Goal: Task Accomplishment & Management: Use online tool/utility

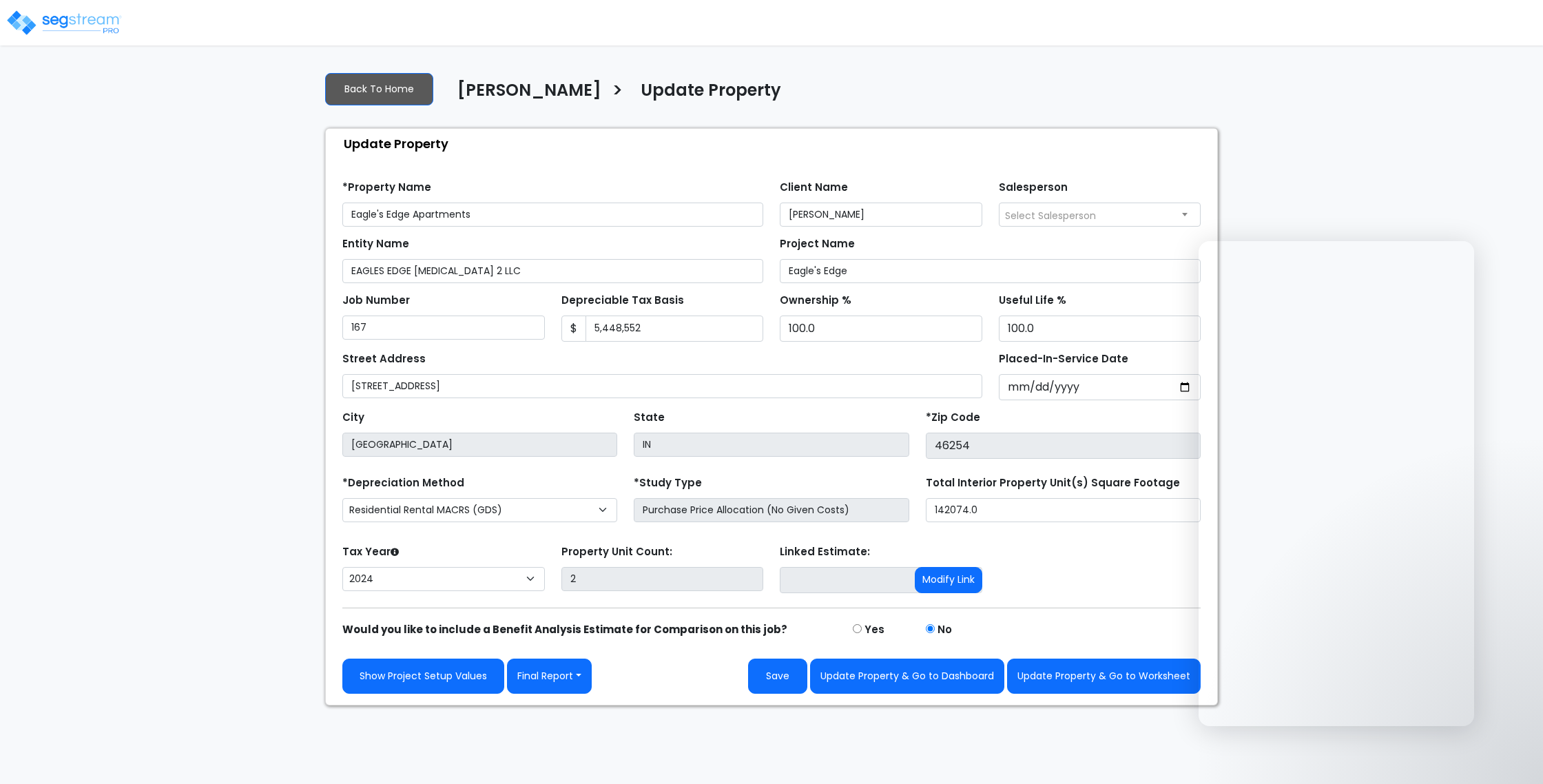
select select "2024"
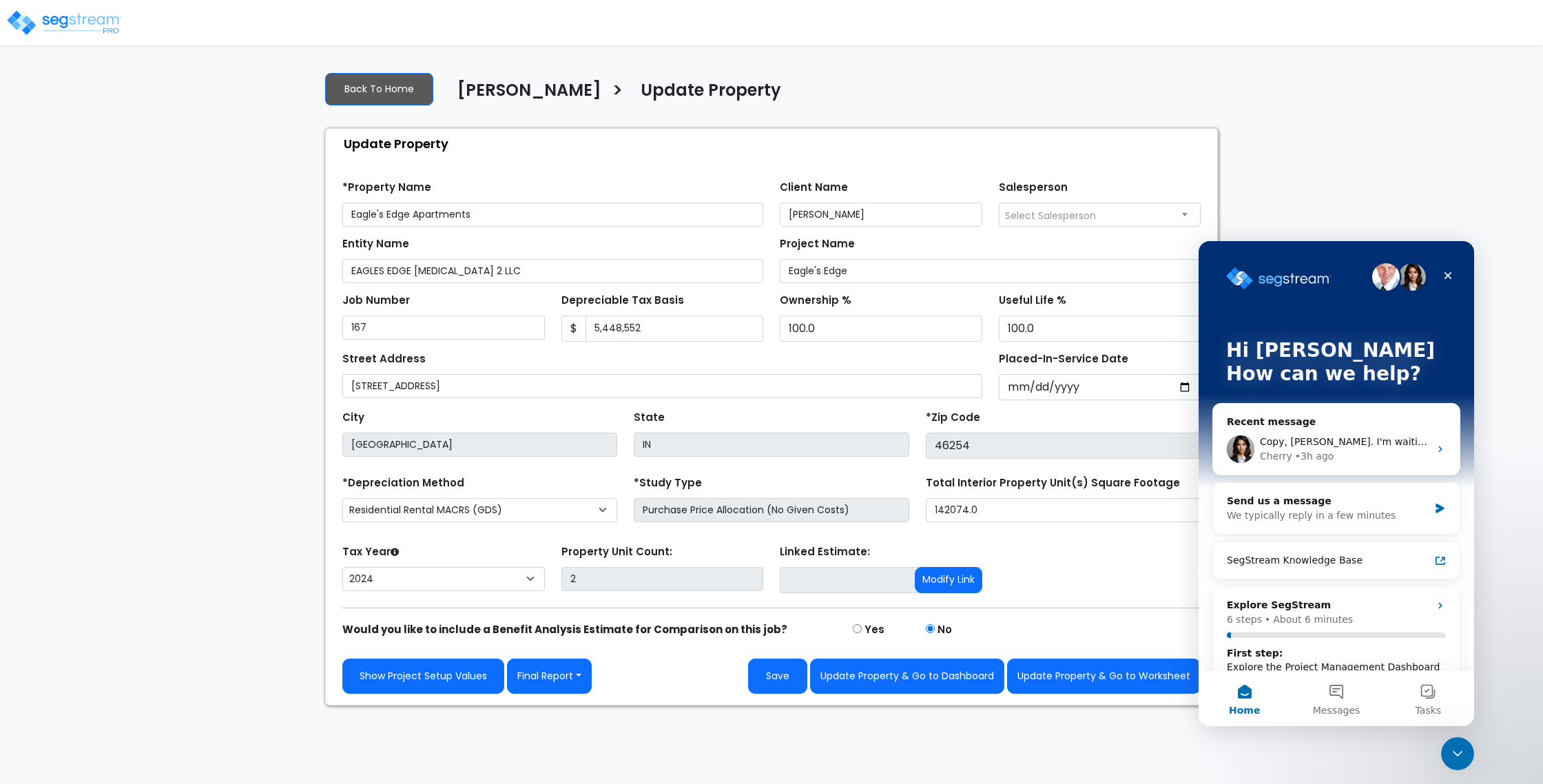
click at [80, 27] on img at bounding box center [64, 22] width 117 height 28
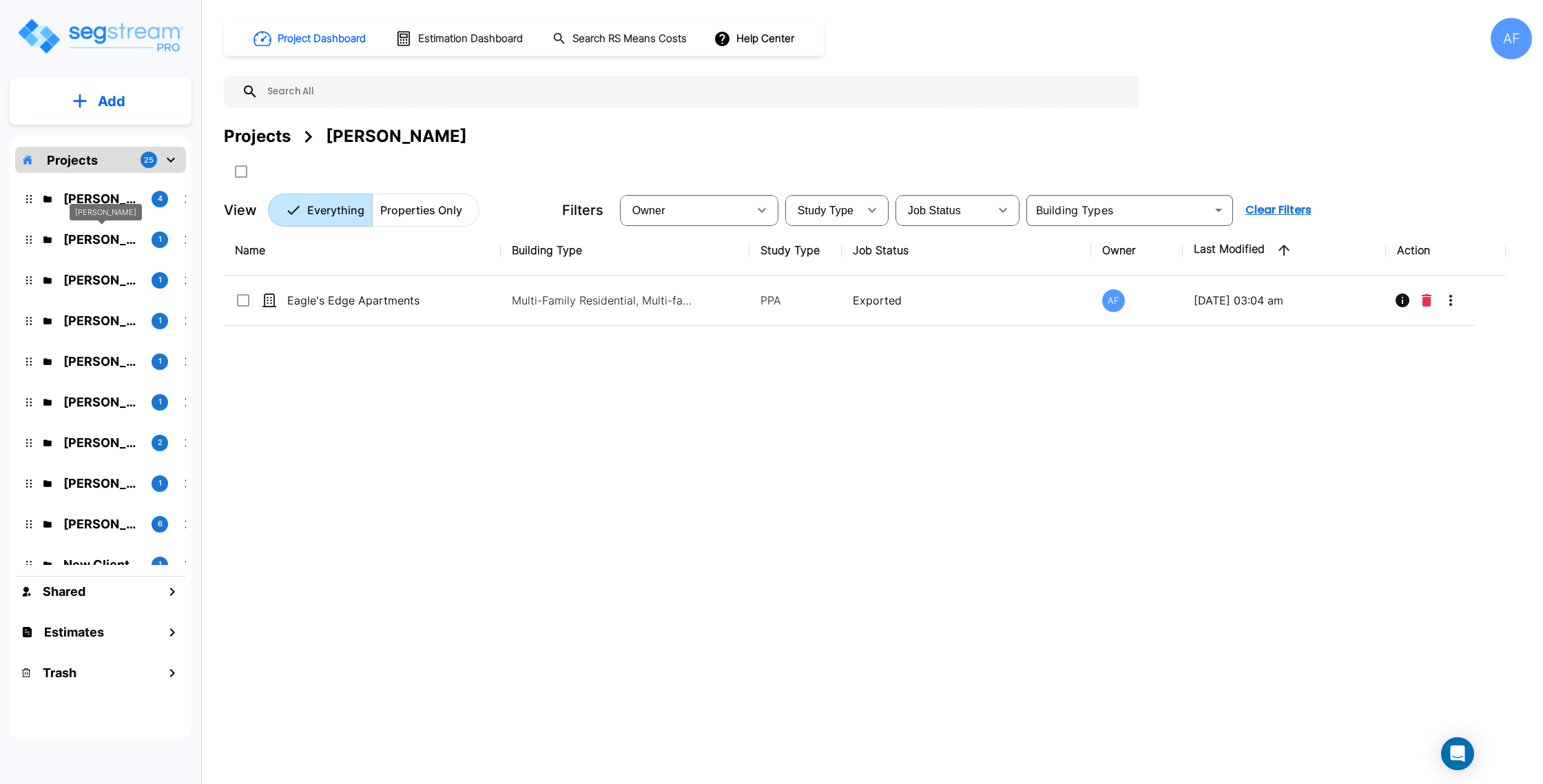
click at [77, 204] on div "Yiddy Tyrnauer" at bounding box center [106, 212] width 72 height 17
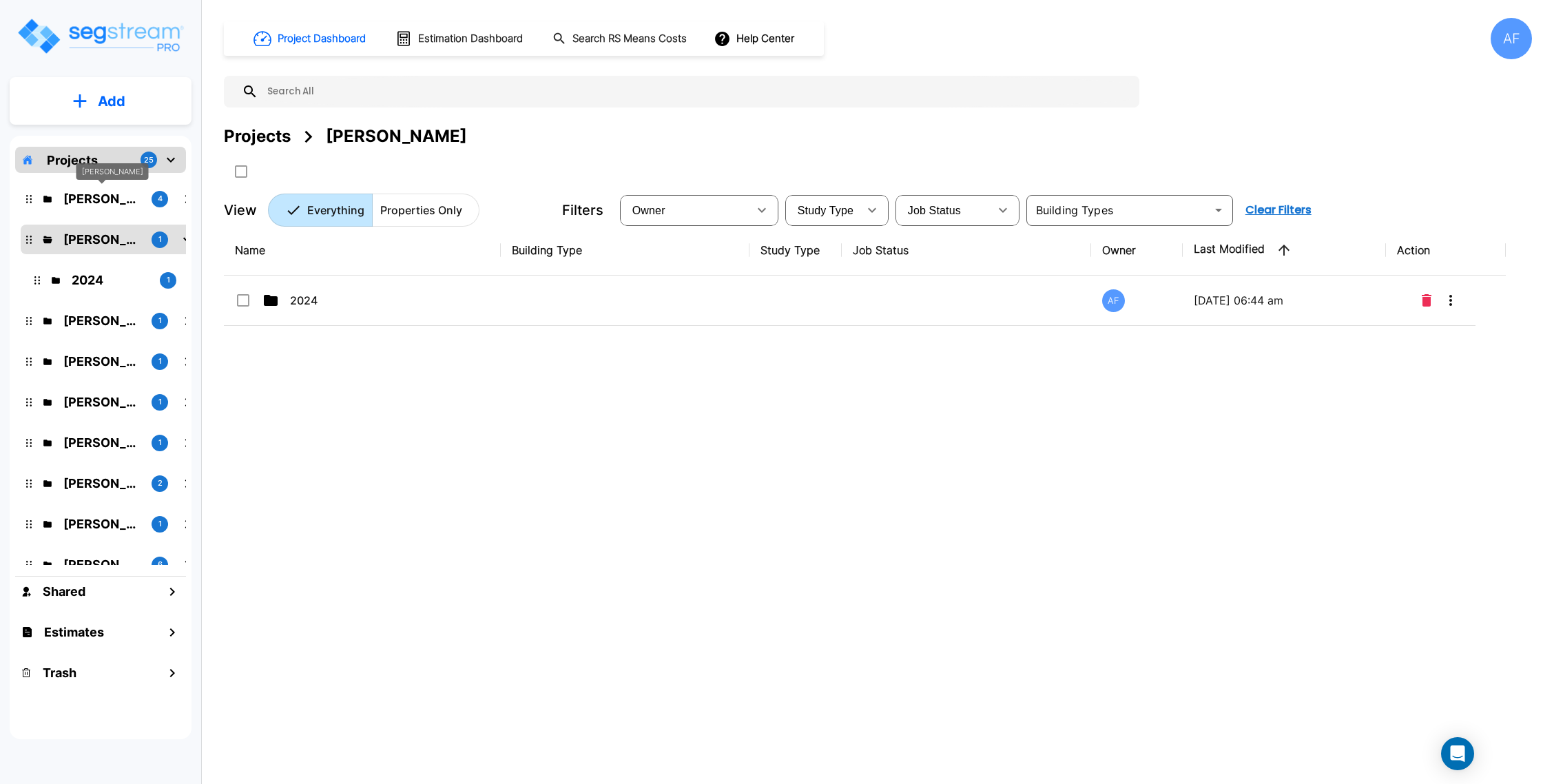
click at [77, 204] on p "Moshe Toiv" at bounding box center [101, 199] width 77 height 19
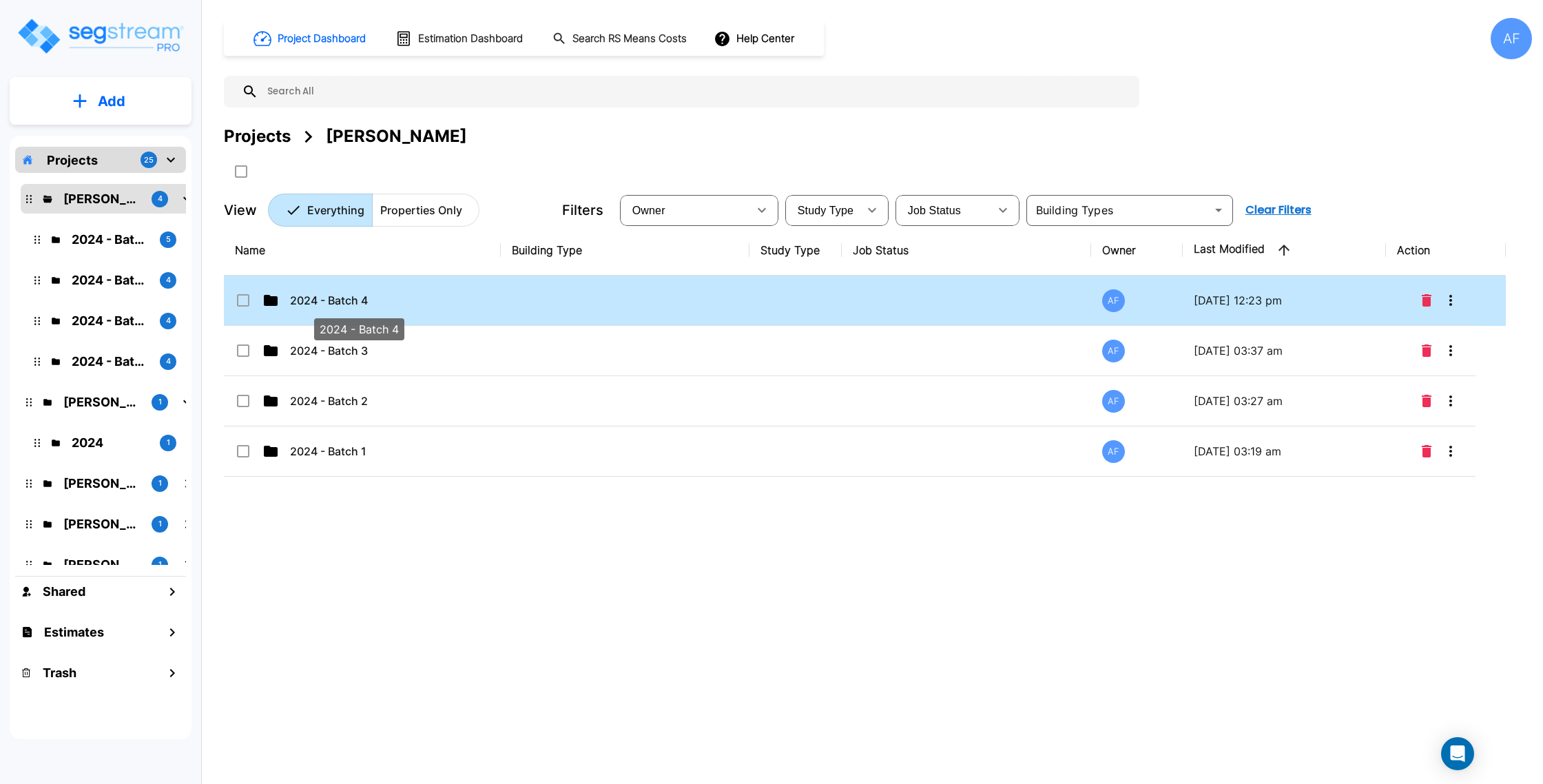
click at [348, 292] on p "2024 - Batch 4" at bounding box center [359, 300] width 138 height 16
checkbox input "true"
click at [348, 292] on p "2024 - Batch 4" at bounding box center [359, 300] width 138 height 16
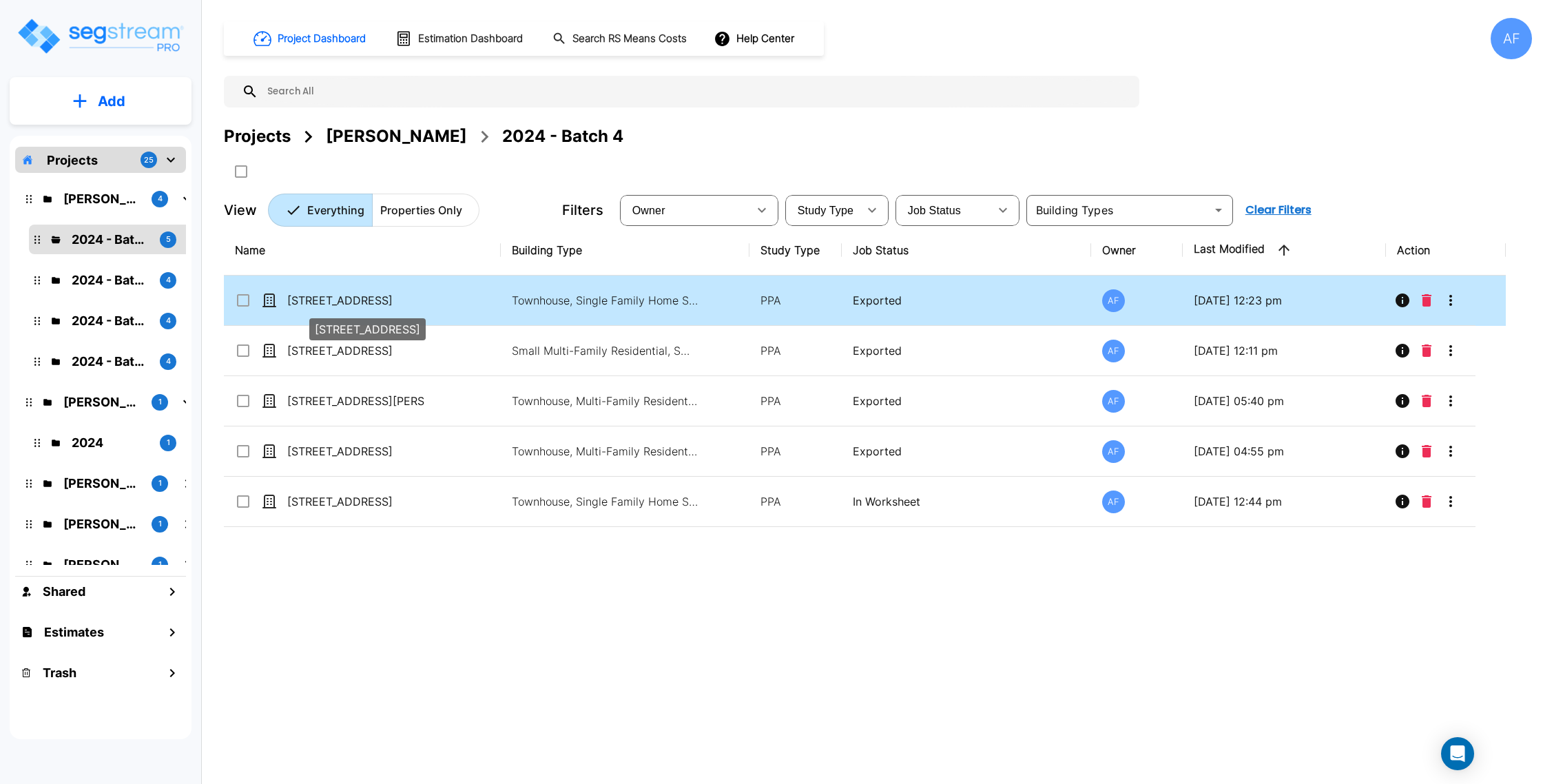
click at [417, 306] on p "[STREET_ADDRESS]" at bounding box center [356, 300] width 138 height 16
checkbox input "true"
click at [417, 306] on p "[STREET_ADDRESS]" at bounding box center [356, 300] width 138 height 16
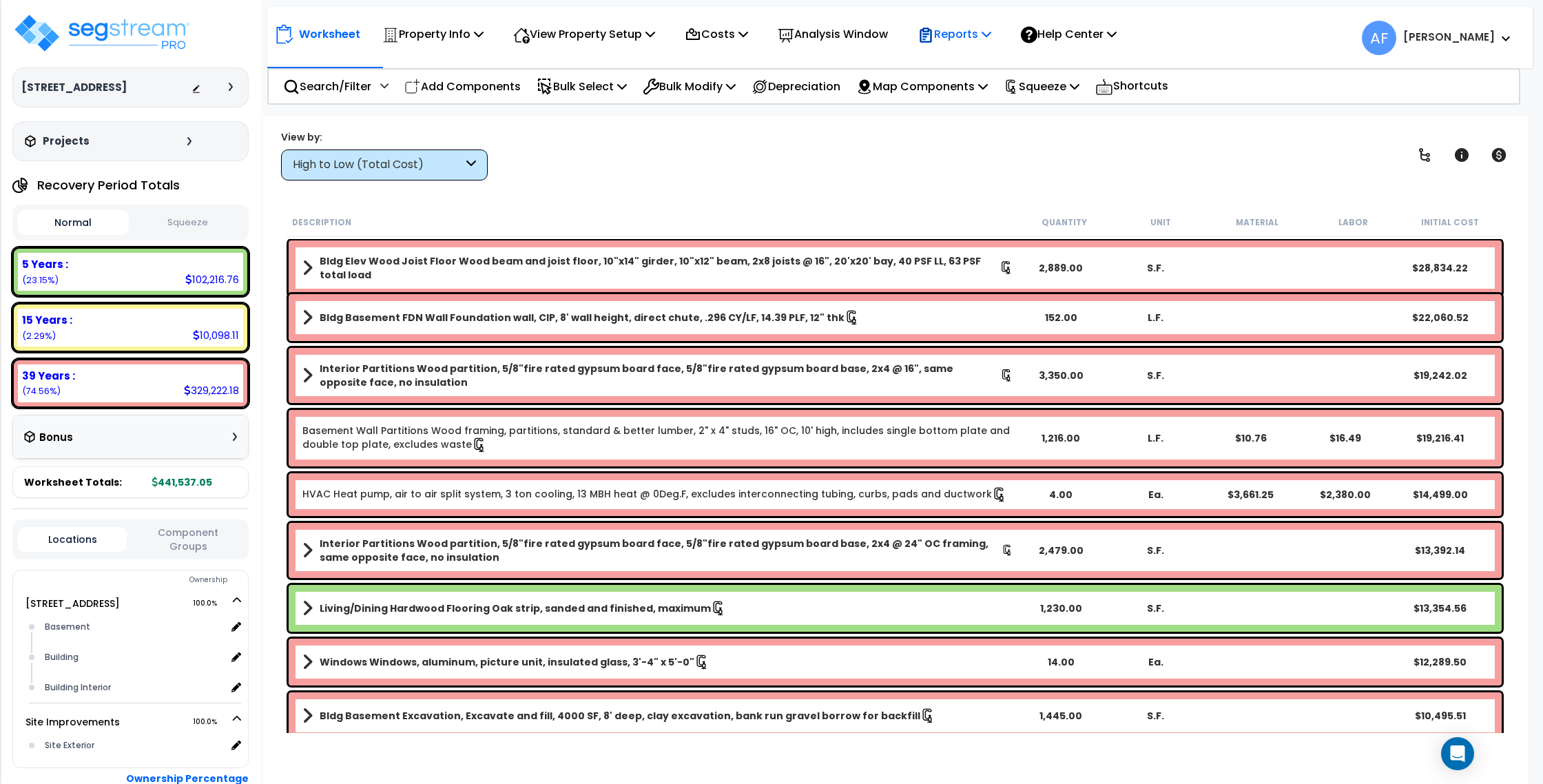
click at [958, 37] on p "Reports" at bounding box center [954, 34] width 73 height 19
click at [982, 62] on link "Get Report" at bounding box center [979, 66] width 136 height 28
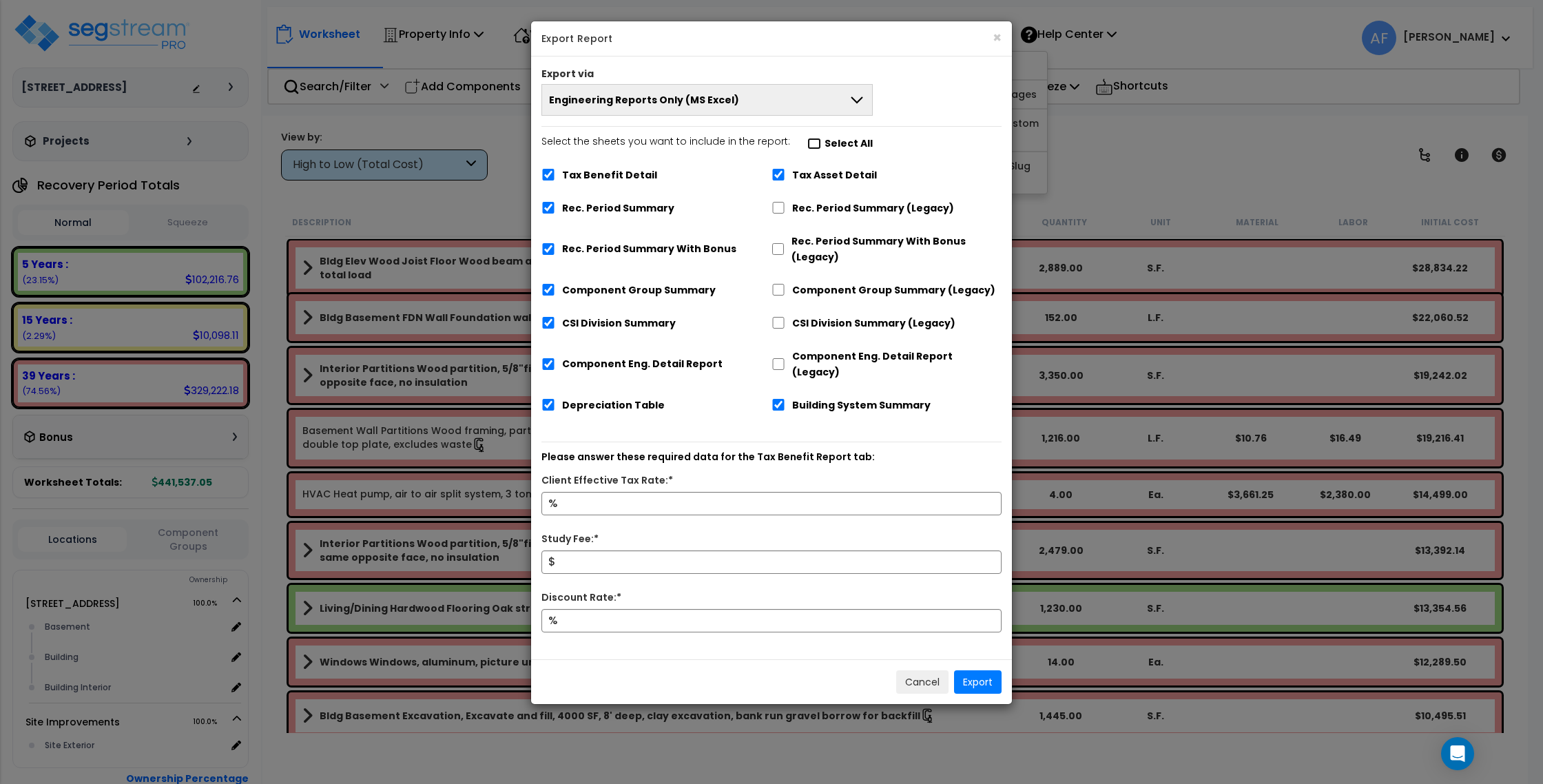
click at [810, 143] on input "Select the sheets you want to include in the report: Select All" at bounding box center [814, 144] width 14 height 12
checkbox input "false"
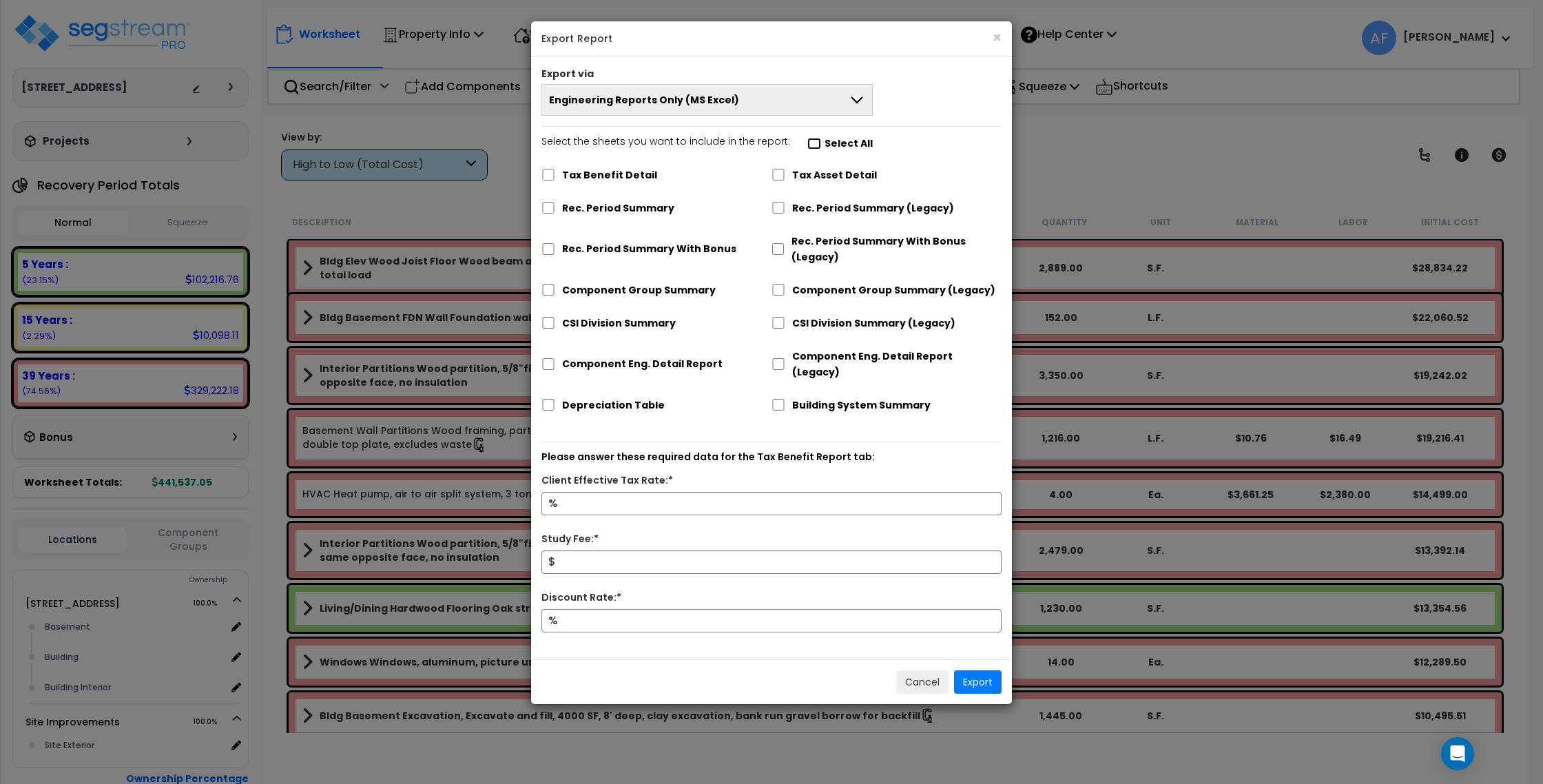
checkbox input "false"
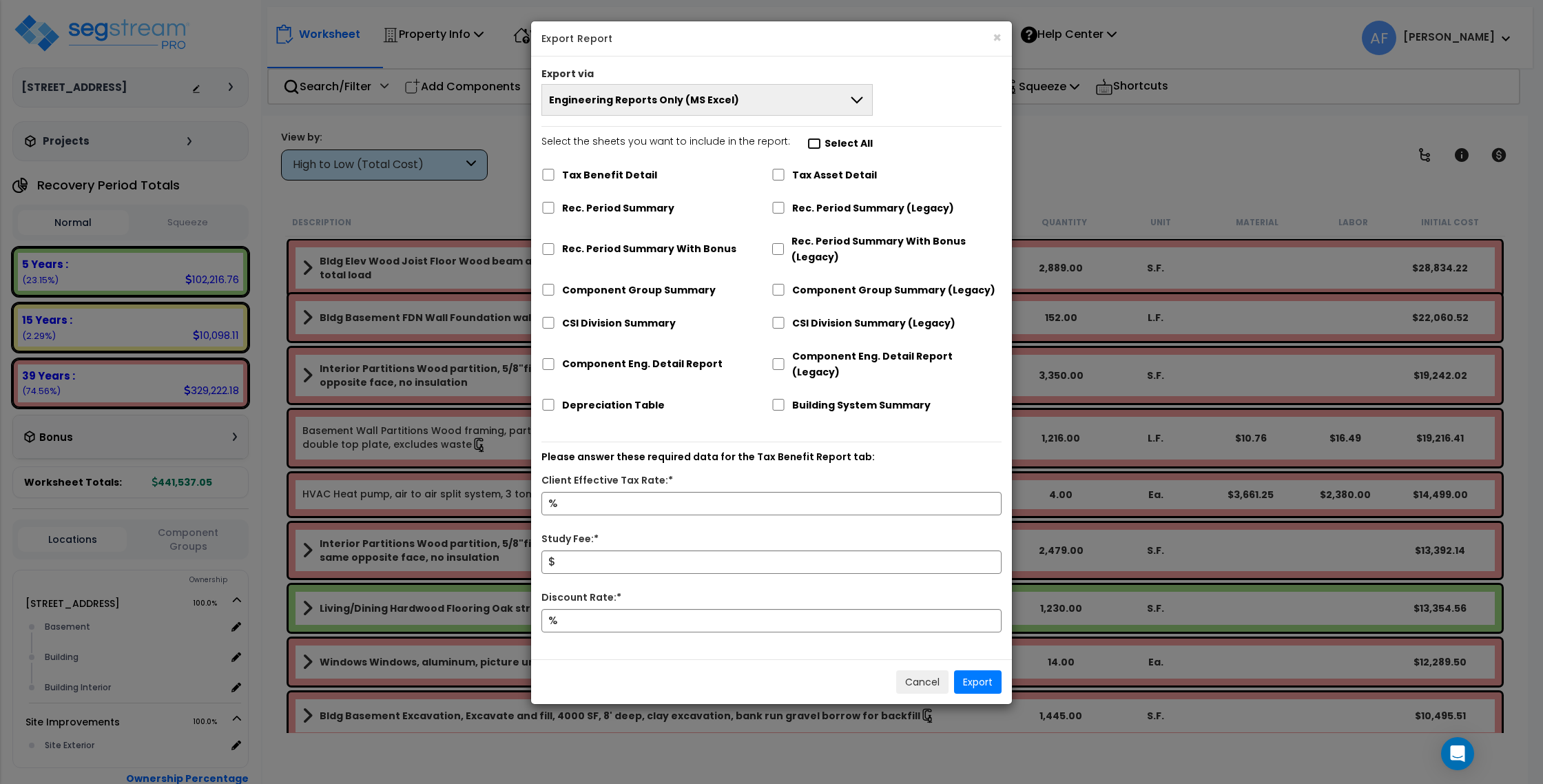
checkbox input "false"
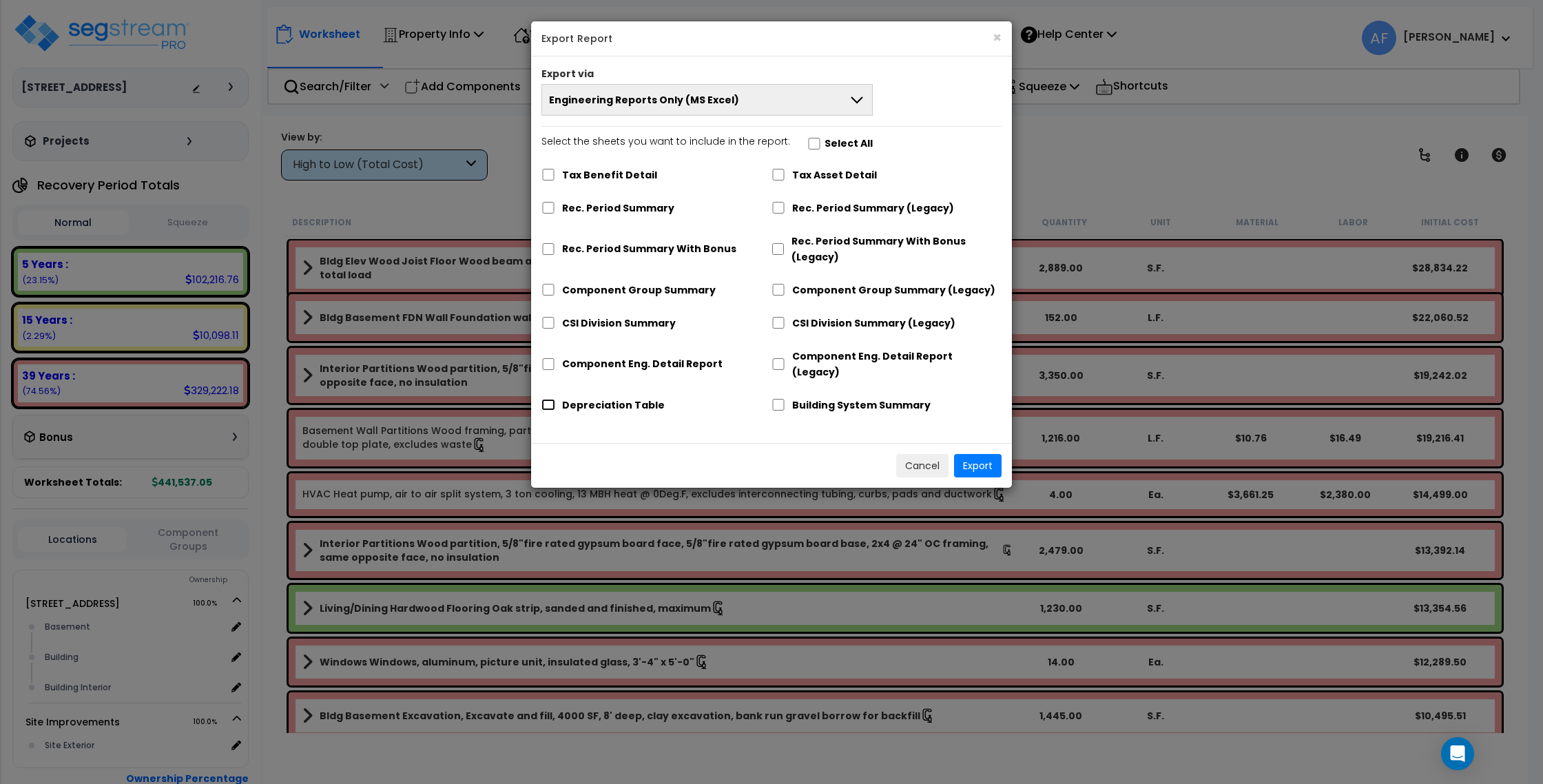
drag, startPoint x: 549, startPoint y: 392, endPoint x: 607, endPoint y: 392, distance: 58.0
click at [549, 398] on input "Depreciation Table" at bounding box center [549, 405] width 14 height 12
checkbox input "true"
click at [968, 454] on button "Export" at bounding box center [977, 465] width 47 height 23
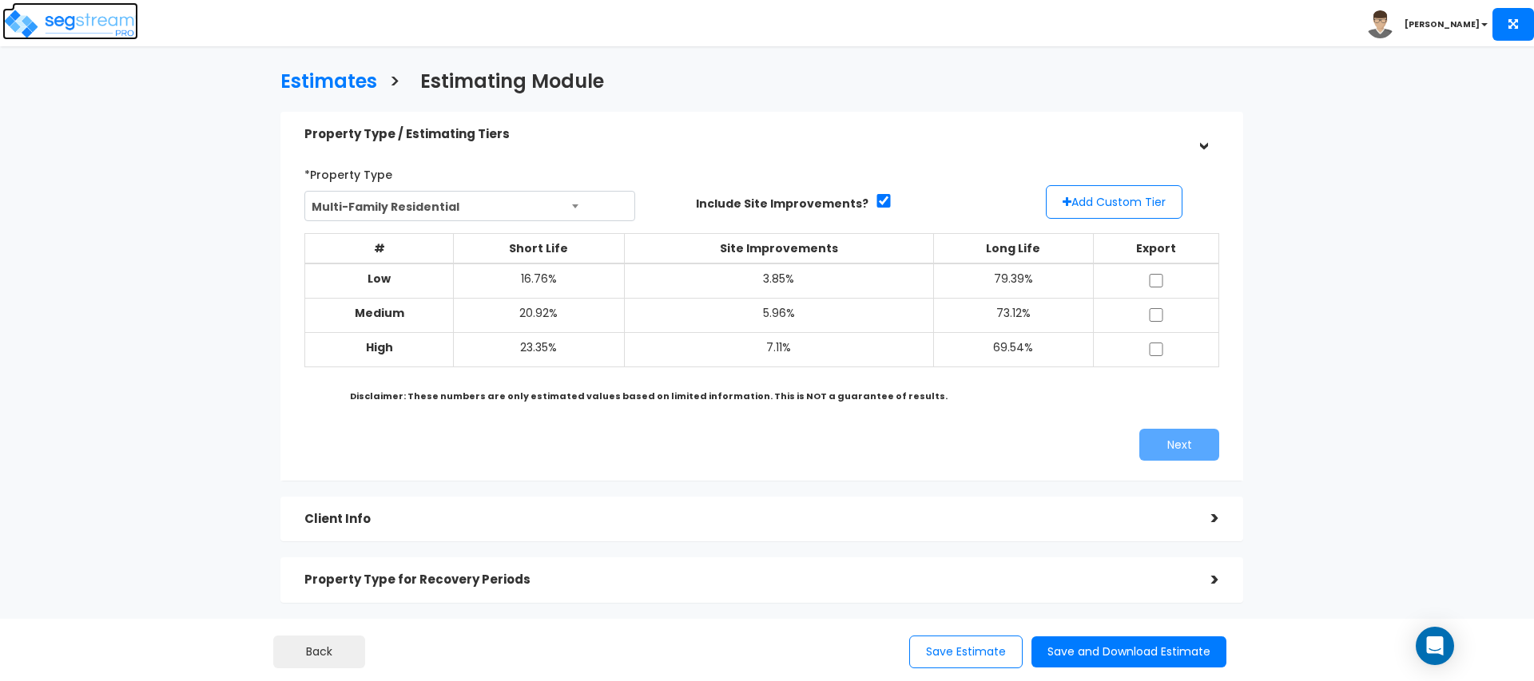
click at [97, 25] on img at bounding box center [70, 24] width 136 height 32
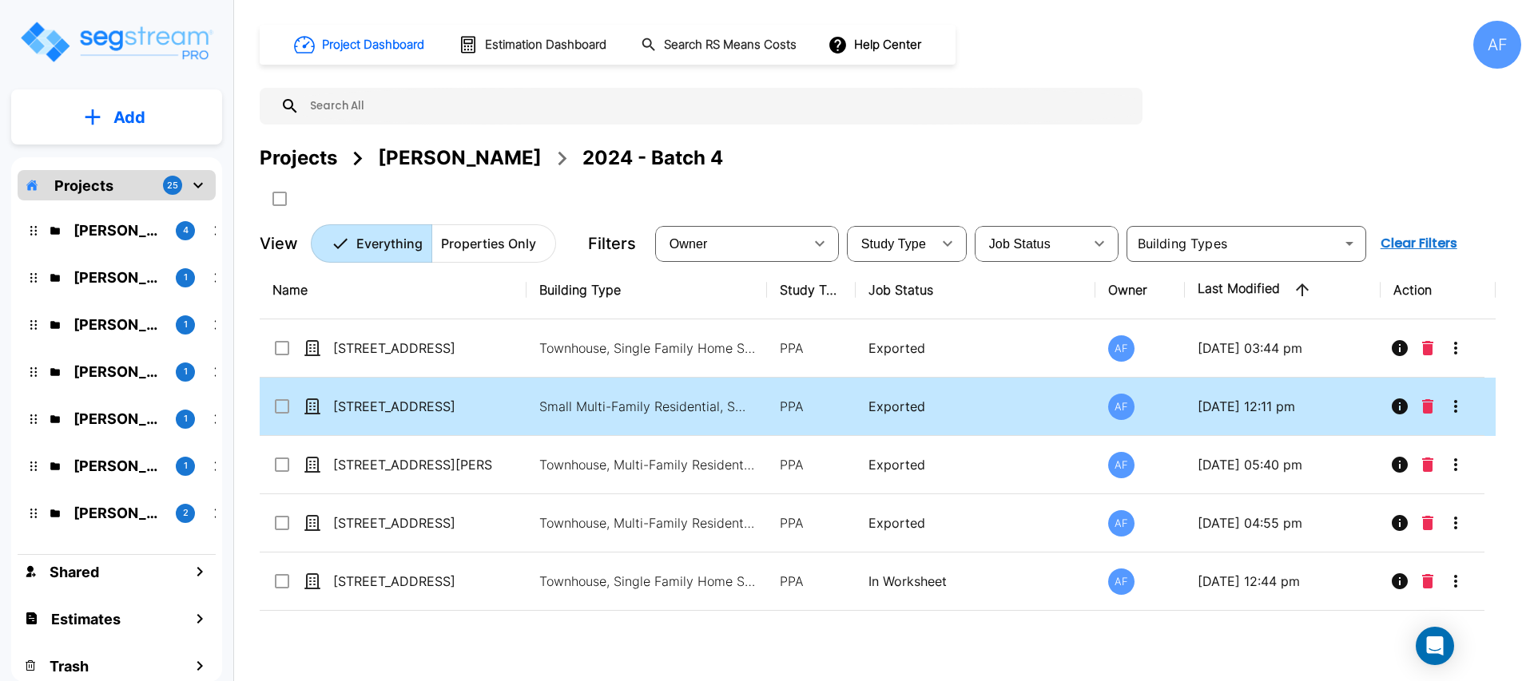
click at [461, 417] on td "[STREET_ADDRESS]" at bounding box center [393, 407] width 267 height 58
checkbox input "true"
click at [461, 417] on td "[STREET_ADDRESS]" at bounding box center [393, 407] width 267 height 58
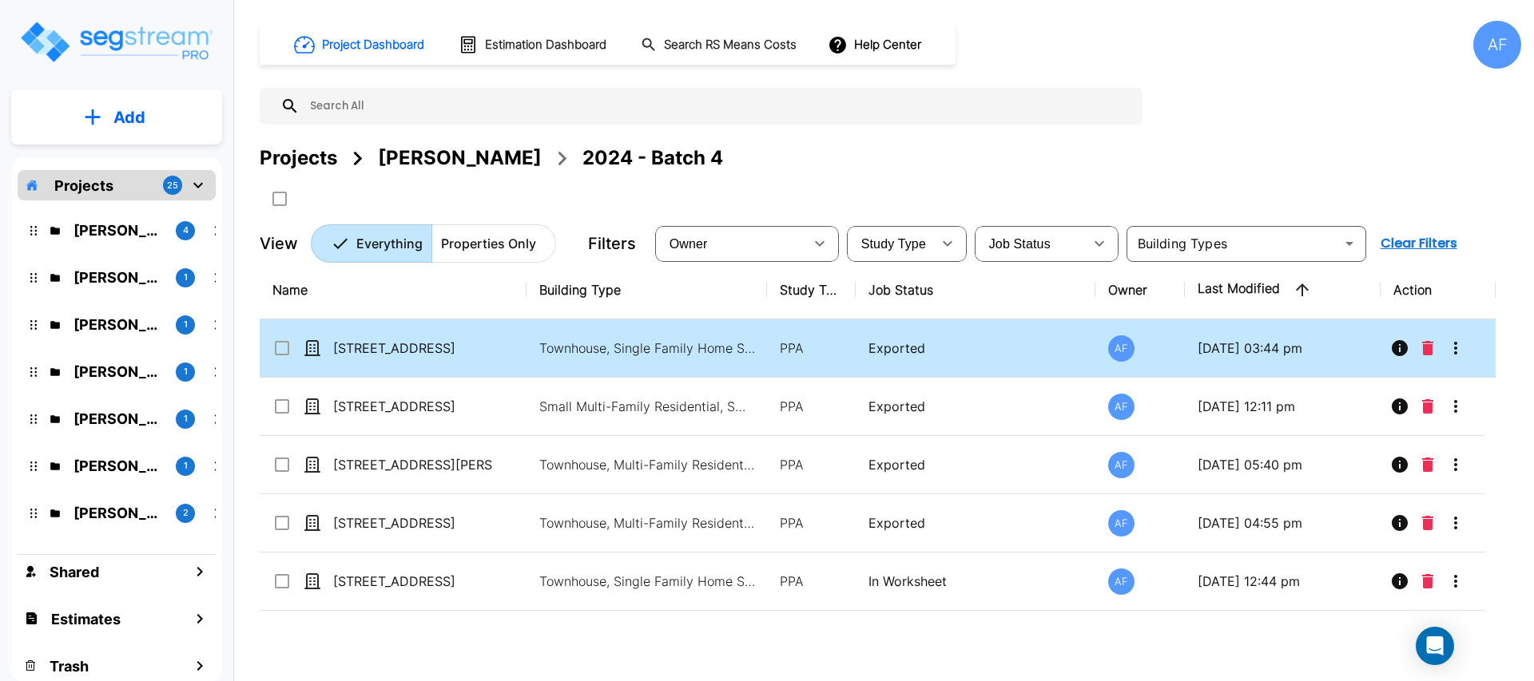
click at [482, 347] on p "[STREET_ADDRESS]" at bounding box center [413, 348] width 160 height 19
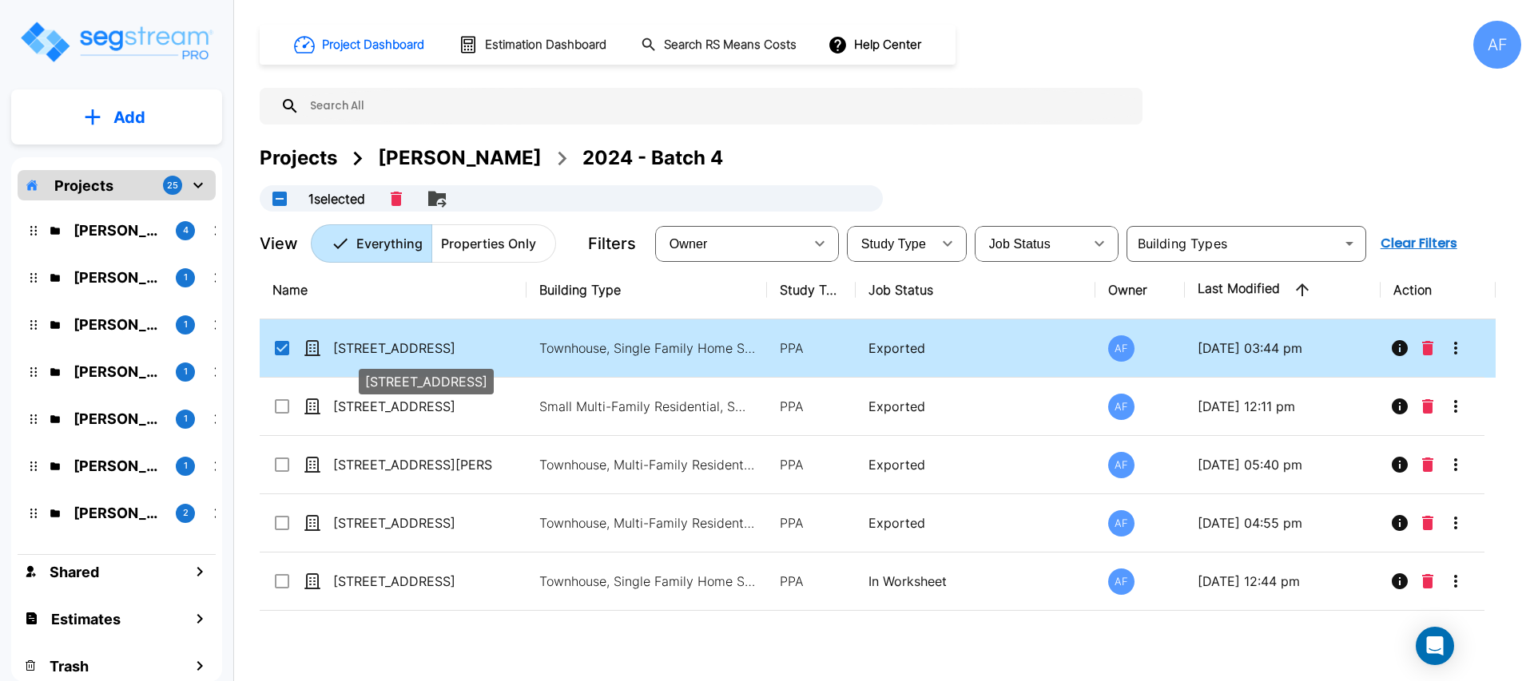
checkbox input "true"
click at [482, 347] on p "[STREET_ADDRESS]" at bounding box center [413, 348] width 160 height 19
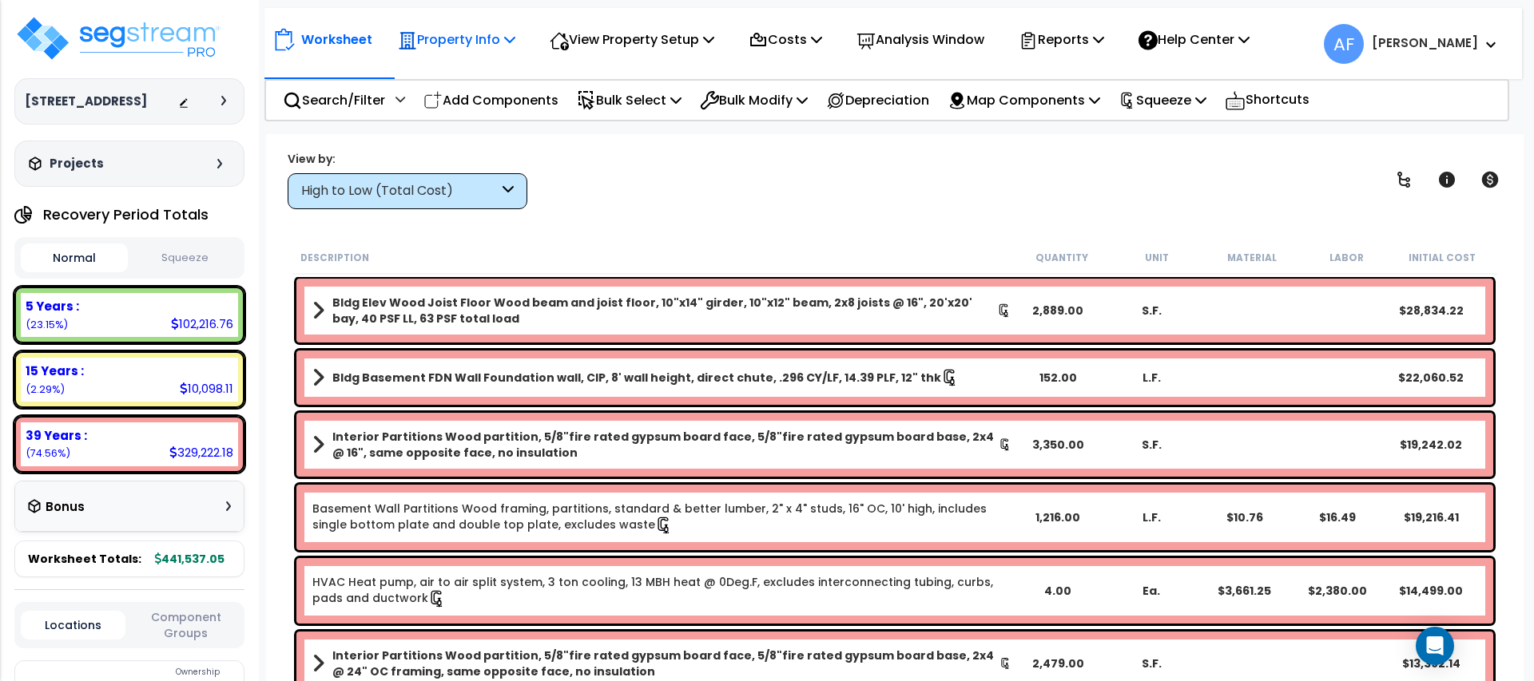
click at [431, 32] on p "Property Info" at bounding box center [456, 40] width 117 height 22
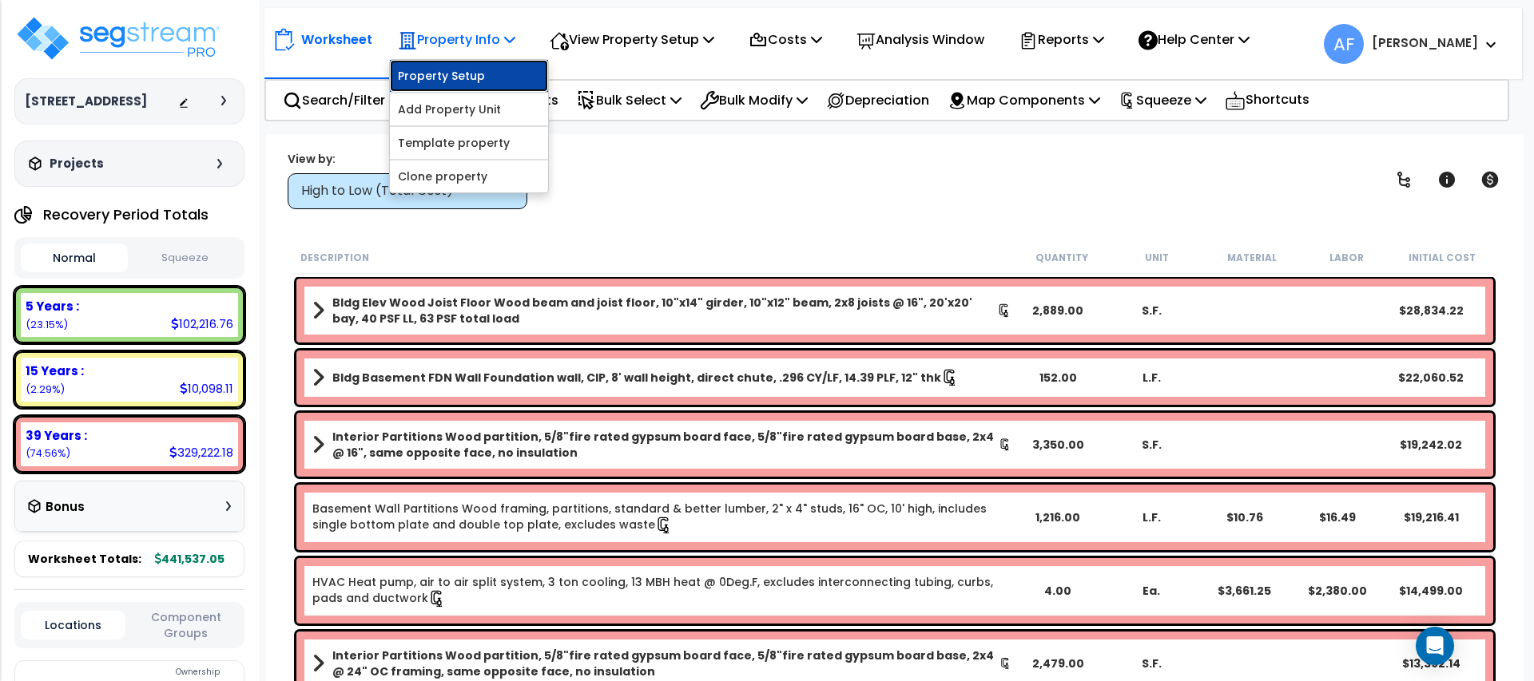
click at [461, 69] on link "Property Setup" at bounding box center [469, 76] width 158 height 32
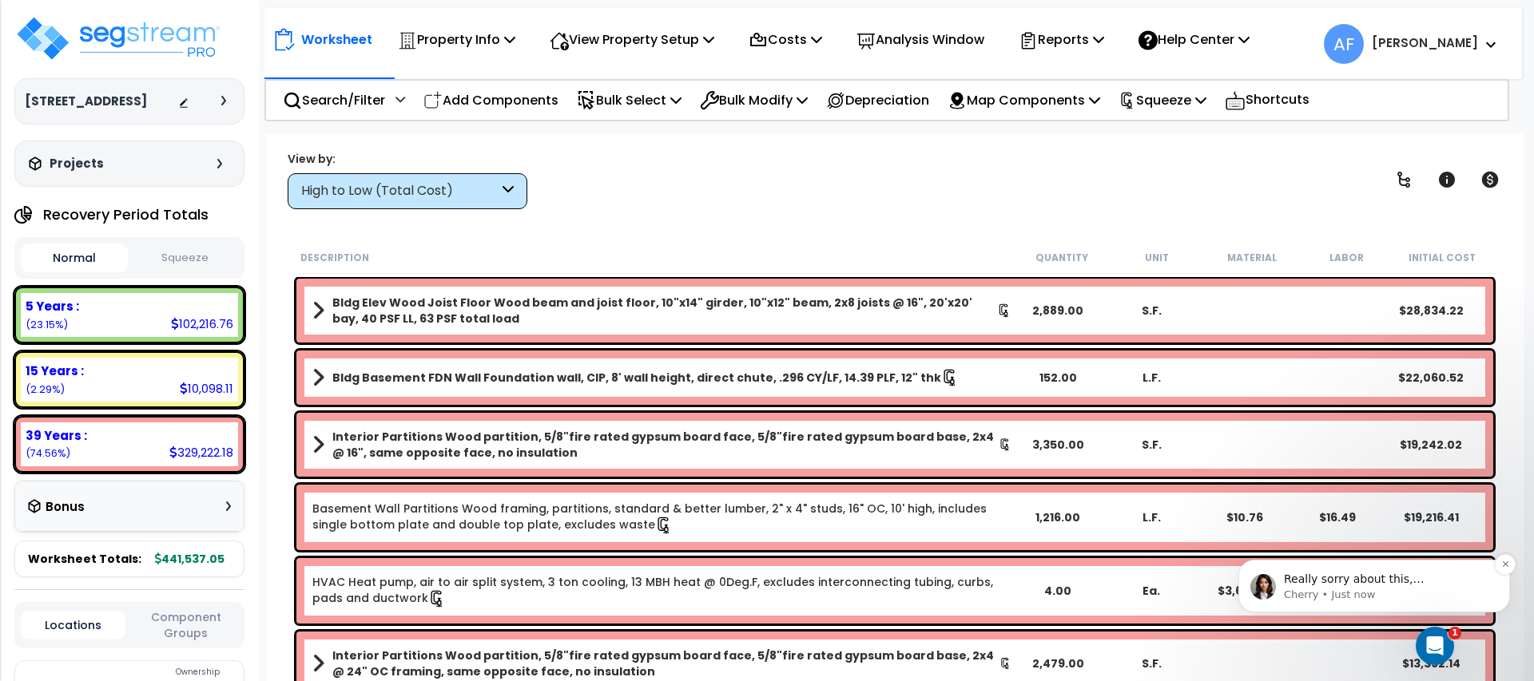
click at [1458, 574] on p "Really sorry about this, Asher. I will have this fixed asap." at bounding box center [1387, 580] width 206 height 16
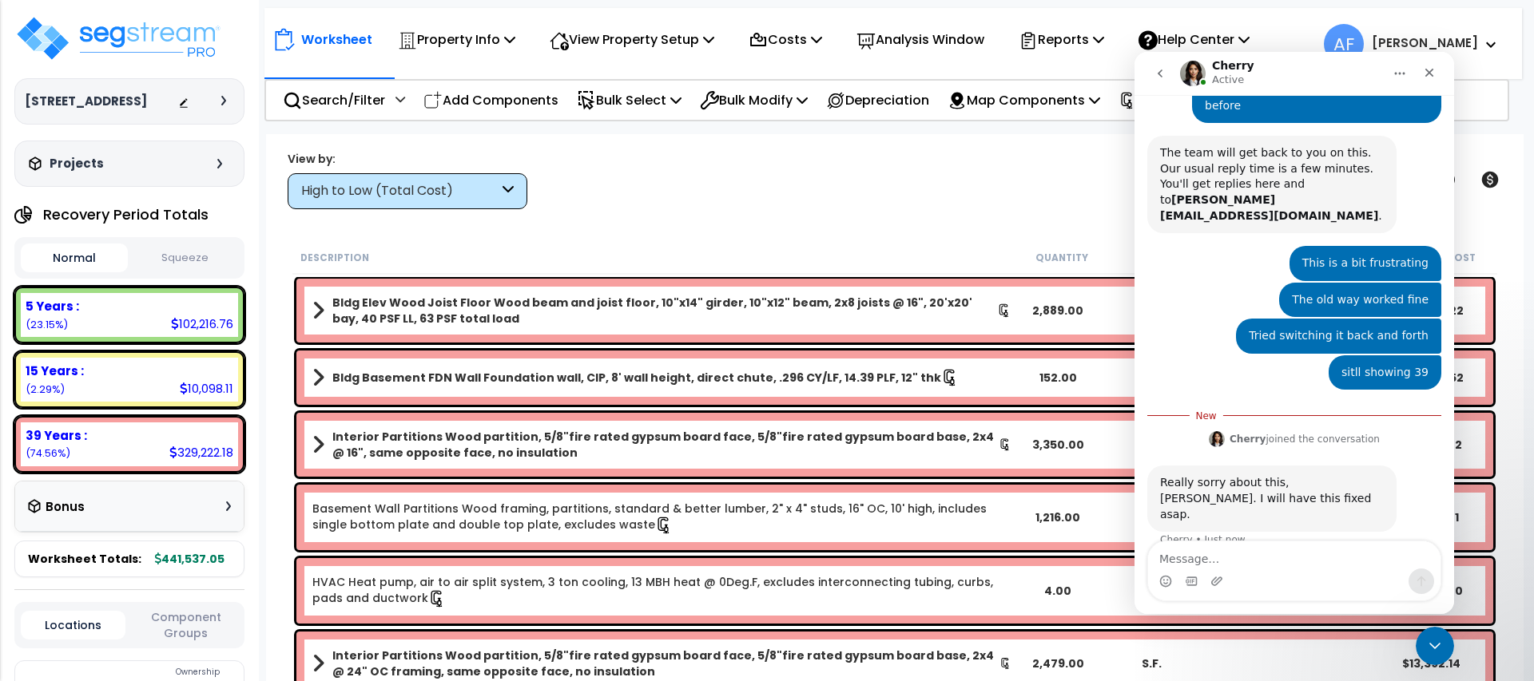
scroll to position [381, 0]
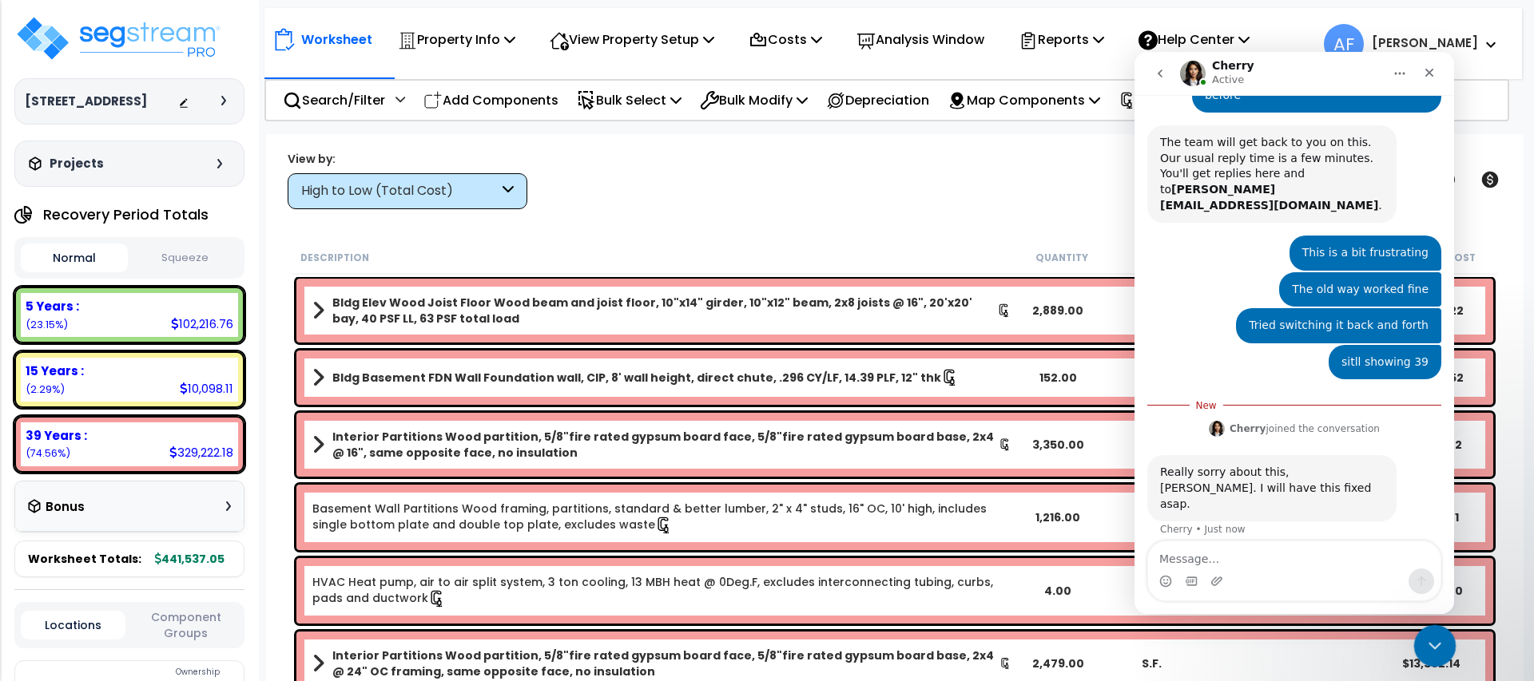
click at [1426, 650] on icon "Close Intercom Messenger" at bounding box center [1432, 643] width 19 height 19
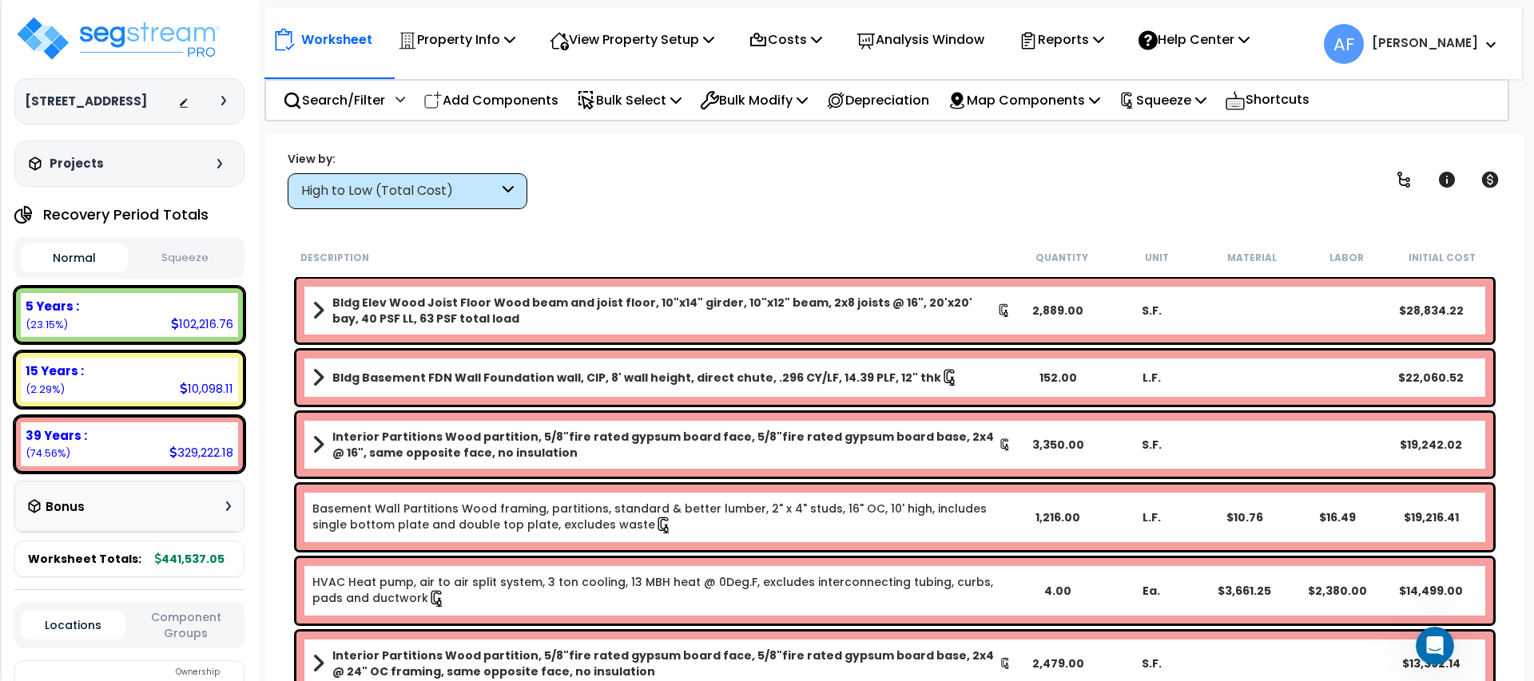
scroll to position [355, 0]
click at [1445, 641] on div "Open Intercom Messenger" at bounding box center [1432, 643] width 53 height 53
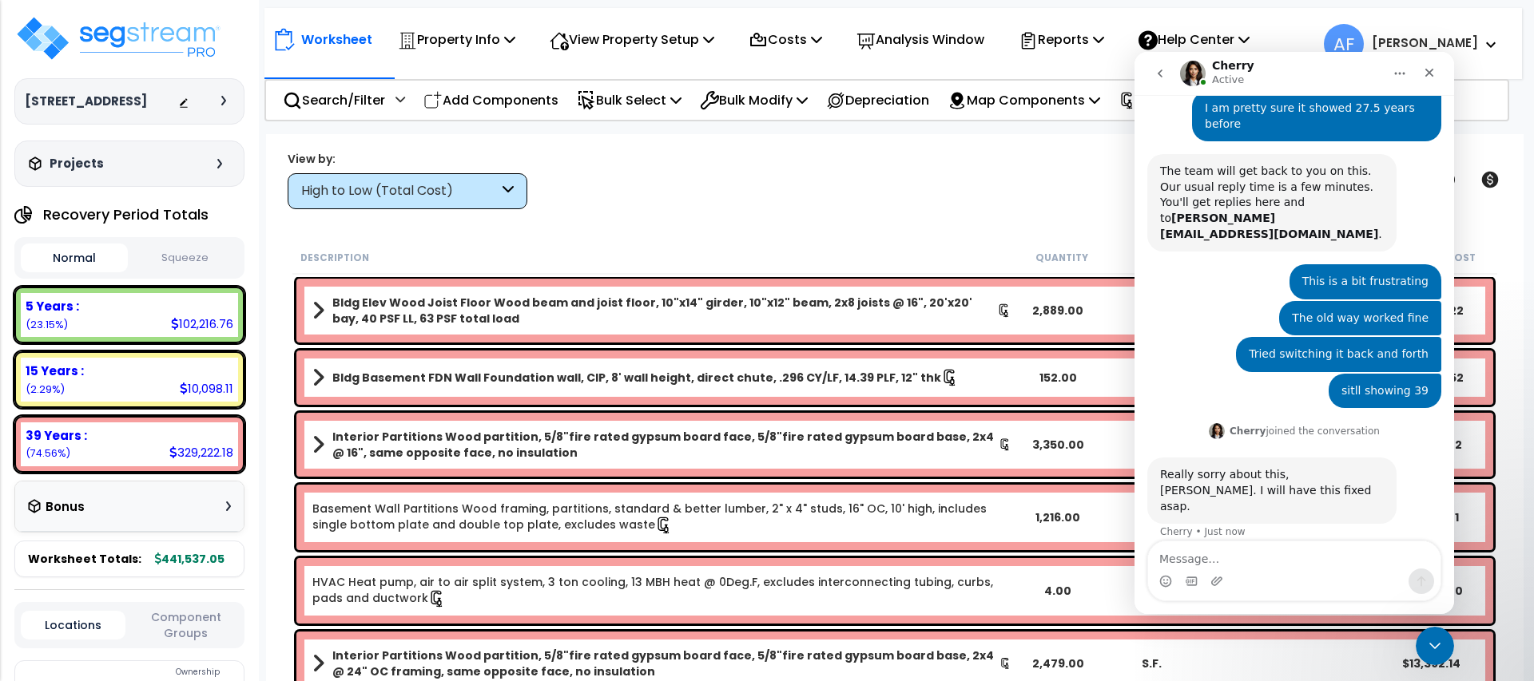
type textarea "T"
type textarea "Thank you"
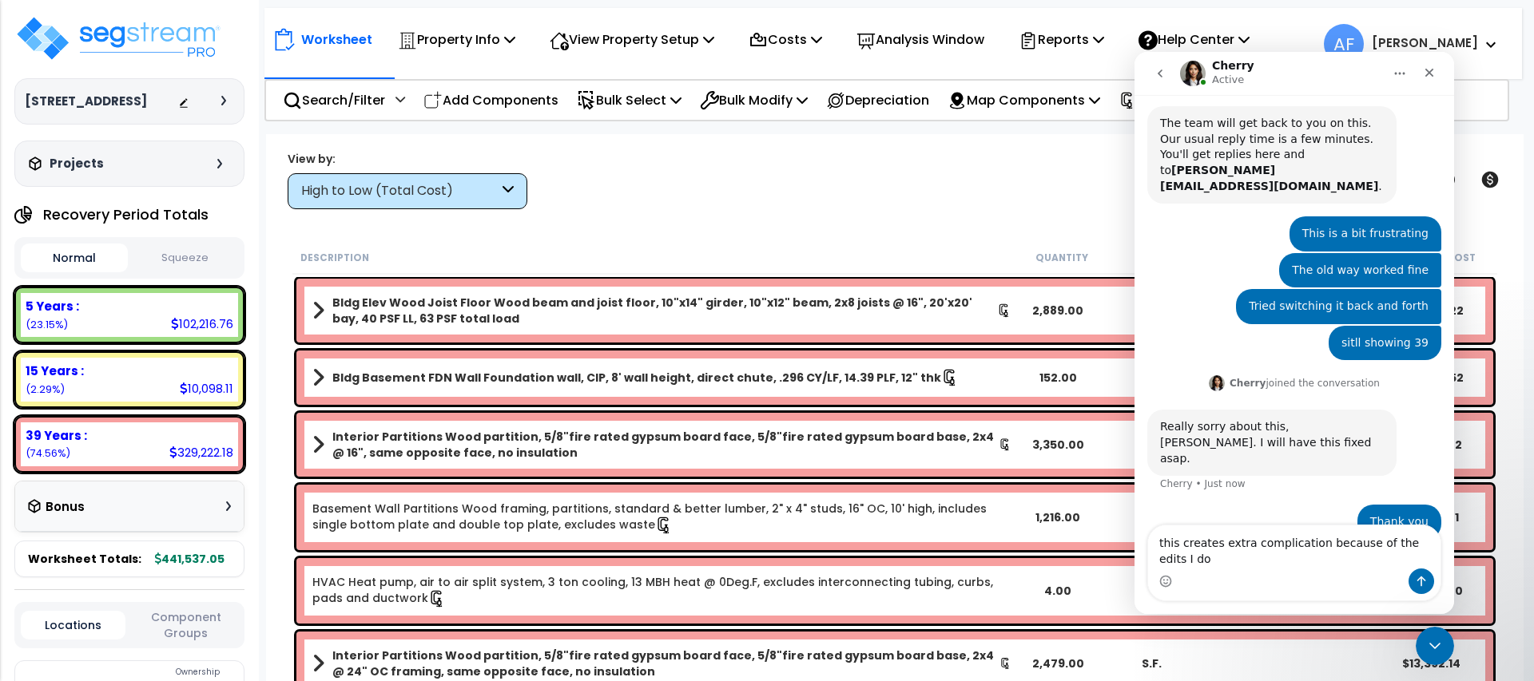
scroll to position [419, 0]
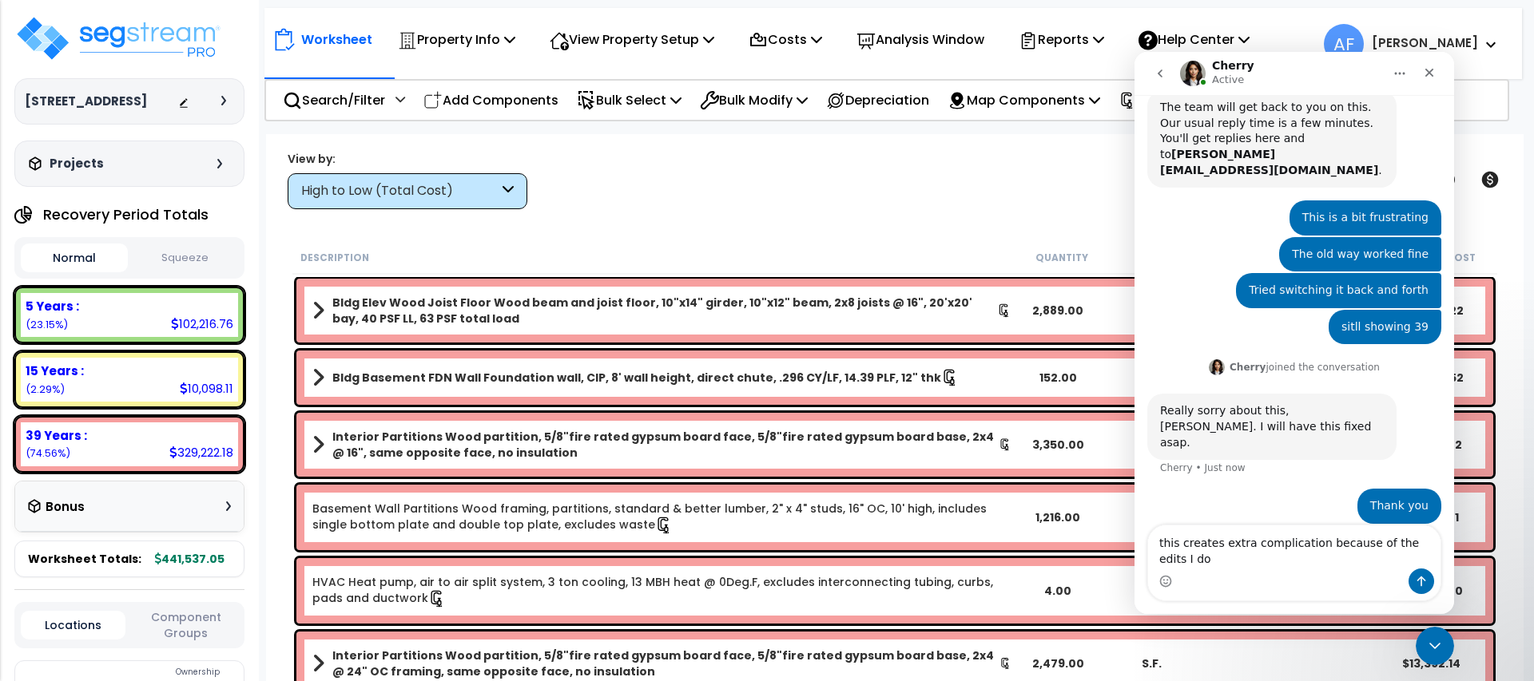
type textarea "this creates extra complication because of the edits I do"
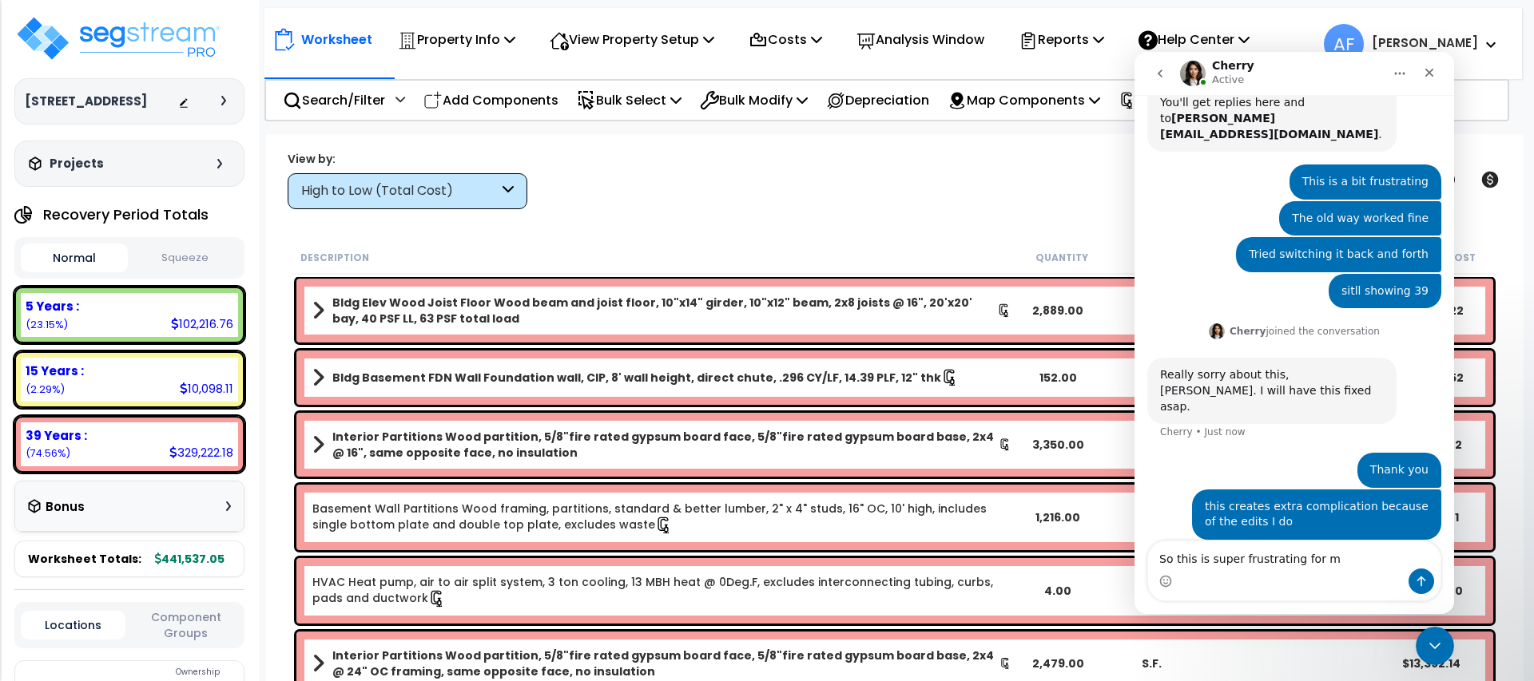
type textarea "So this is super frustrating for me"
click at [1207, 563] on textarea "So this is super frustrating for me" at bounding box center [1294, 555] width 292 height 27
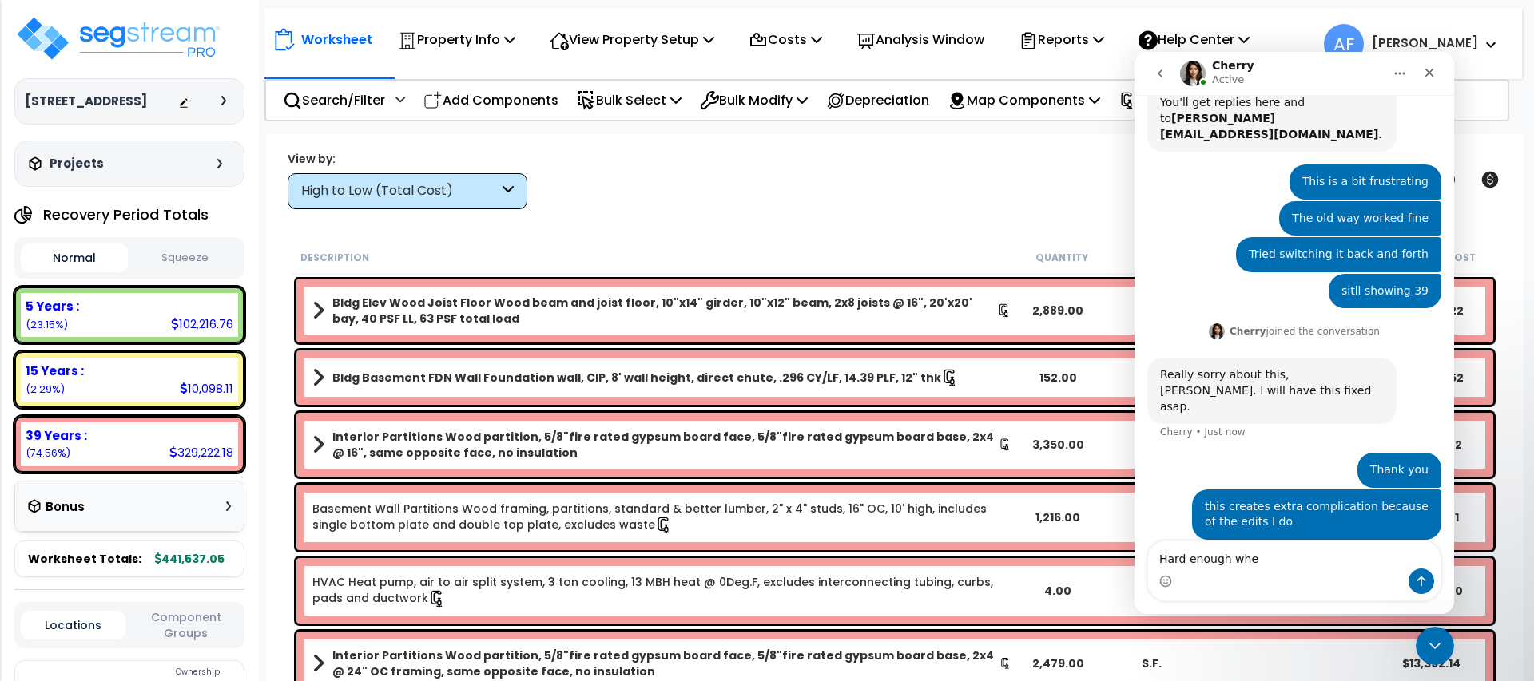
type textarea "Hard enough when"
click at [617, 185] on div "View by: High to Low (Total Cost) High to Low (Total Cost)" at bounding box center [894, 179] width 1225 height 59
click at [1420, 644] on div "Close Intercom Messenger" at bounding box center [1432, 644] width 38 height 38
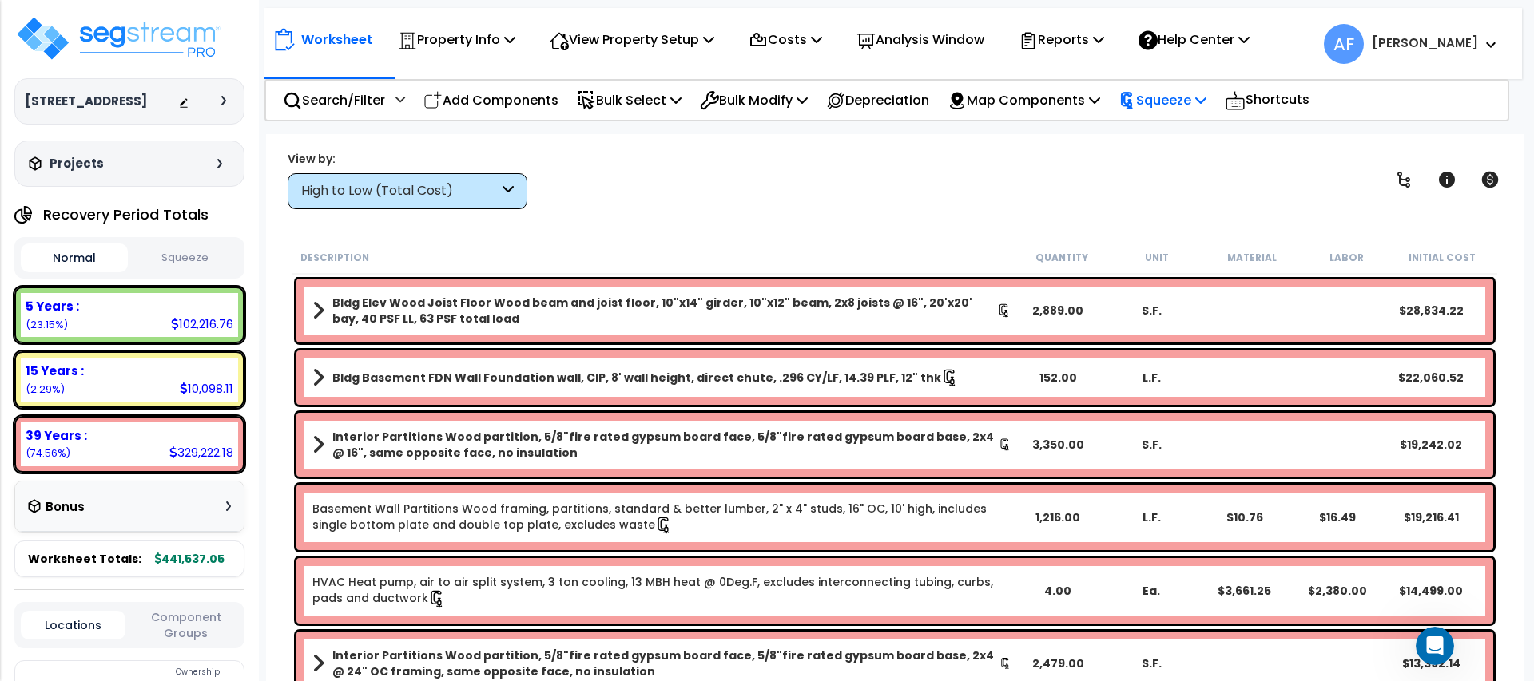
click at [1171, 104] on p "Squeeze" at bounding box center [1162, 100] width 88 height 22
click at [855, 213] on div "Worksheet Property Info Property Setup Add Property Unit Template property Clon…" at bounding box center [894, 474] width 1257 height 681
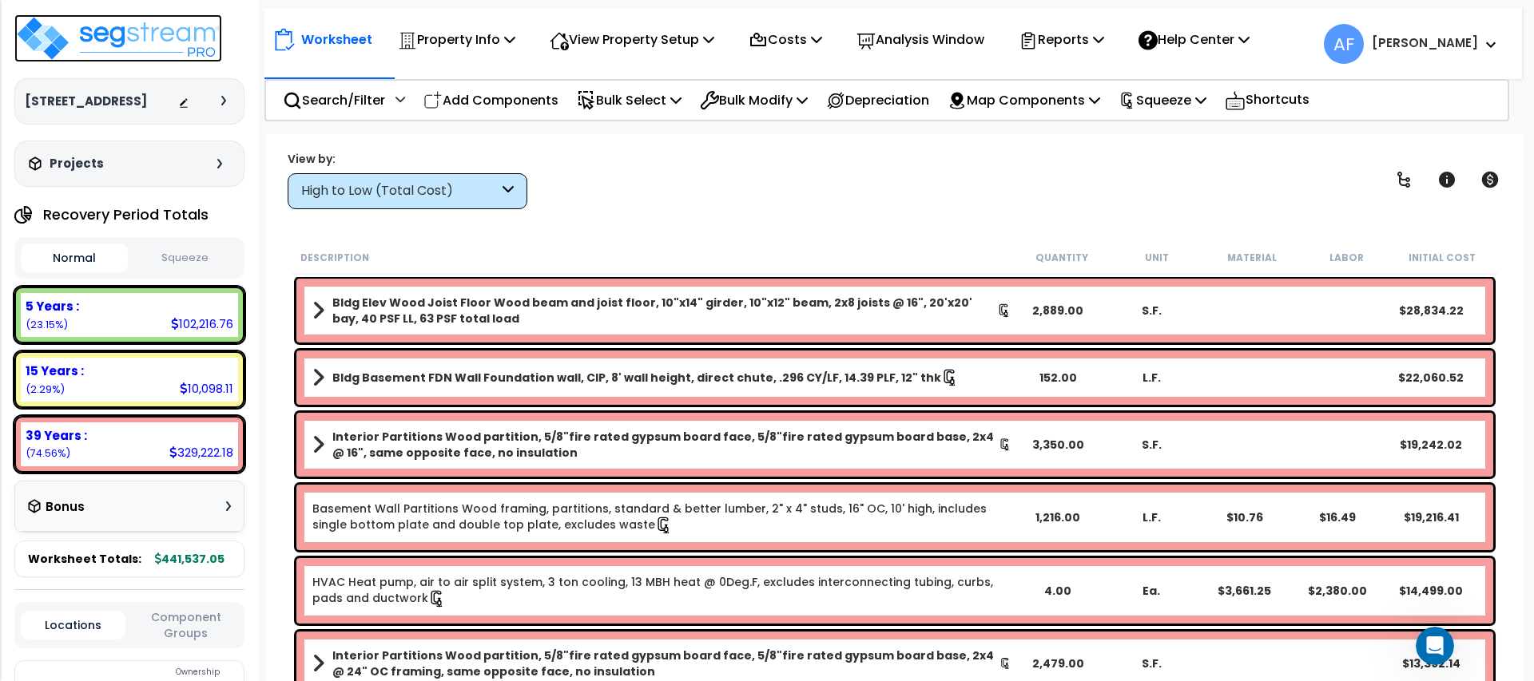
click at [192, 48] on img at bounding box center [118, 38] width 208 height 48
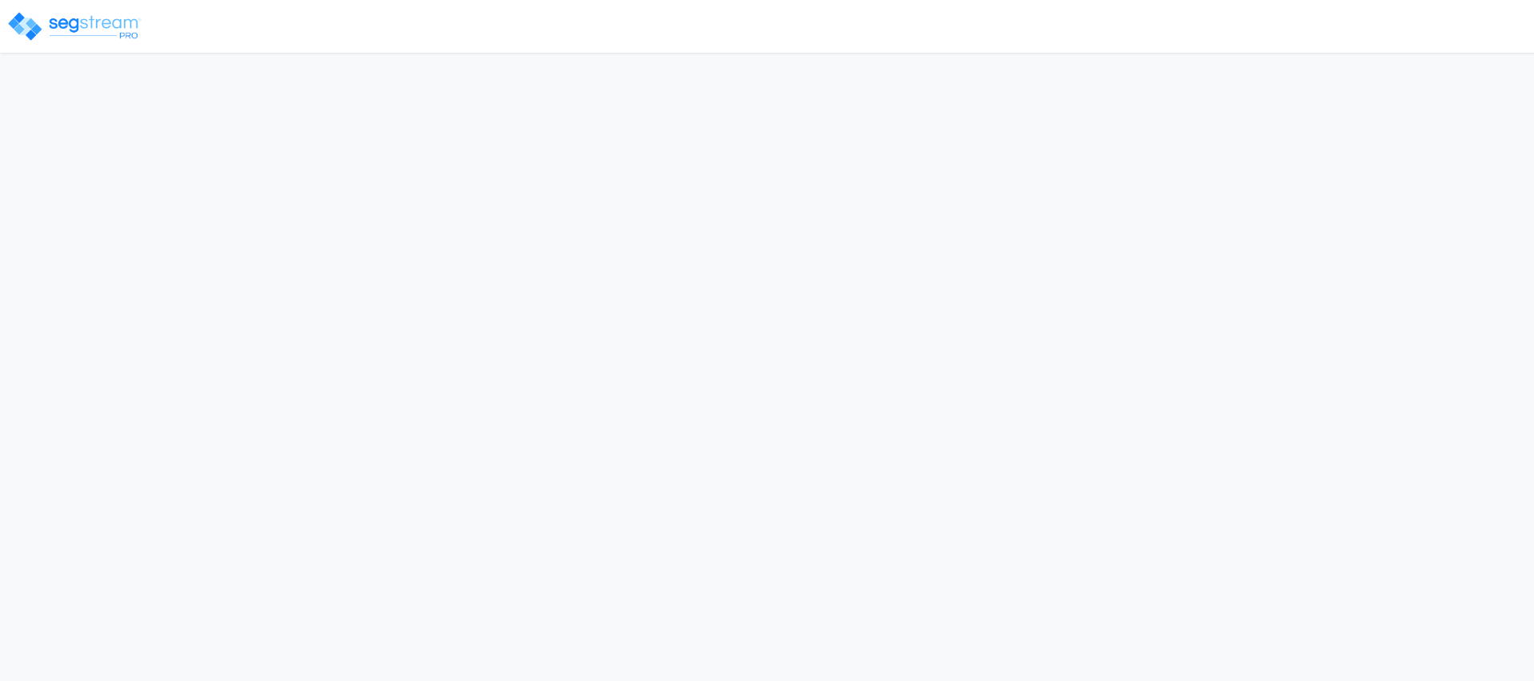
select select "2024"
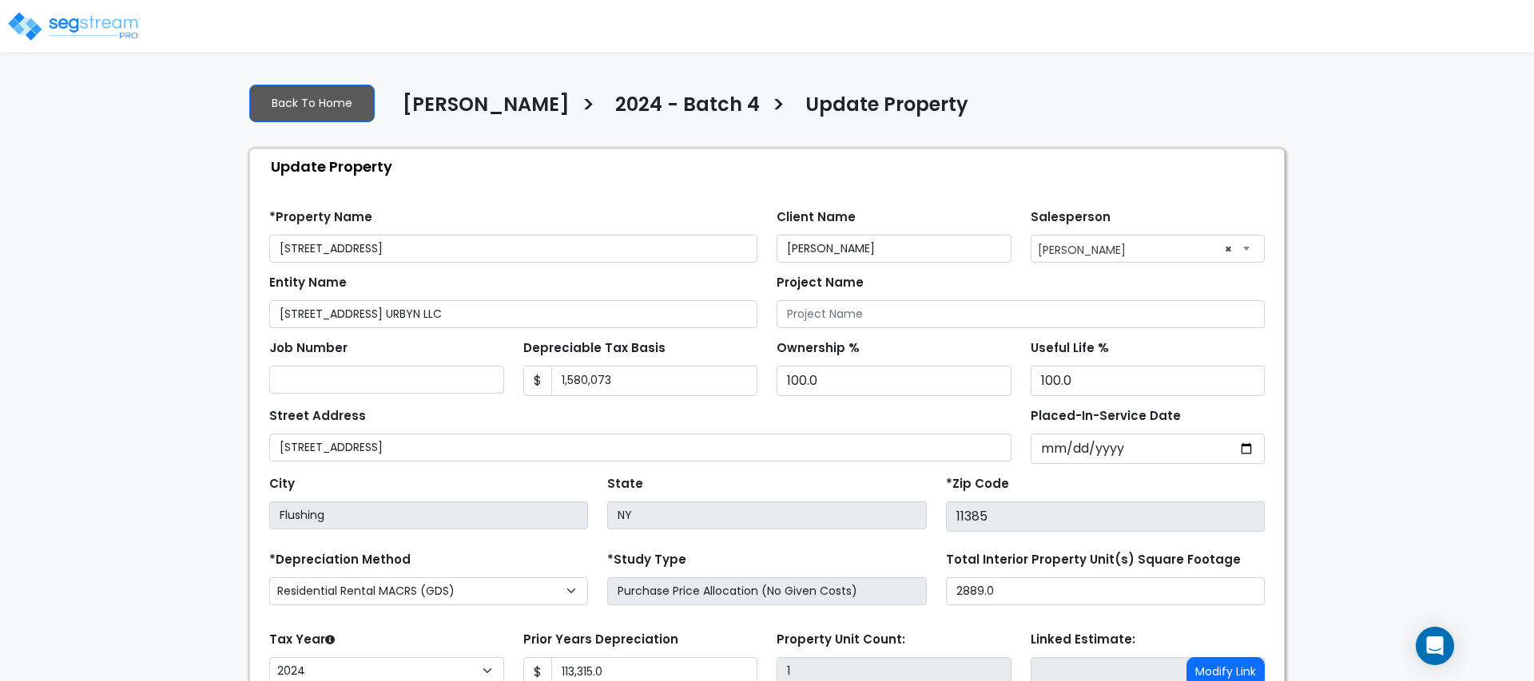
scroll to position [136, 0]
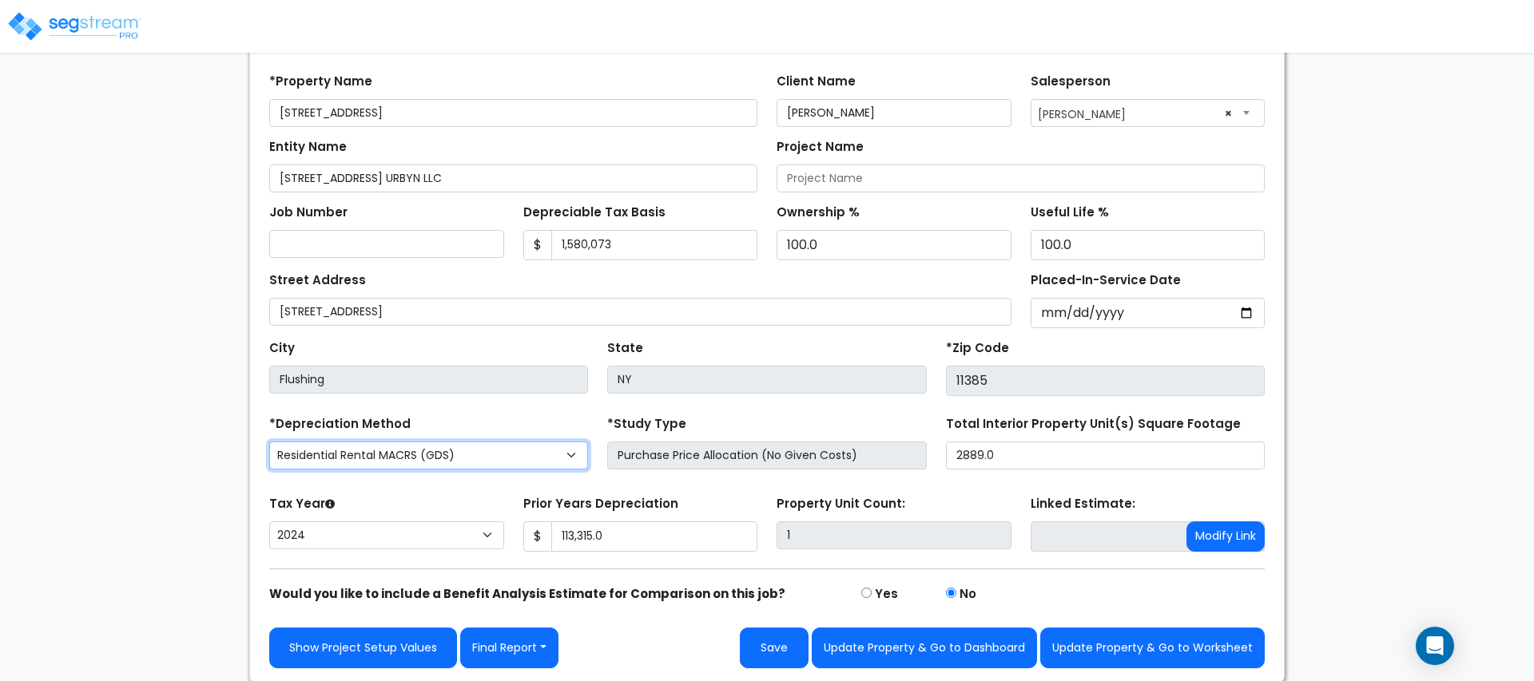
click at [470, 454] on select "Commercial MACRS (GDS) Residential Rental MACRS (GDS) Commercial MACRS (GDS) QIP" at bounding box center [428, 456] width 319 height 28
click at [269, 442] on select "Commercial MACRS (GDS) Residential Rental MACRS (GDS) Commercial MACRS (GDS) QIP" at bounding box center [428, 456] width 319 height 28
click at [471, 456] on select "Commercial MACRS (GDS) Residential Rental MACRS (GDS) Commercial MACRS (GDS) QIP" at bounding box center [428, 456] width 319 height 28
click at [472, 452] on select "Commercial MACRS (GDS) Residential Rental MACRS (GDS) Commercial MACRS (GDS) QIP" at bounding box center [428, 456] width 319 height 28
select select "RRM(_29"
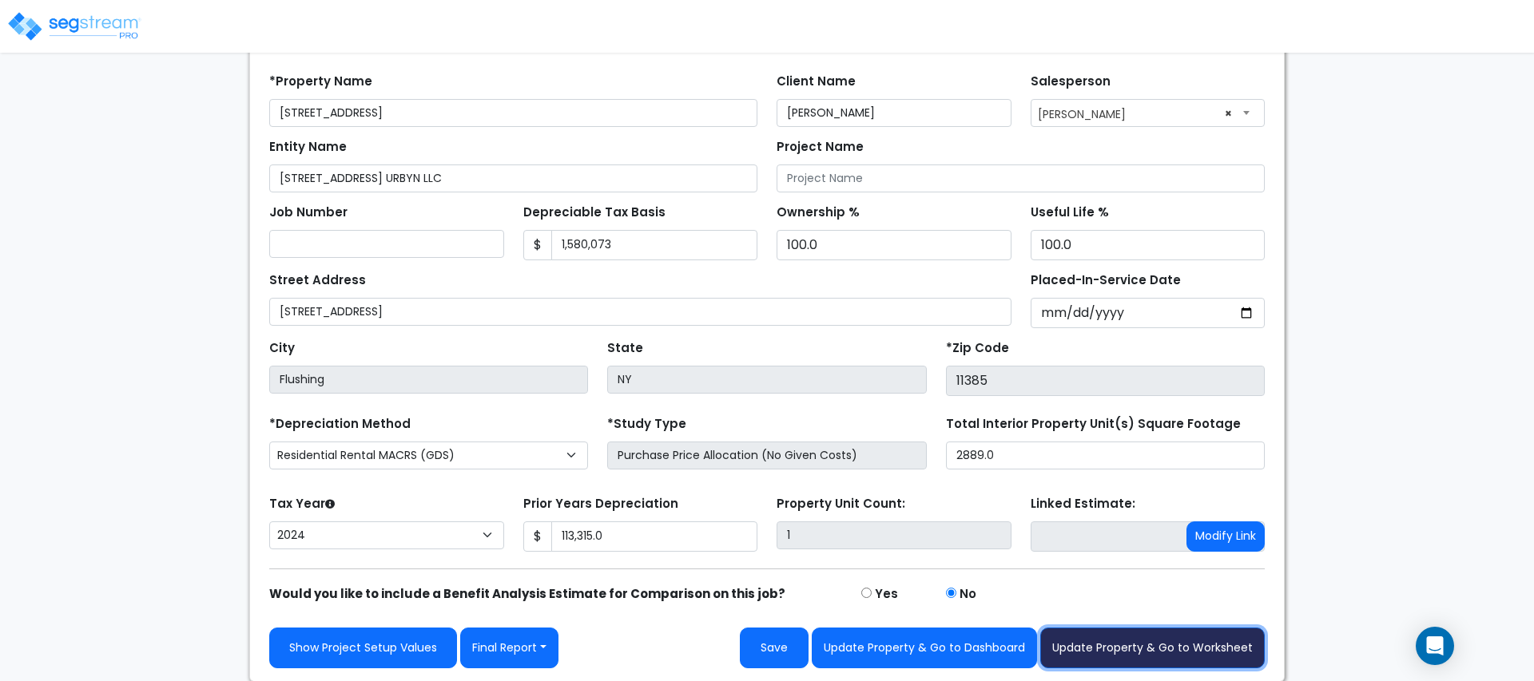
click at [1120, 653] on button "Update Property & Go to Worksheet" at bounding box center [1152, 648] width 224 height 41
type input "113315"
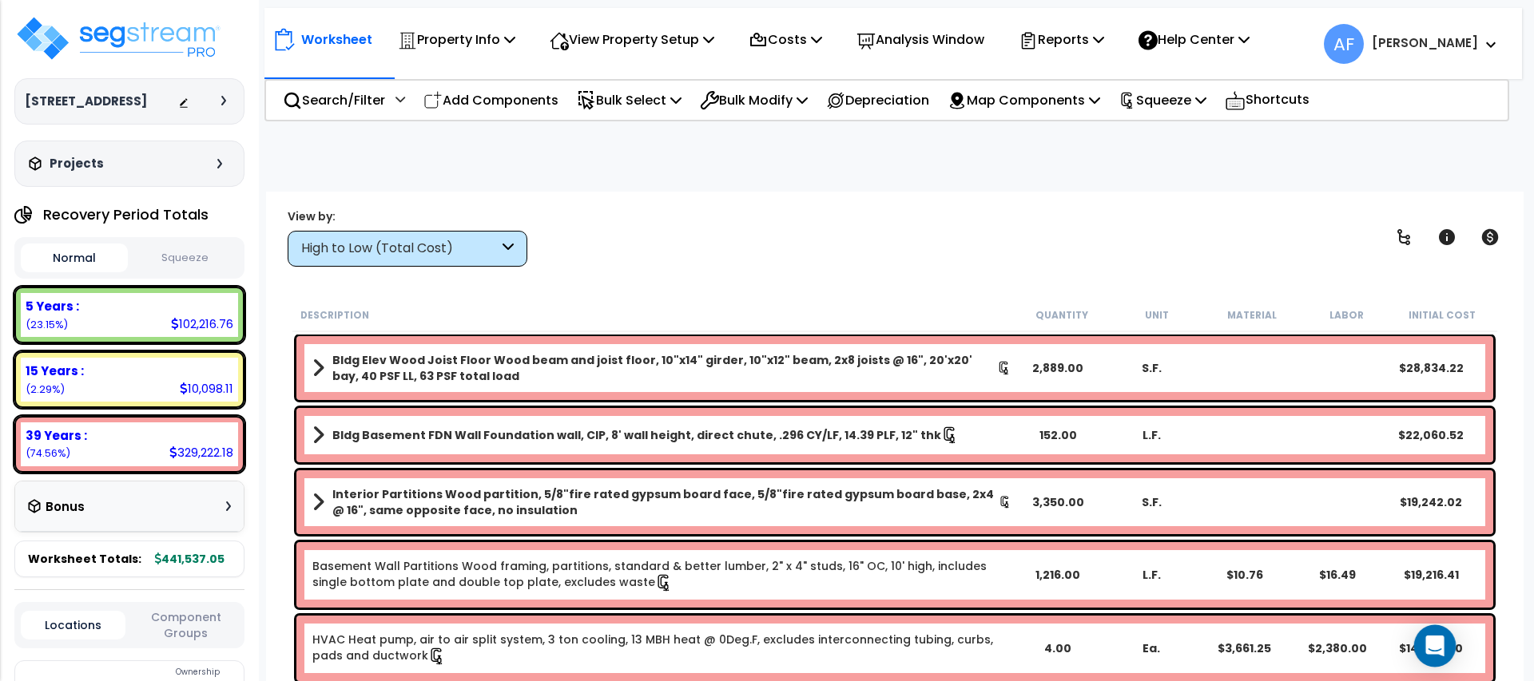
click at [1443, 638] on div "Open Intercom Messenger" at bounding box center [1435, 646] width 42 height 42
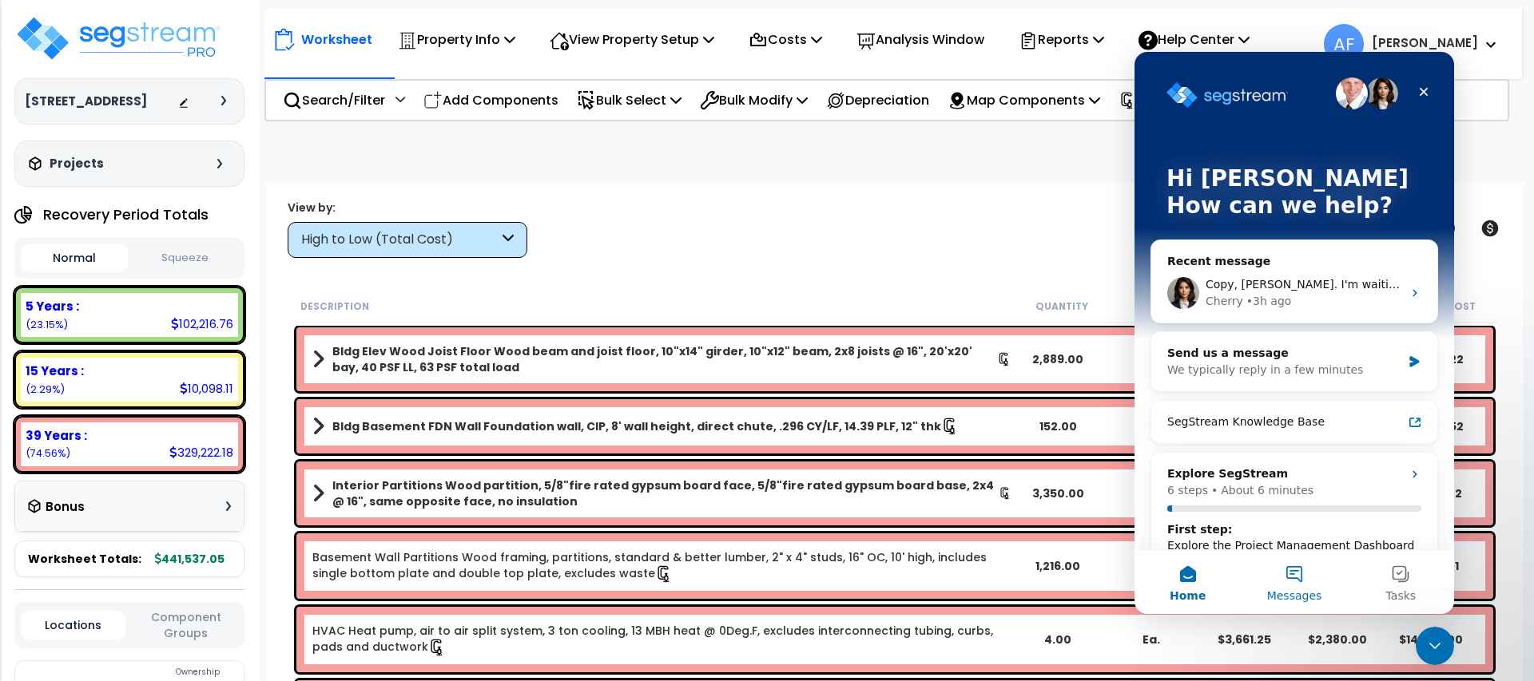
click at [1285, 584] on button "Messages" at bounding box center [1293, 582] width 106 height 64
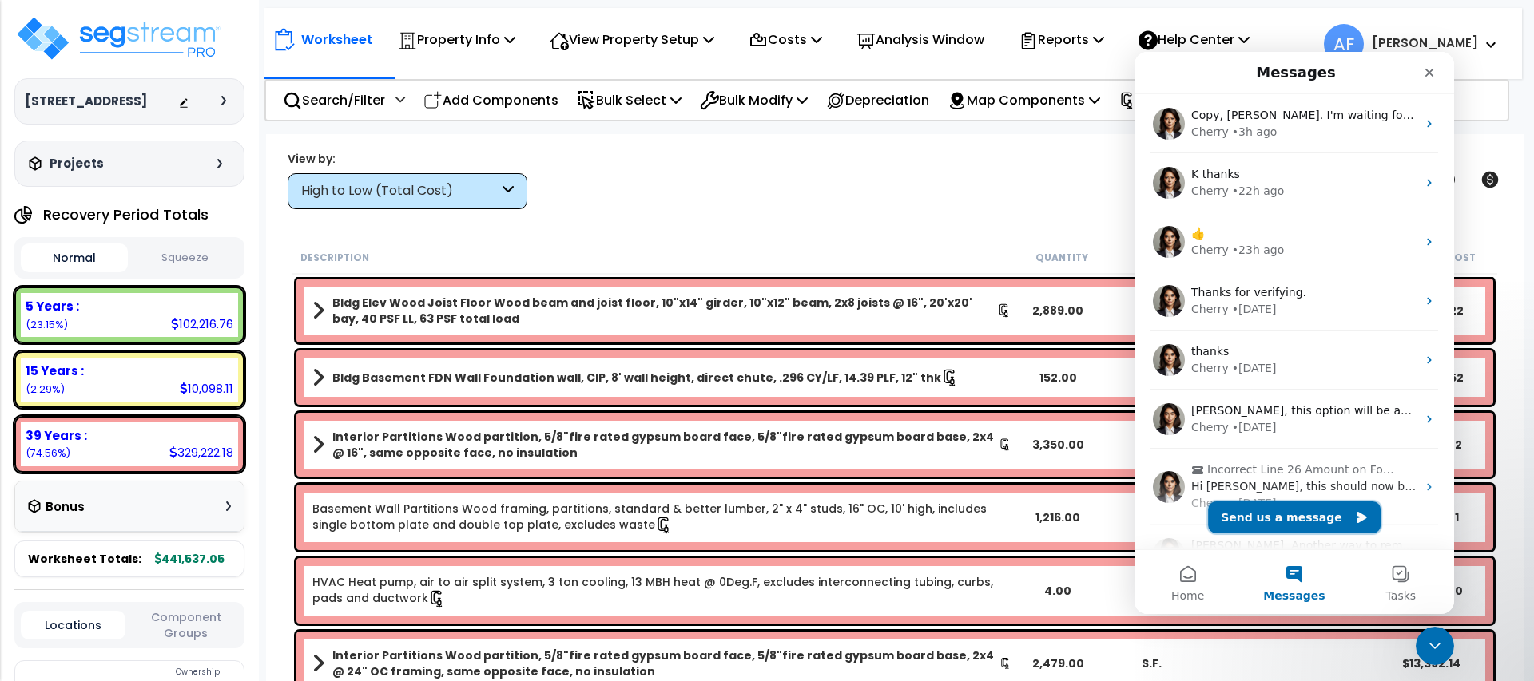
click at [1306, 510] on button "Send us a message" at bounding box center [1294, 518] width 173 height 32
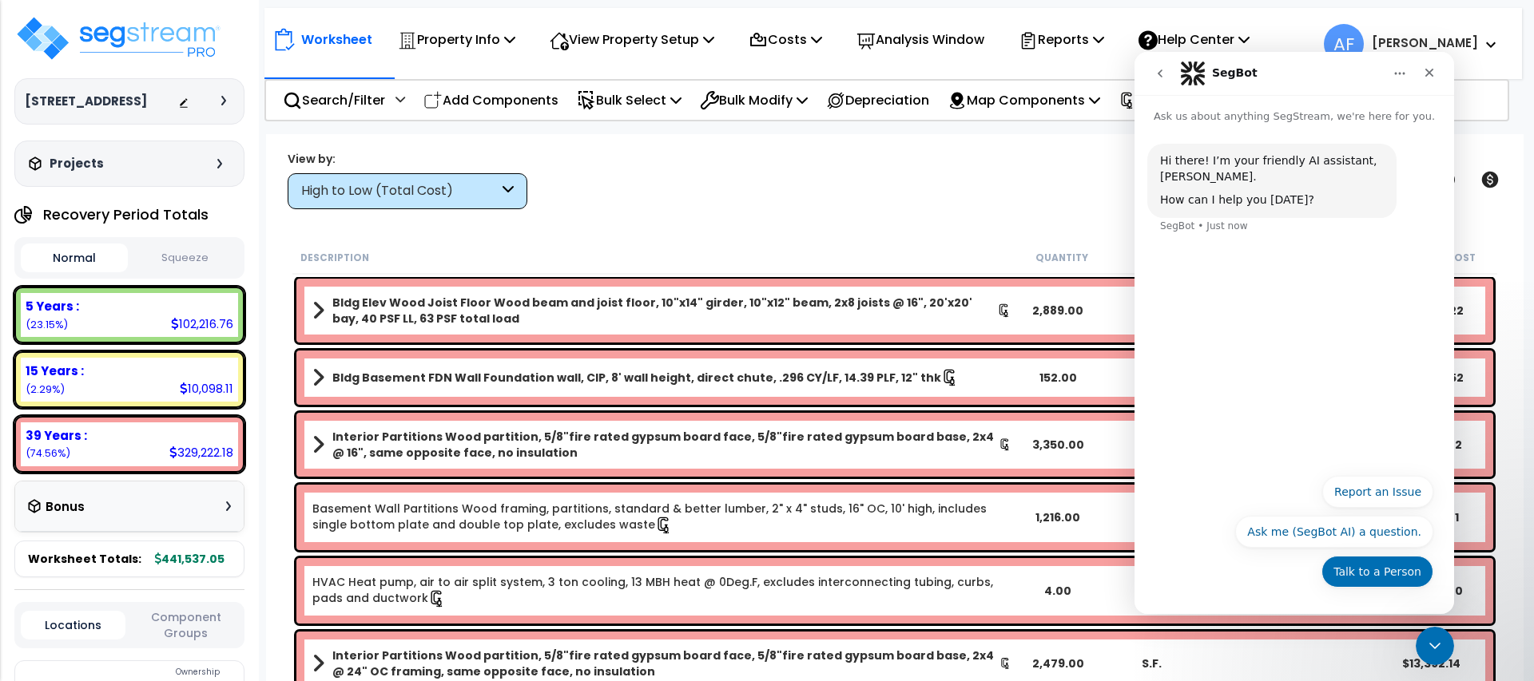
click at [1379, 573] on button "Talk to a Person" at bounding box center [1377, 572] width 112 height 32
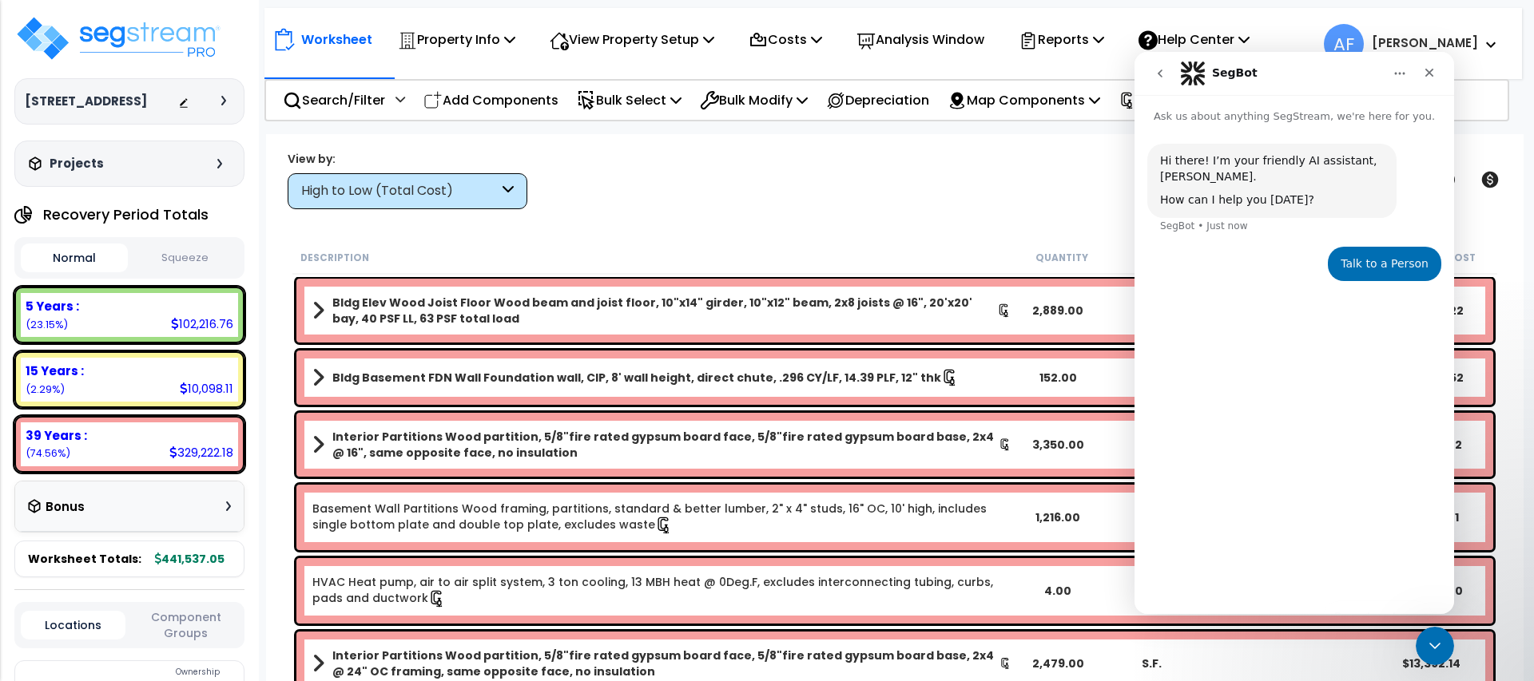
scroll to position [70, 0]
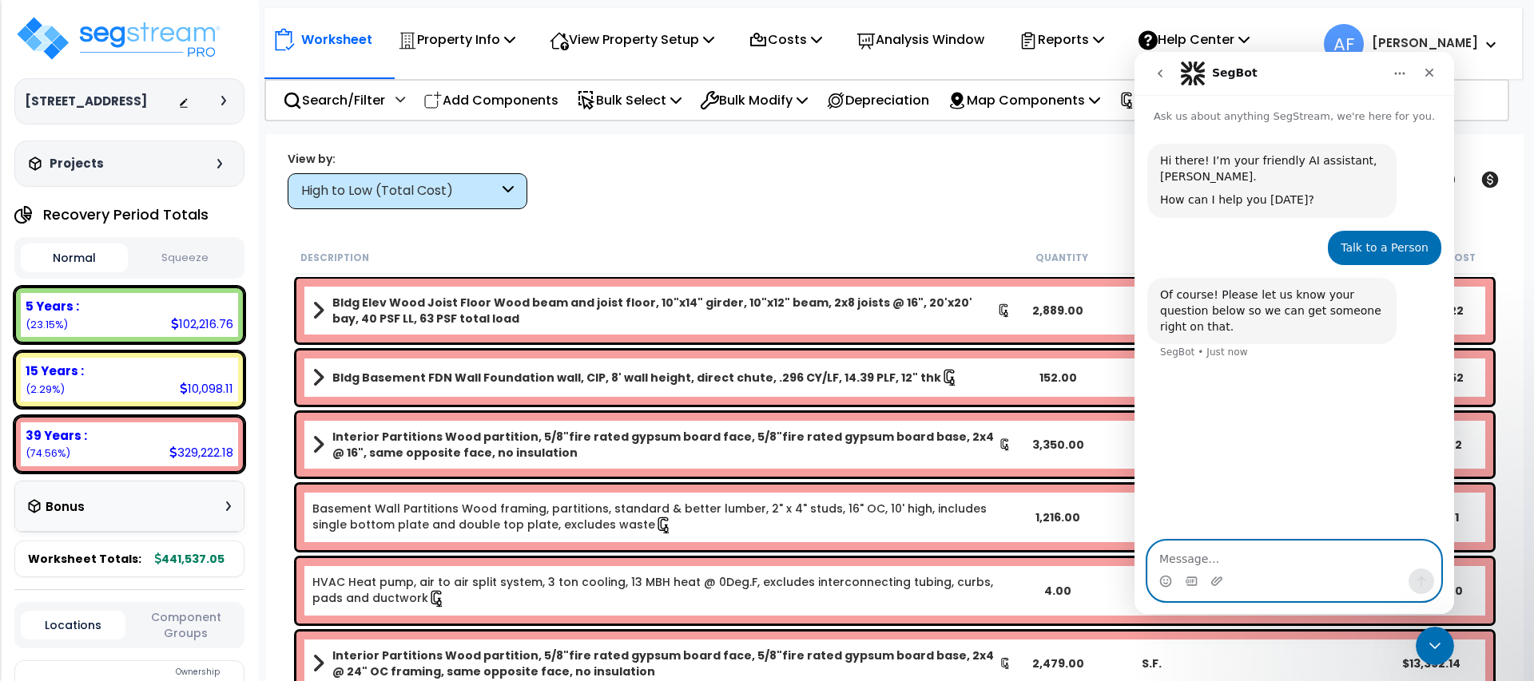
click at [1206, 561] on textarea "Message…" at bounding box center [1294, 555] width 292 height 27
paste textarea "[URL][DOMAIN_NAME]"
type textarea "This is showing as 39 years https://enterprise.segstream.com/project/v2/take-of…"
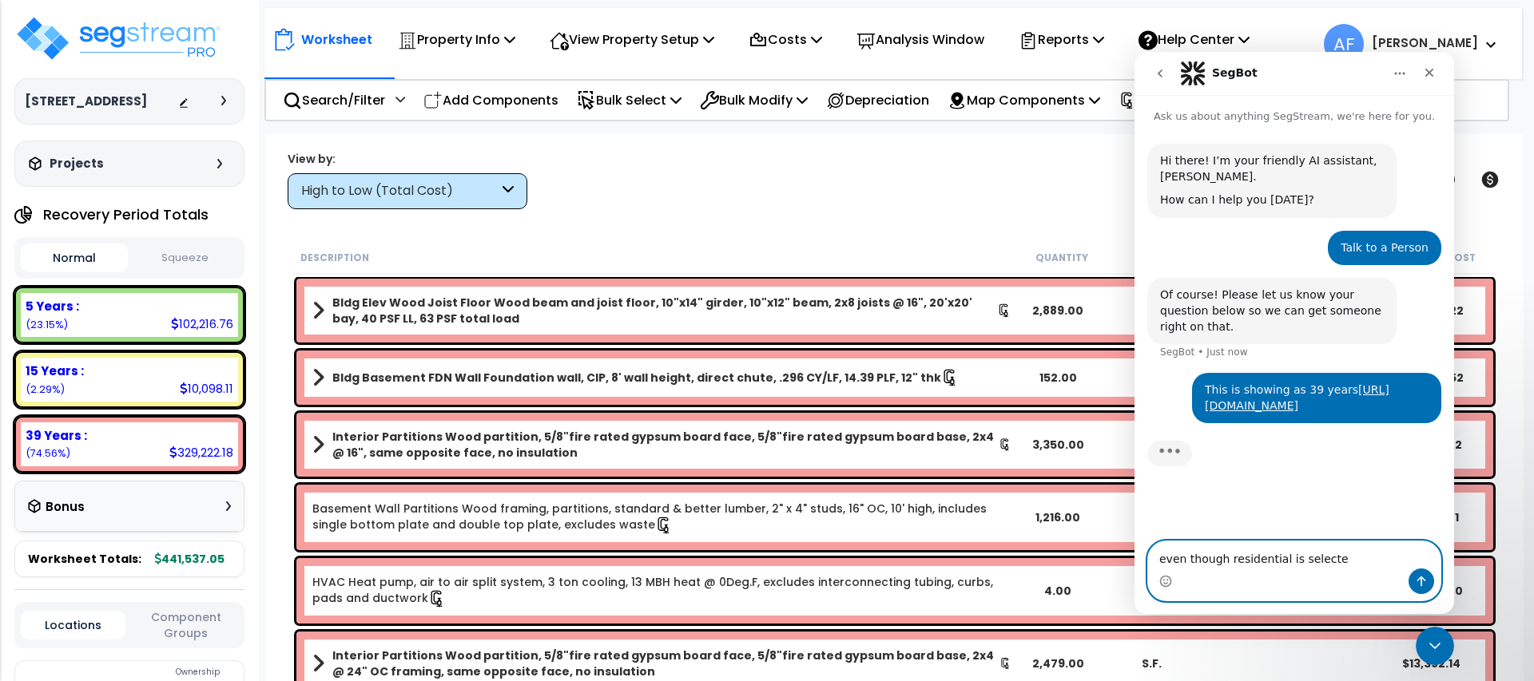
type textarea "even though residential is selected"
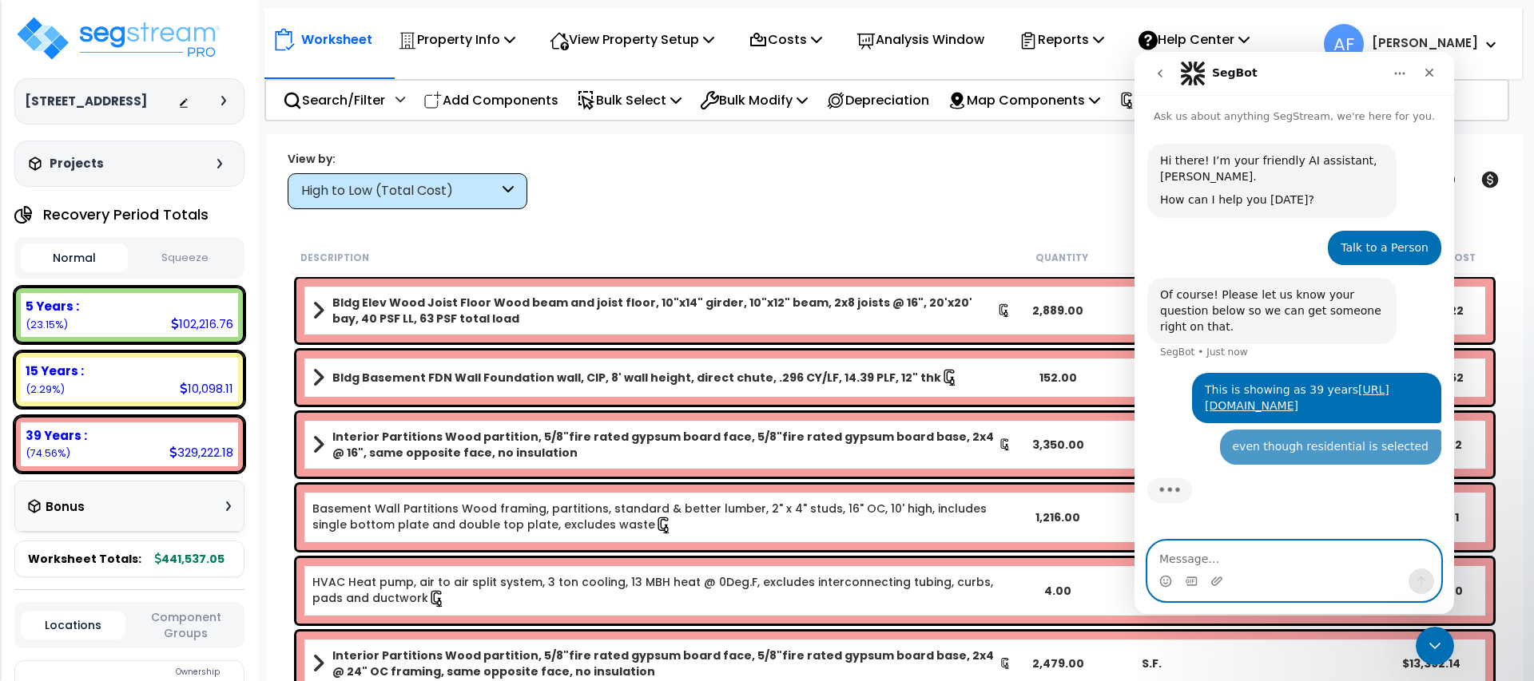
scroll to position [3, 0]
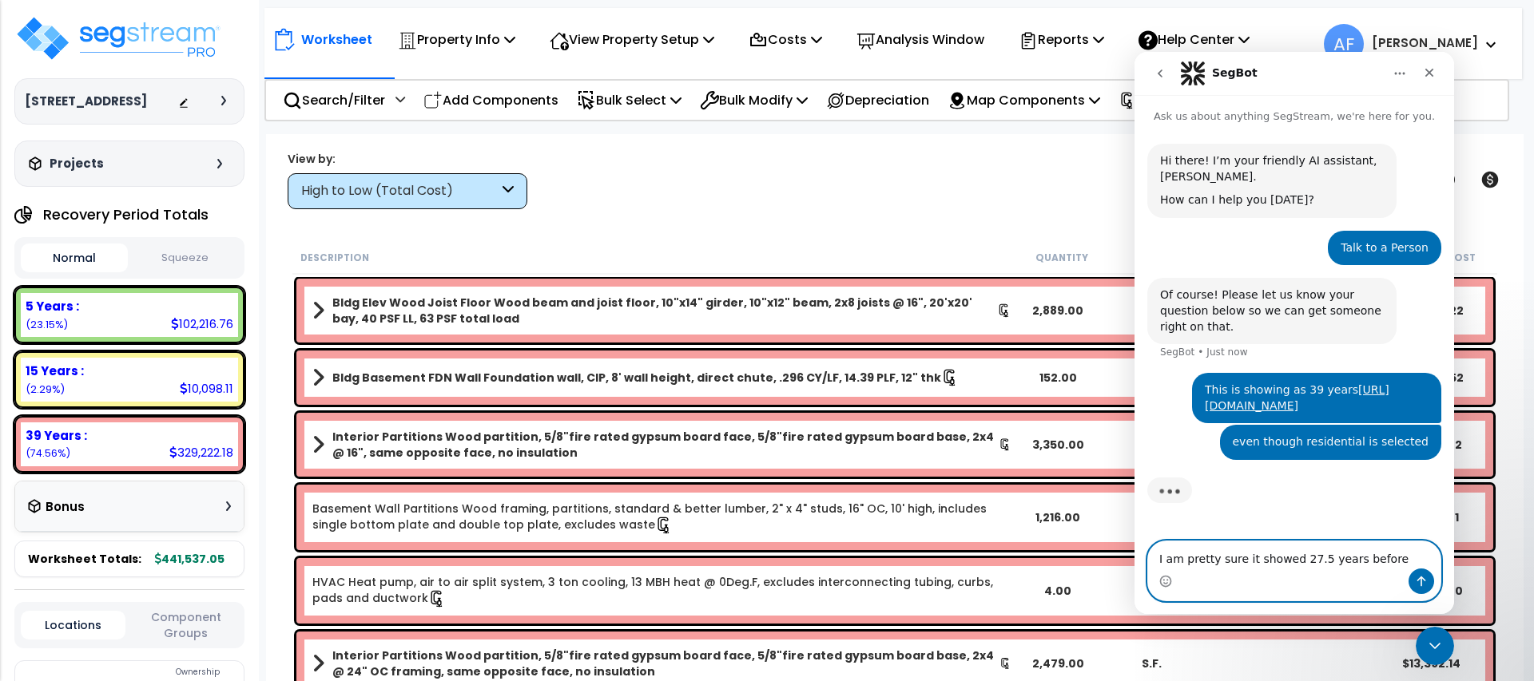
type textarea "I am pretty sure it showed 27.5 years before"
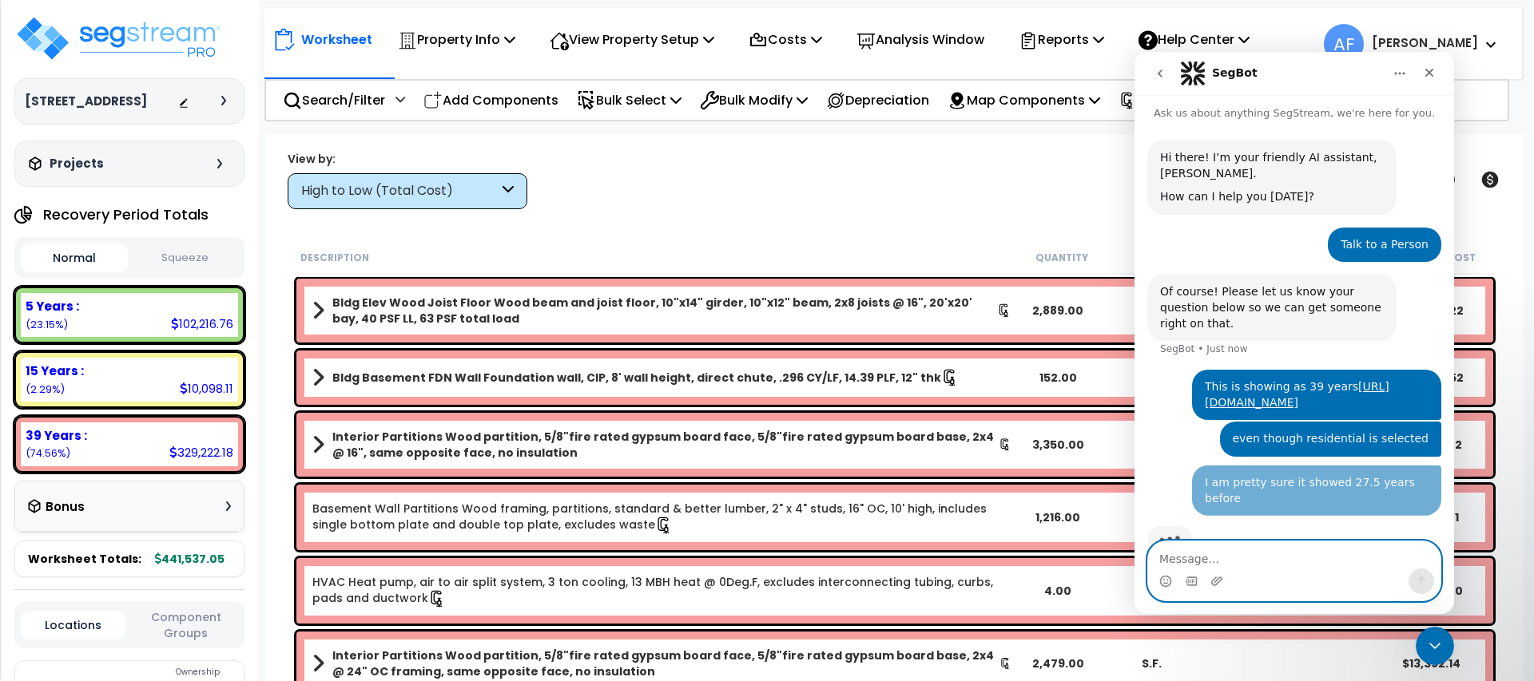
scroll to position [55, 0]
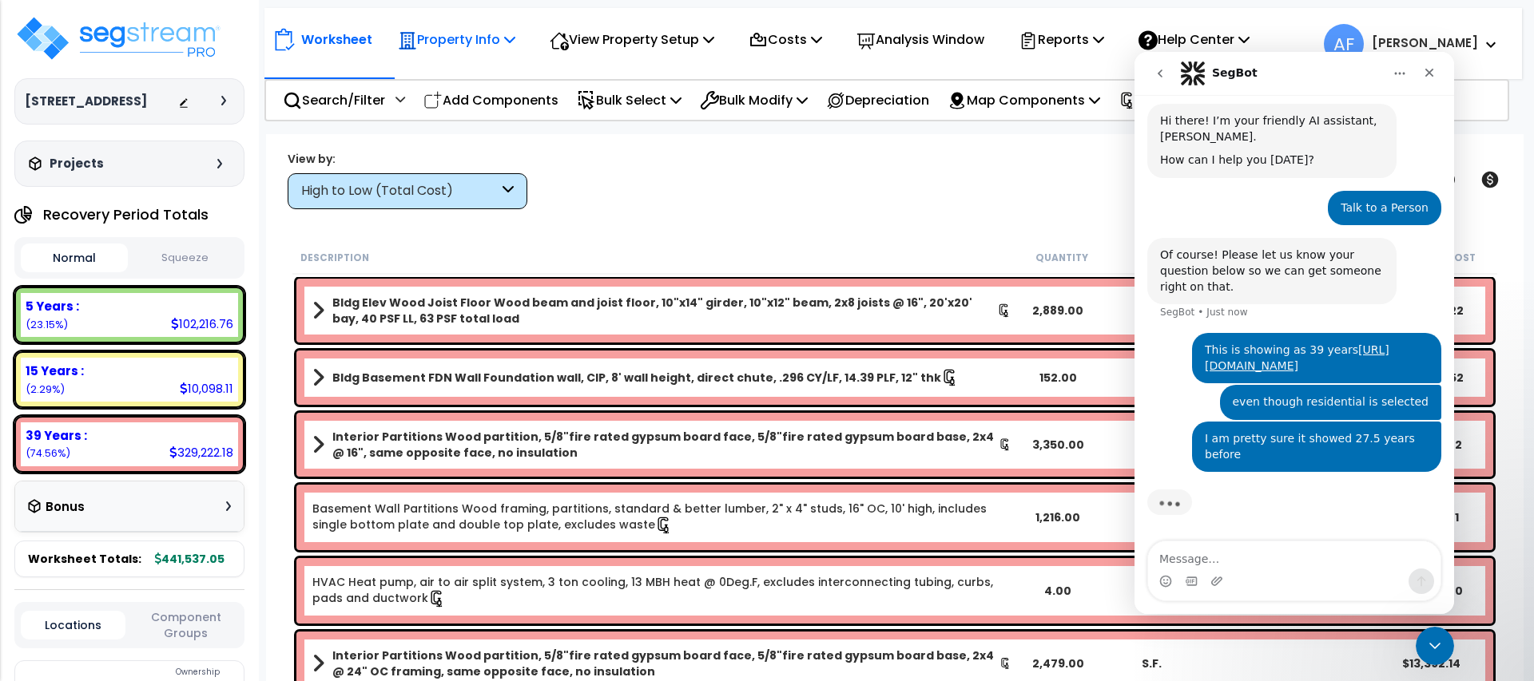
click at [424, 47] on p "Property Info" at bounding box center [456, 40] width 117 height 22
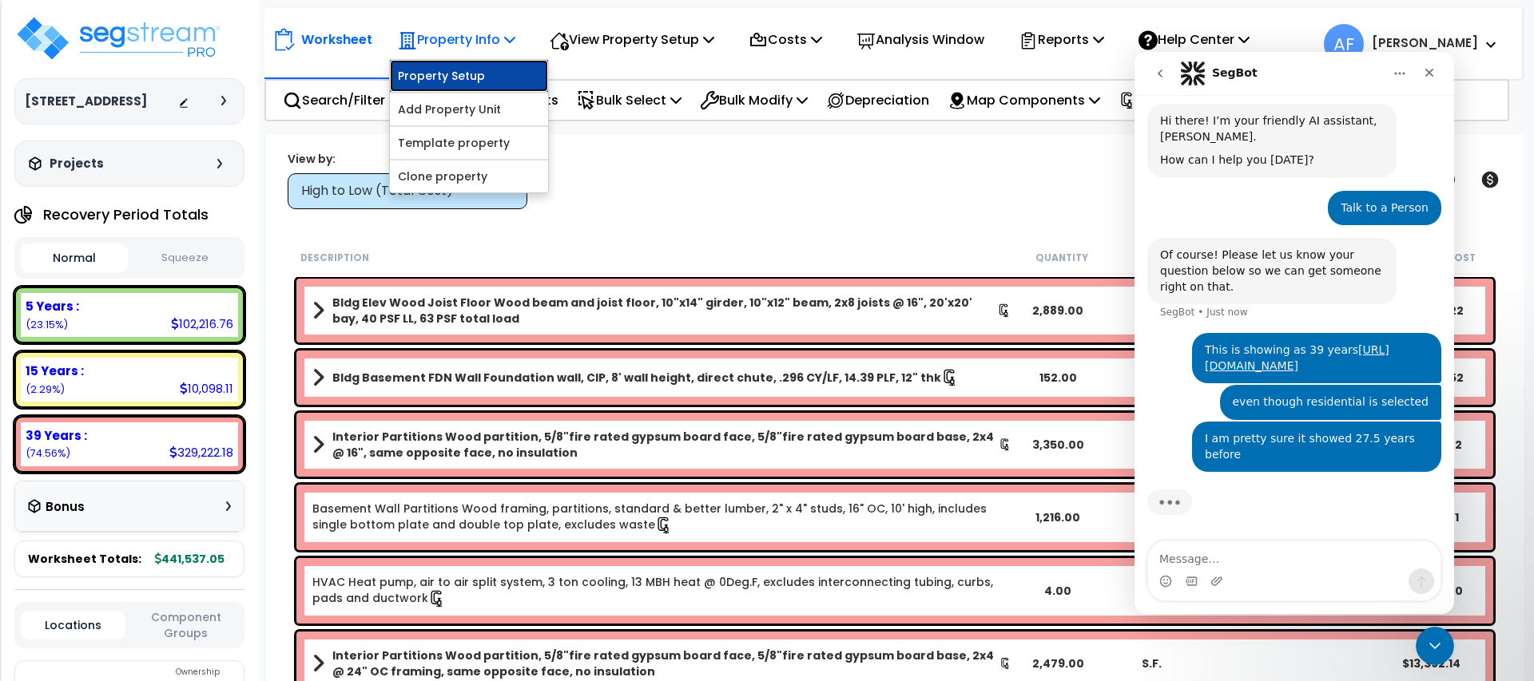
click at [465, 70] on link "Property Setup" at bounding box center [469, 76] width 158 height 32
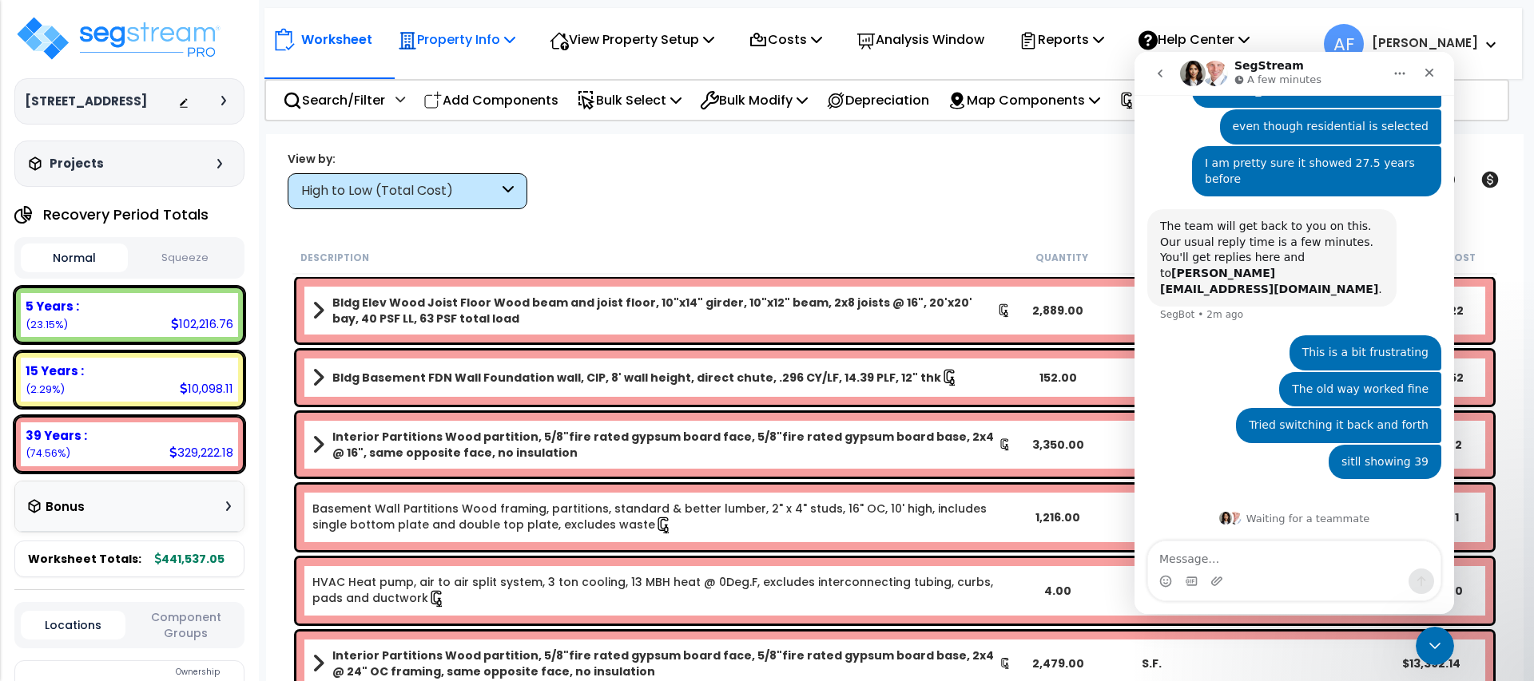
scroll to position [300, 0]
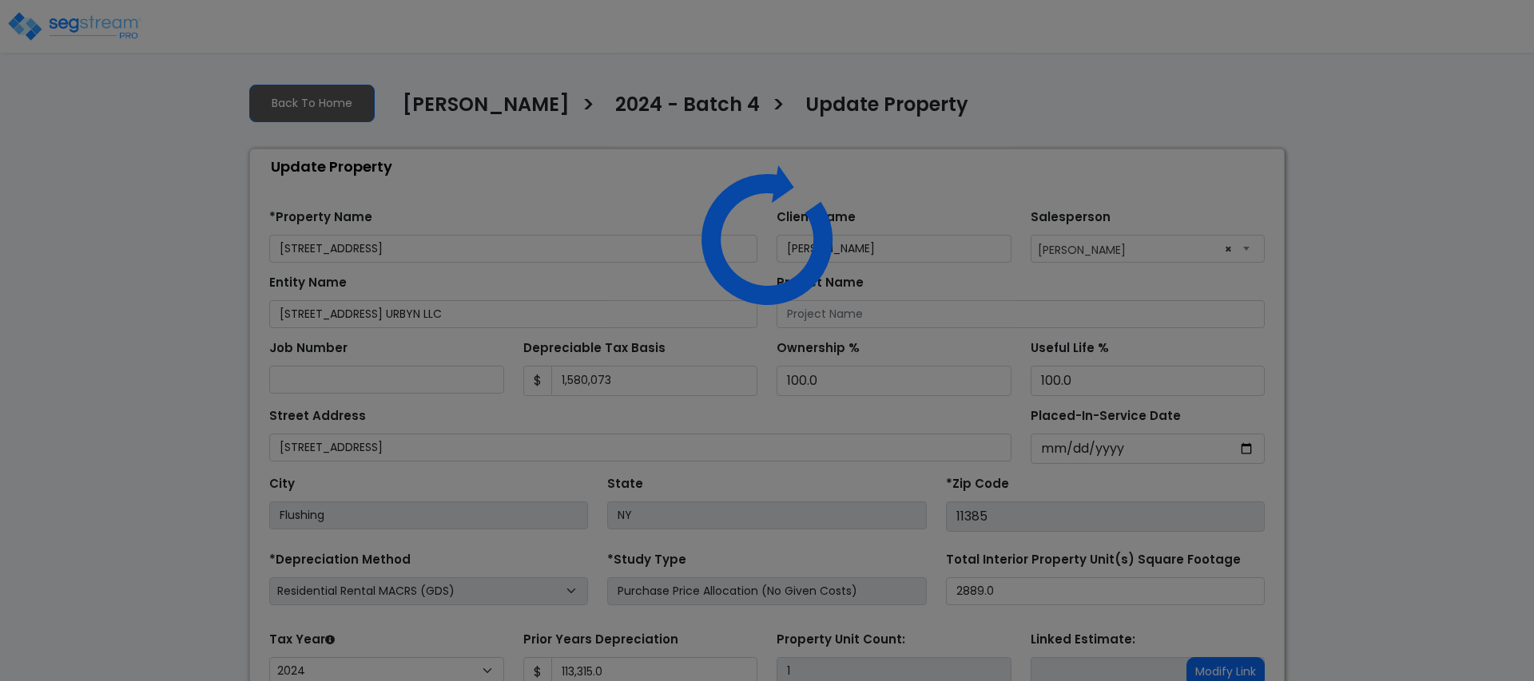
select select "2024"
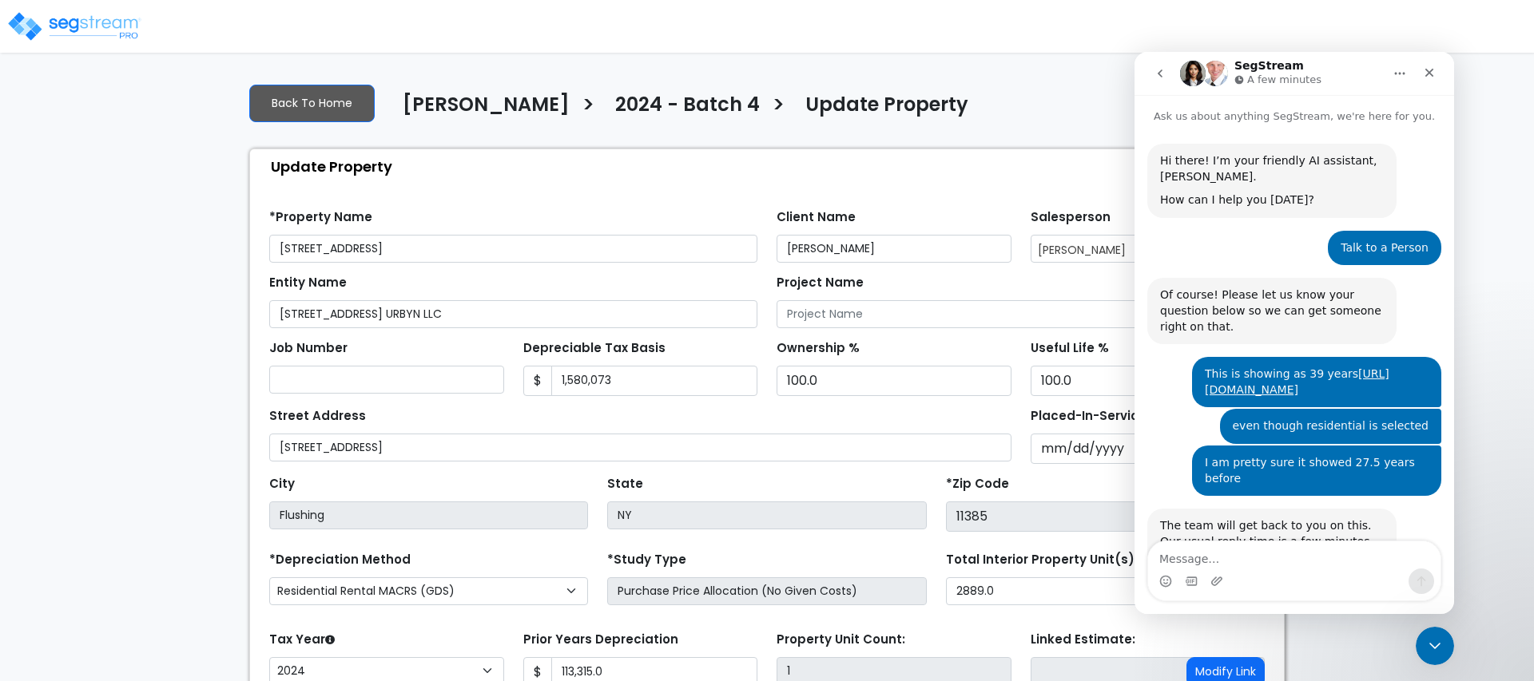
scroll to position [143, 0]
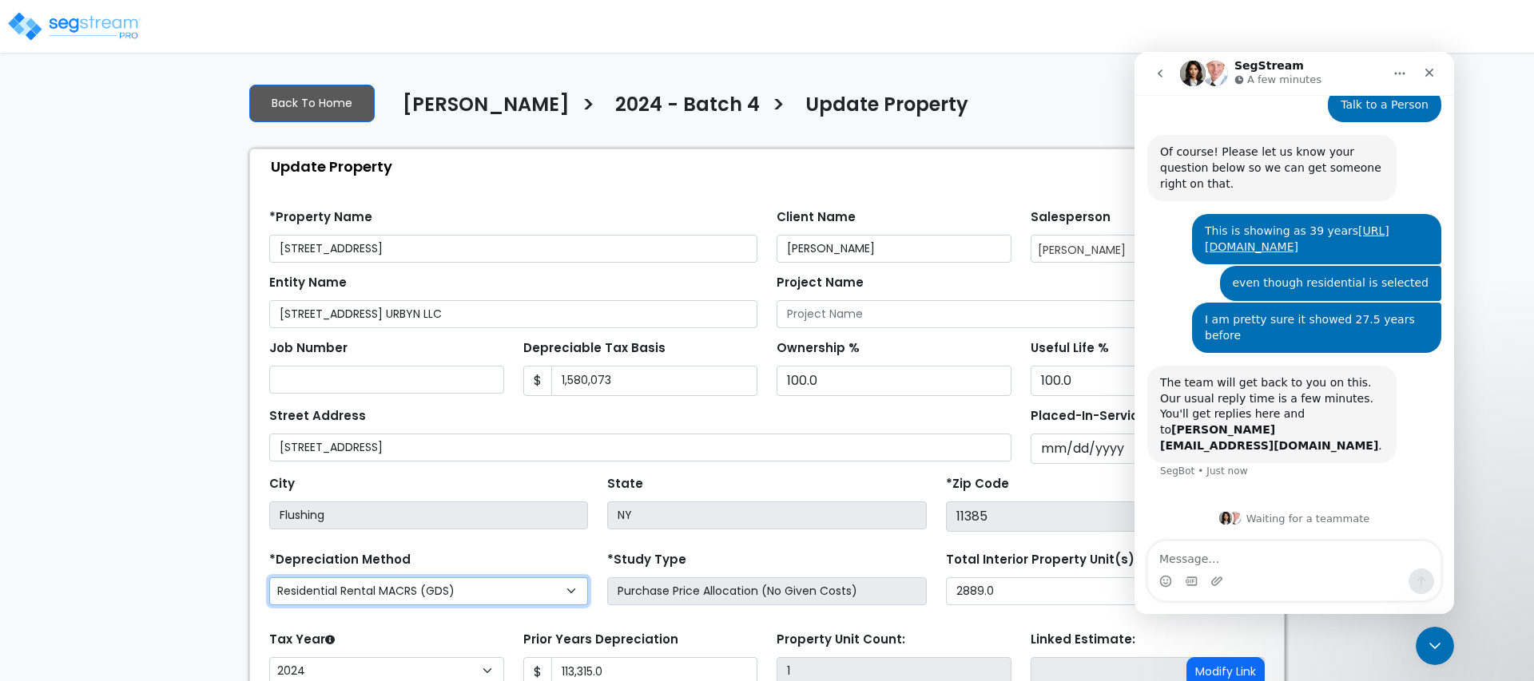
click at [472, 585] on select "Commercial MACRS (GDS) Residential Rental MACRS (GDS) Commercial MACRS (GDS) QIP" at bounding box center [428, 591] width 319 height 28
click at [269, 577] on select "Commercial MACRS (GDS) Residential Rental MACRS (GDS) Commercial MACRS (GDS) QIP" at bounding box center [428, 591] width 319 height 28
click at [600, 540] on form "*Property Name [STREET_ADDRESS] Client Name [PERSON_NAME] Salesperson" at bounding box center [766, 500] width 995 height 607
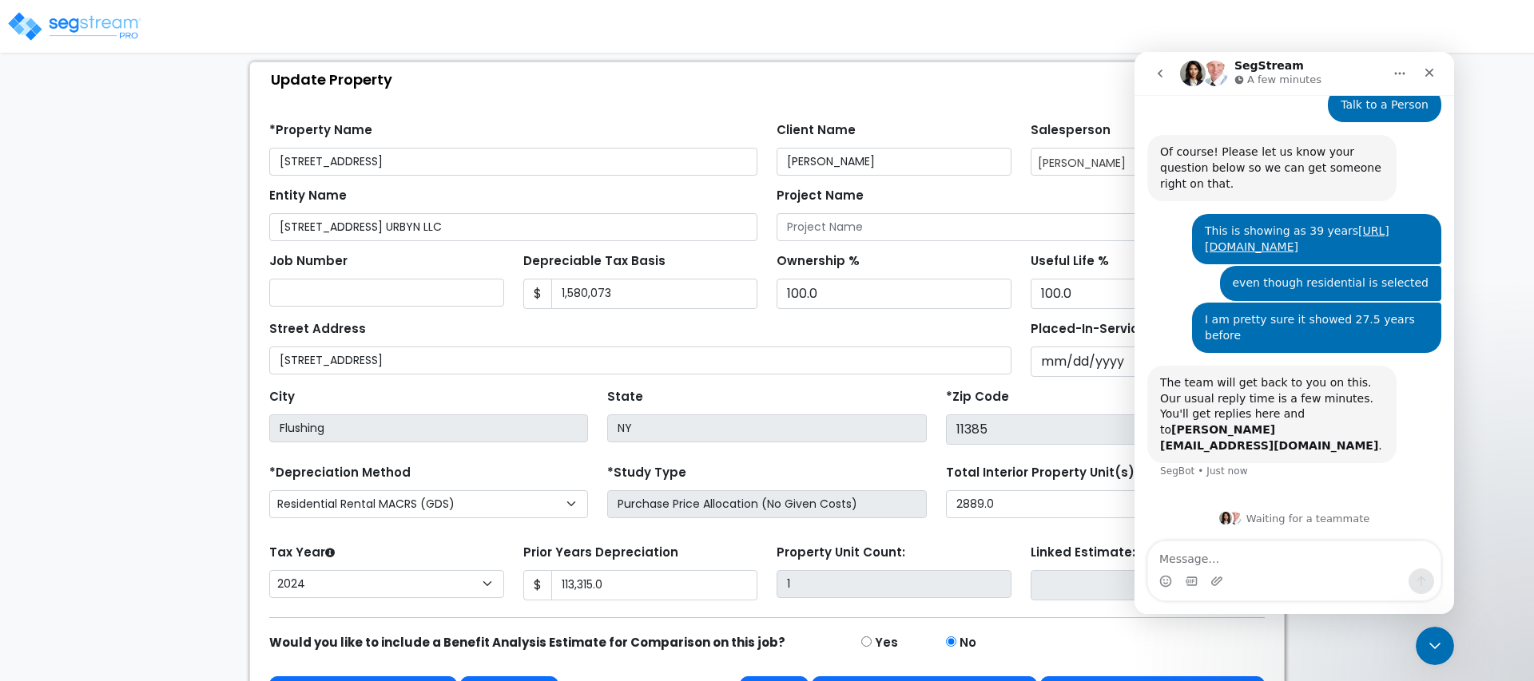
scroll to position [118, 0]
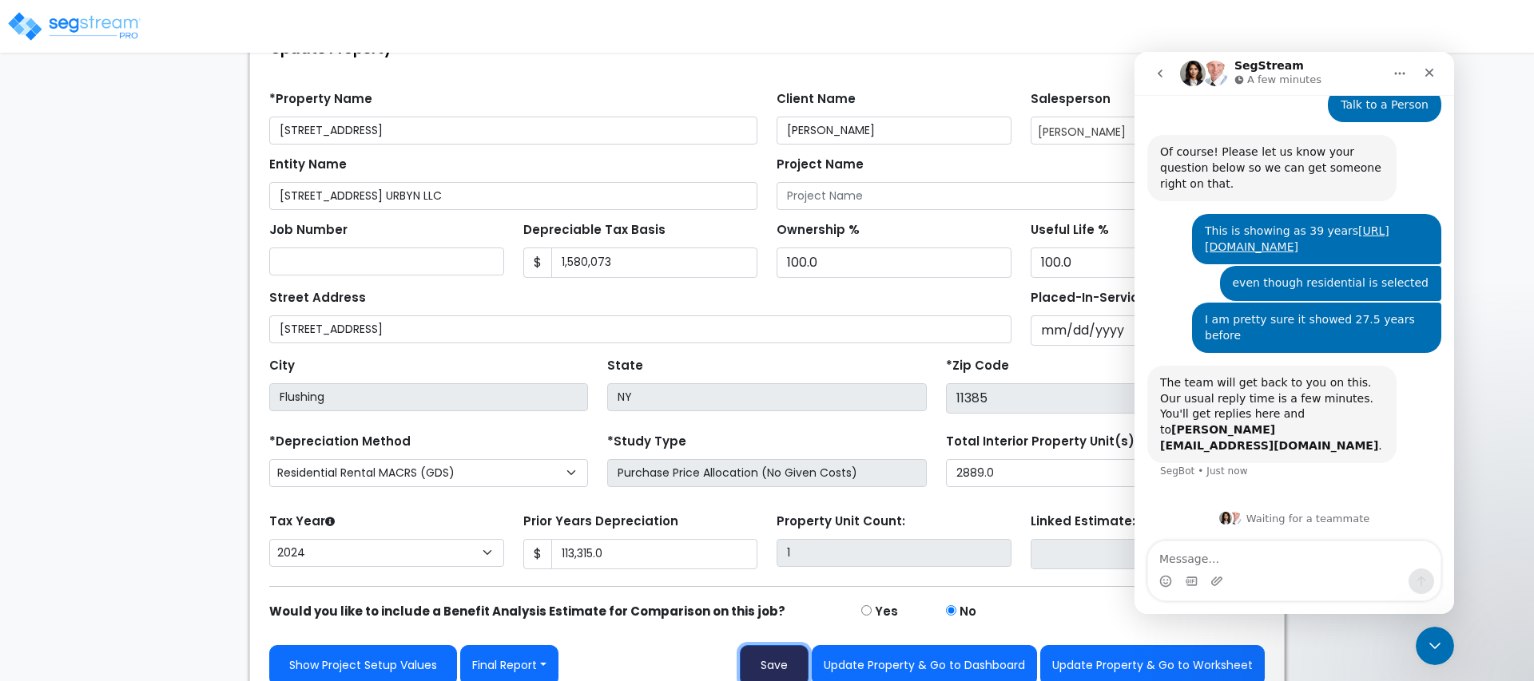
click at [787, 668] on button "Save" at bounding box center [774, 665] width 69 height 41
type input "113315"
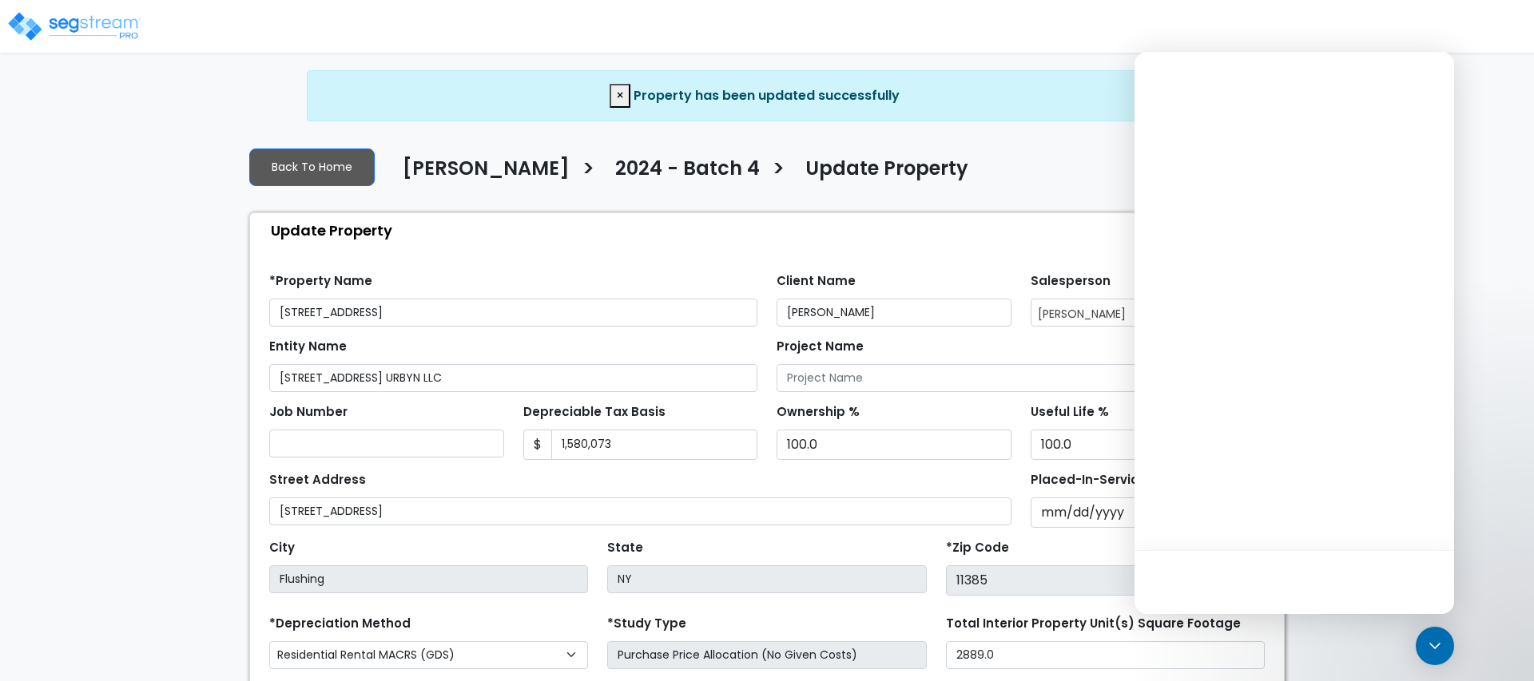
select select "2024"
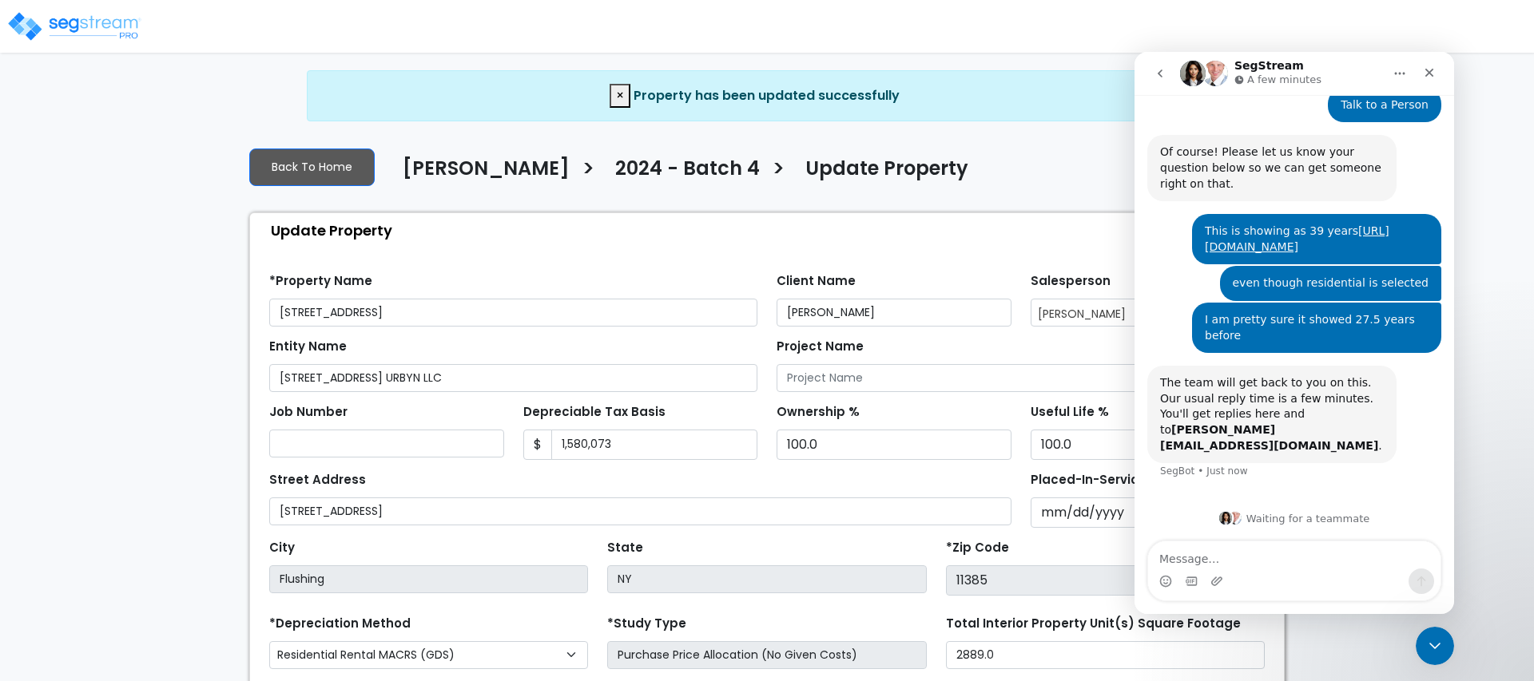
scroll to position [200, 0]
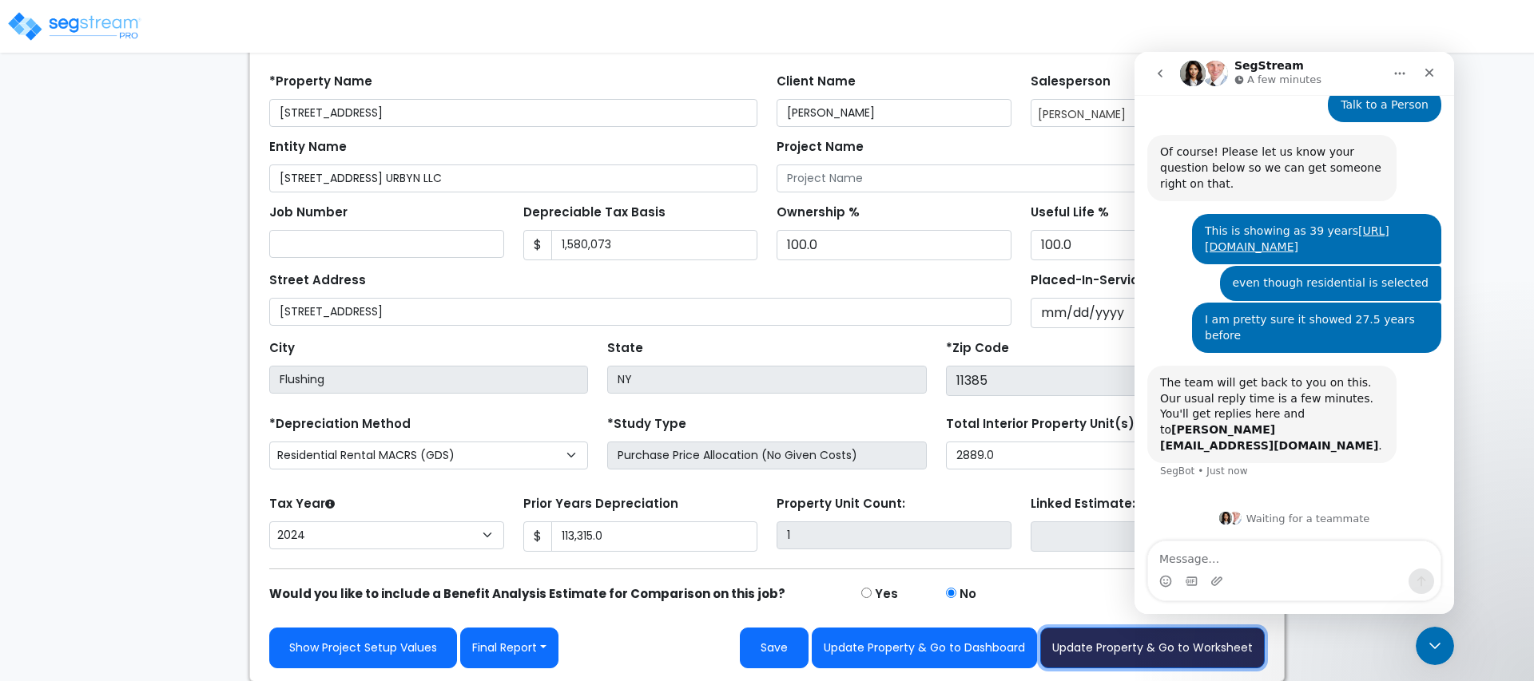
click at [1098, 634] on button "Update Property & Go to Worksheet" at bounding box center [1152, 648] width 224 height 41
type input "113315"
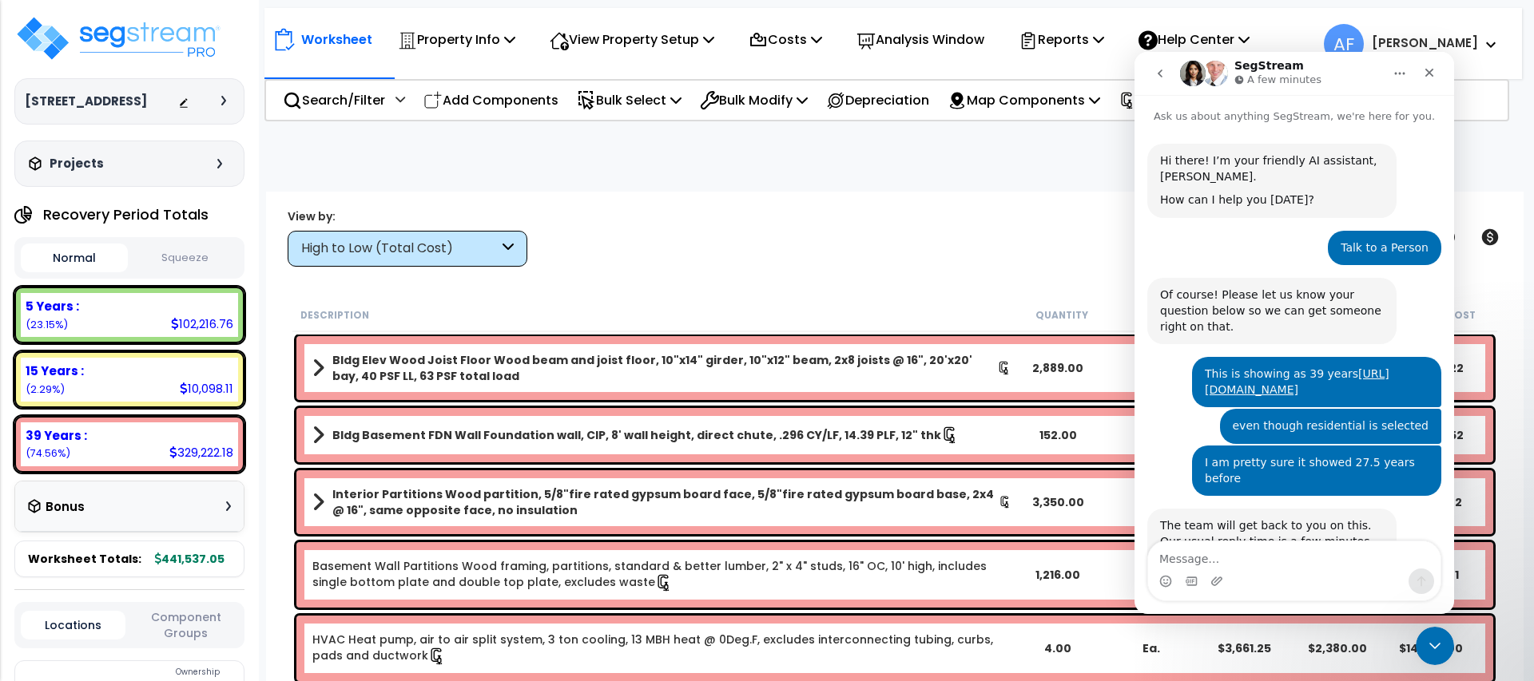
scroll to position [143, 0]
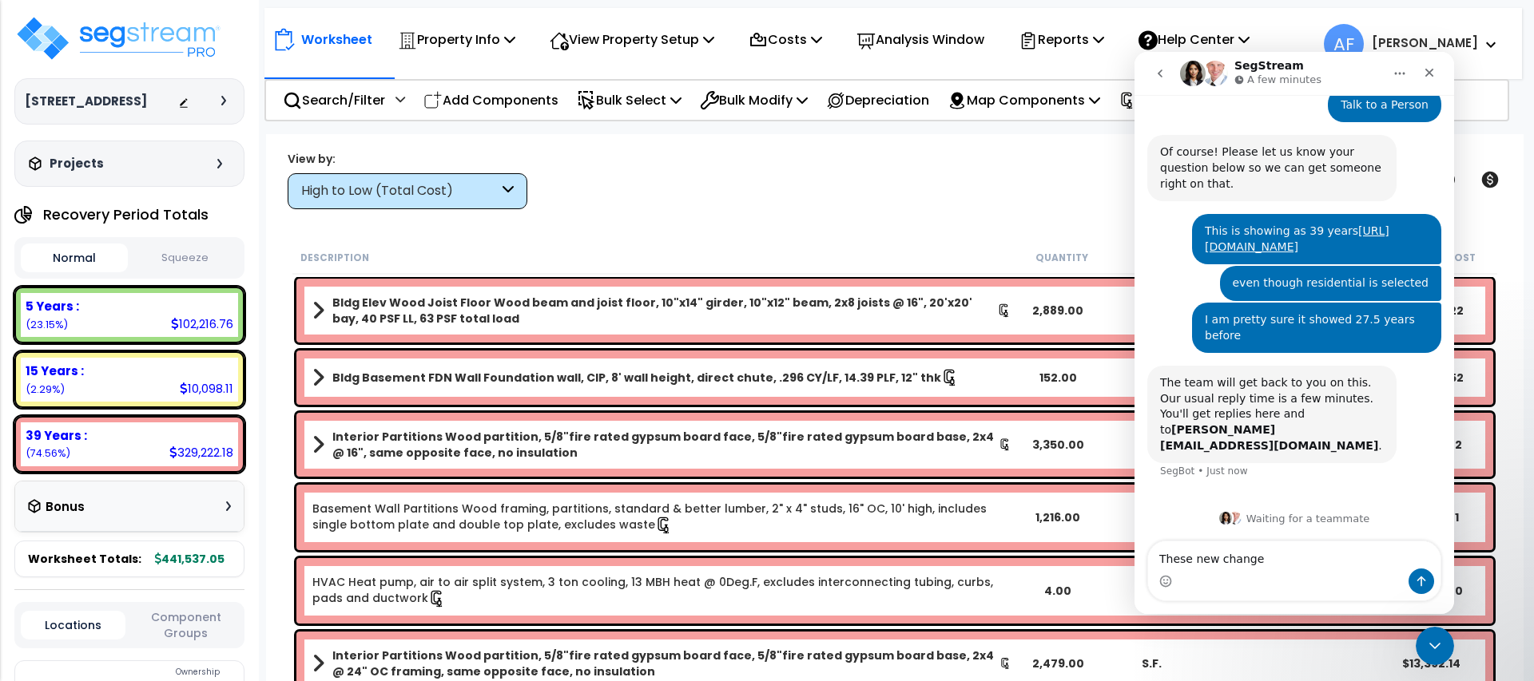
type textarea "These new chang"
type textarea "This is a bit frustrating"
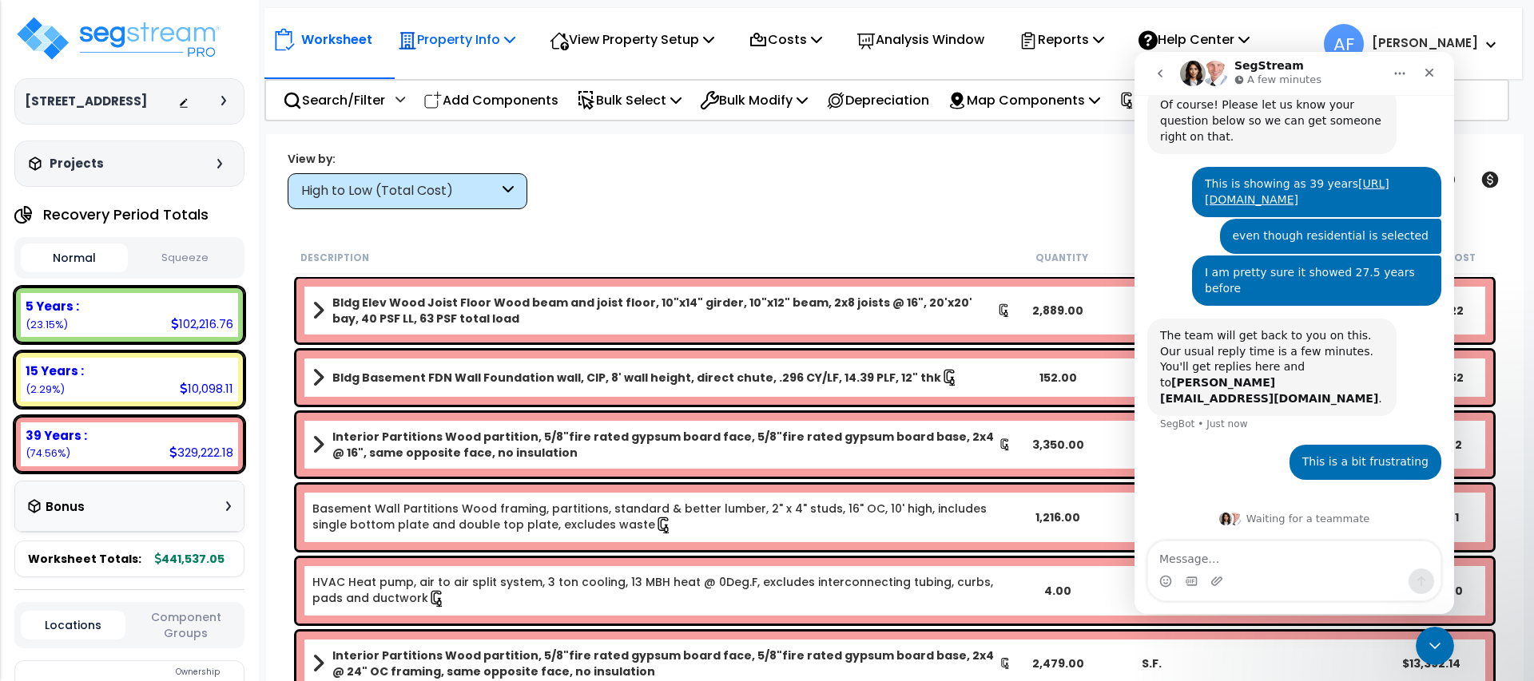
click at [431, 37] on p "Property Info" at bounding box center [456, 40] width 117 height 22
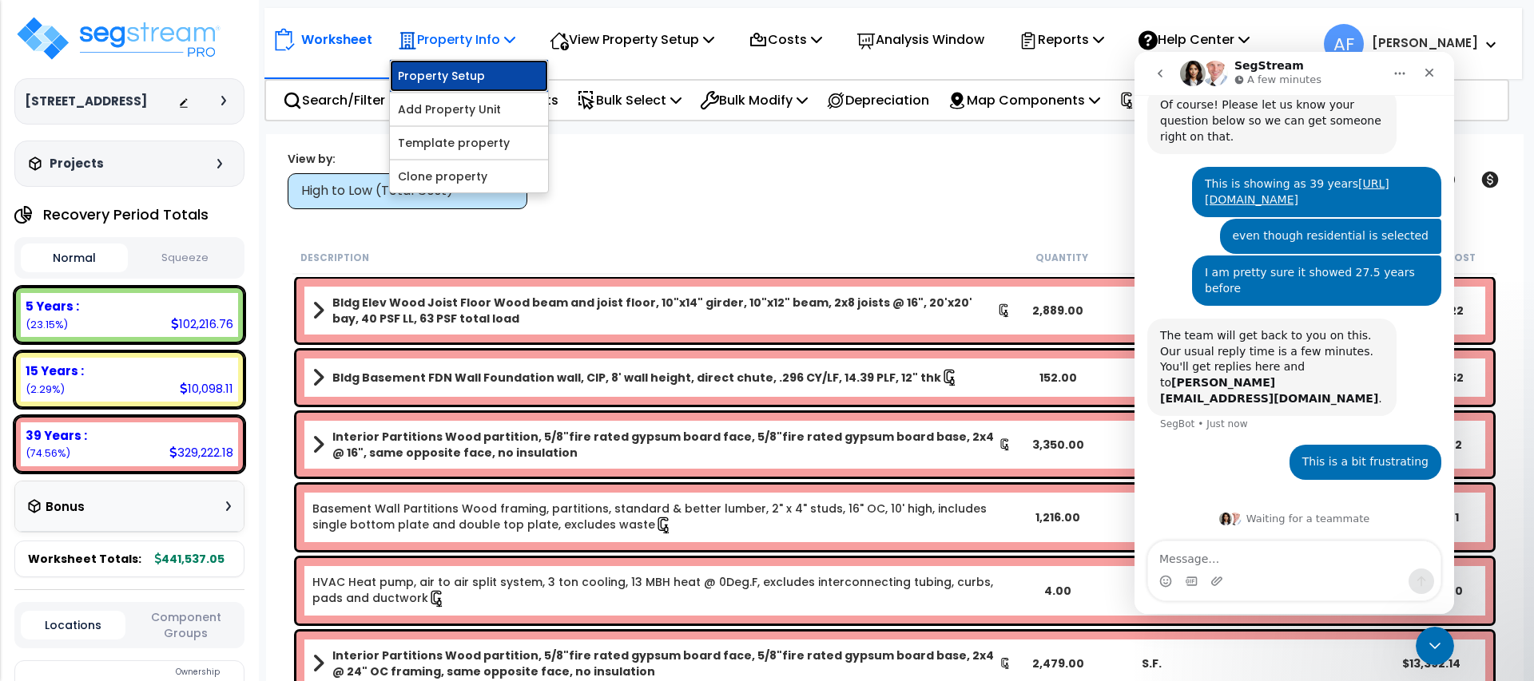
click at [443, 71] on link "Property Setup" at bounding box center [469, 76] width 158 height 32
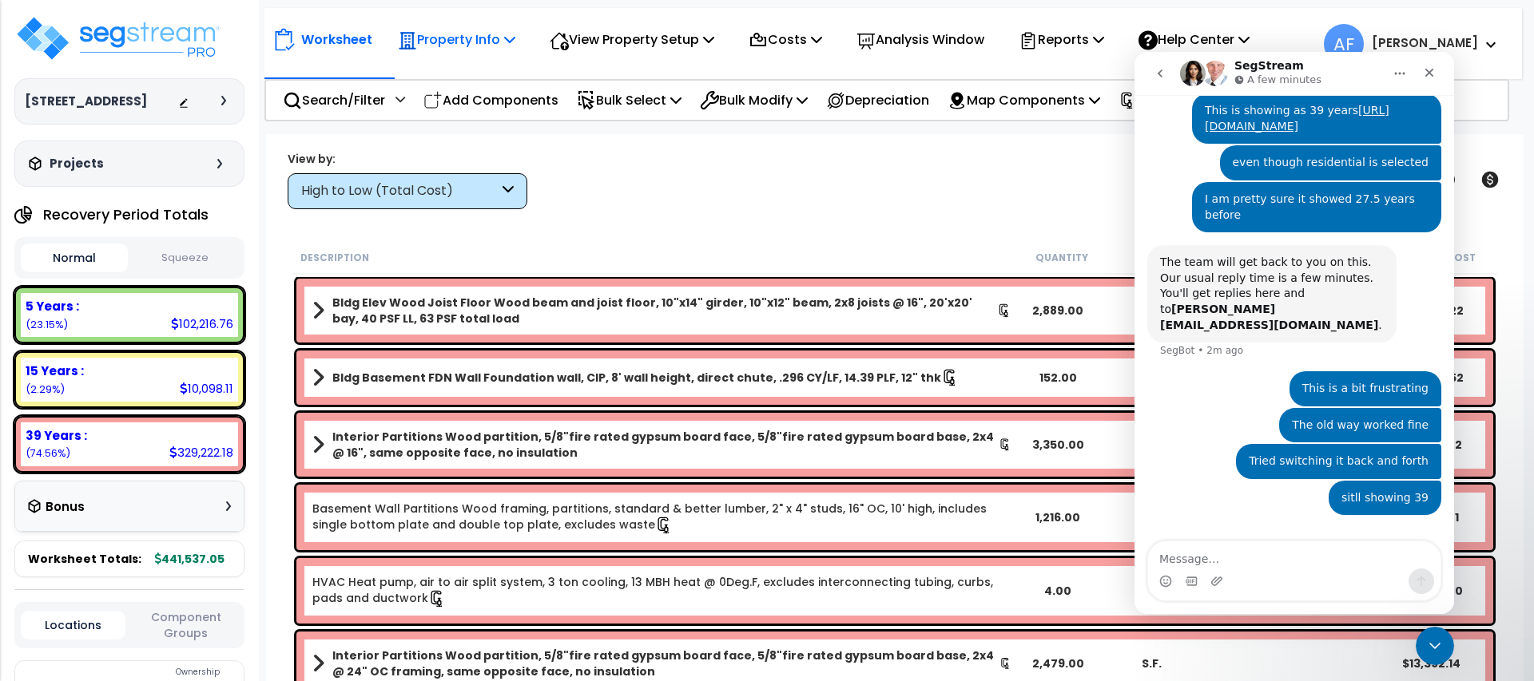
scroll to position [300, 0]
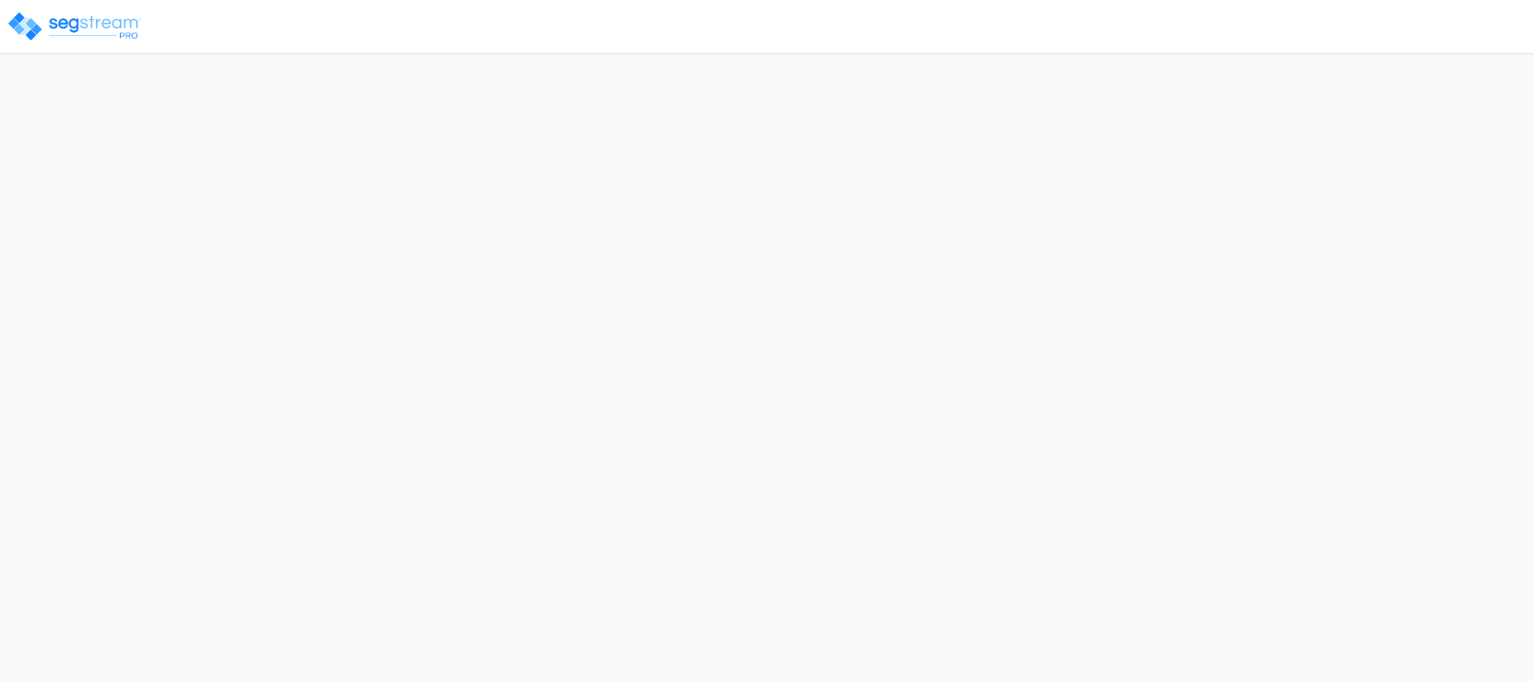
select select "2024"
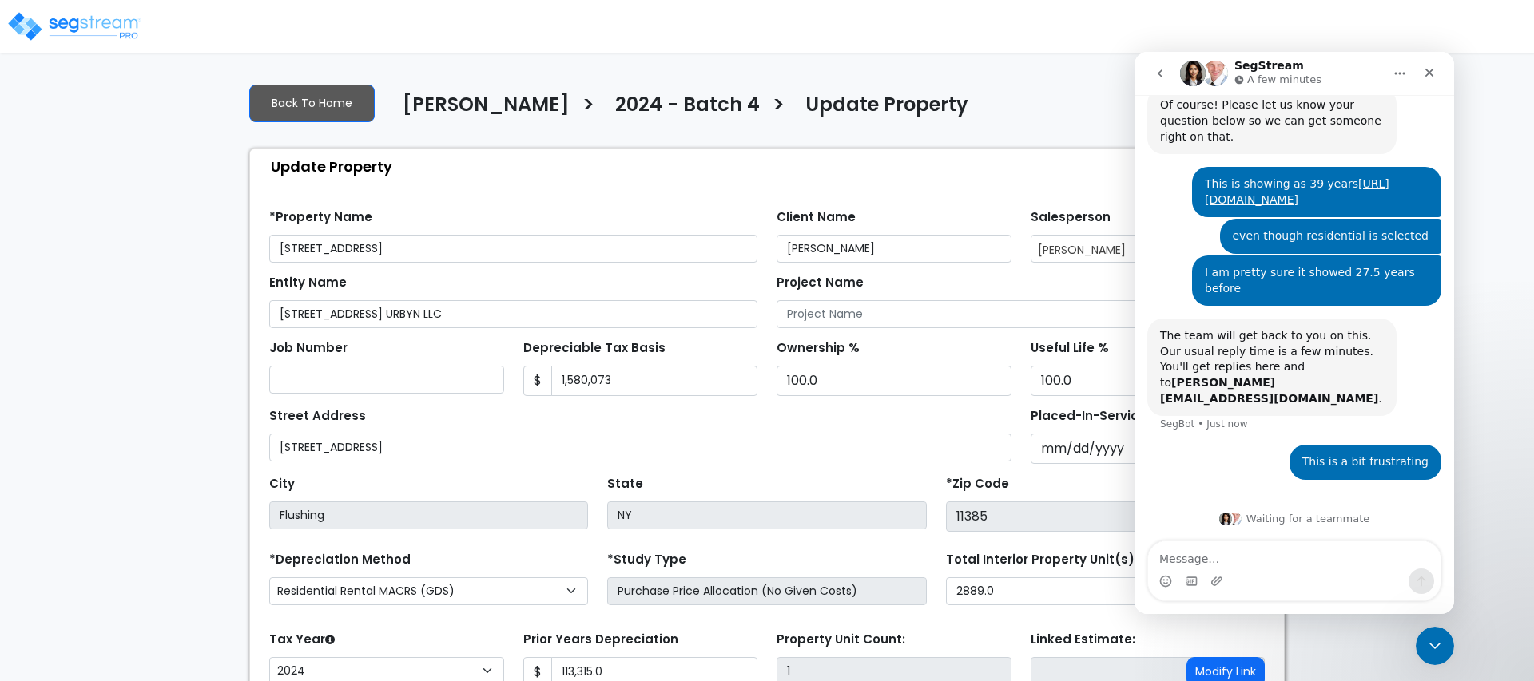
scroll to position [7, 0]
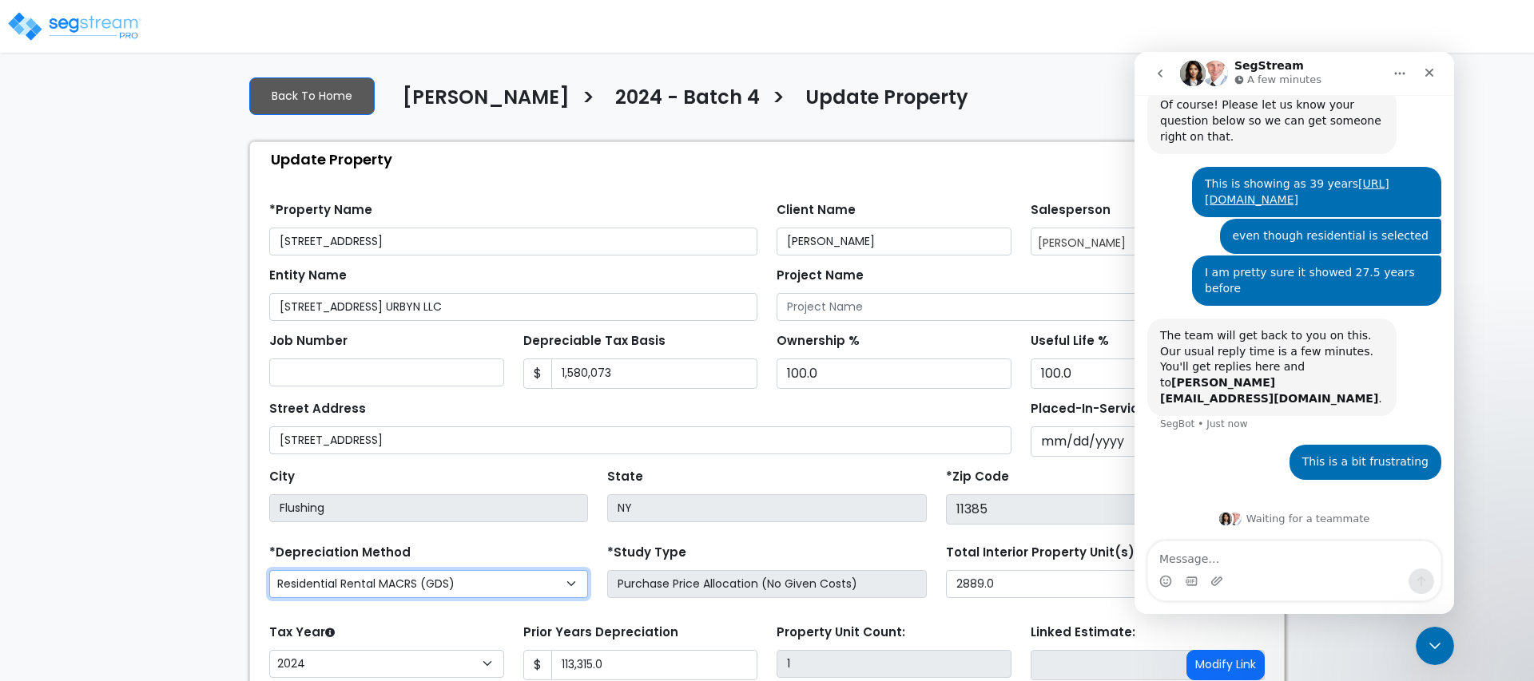
click at [539, 583] on select "Commercial MACRS (GDS) Residential Rental MACRS (GDS) Commercial MACRS (GDS) QIP" at bounding box center [428, 584] width 319 height 28
select select "CM(_118"
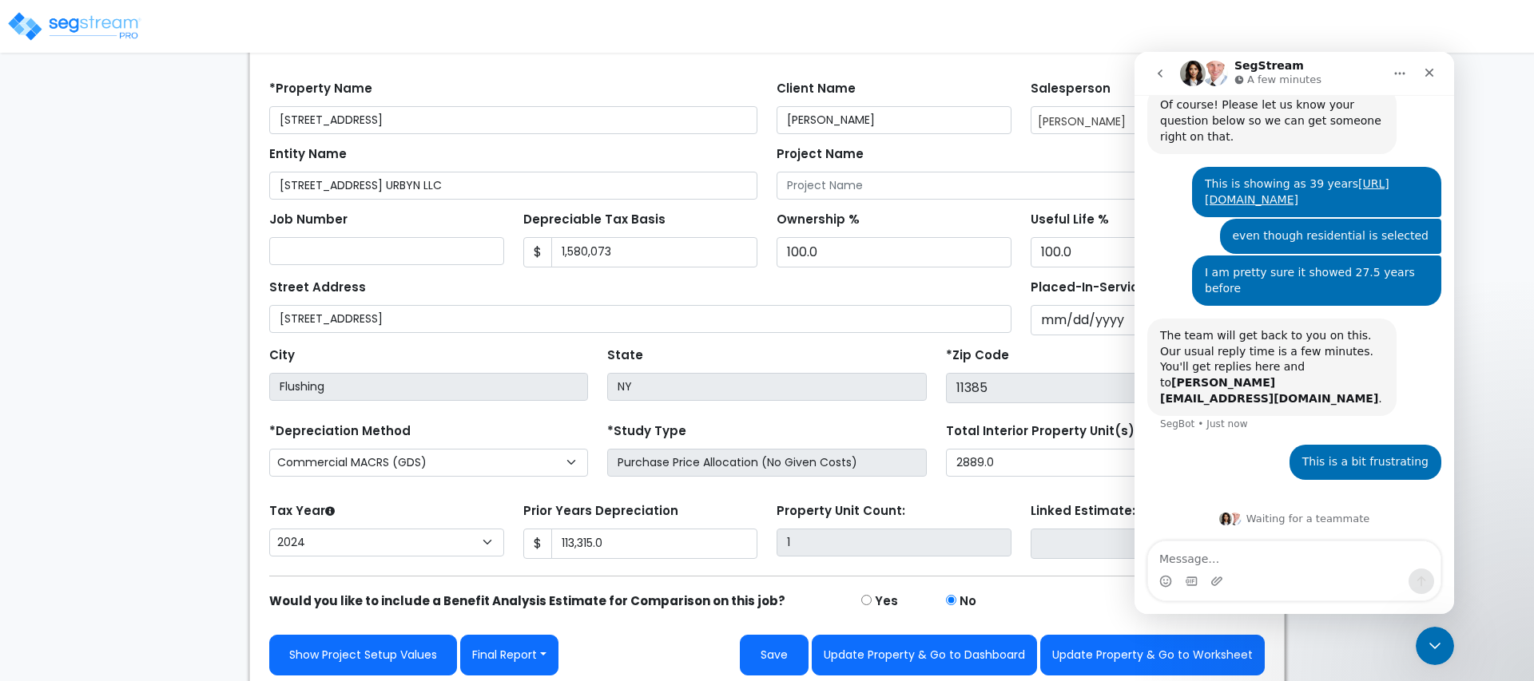
scroll to position [136, 0]
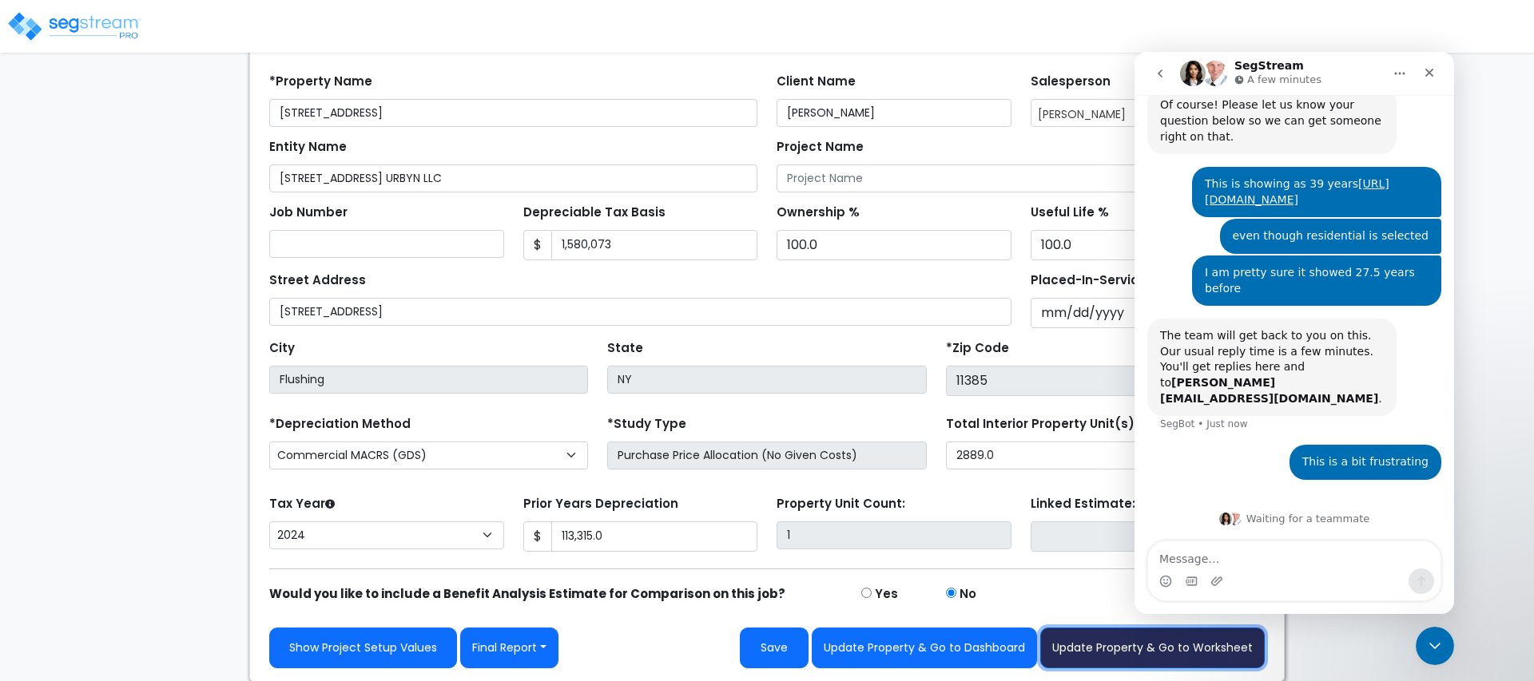
click at [1132, 643] on button "Update Property & Go to Worksheet" at bounding box center [1152, 648] width 224 height 41
type input "113315"
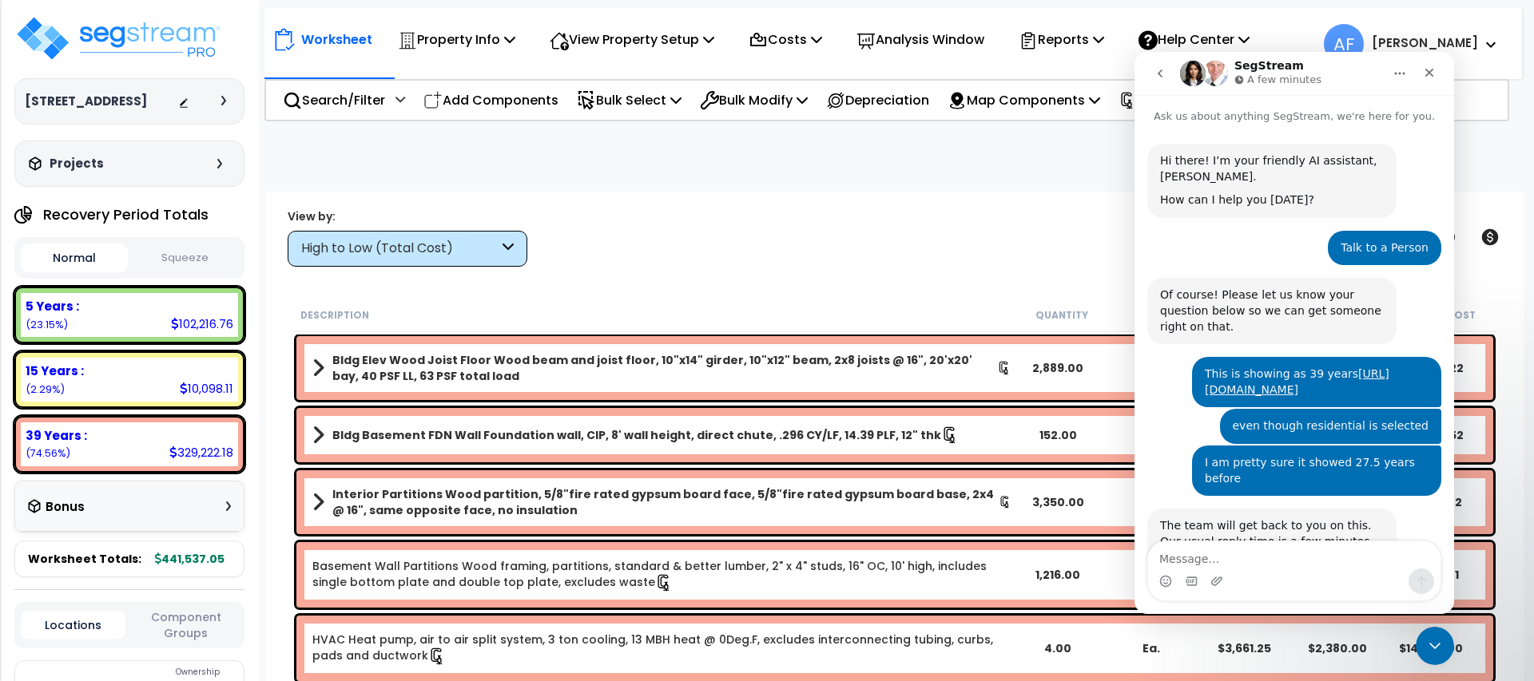
scroll to position [190, 0]
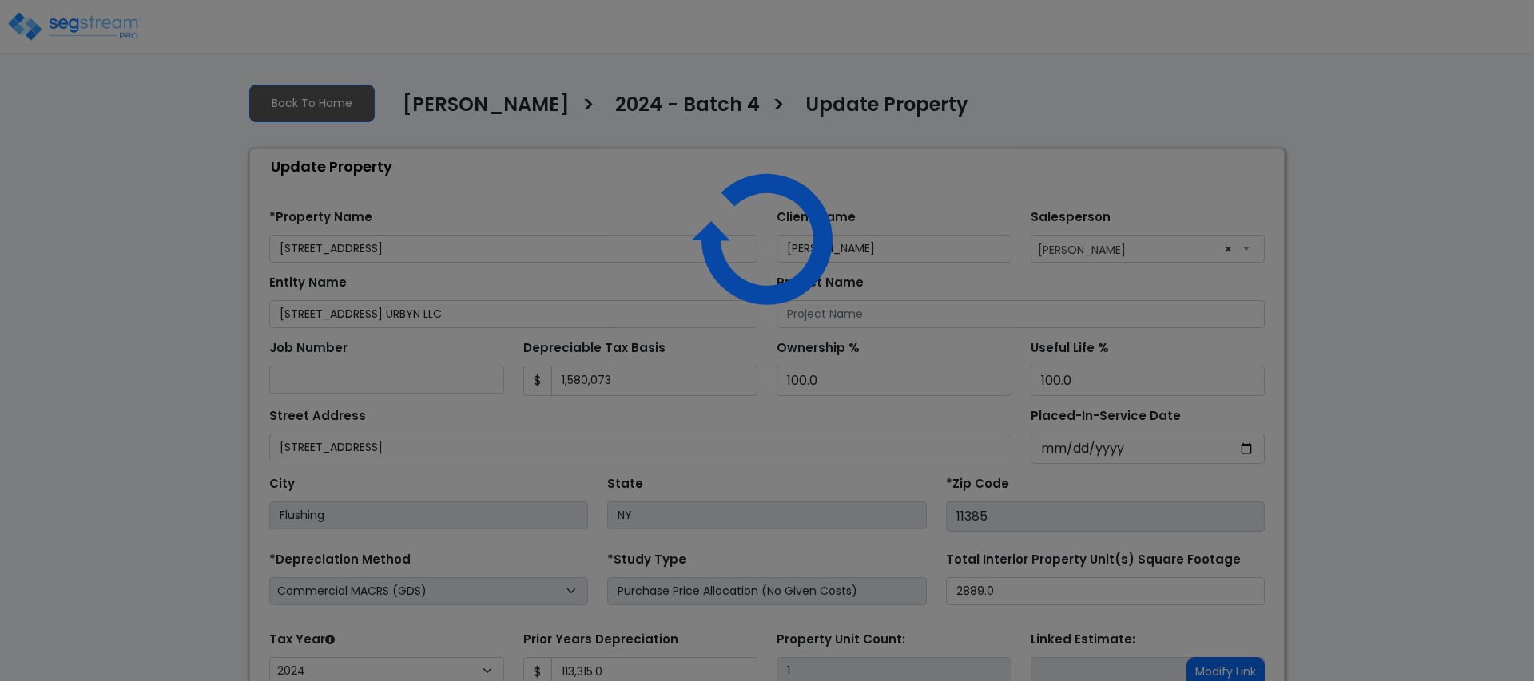
select select "2024"
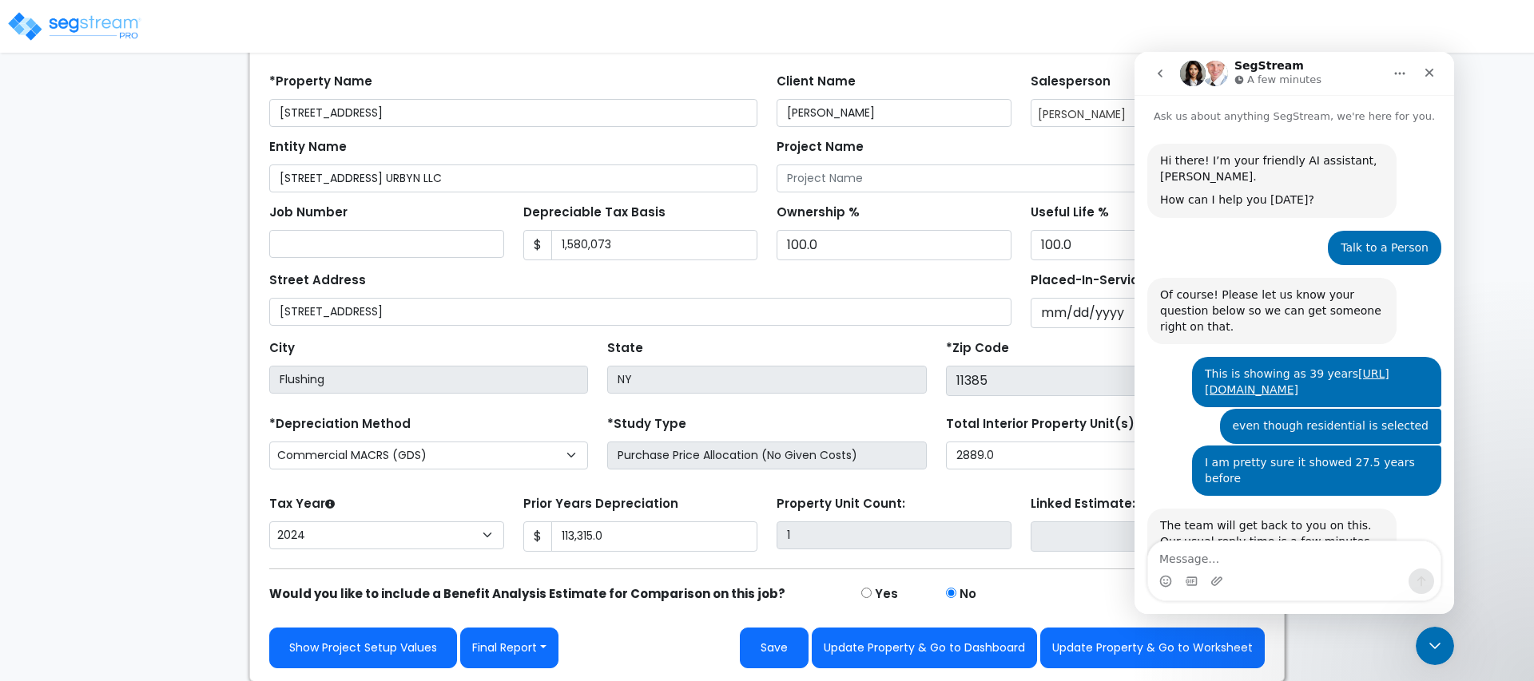
scroll to position [190, 0]
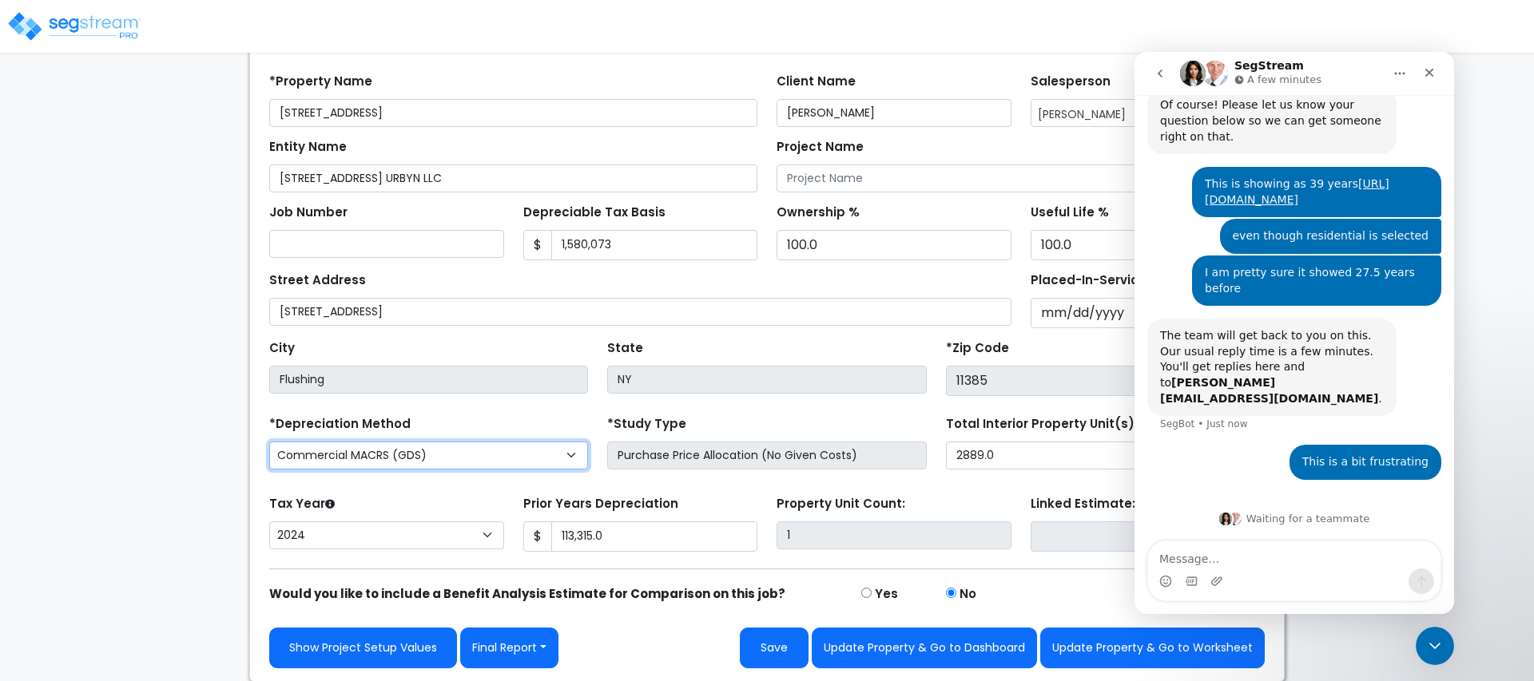
click at [463, 449] on select "Commercial MACRS (GDS) Residential Rental MACRS (GDS) Commercial MACRS (GDS) QIP" at bounding box center [428, 456] width 319 height 28
select select "RRM(_29"
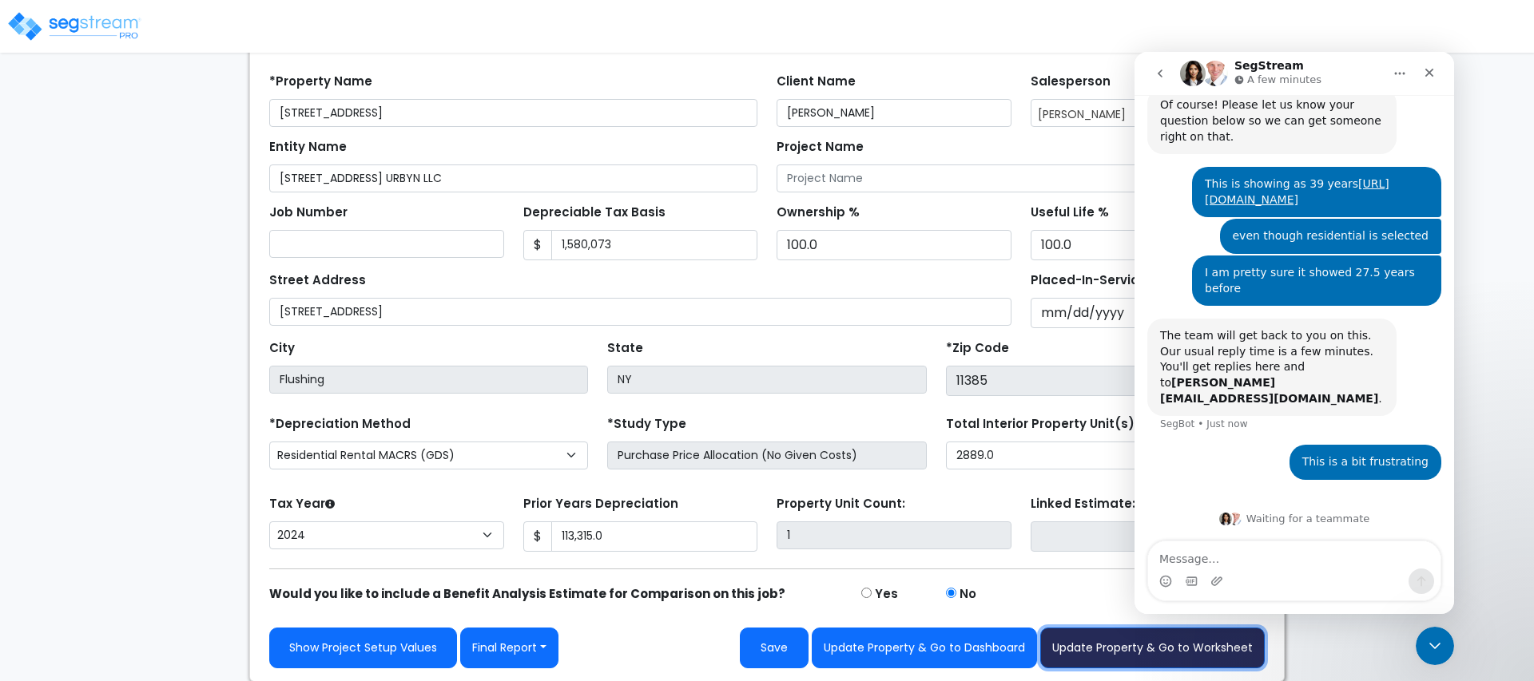
click at [1165, 646] on button "Update Property & Go to Worksheet" at bounding box center [1152, 648] width 224 height 41
type input "113315"
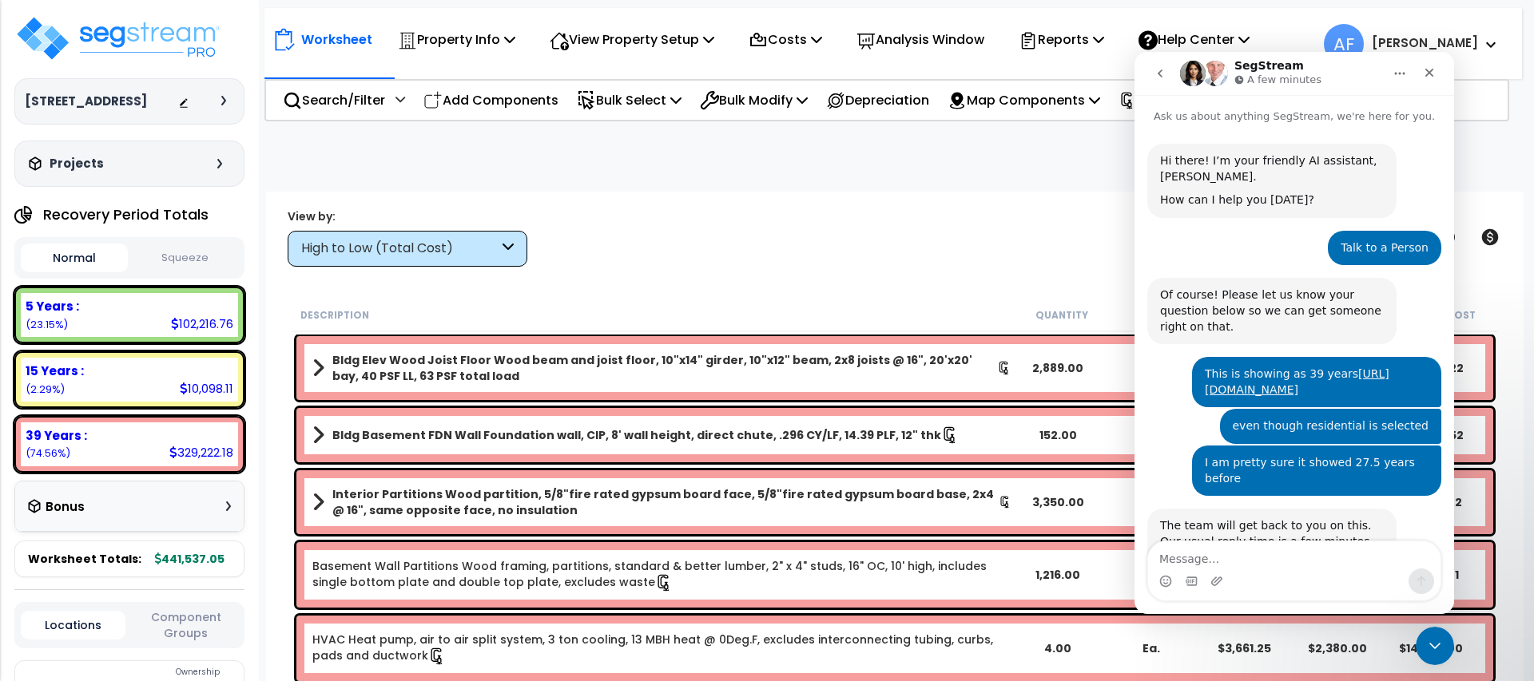
scroll to position [190, 0]
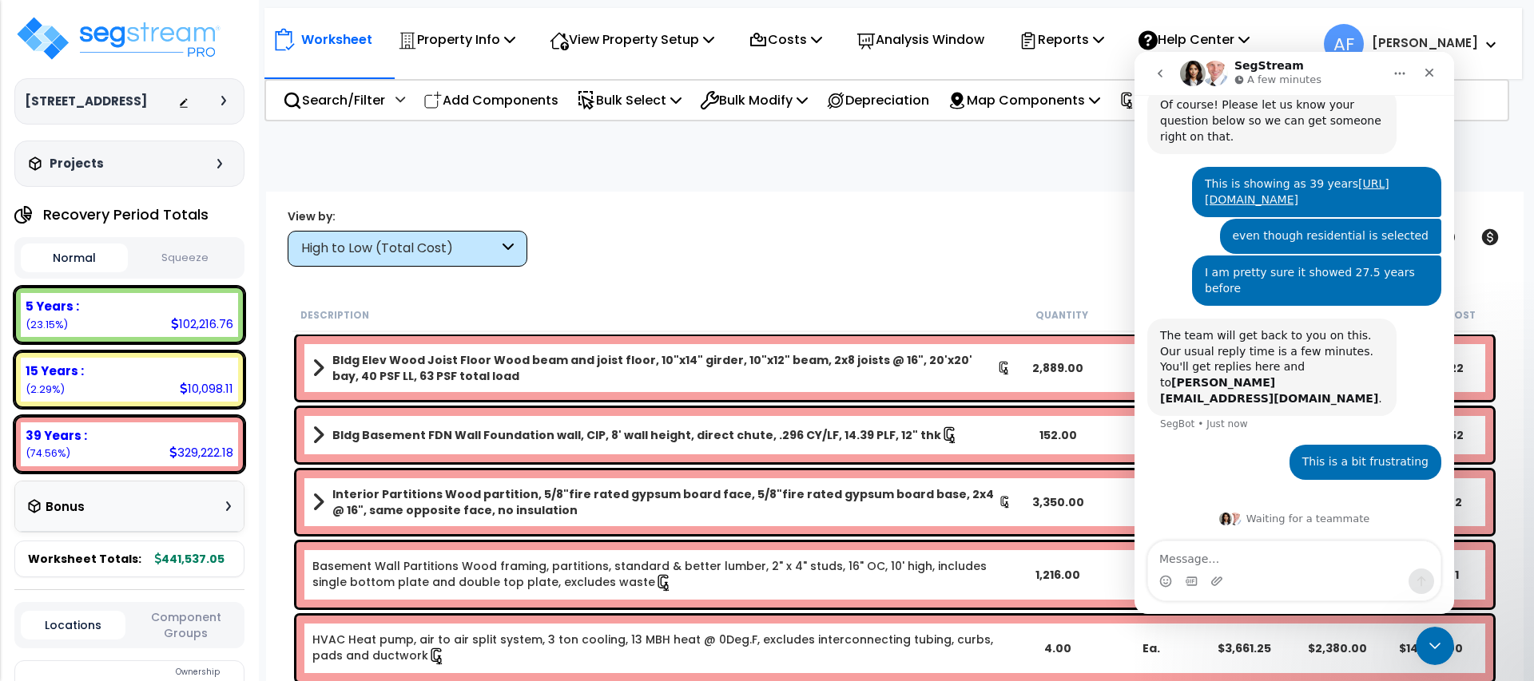
click at [1339, 567] on textarea "Message…" at bounding box center [1294, 555] width 292 height 27
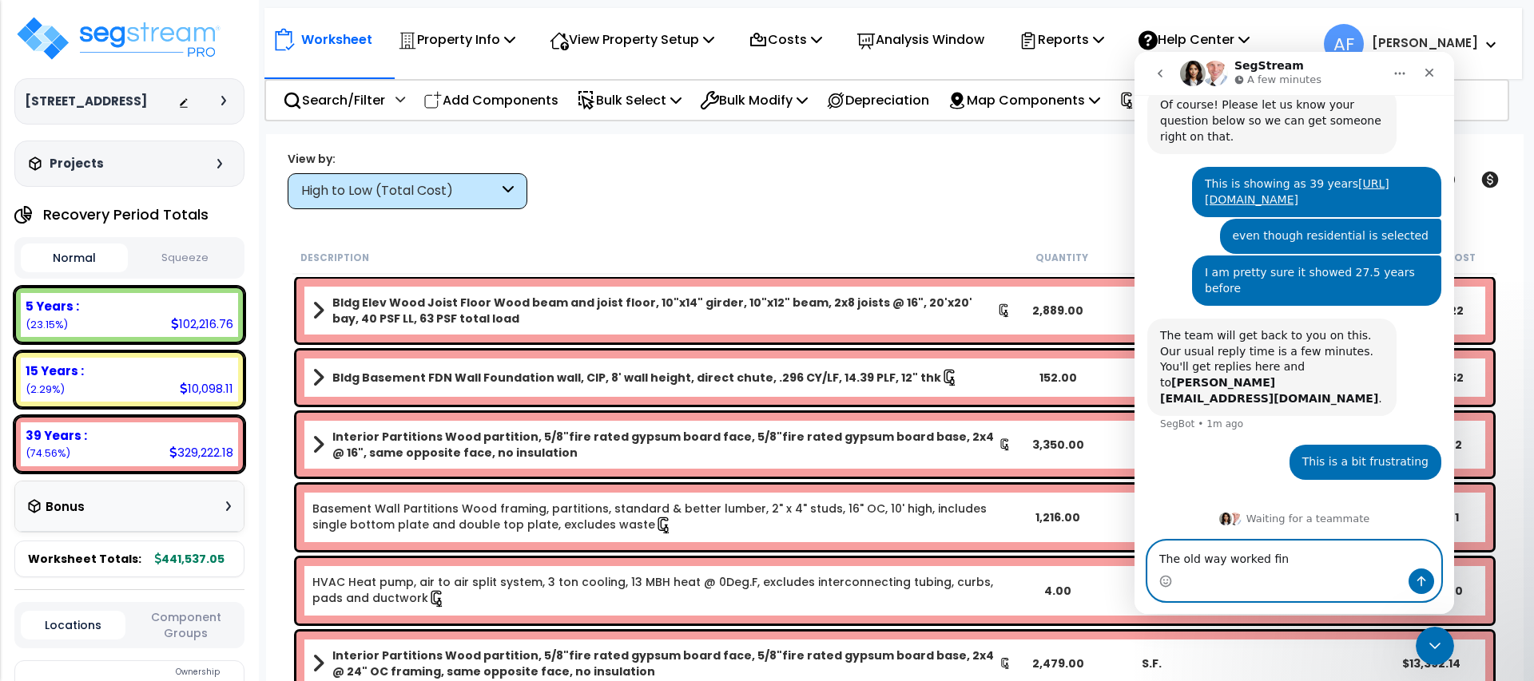
type textarea "The old way worked fine"
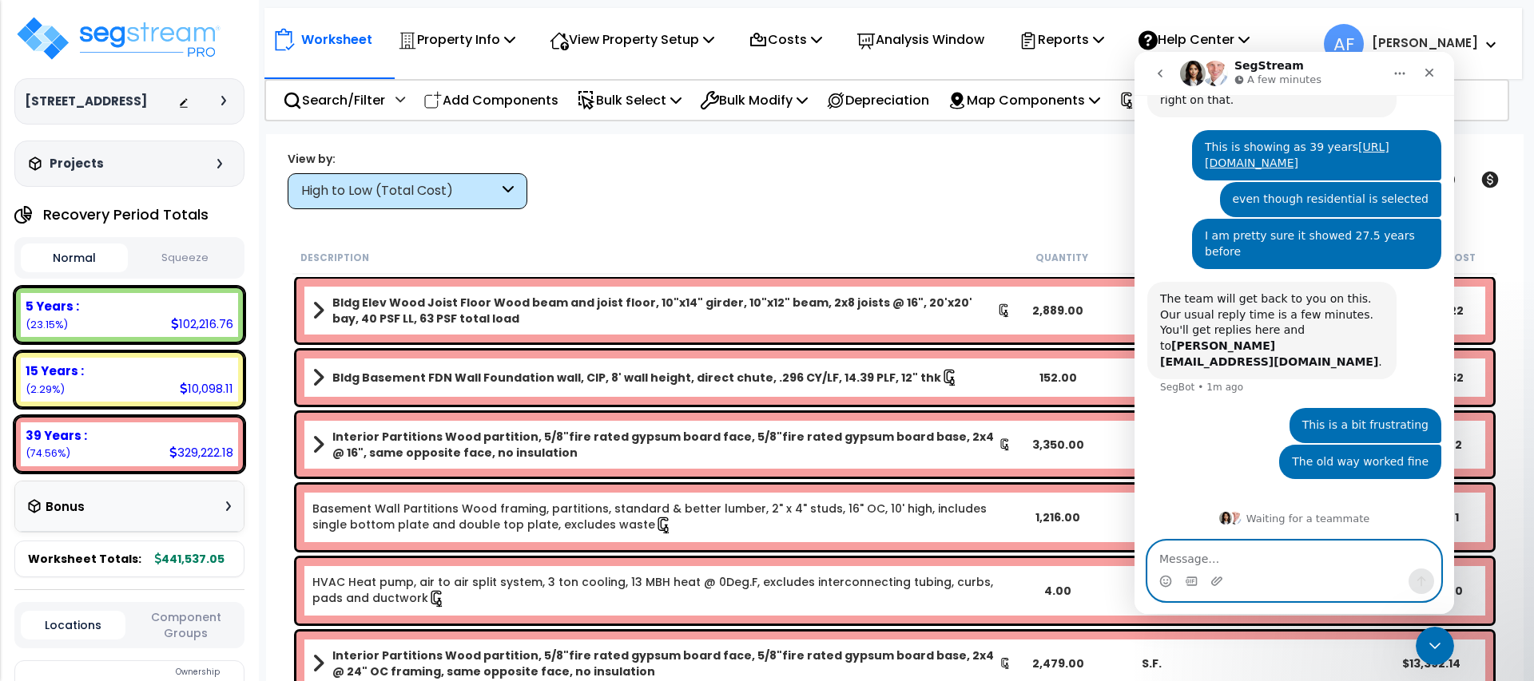
type textarea "T"
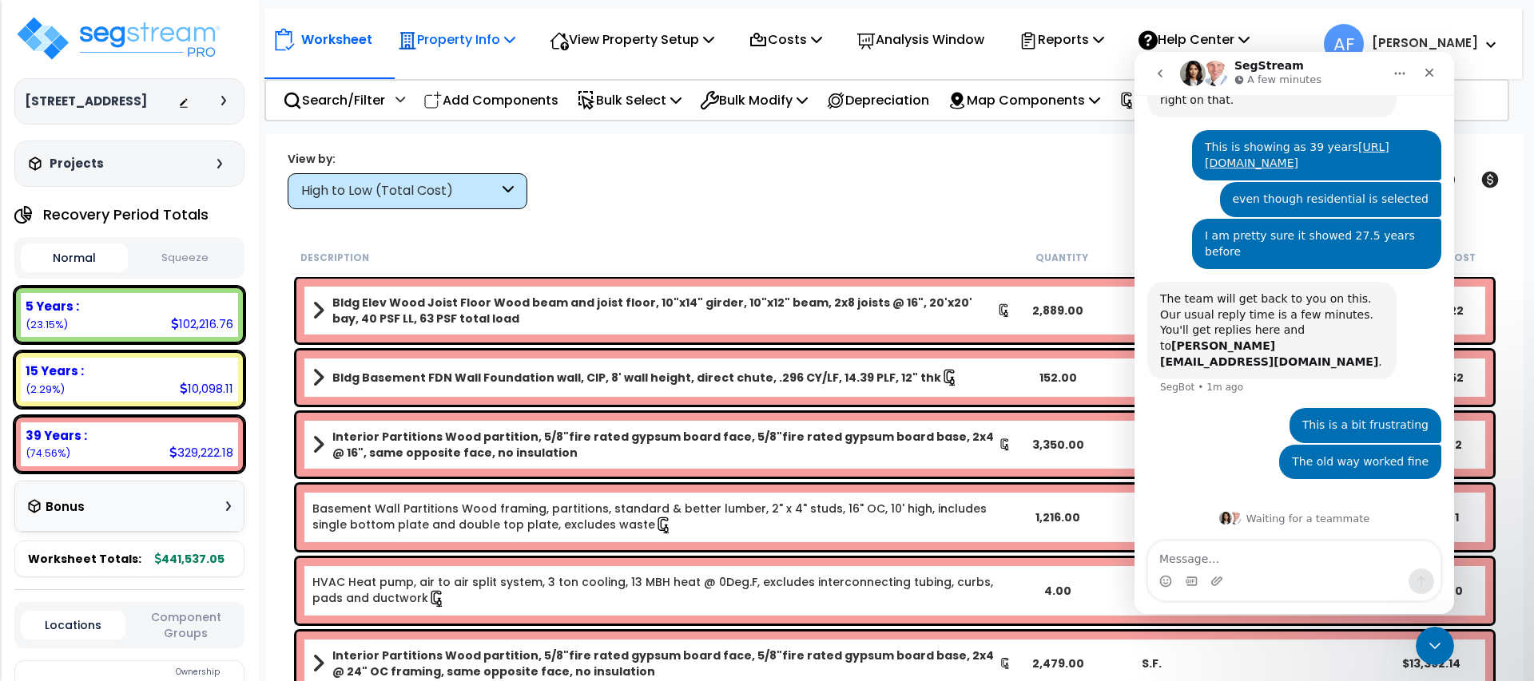
click at [490, 42] on p "Property Info" at bounding box center [456, 40] width 117 height 22
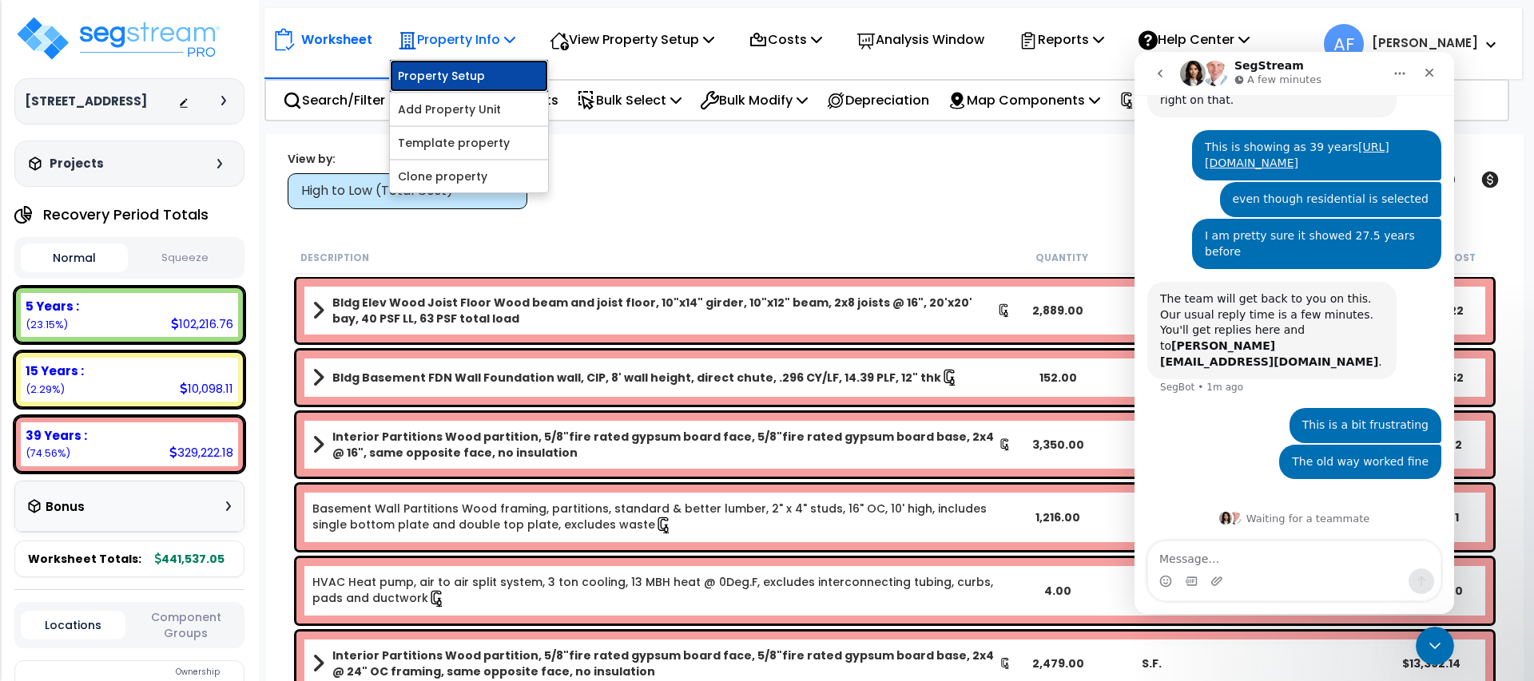
click at [479, 70] on link "Property Setup" at bounding box center [469, 76] width 158 height 32
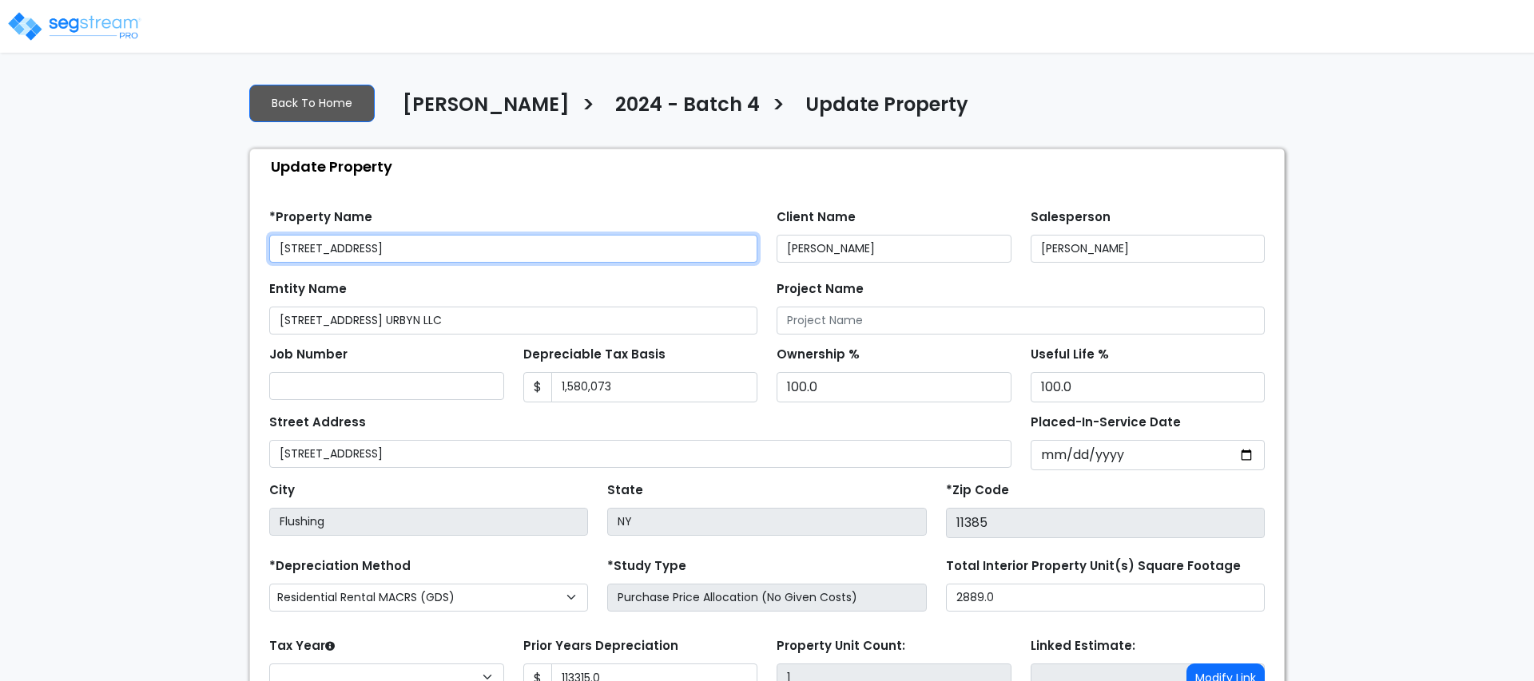
type input "113,315.0"
select select "2024"
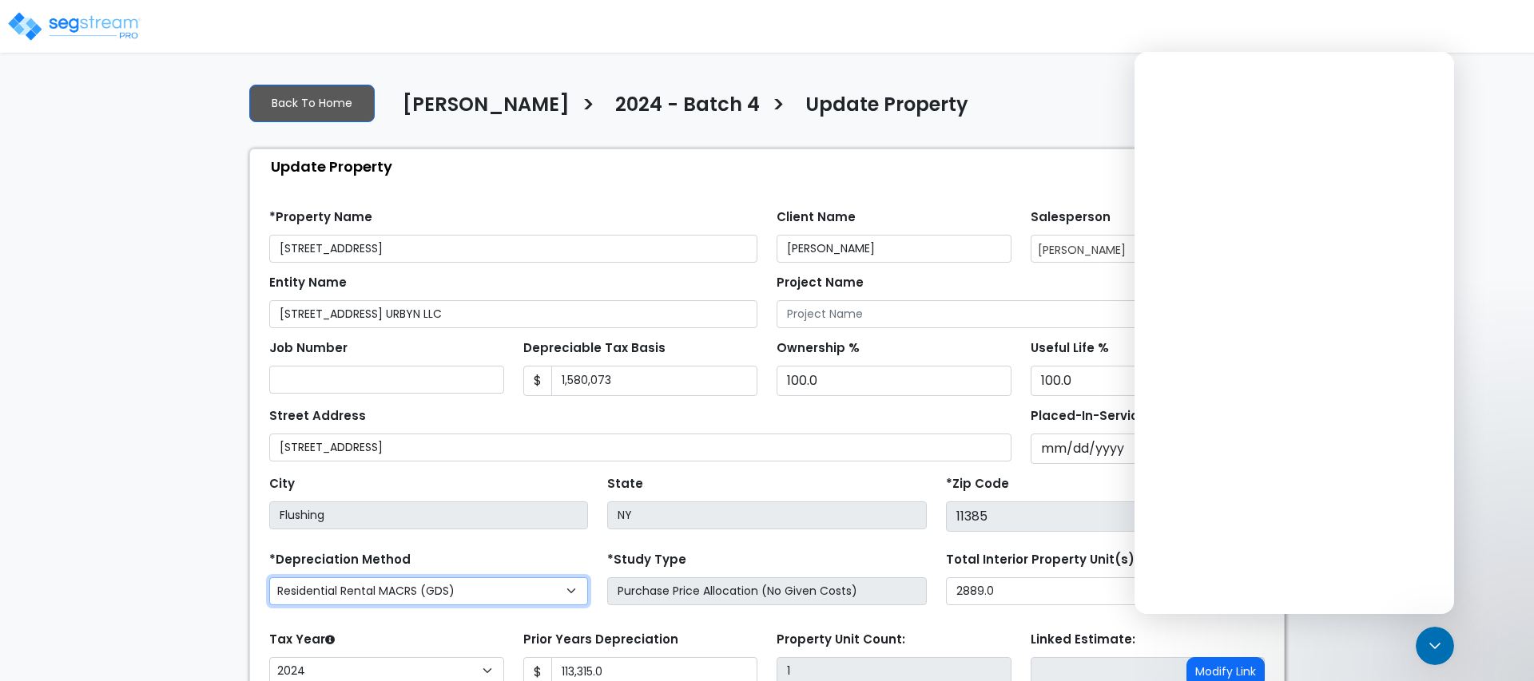
click at [443, 581] on select "Commercial MACRS (GDS) Residential Rental MACRS (GDS) Commercial MACRS (GDS) QIP" at bounding box center [428, 591] width 319 height 28
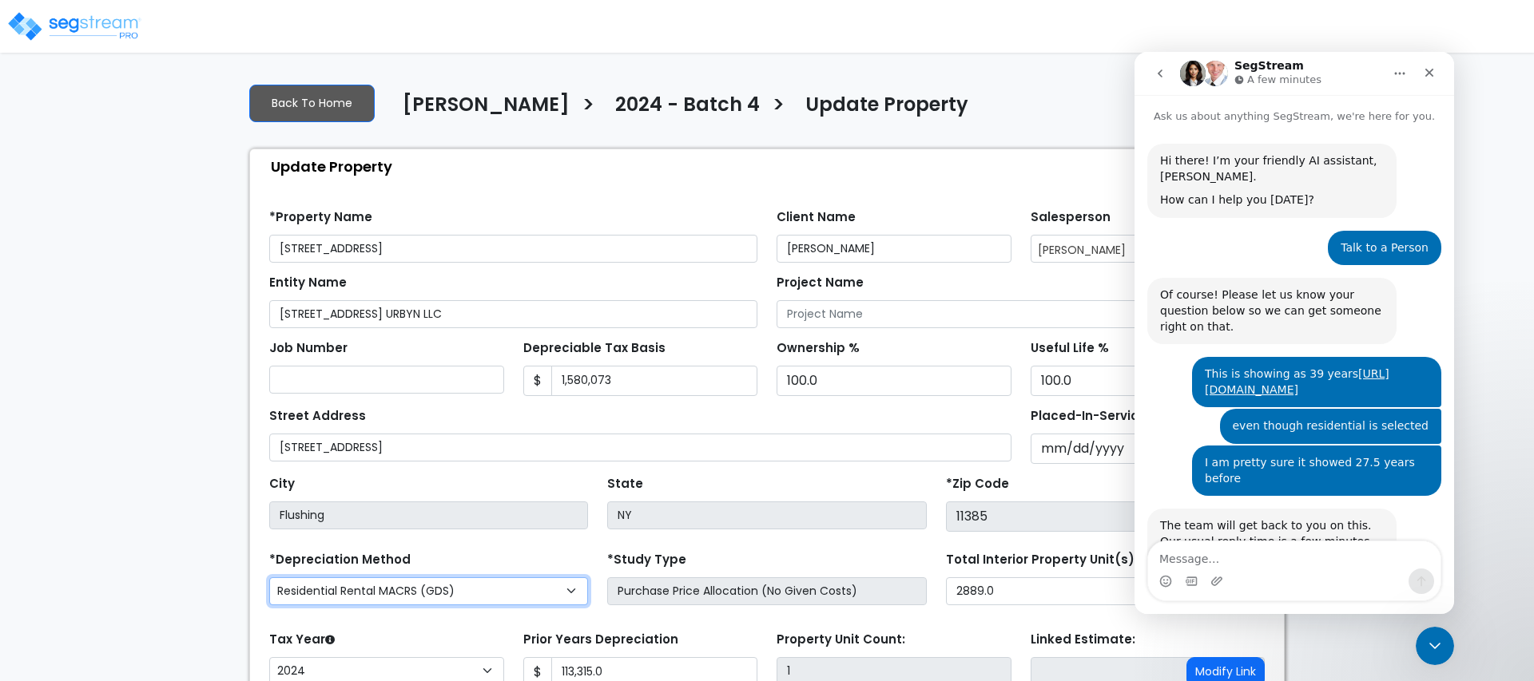
scroll to position [227, 0]
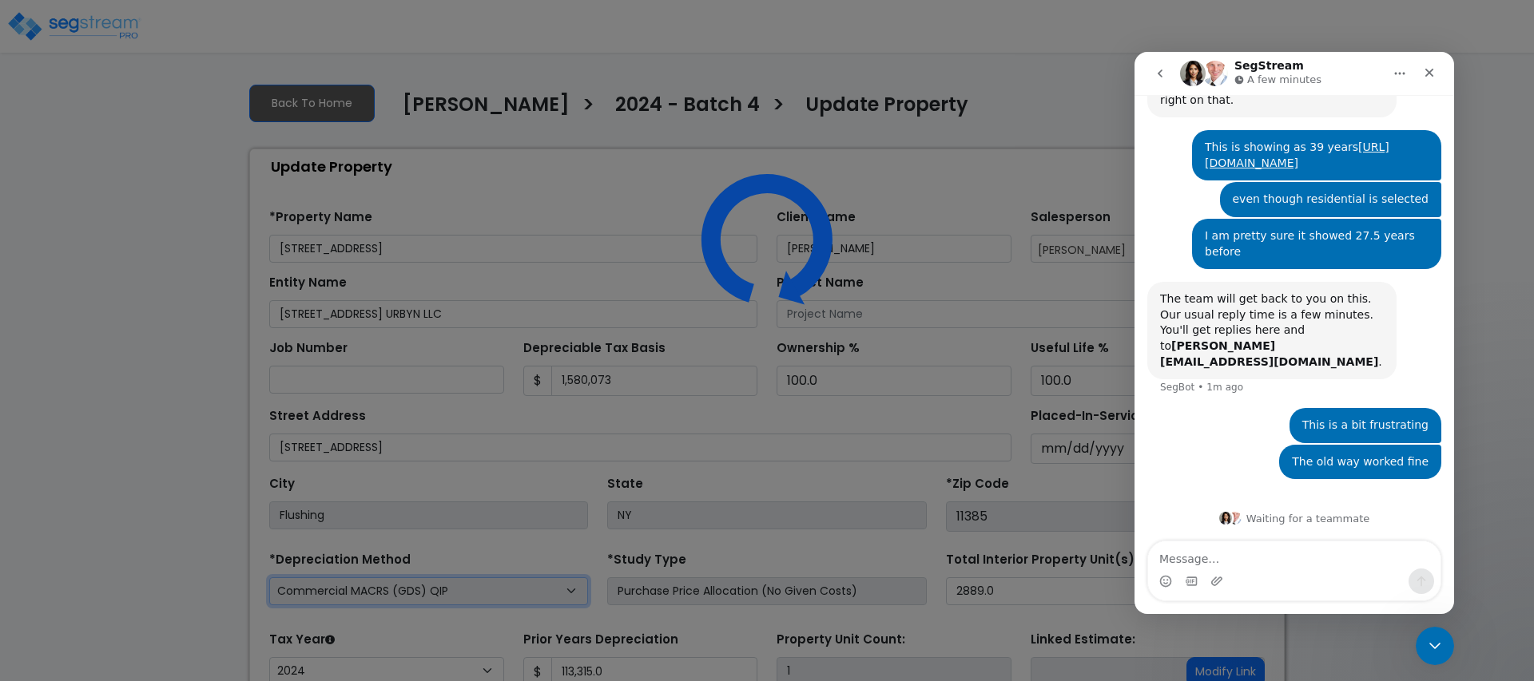
click at [497, 592] on select "Commercial MACRS (GDS) Residential Rental MACRS (GDS) Commercial MACRS (GDS) QIP" at bounding box center [428, 591] width 319 height 28
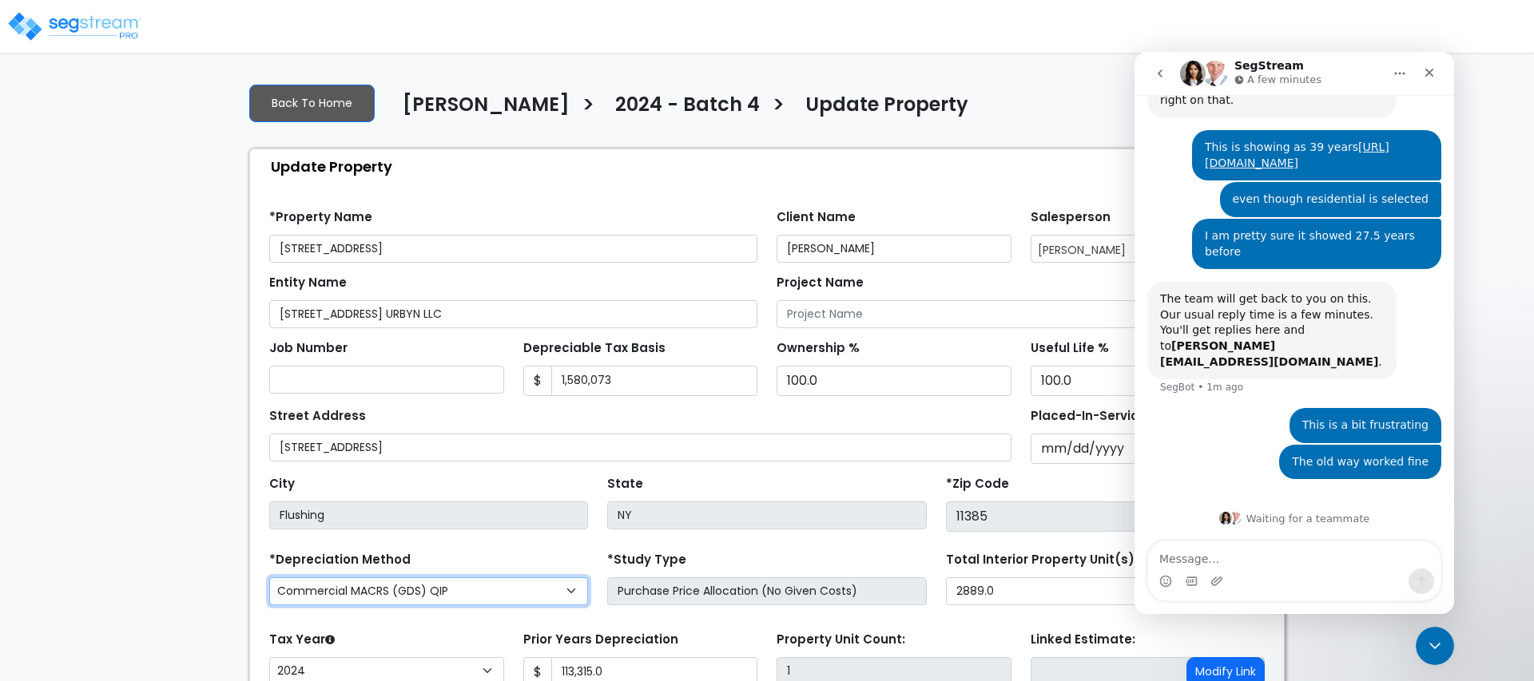
select select "RRM(_29"
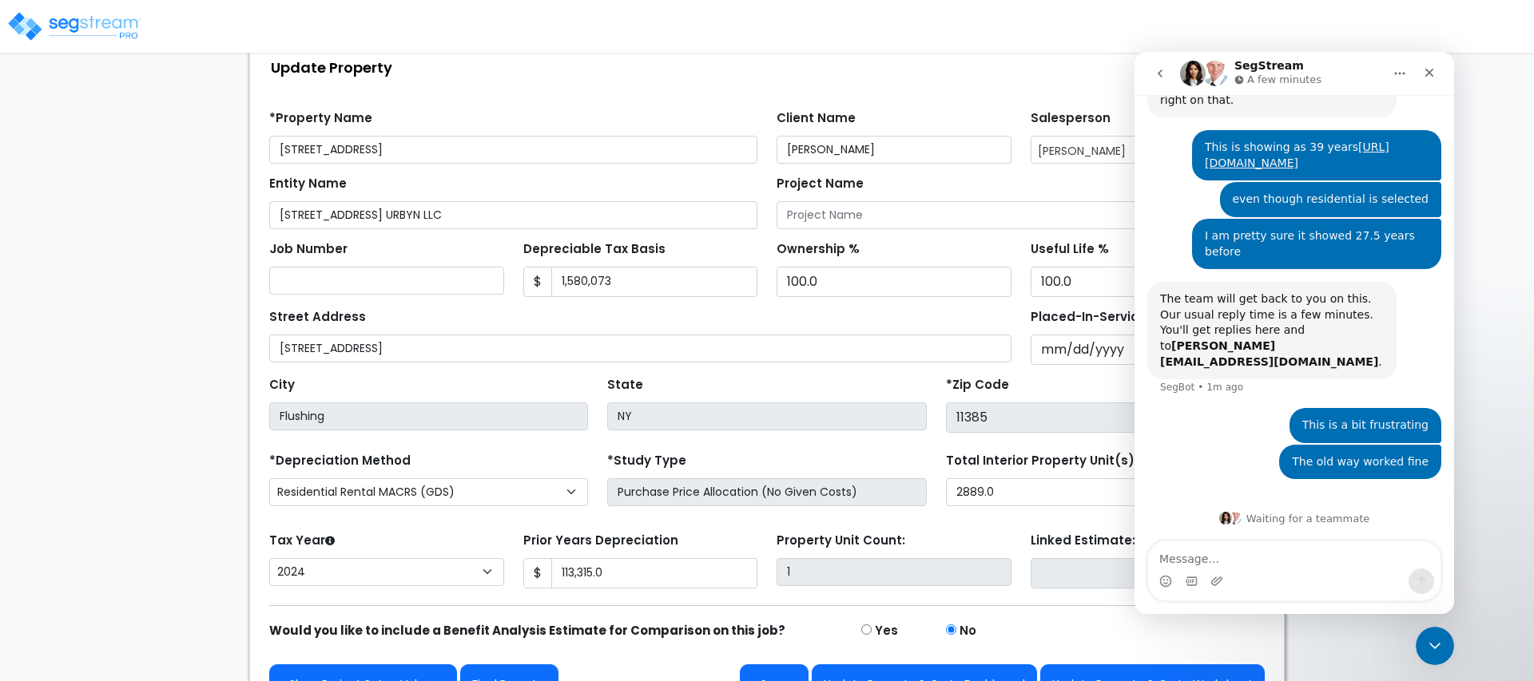
scroll to position [136, 0]
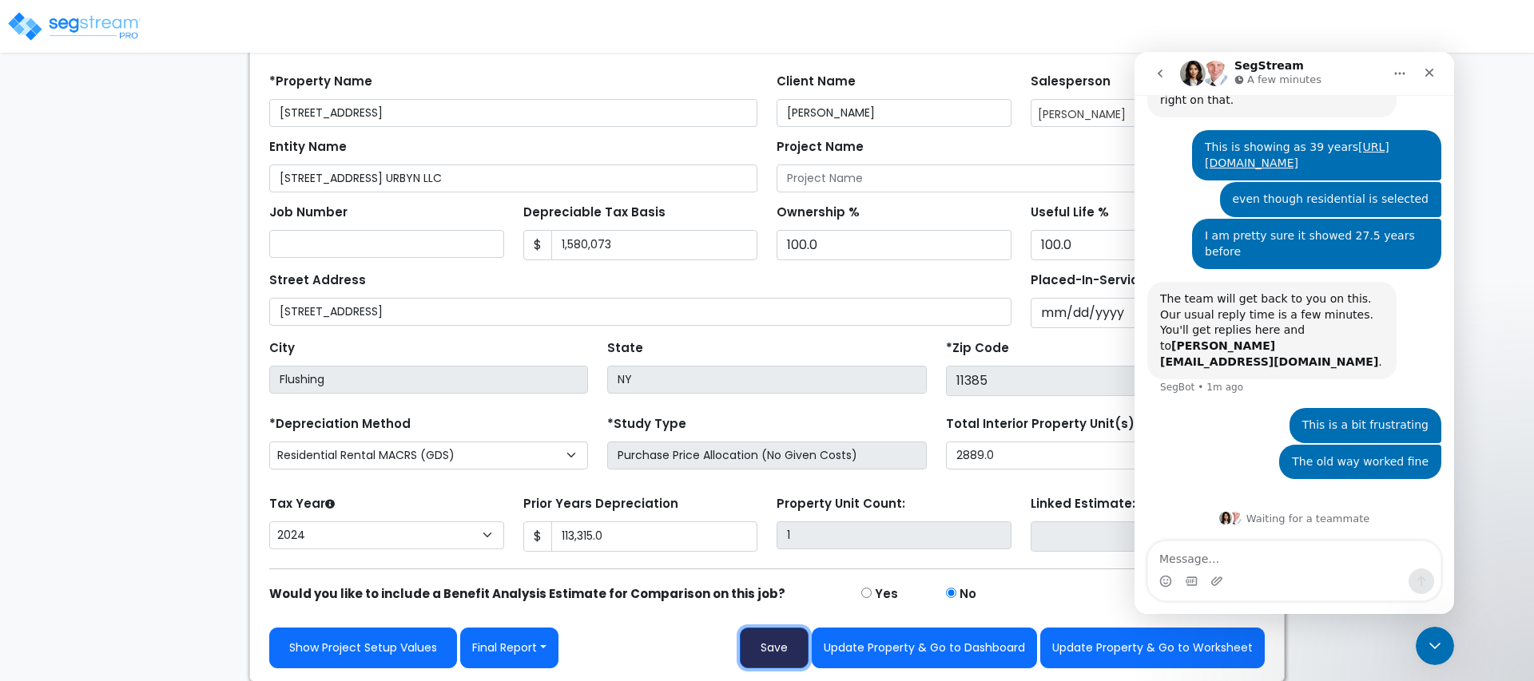
click at [780, 645] on button "Save" at bounding box center [774, 648] width 69 height 41
type input "113315"
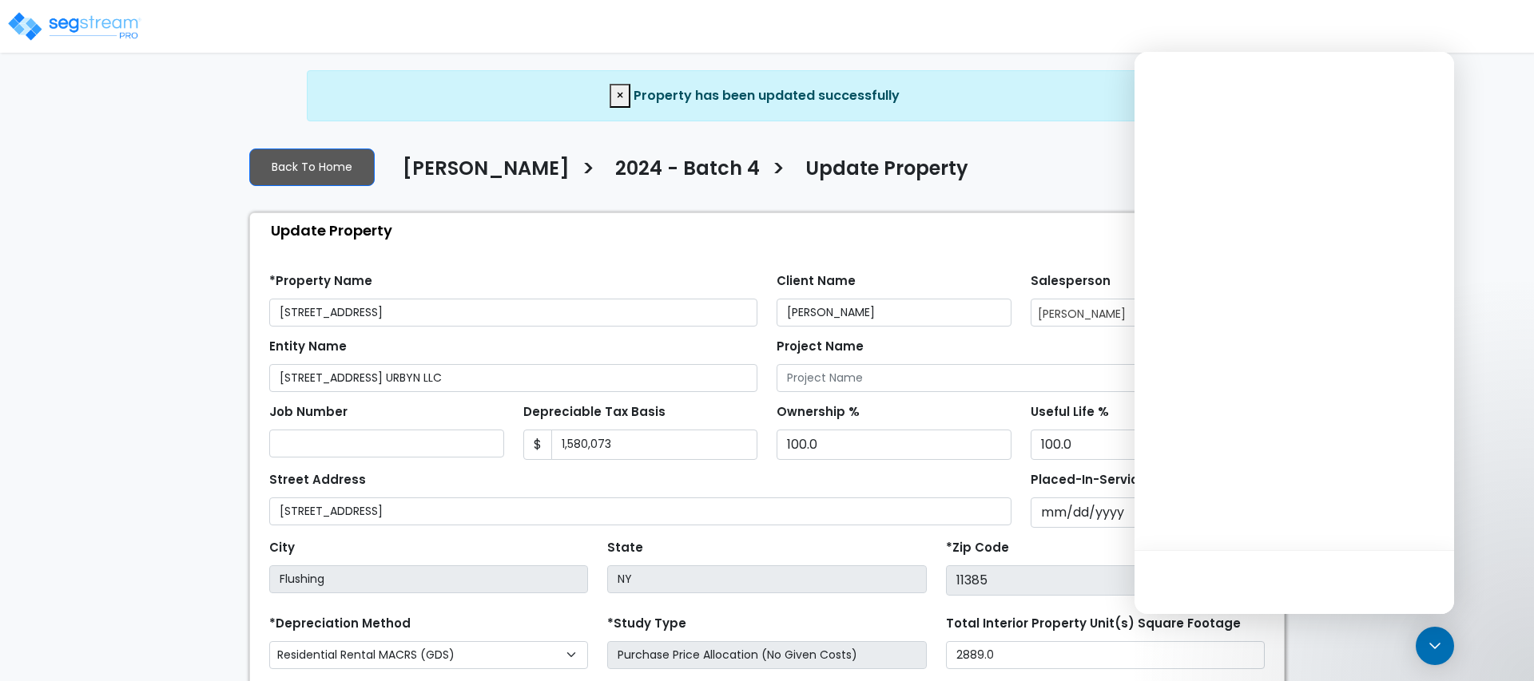
select select "2024"
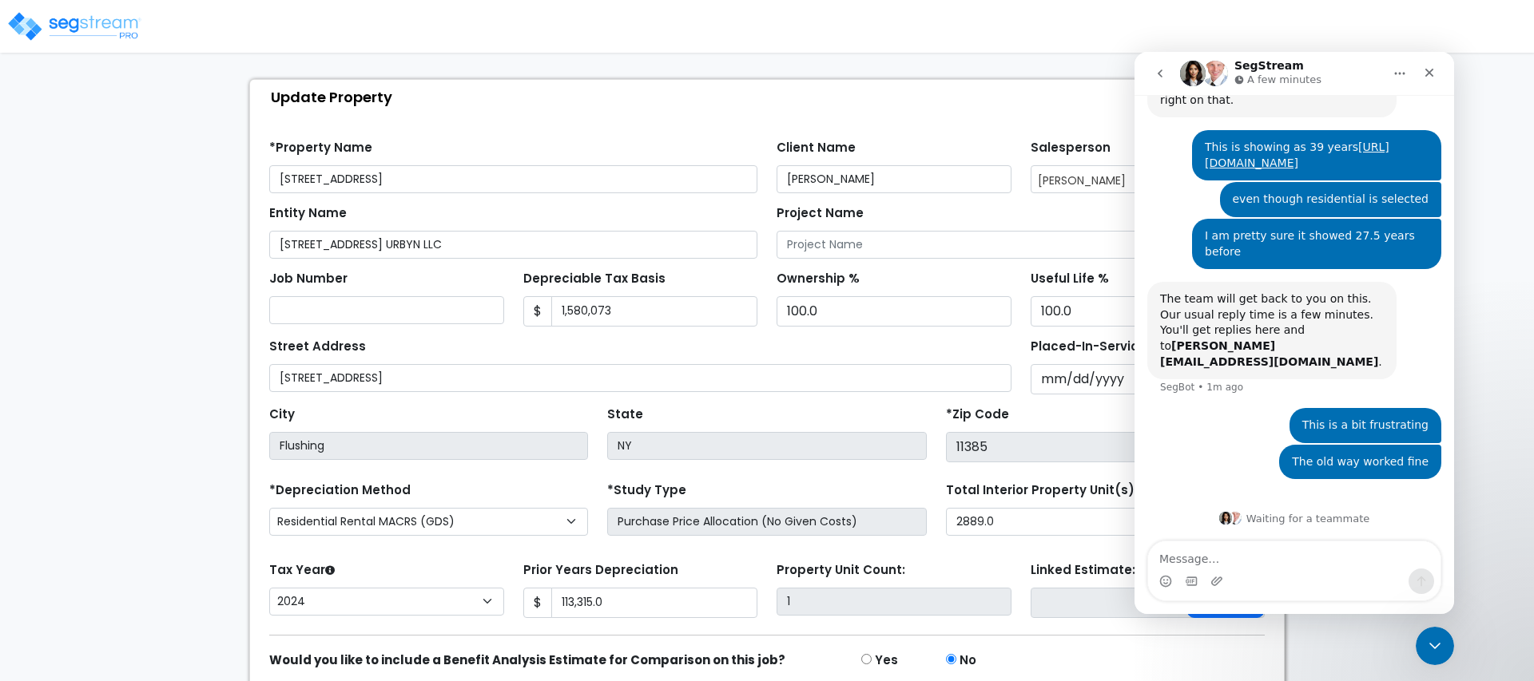
scroll to position [200, 0]
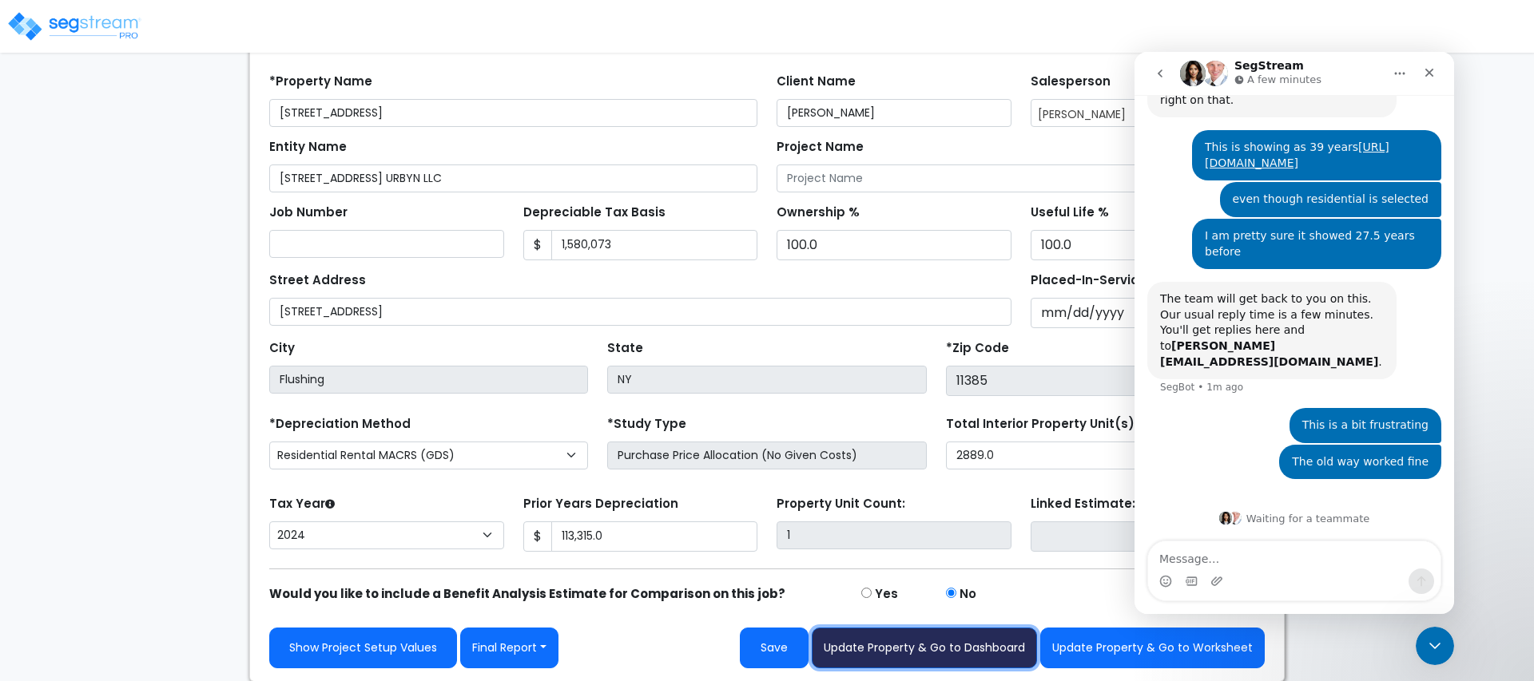
click at [959, 649] on button "Update Property & Go to Dashboard" at bounding box center [924, 648] width 225 height 41
type input "113315"
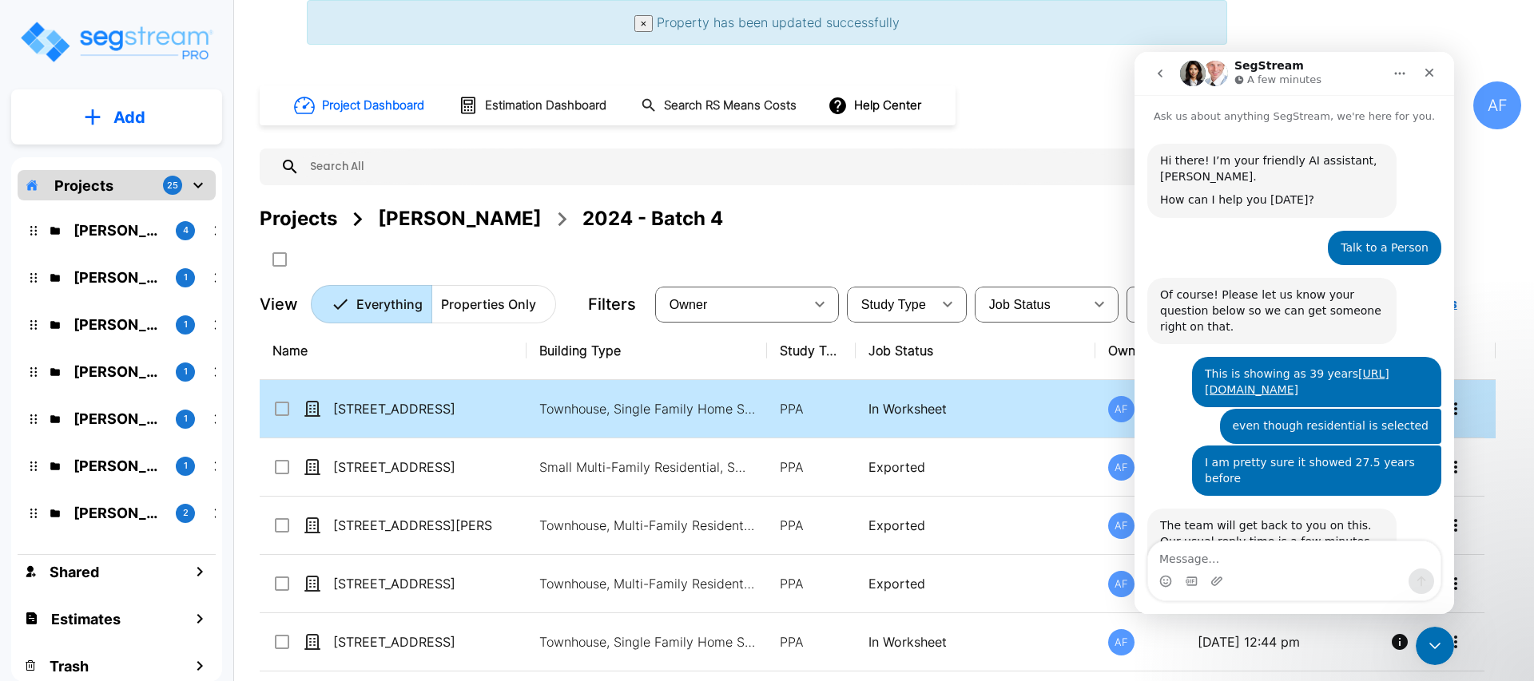
scroll to position [227, 0]
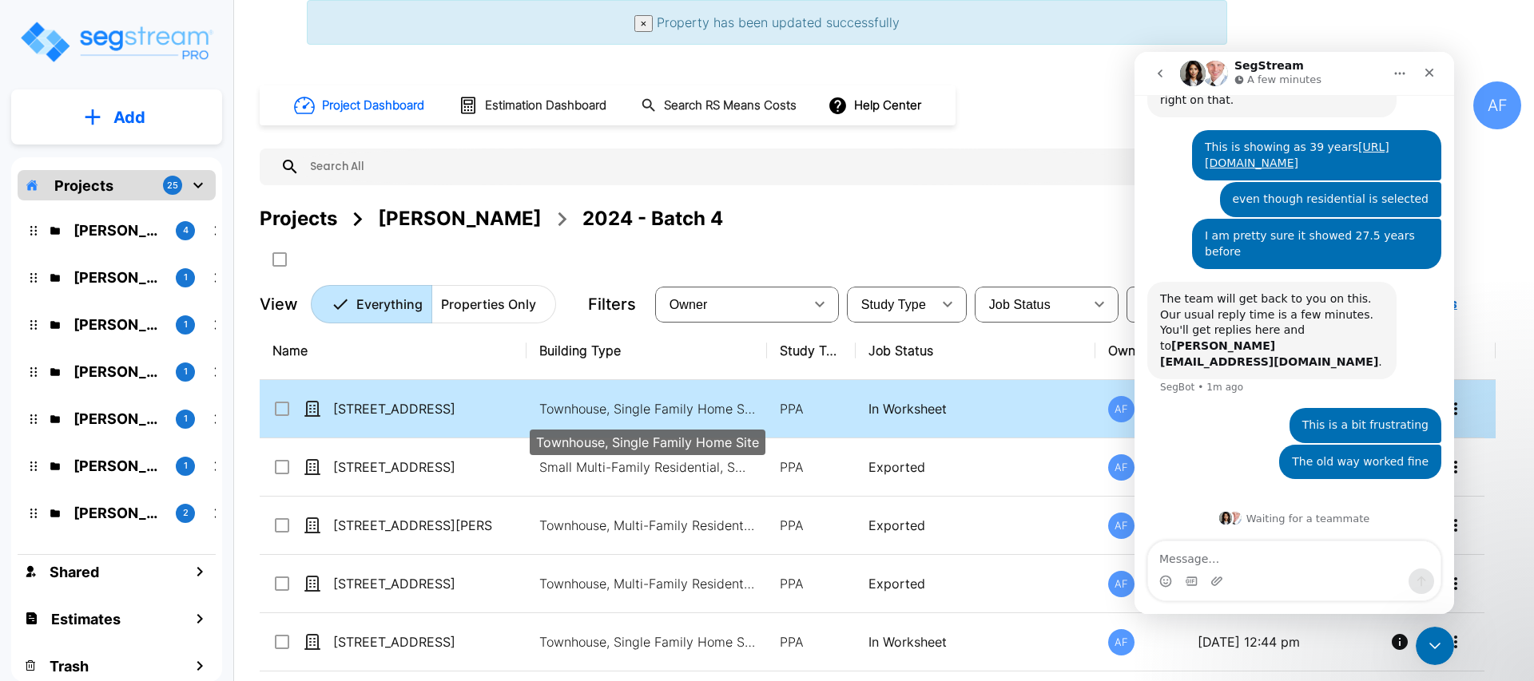
click at [550, 410] on p "Townhouse, Single Family Home Site" at bounding box center [647, 408] width 216 height 19
checkbox input "true"
click at [550, 410] on p "Townhouse, Single Family Home Site" at bounding box center [647, 408] width 216 height 19
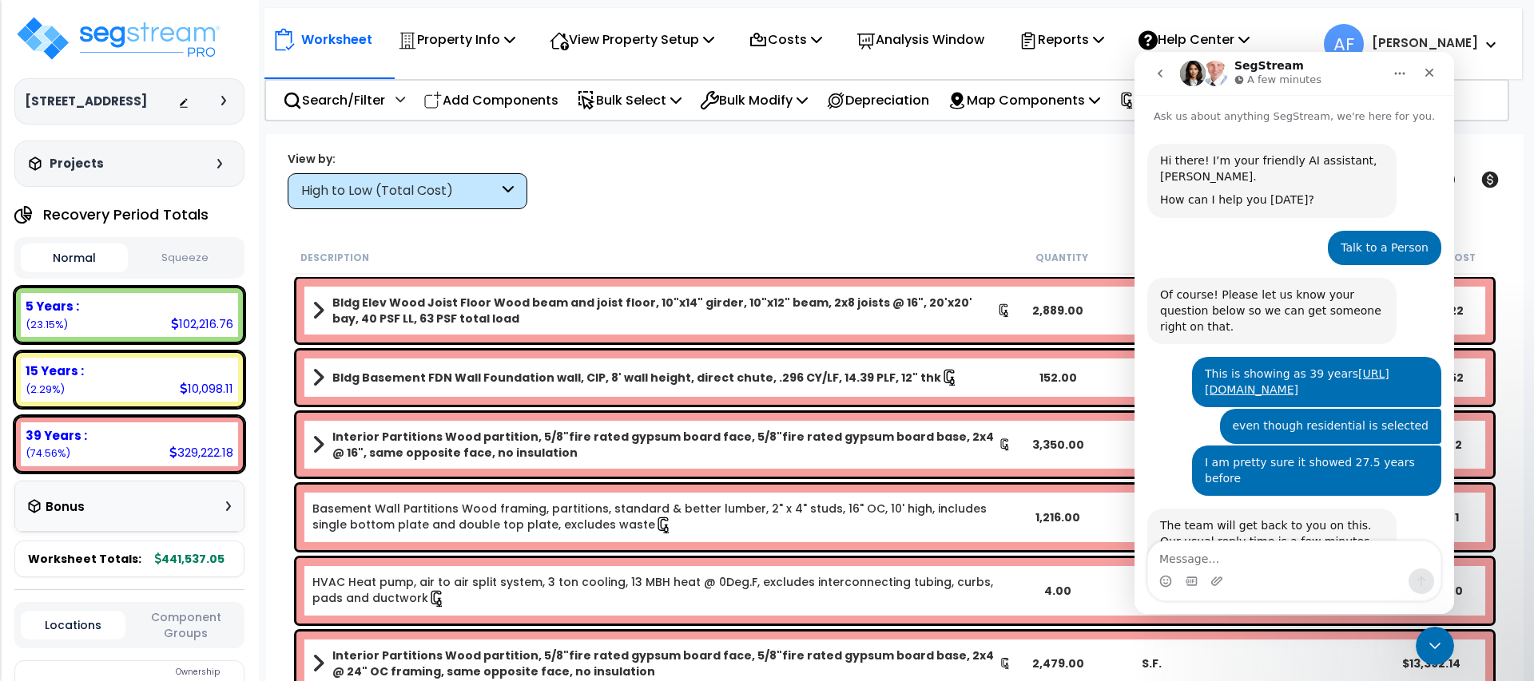
scroll to position [227, 0]
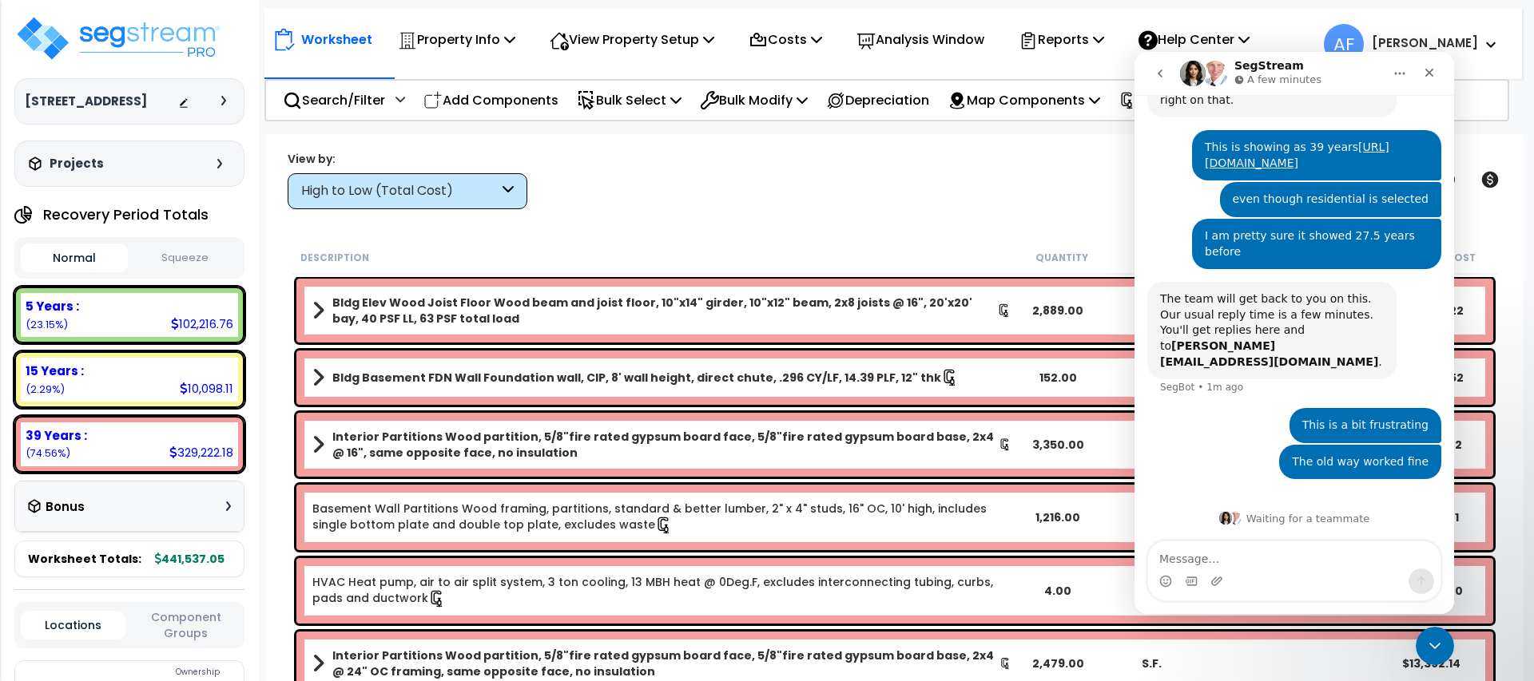
click at [1212, 553] on textarea "Message…" at bounding box center [1294, 555] width 292 height 27
type textarea "Tried switching it back and forth"
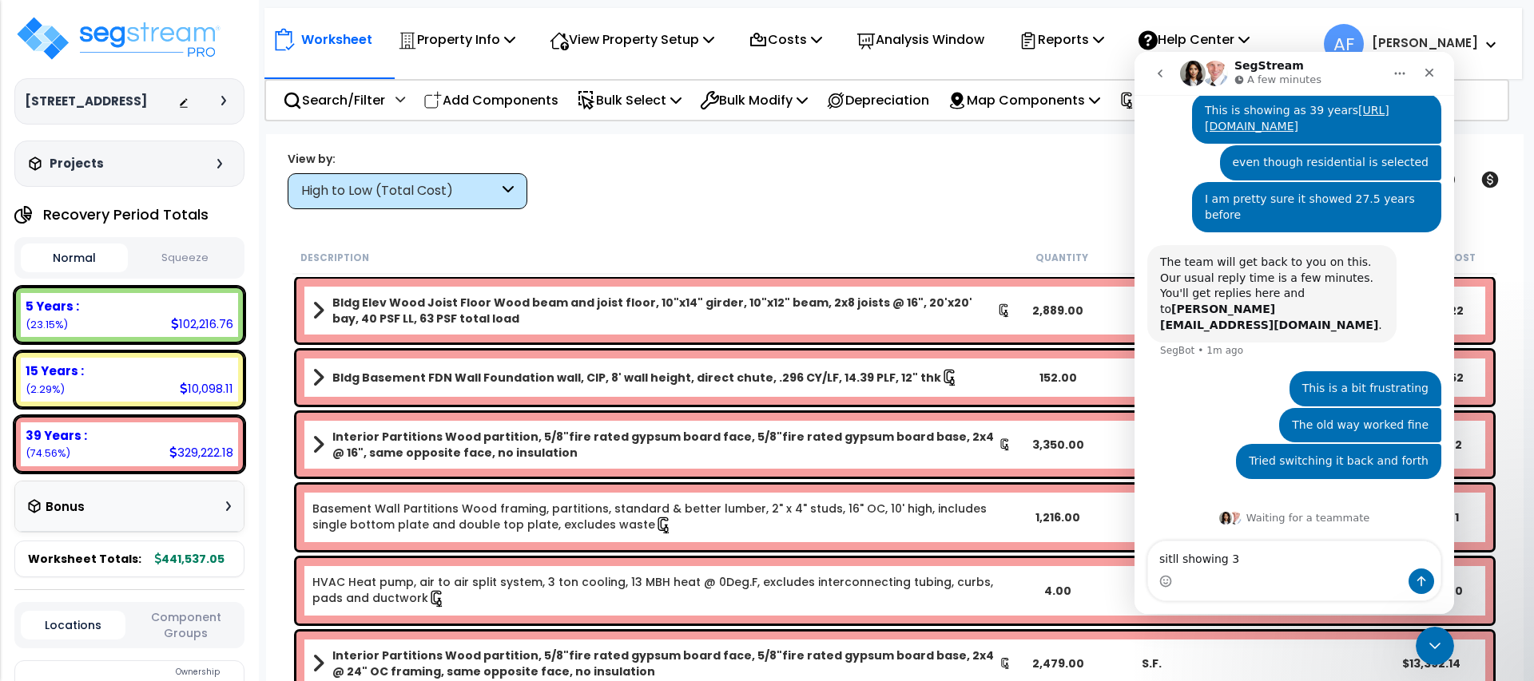
type textarea "sitll showing 39"
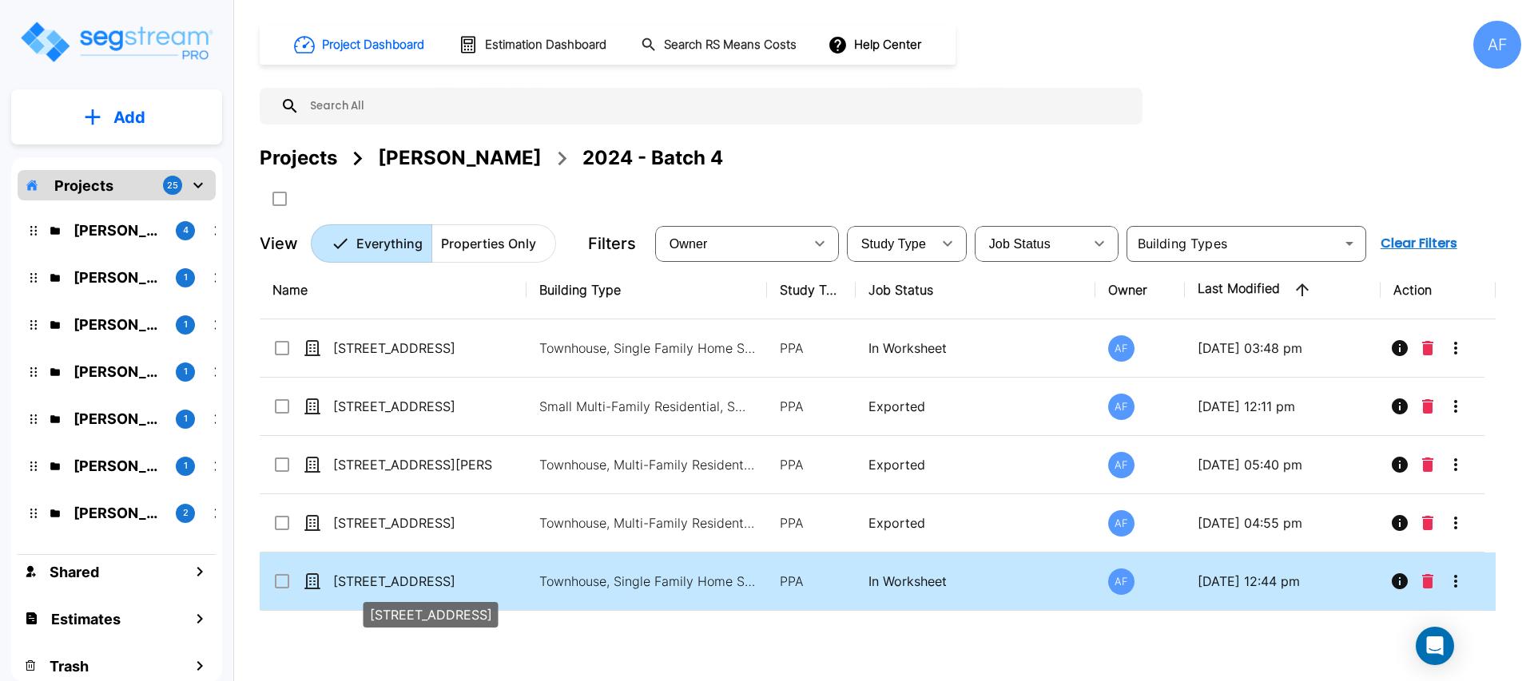
click at [451, 581] on p "[STREET_ADDRESS]" at bounding box center [413, 581] width 160 height 19
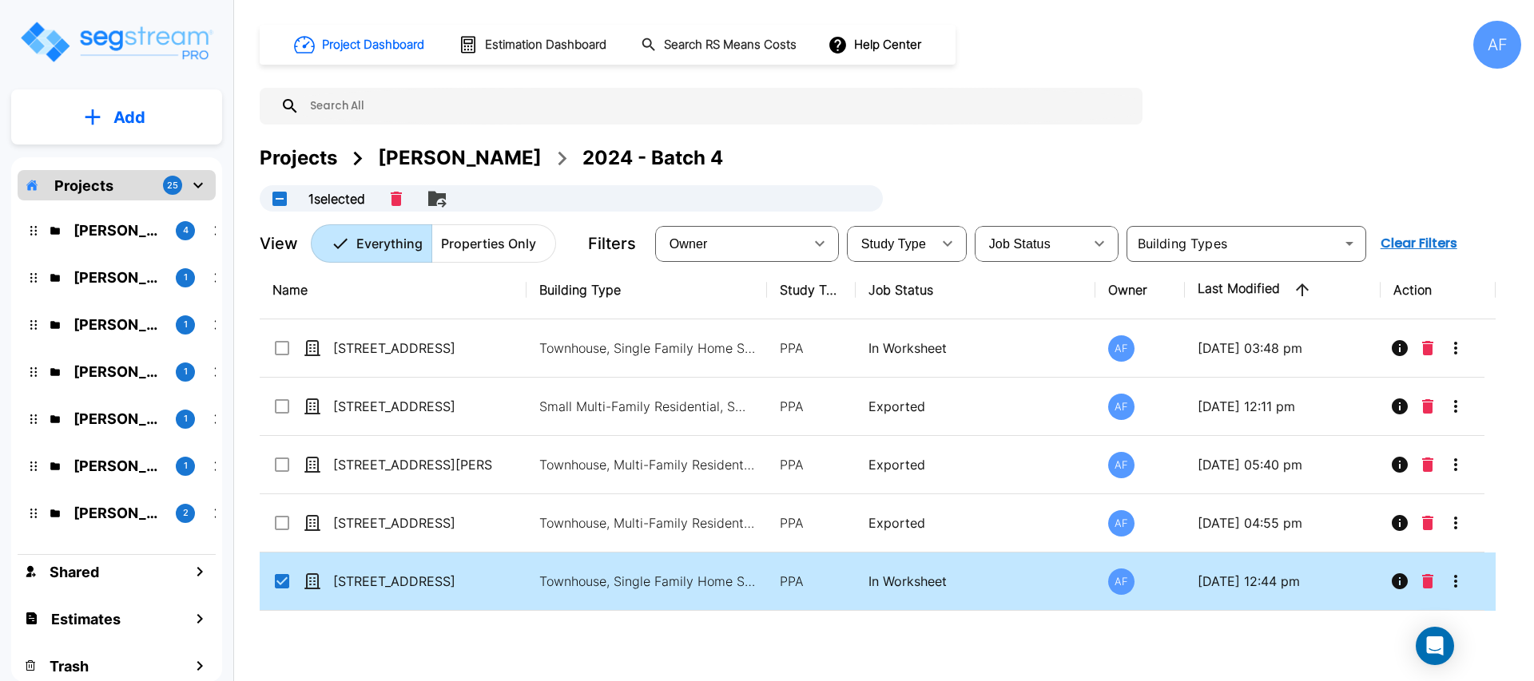
click at [661, 567] on td "Townhouse, Single Family Home Site" at bounding box center [646, 582] width 240 height 58
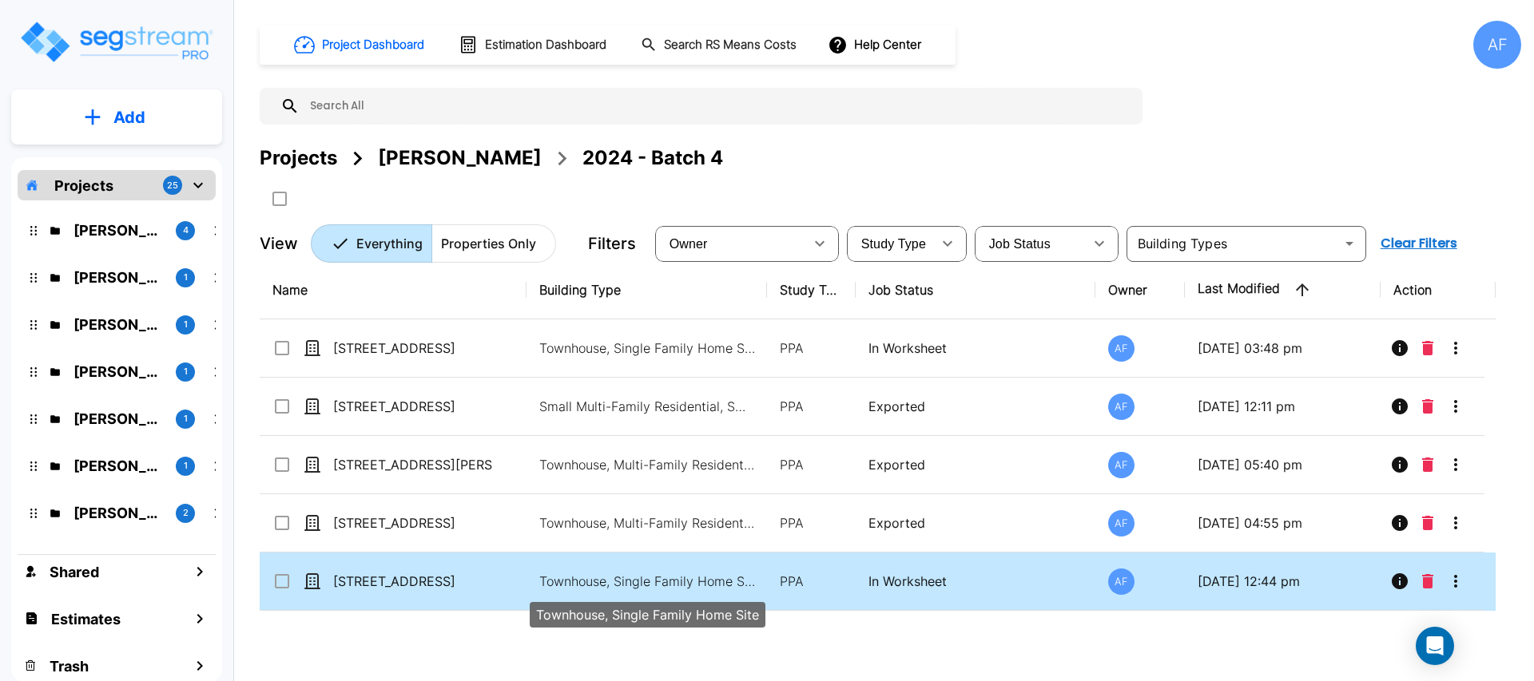
click at [609, 588] on p "Townhouse, Single Family Home Site" at bounding box center [647, 581] width 216 height 19
checkbox input "true"
click at [609, 588] on p "Townhouse, Single Family Home Site" at bounding box center [647, 581] width 216 height 19
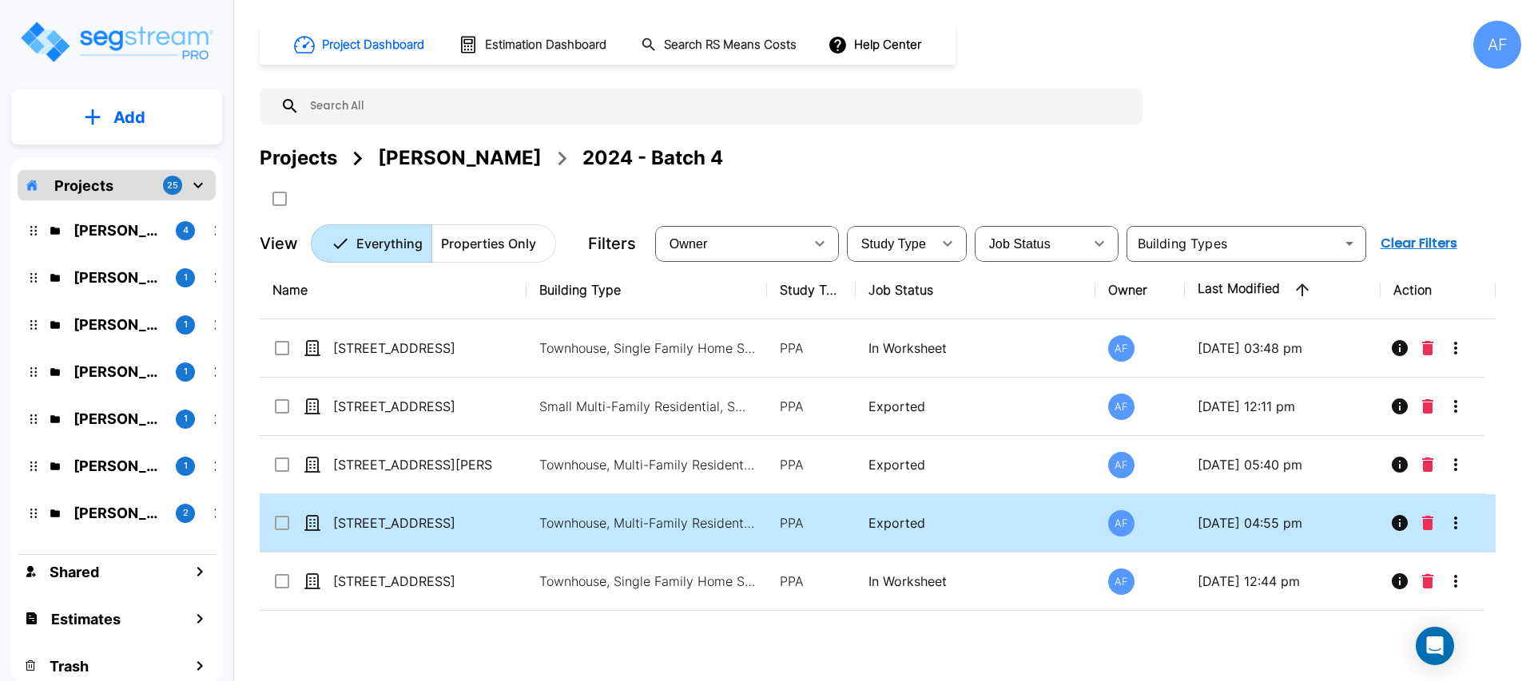
click at [554, 510] on td "Townhouse, Multi-Family Residential Site" at bounding box center [646, 523] width 240 height 58
checkbox input "true"
click at [554, 510] on td "Townhouse, Multi-Family Residential Site" at bounding box center [646, 523] width 240 height 58
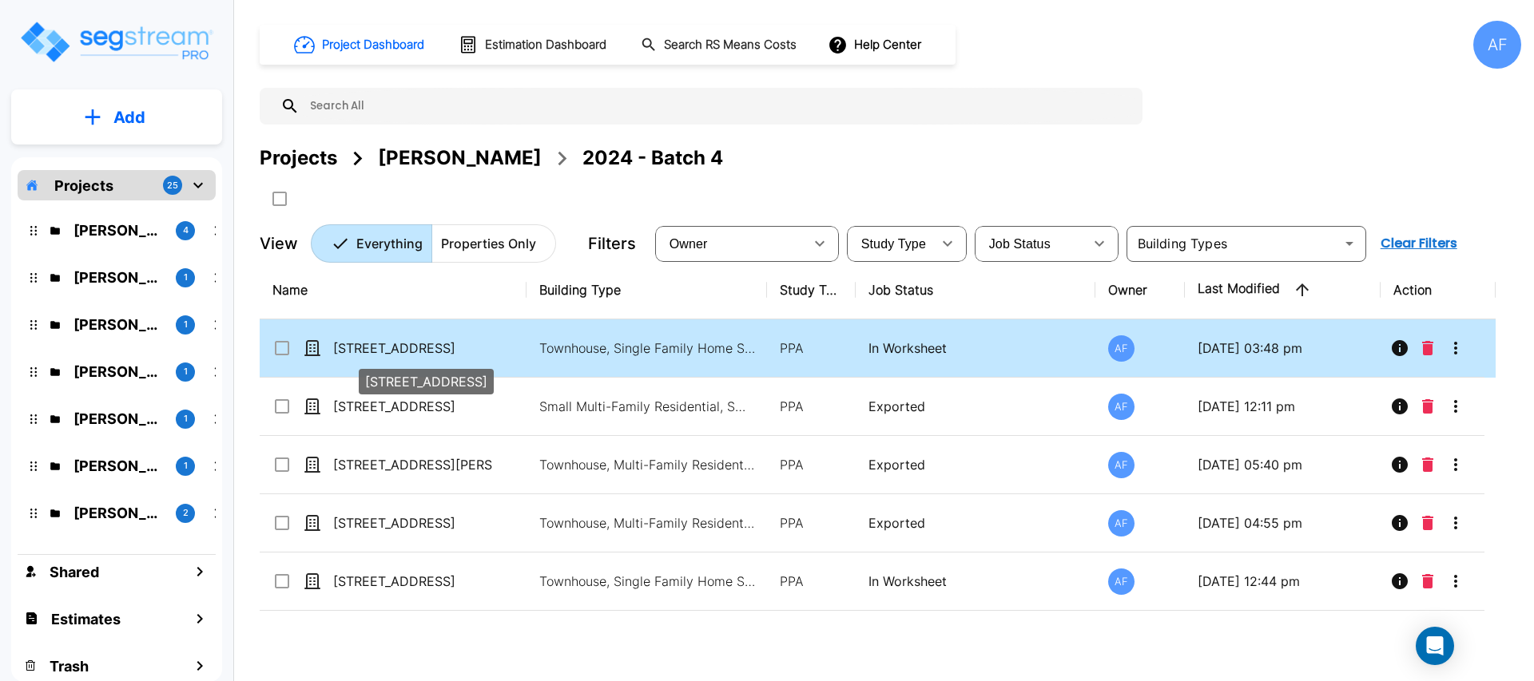
click at [408, 352] on p "[STREET_ADDRESS]" at bounding box center [413, 348] width 160 height 19
checkbox input "true"
click at [408, 352] on p "[STREET_ADDRESS]" at bounding box center [413, 348] width 160 height 19
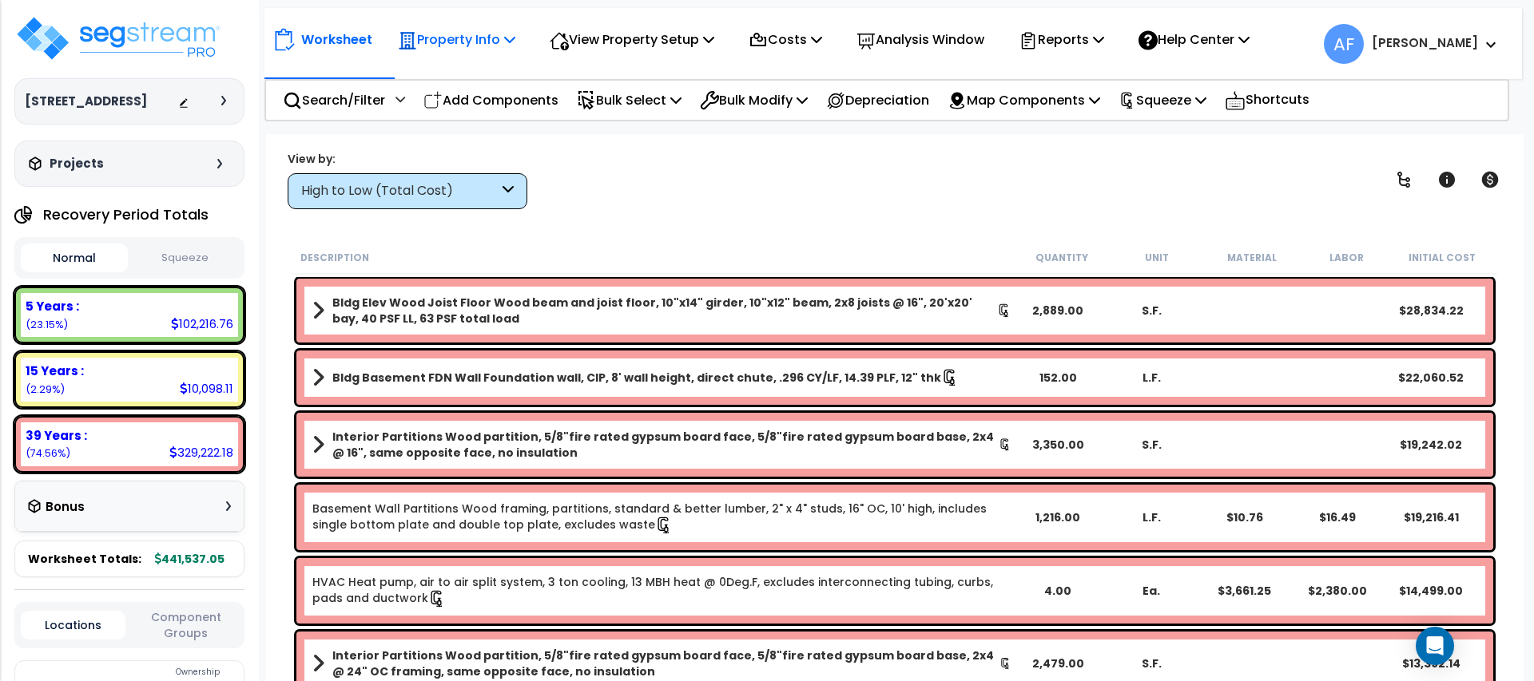
click at [478, 36] on p "Property Info" at bounding box center [456, 40] width 117 height 22
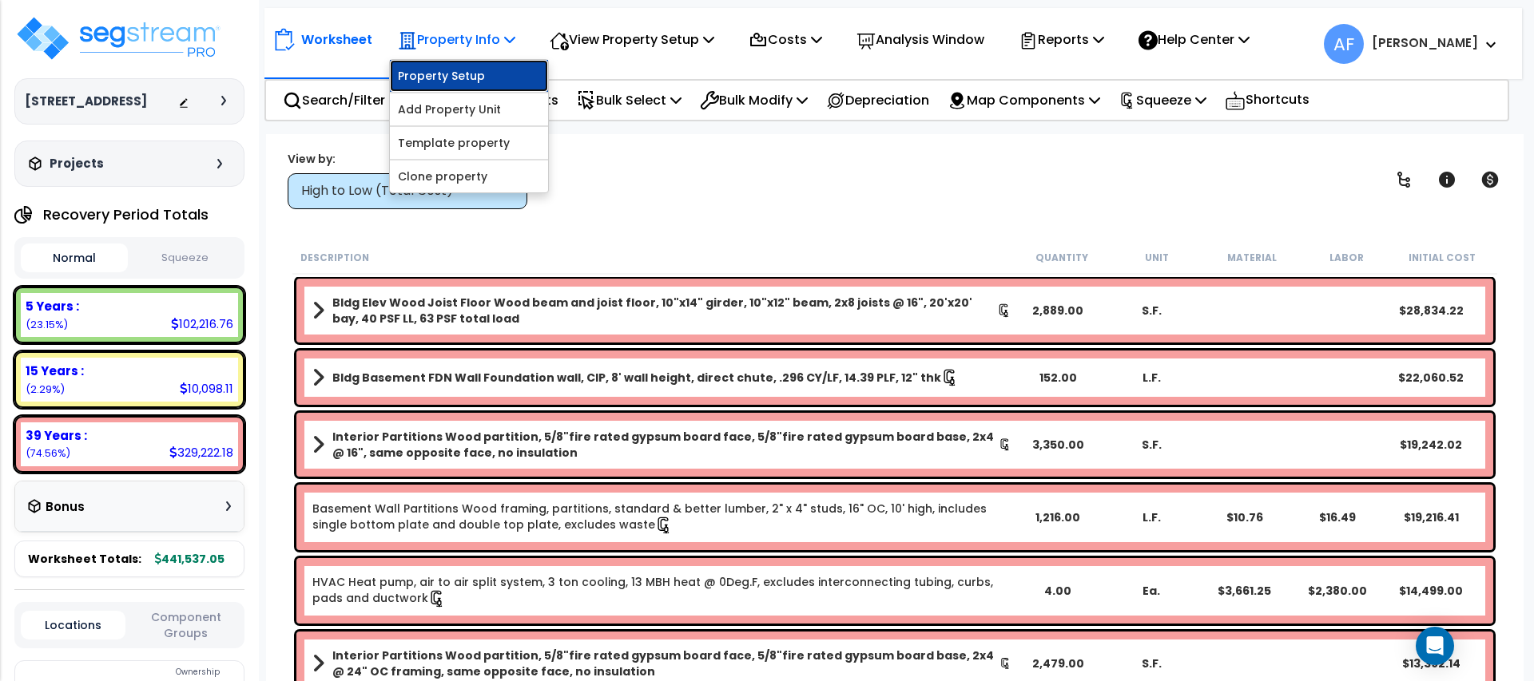
click at [478, 65] on link "Property Setup" at bounding box center [469, 76] width 158 height 32
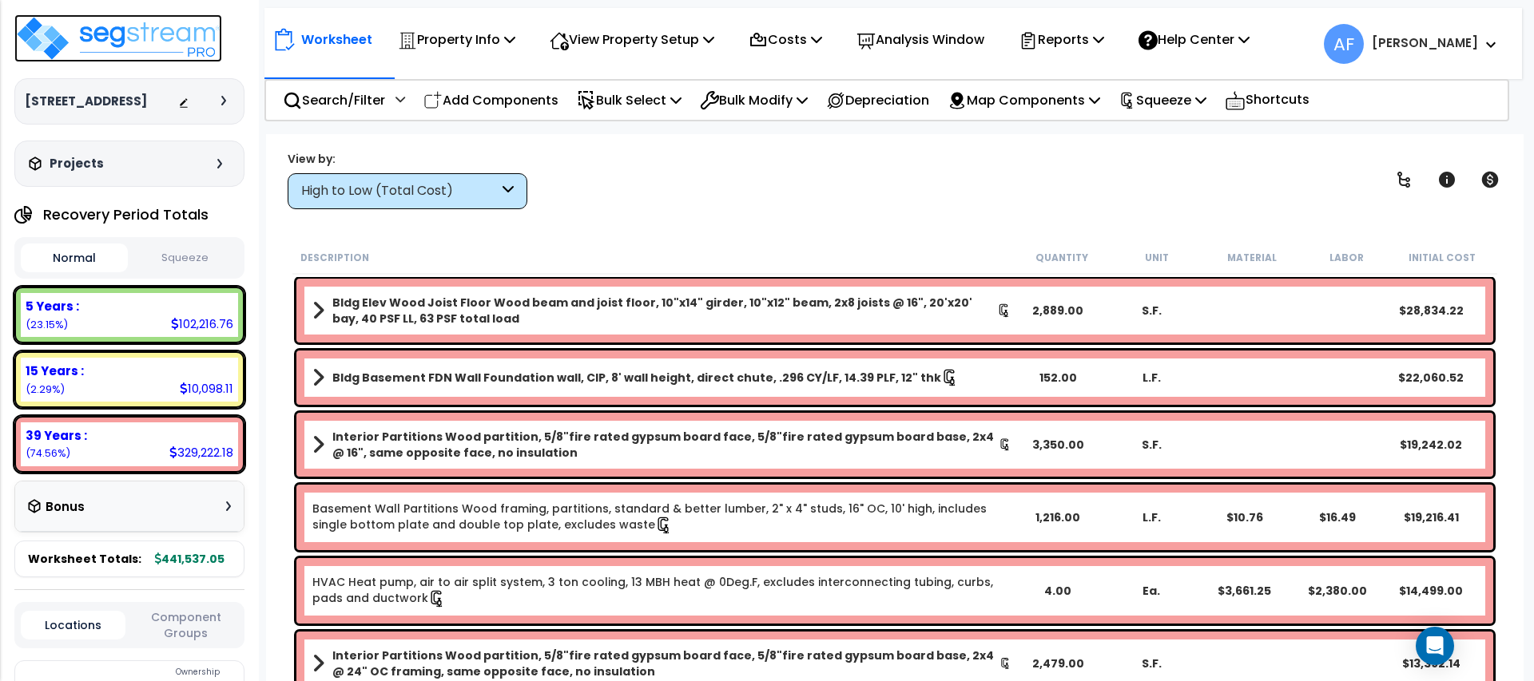
click at [133, 38] on img at bounding box center [118, 38] width 208 height 48
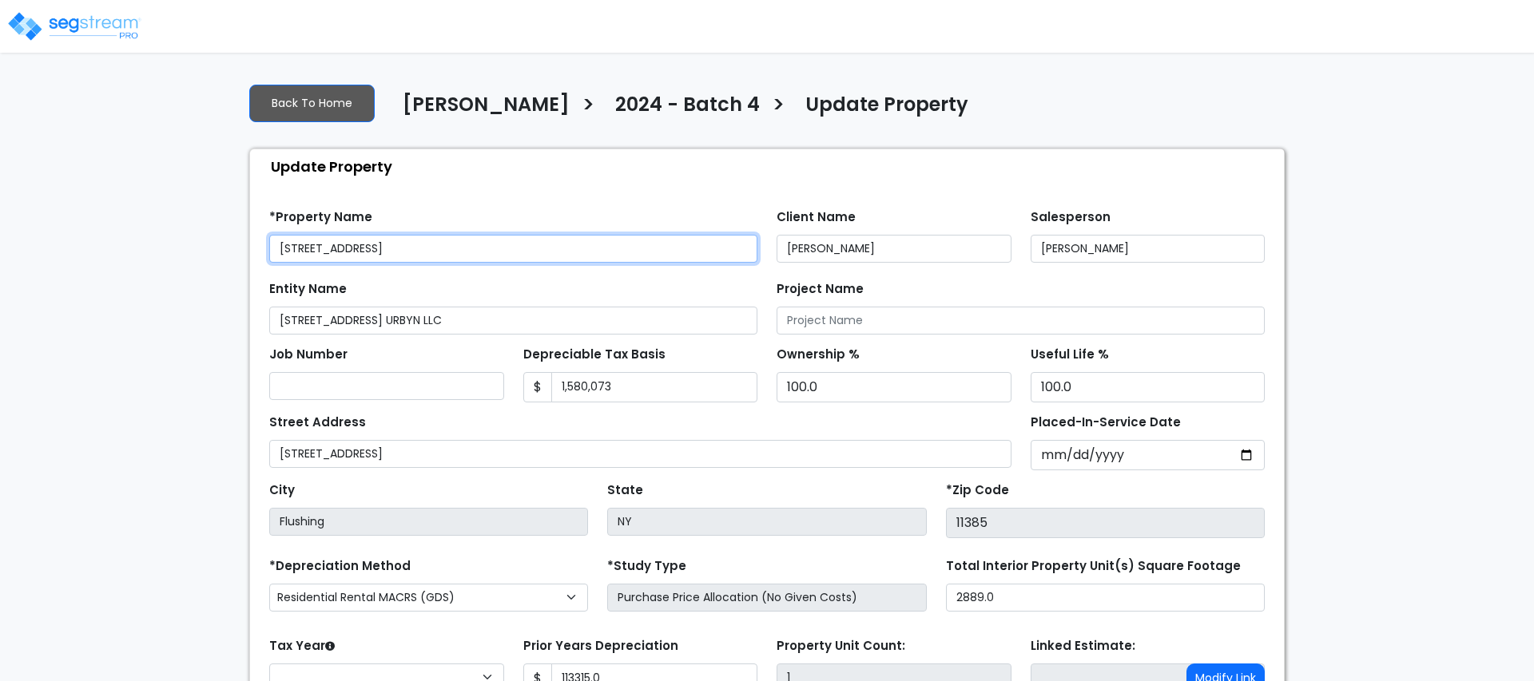
type input "113,315.0"
select select "2024"
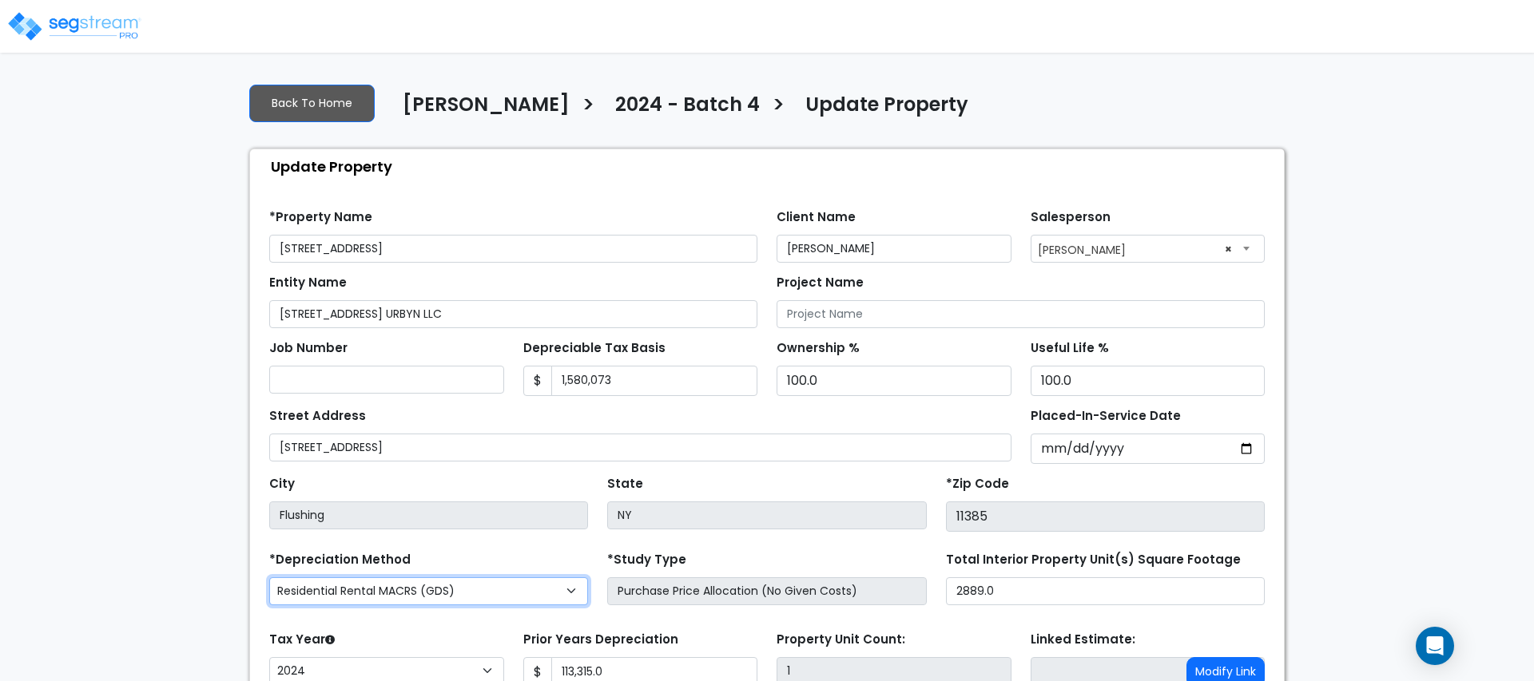
click at [438, 578] on select "Commercial MACRS (GDS) Residential Rental MACRS (GDS) Commercial MACRS (GDS) QIP" at bounding box center [428, 591] width 319 height 28
click at [269, 577] on select "Commercial MACRS (GDS) Residential Rental MACRS (GDS) Commercial MACRS (GDS) QIP" at bounding box center [428, 591] width 319 height 28
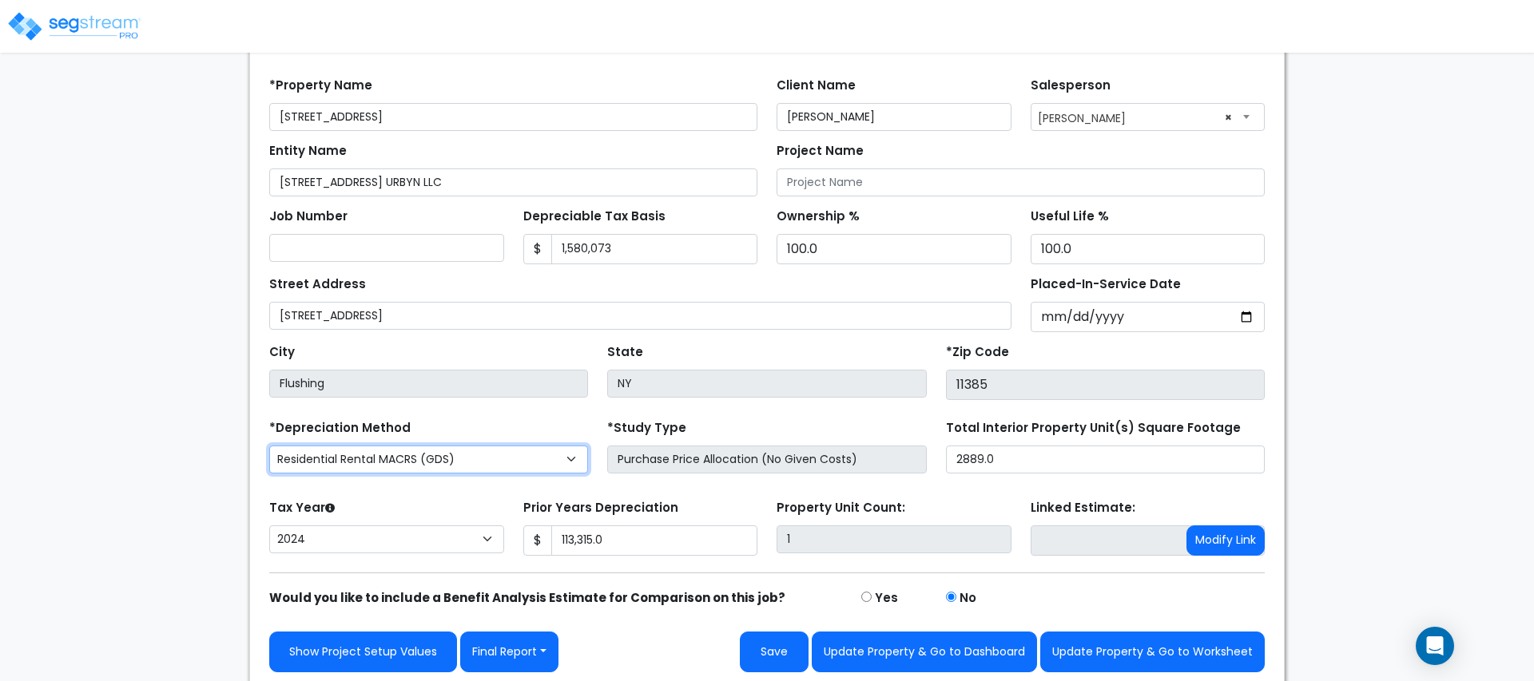
scroll to position [136, 0]
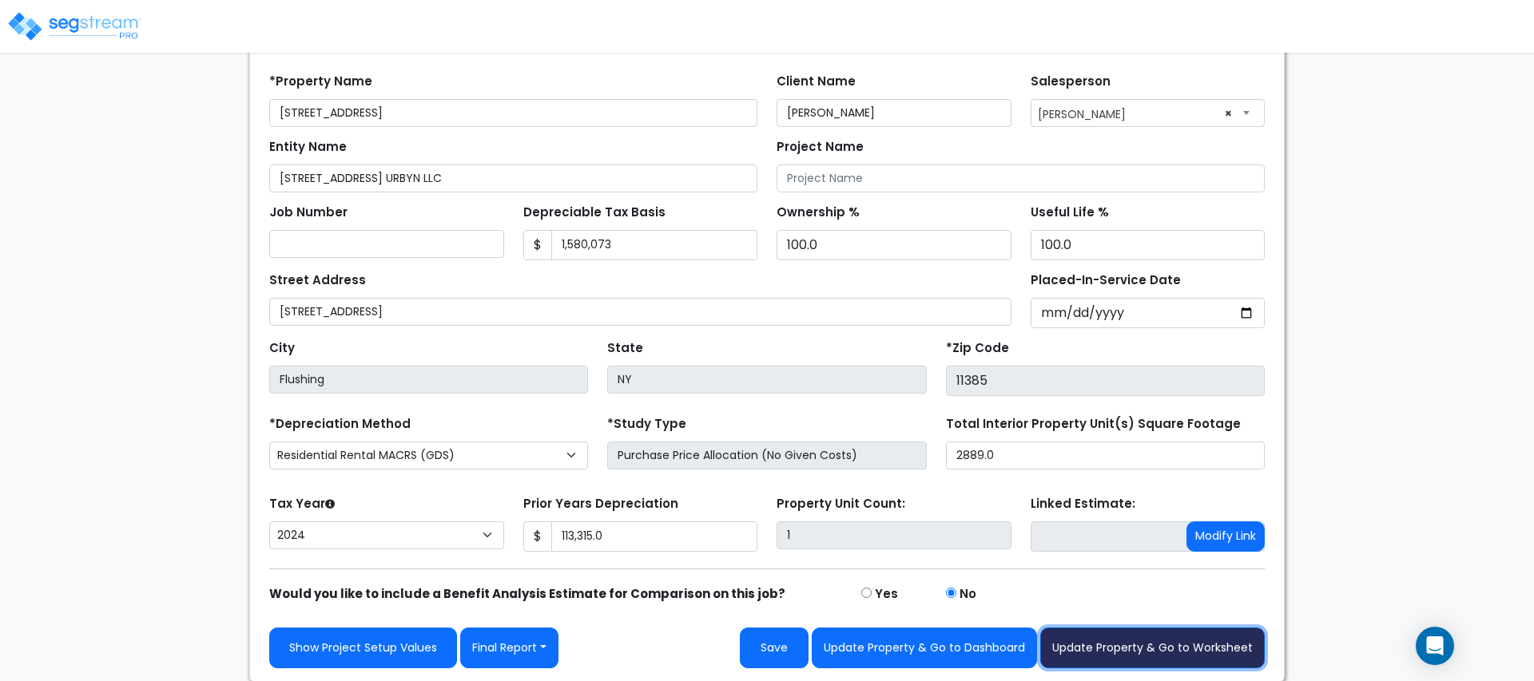
click at [1198, 636] on button "Update Property & Go to Worksheet" at bounding box center [1152, 648] width 224 height 41
type input "113315"
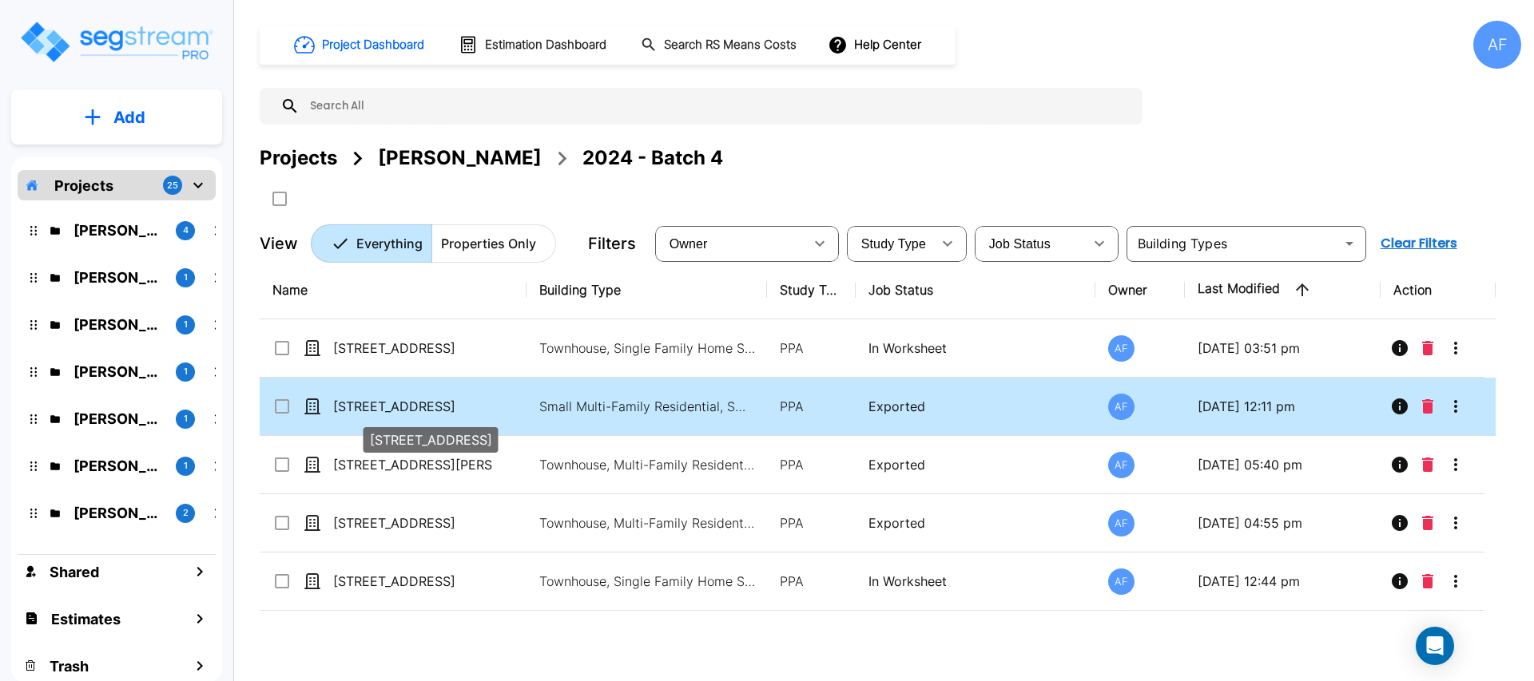
click at [397, 414] on p "[STREET_ADDRESS]" at bounding box center [413, 406] width 160 height 19
checkbox input "true"
click at [397, 414] on p "[STREET_ADDRESS]" at bounding box center [413, 406] width 160 height 19
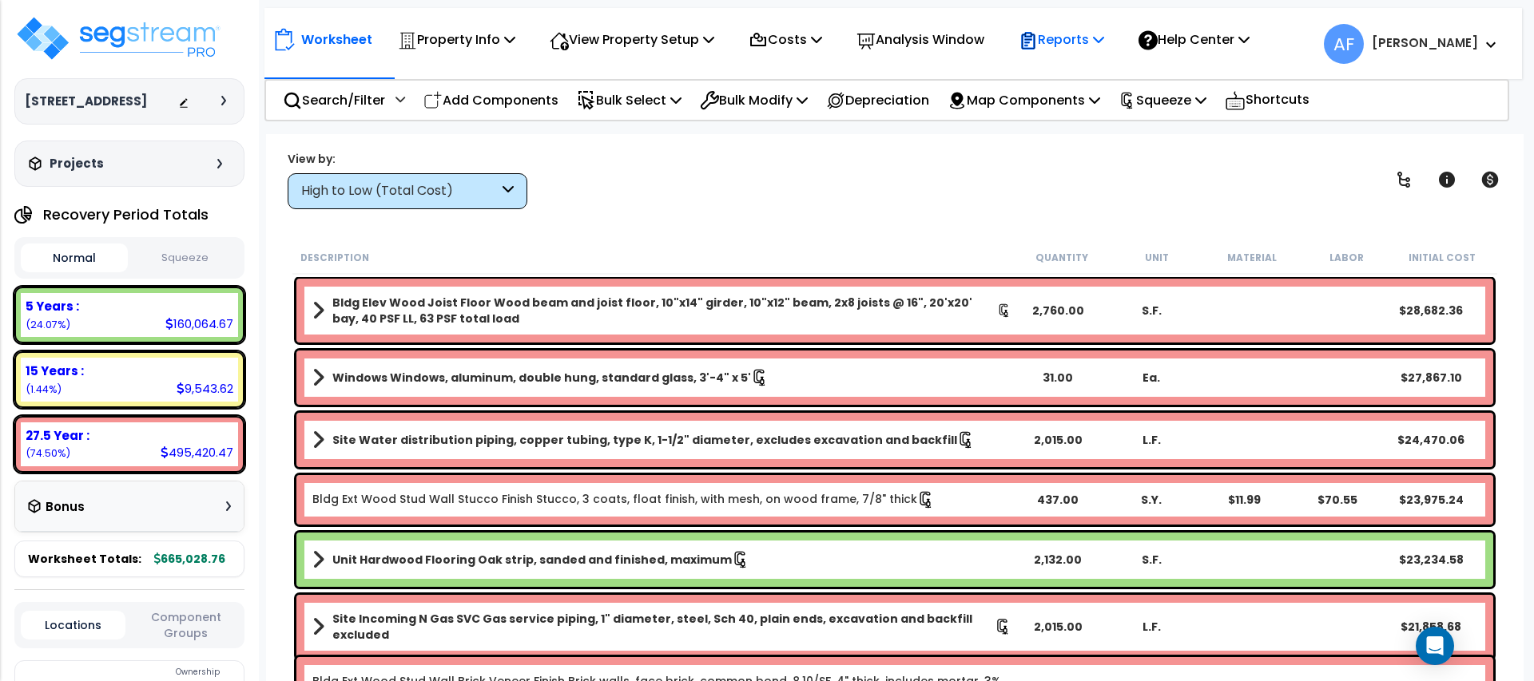
click at [1059, 45] on p "Reports" at bounding box center [1060, 40] width 85 height 22
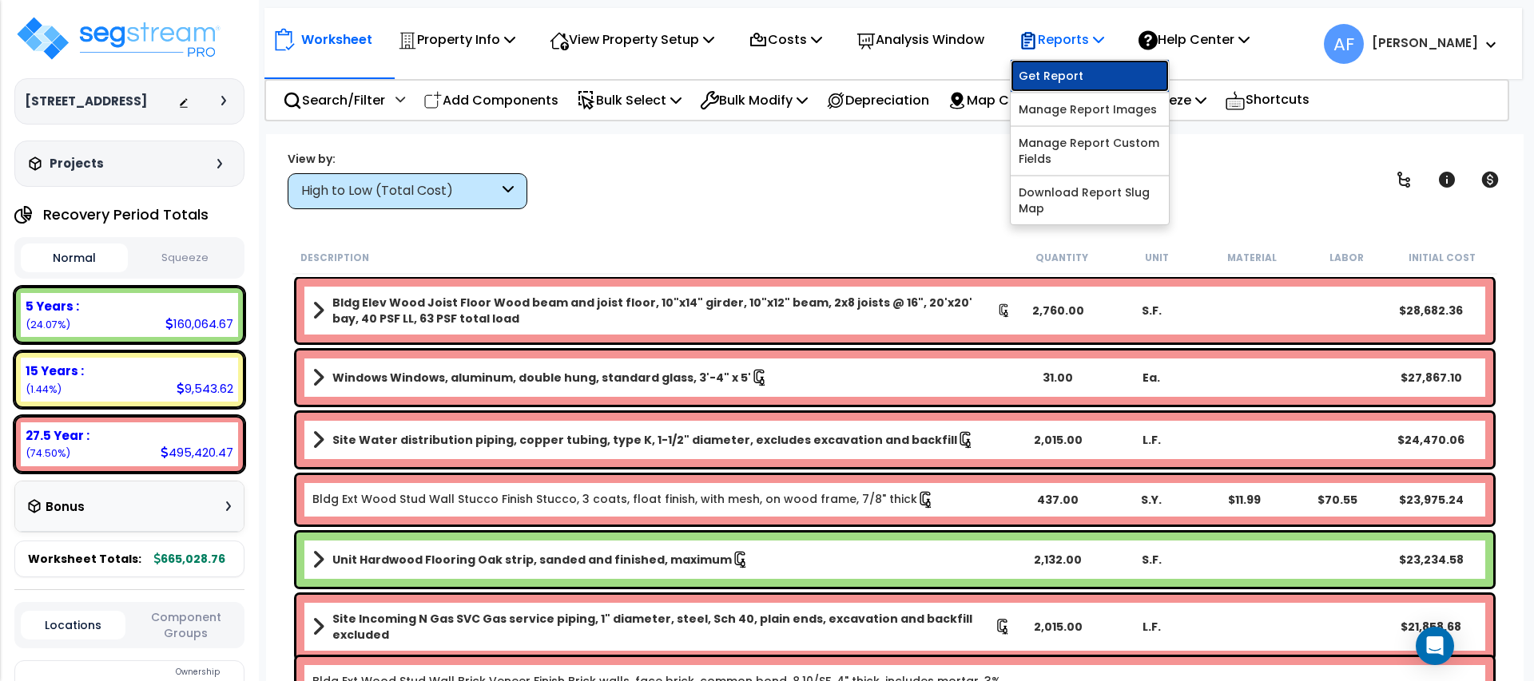
click at [1067, 77] on link "Get Report" at bounding box center [1089, 76] width 158 height 32
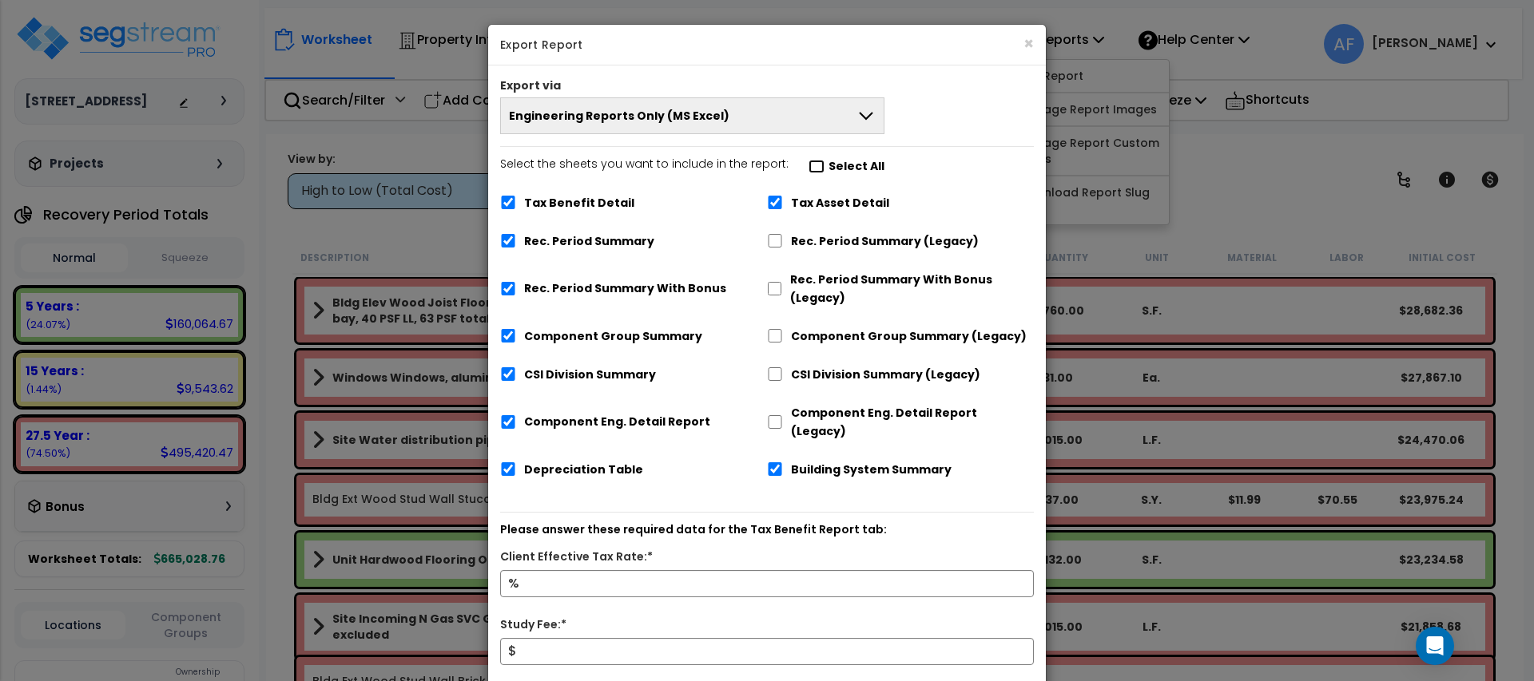
click at [808, 165] on input "Select the sheets you want to include in the report: Select All" at bounding box center [816, 167] width 16 height 14
checkbox input "false"
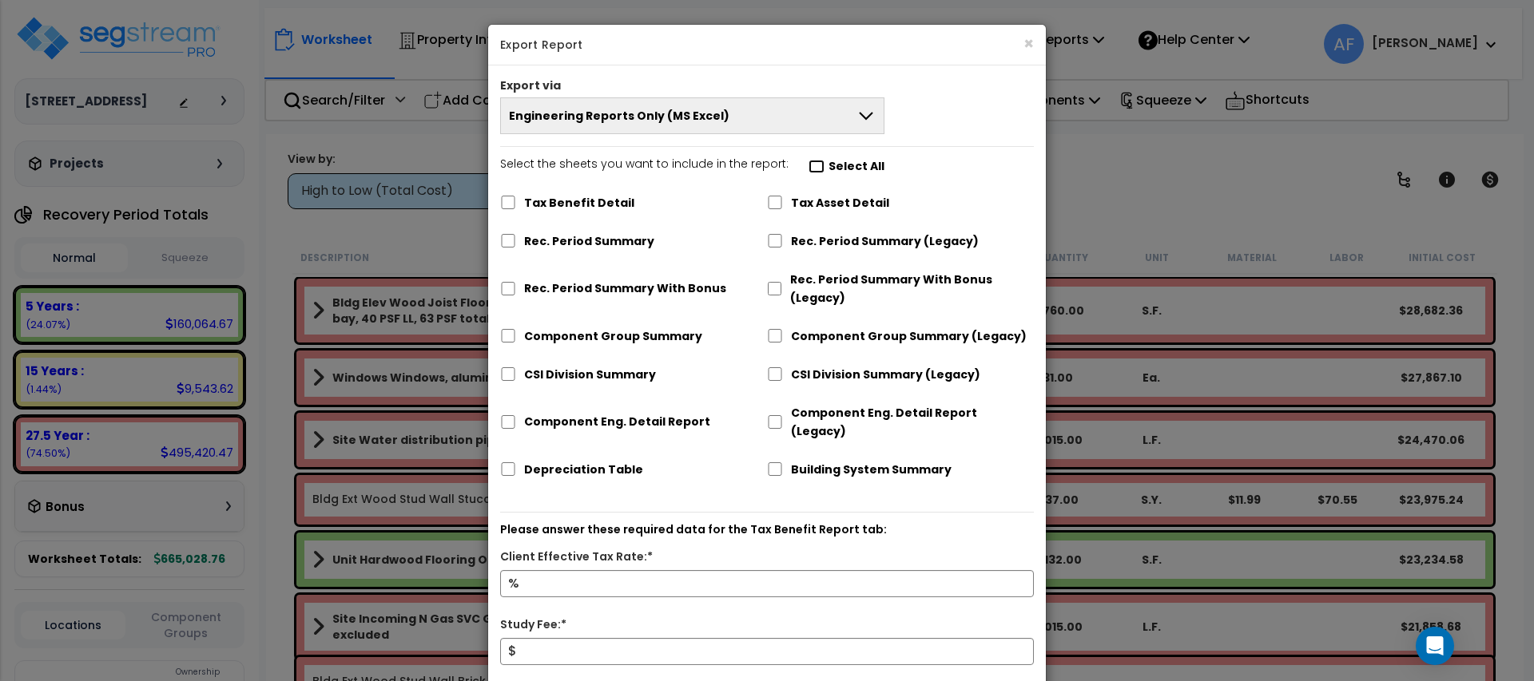
checkbox input "false"
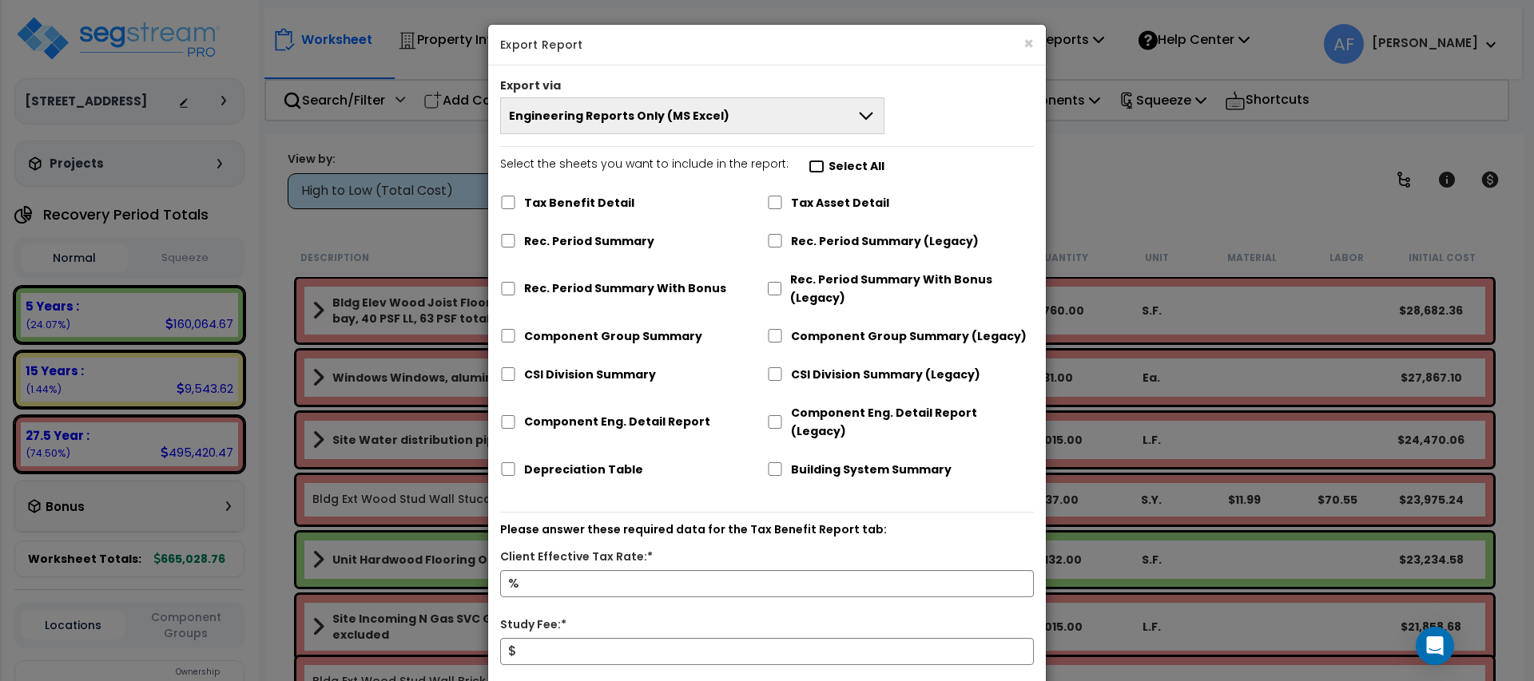
checkbox input "false"
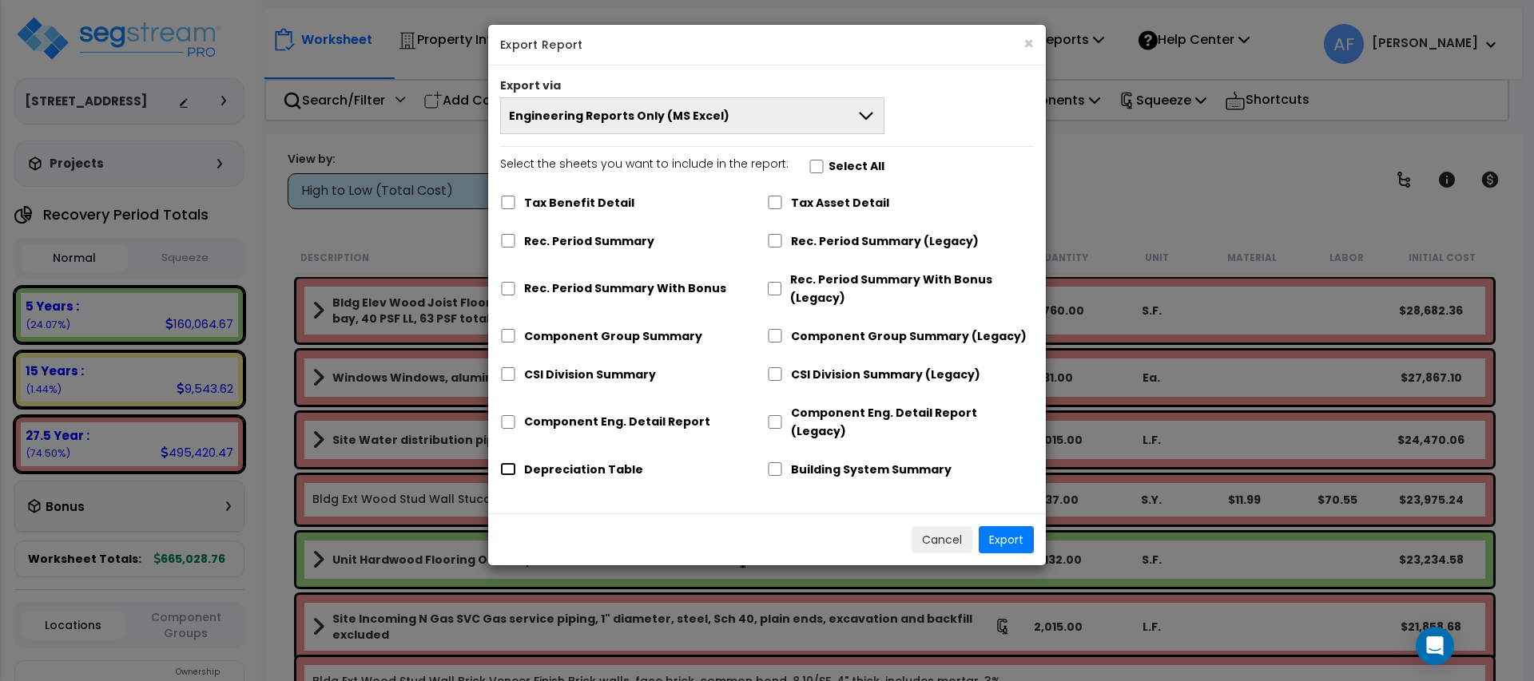
click at [502, 462] on input "Depreciation Table" at bounding box center [508, 469] width 16 height 14
checkbox input "true"
click at [1025, 526] on button "Export" at bounding box center [1005, 539] width 55 height 27
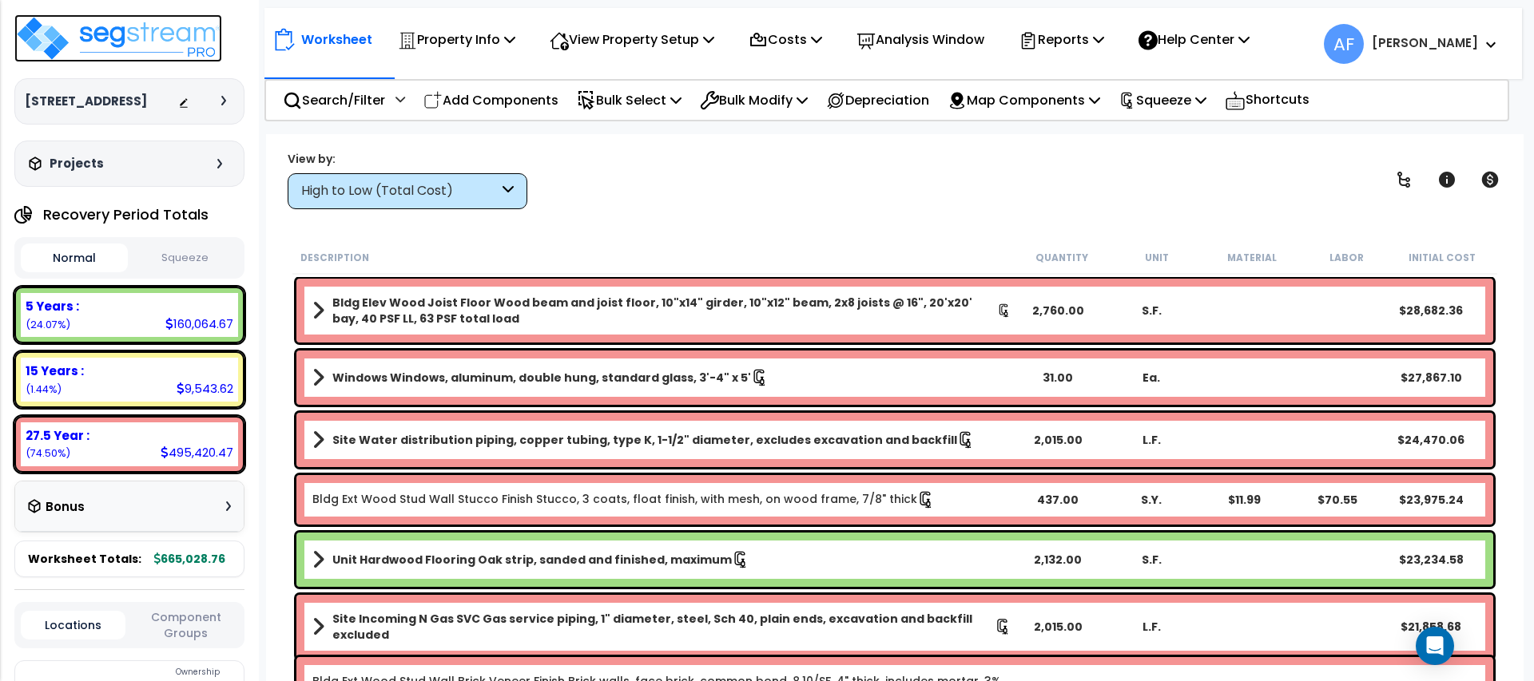
click at [65, 42] on img at bounding box center [118, 38] width 208 height 48
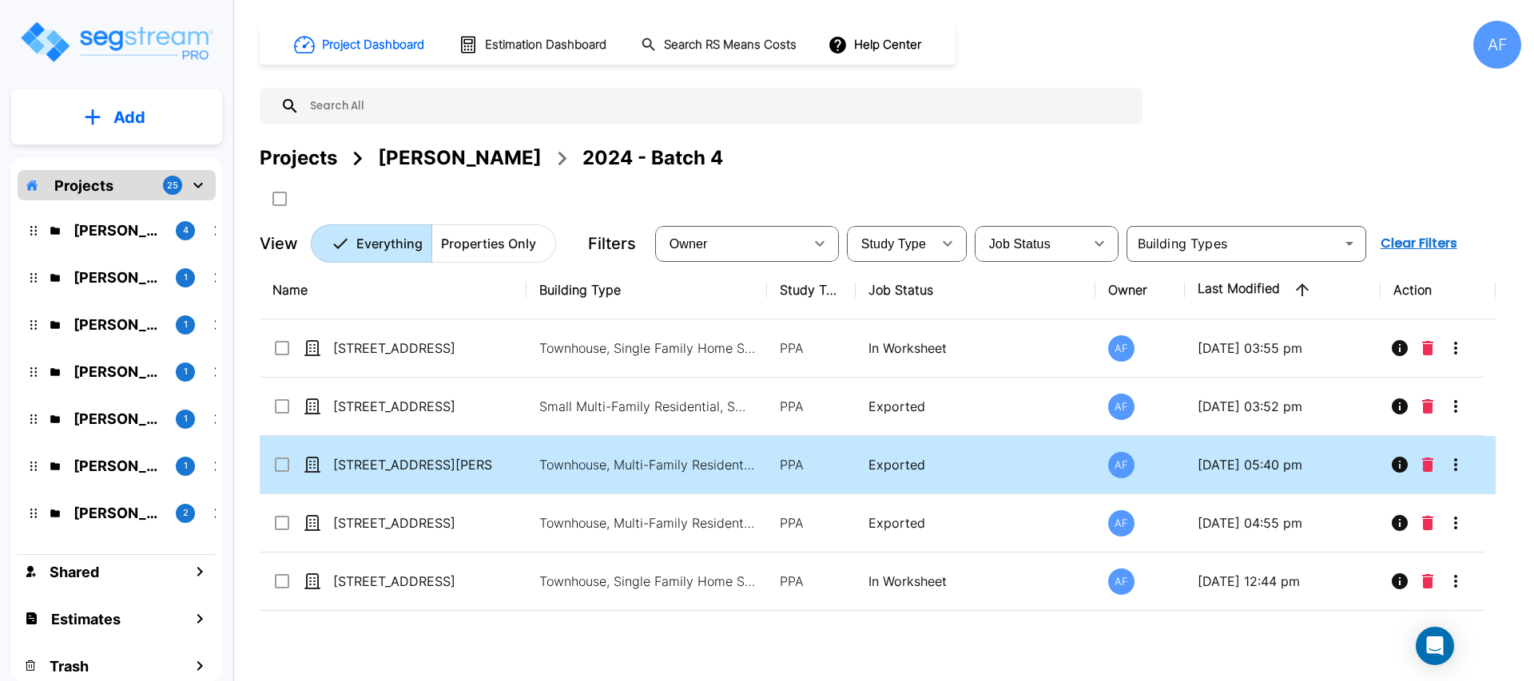
click at [501, 471] on div "[STREET_ADDRESS][PERSON_NAME]" at bounding box center [392, 464] width 240 height 19
checkbox input "true"
click at [501, 471] on div "[STREET_ADDRESS][PERSON_NAME]" at bounding box center [392, 464] width 240 height 19
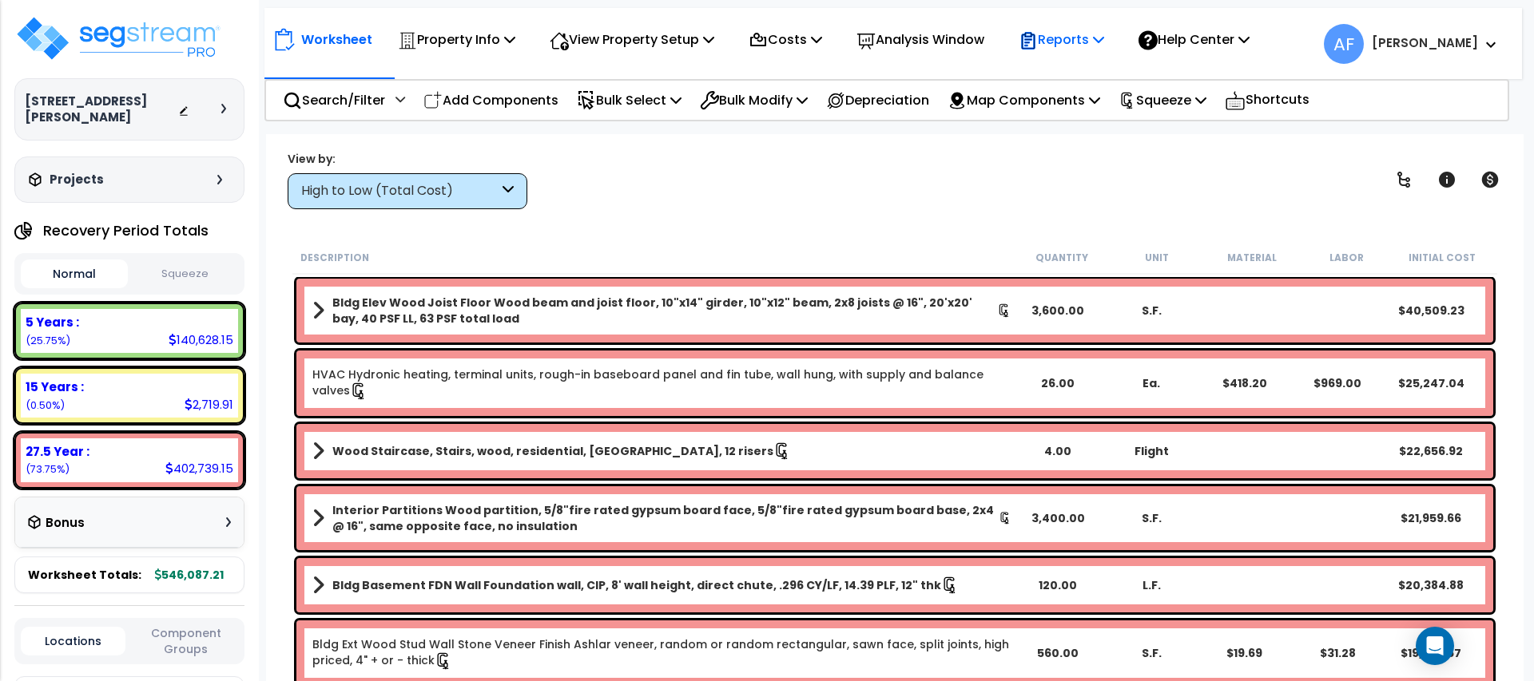
click at [1086, 34] on p "Reports" at bounding box center [1060, 40] width 85 height 22
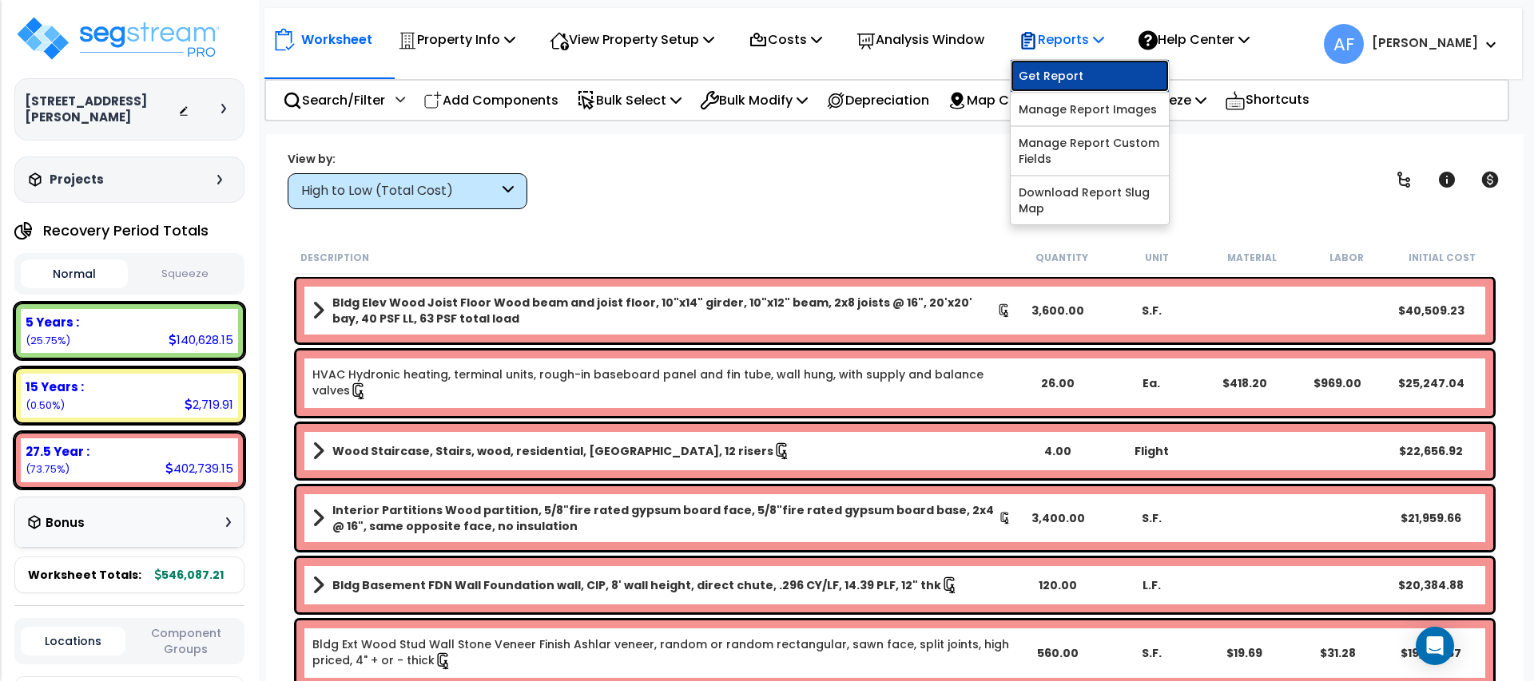
click at [1090, 69] on link "Get Report" at bounding box center [1089, 76] width 158 height 32
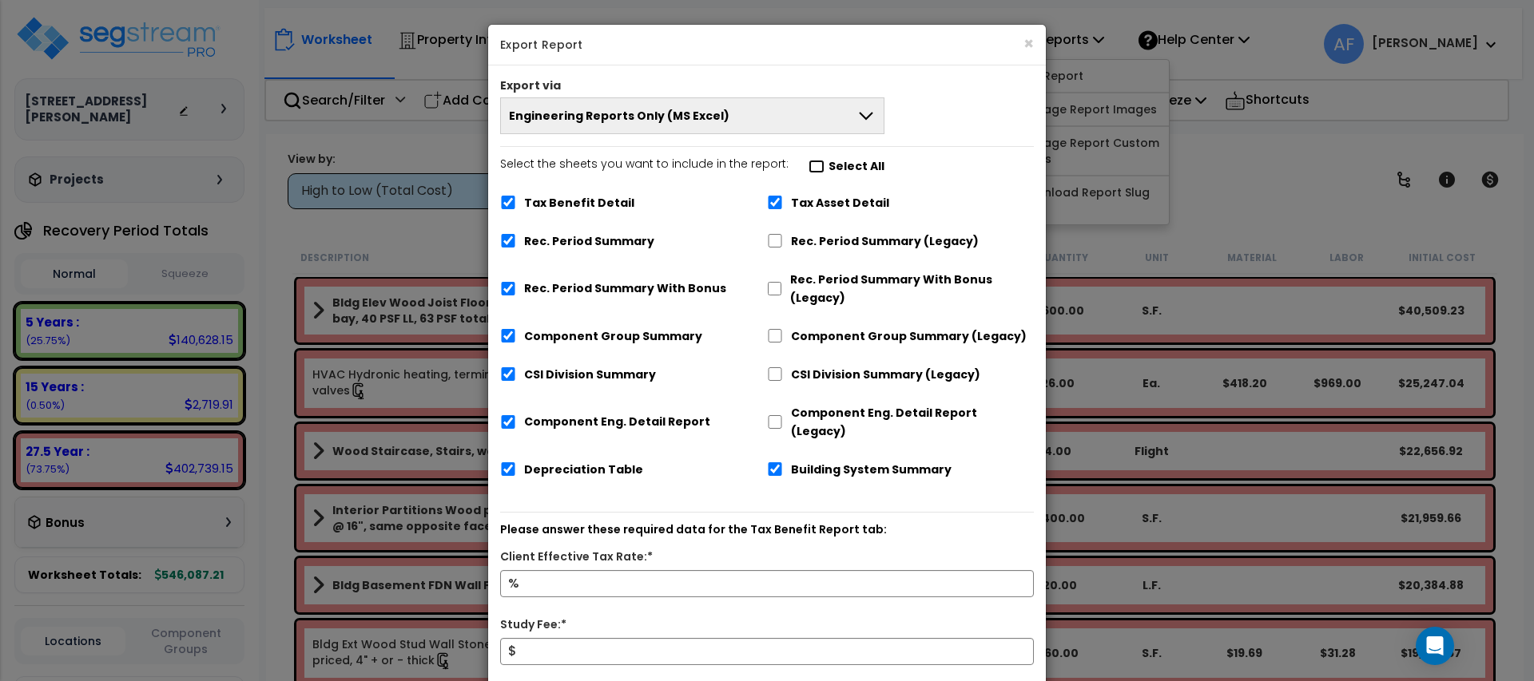
click at [808, 168] on input "Select the sheets you want to include in the report: Select All" at bounding box center [816, 167] width 16 height 14
checkbox input "false"
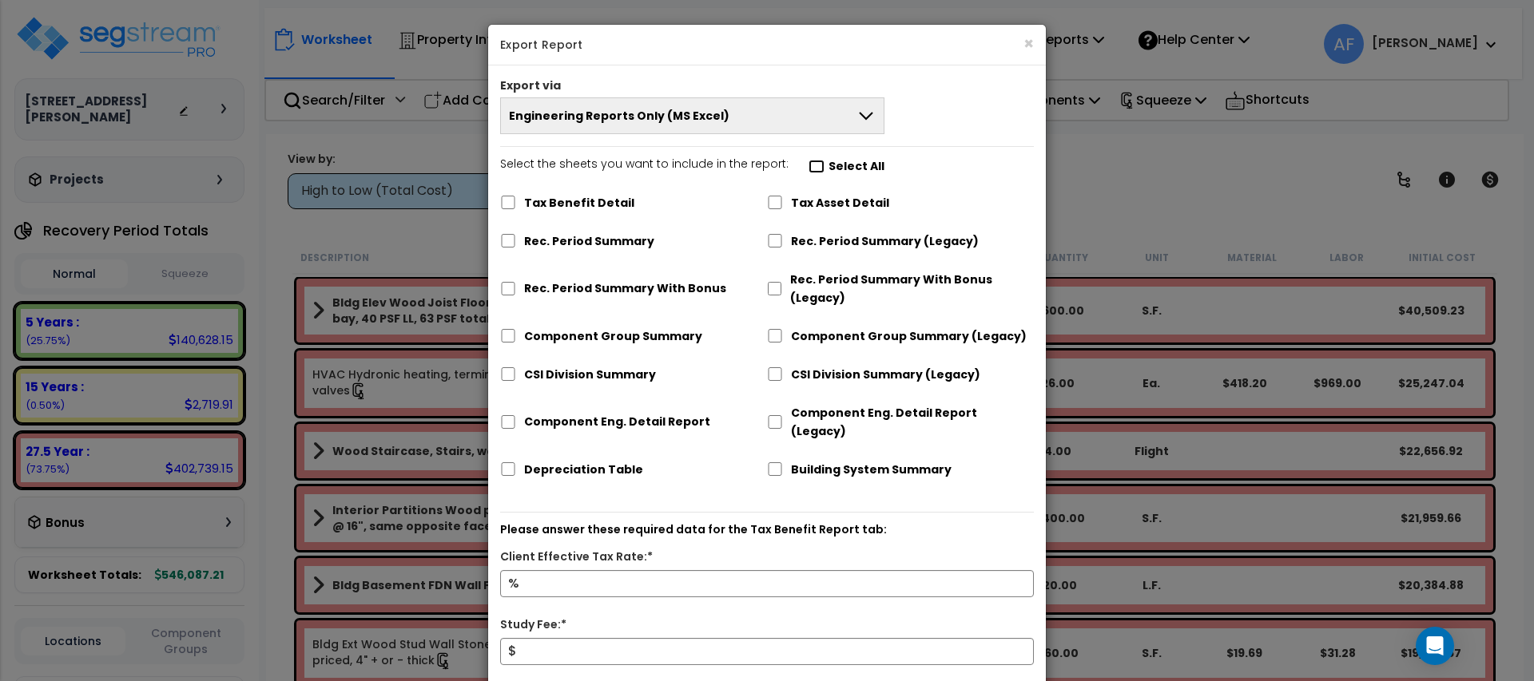
checkbox input "false"
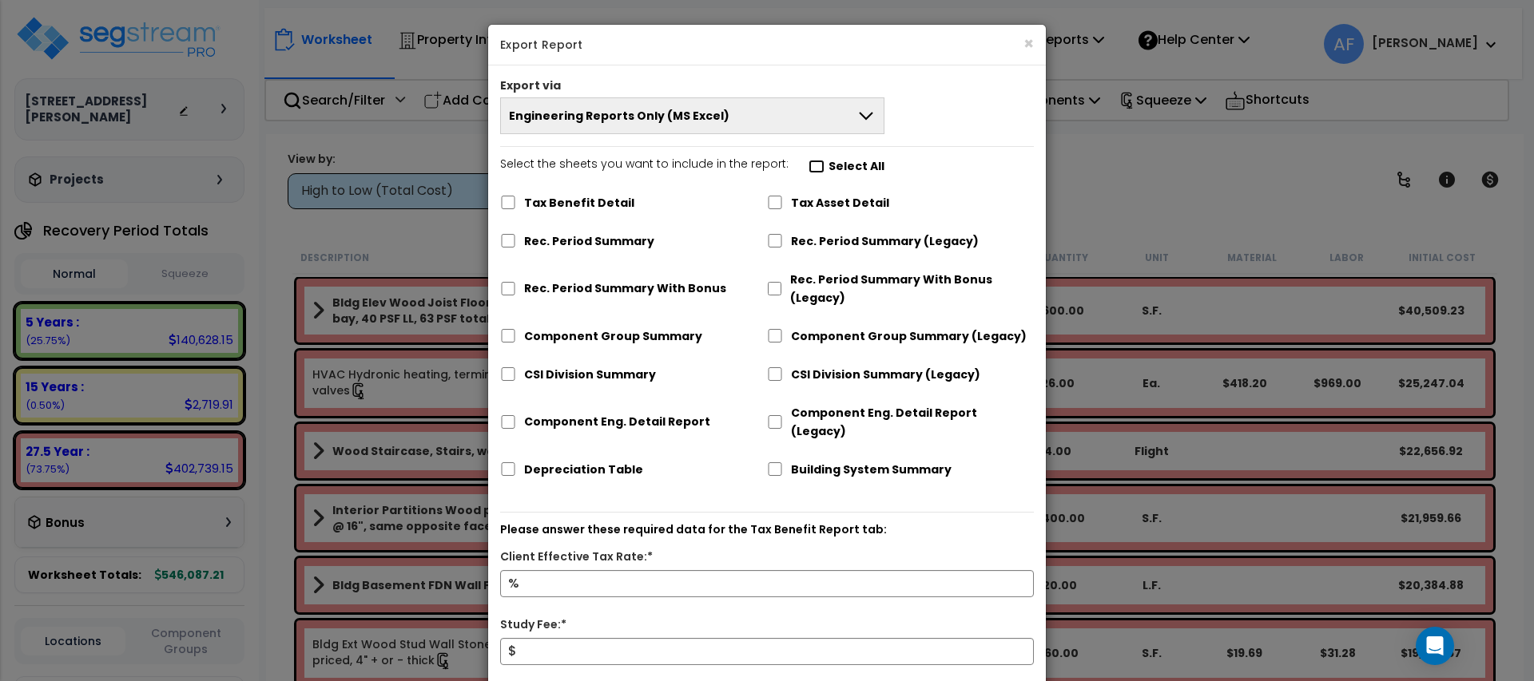
checkbox input "false"
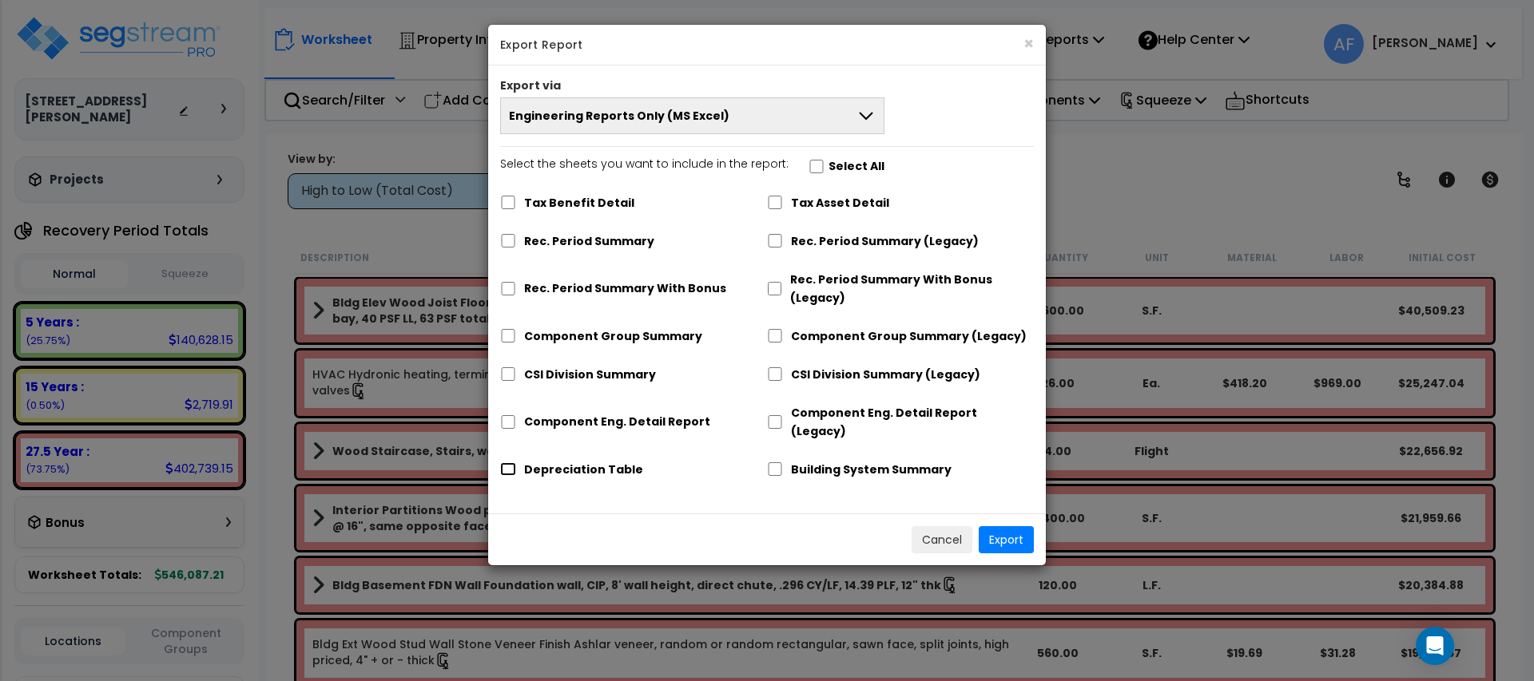
click at [512, 462] on input "Depreciation Table" at bounding box center [508, 469] width 16 height 14
checkbox input "true"
click at [1025, 526] on button "Export" at bounding box center [1005, 539] width 55 height 27
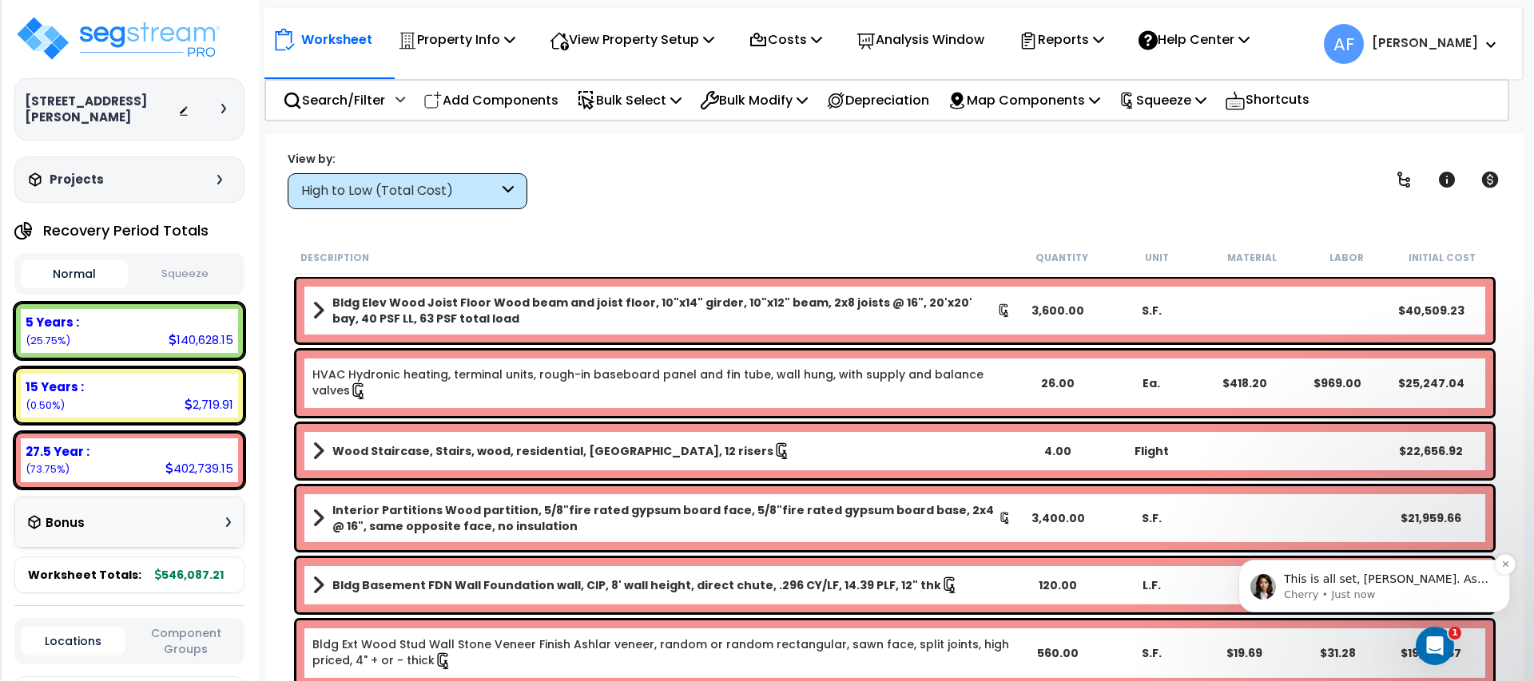
click at [1459, 588] on p "Cherry • Just now" at bounding box center [1387, 595] width 206 height 14
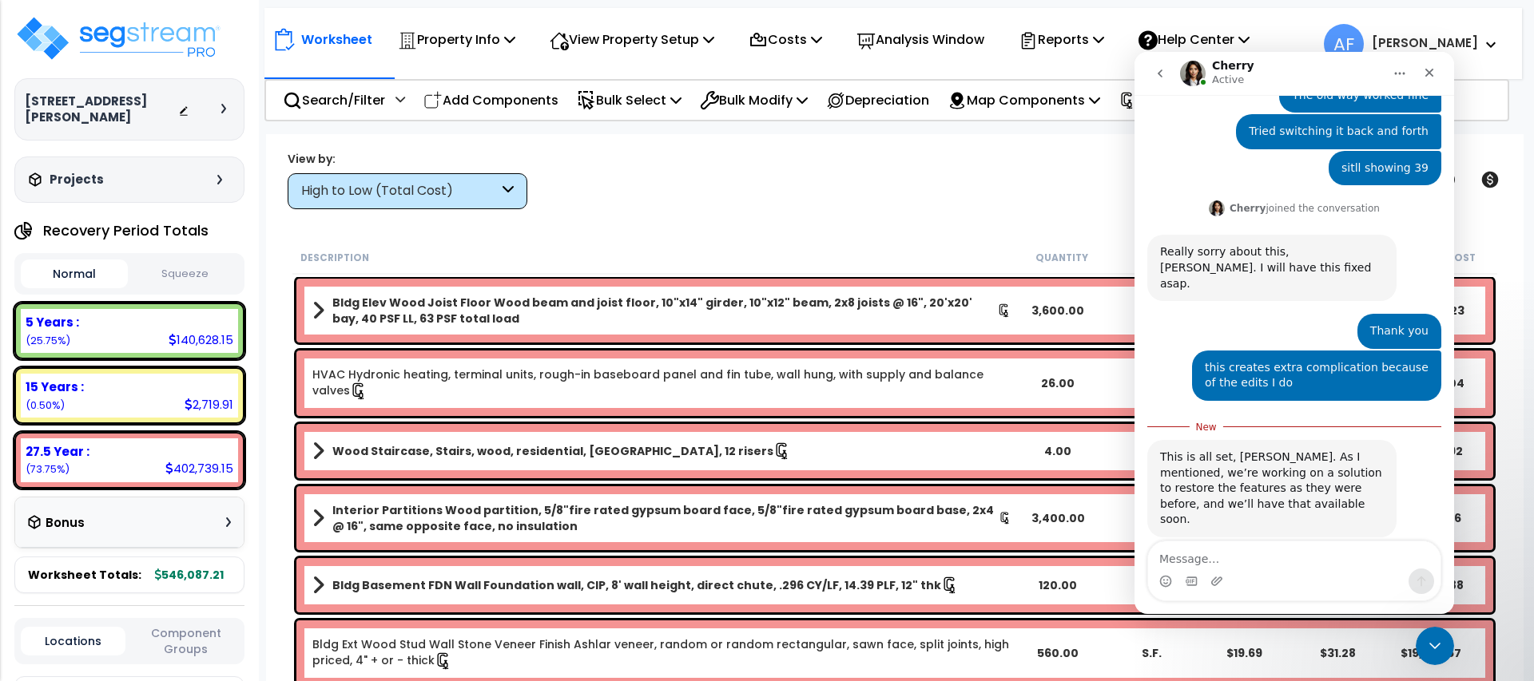
scroll to position [576, 0]
click at [1442, 641] on div "Close Intercom Messenger" at bounding box center [1432, 644] width 38 height 38
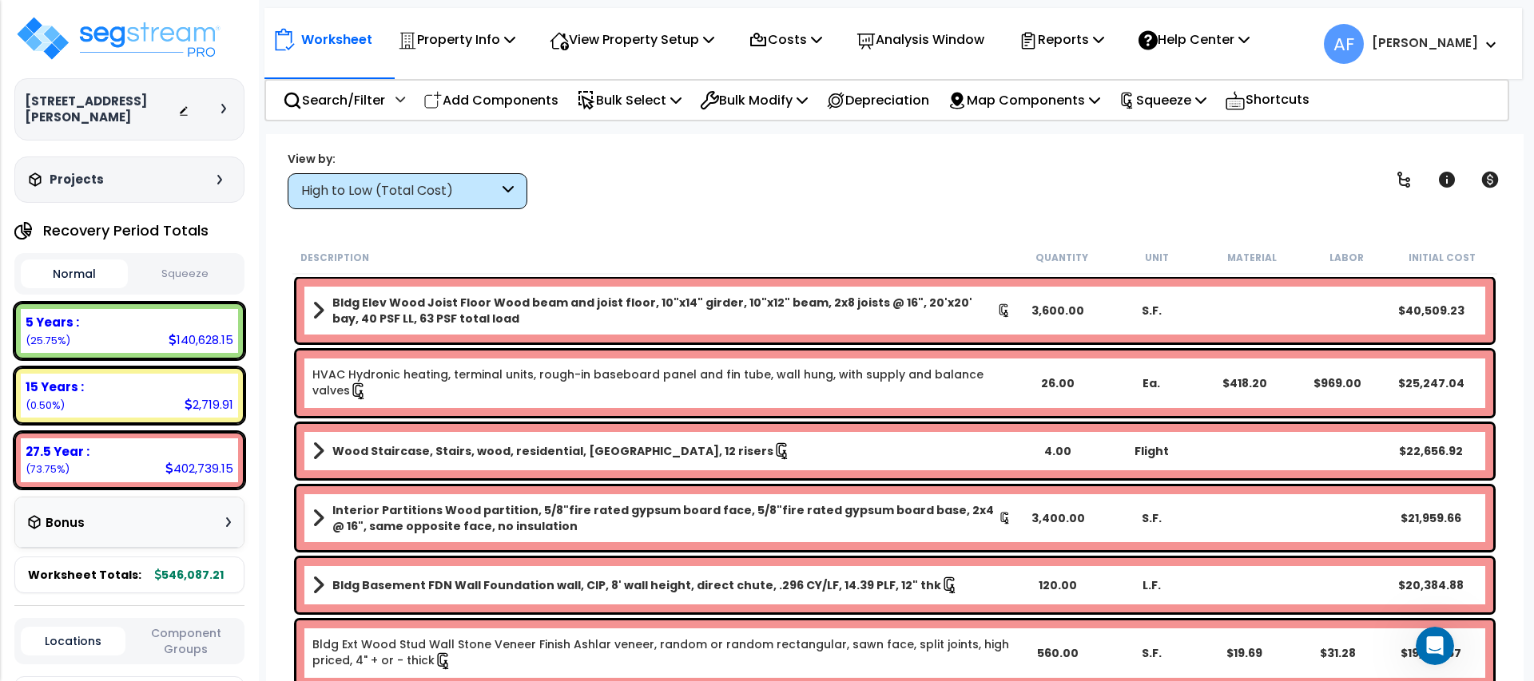
scroll to position [550, 0]
click at [66, 37] on img at bounding box center [118, 38] width 208 height 48
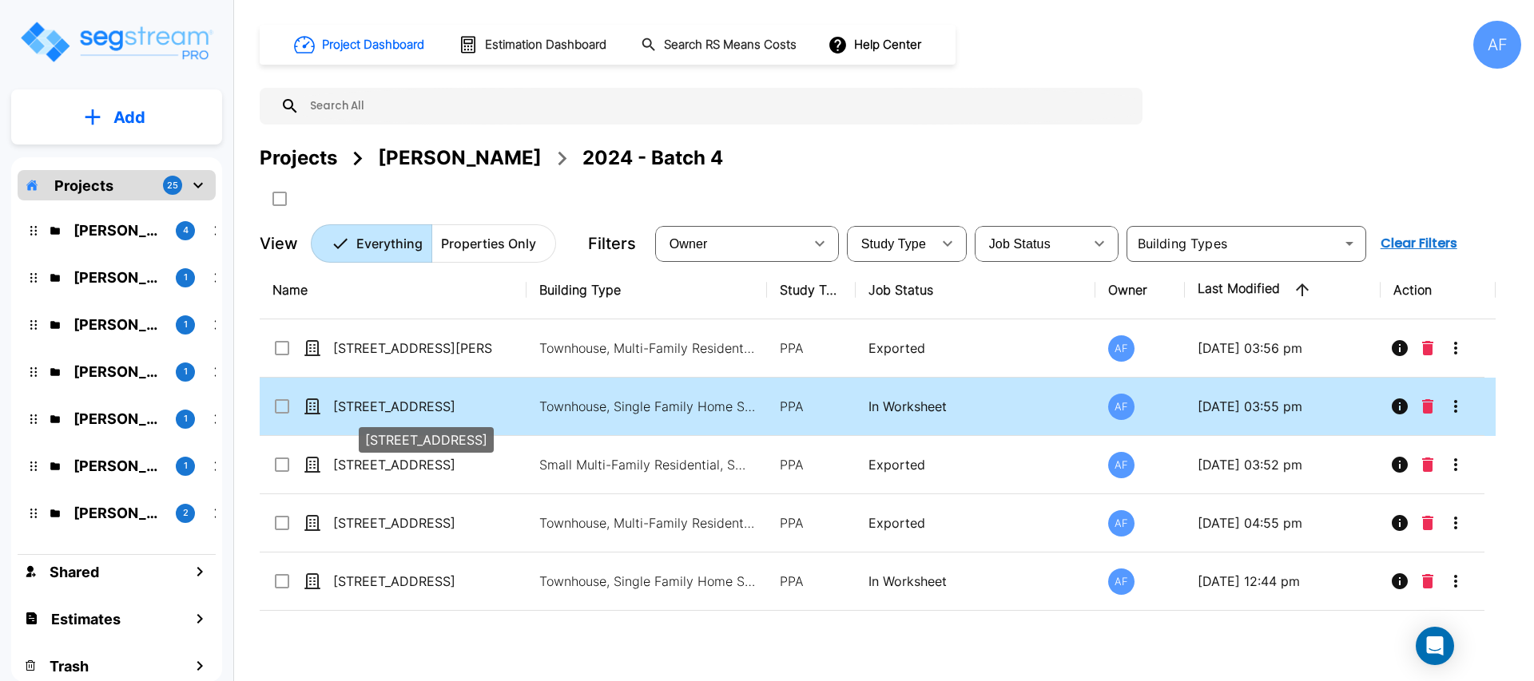
click at [477, 403] on p "[STREET_ADDRESS]" at bounding box center [413, 406] width 160 height 19
checkbox input "true"
click at [477, 403] on p "[STREET_ADDRESS]" at bounding box center [413, 406] width 160 height 19
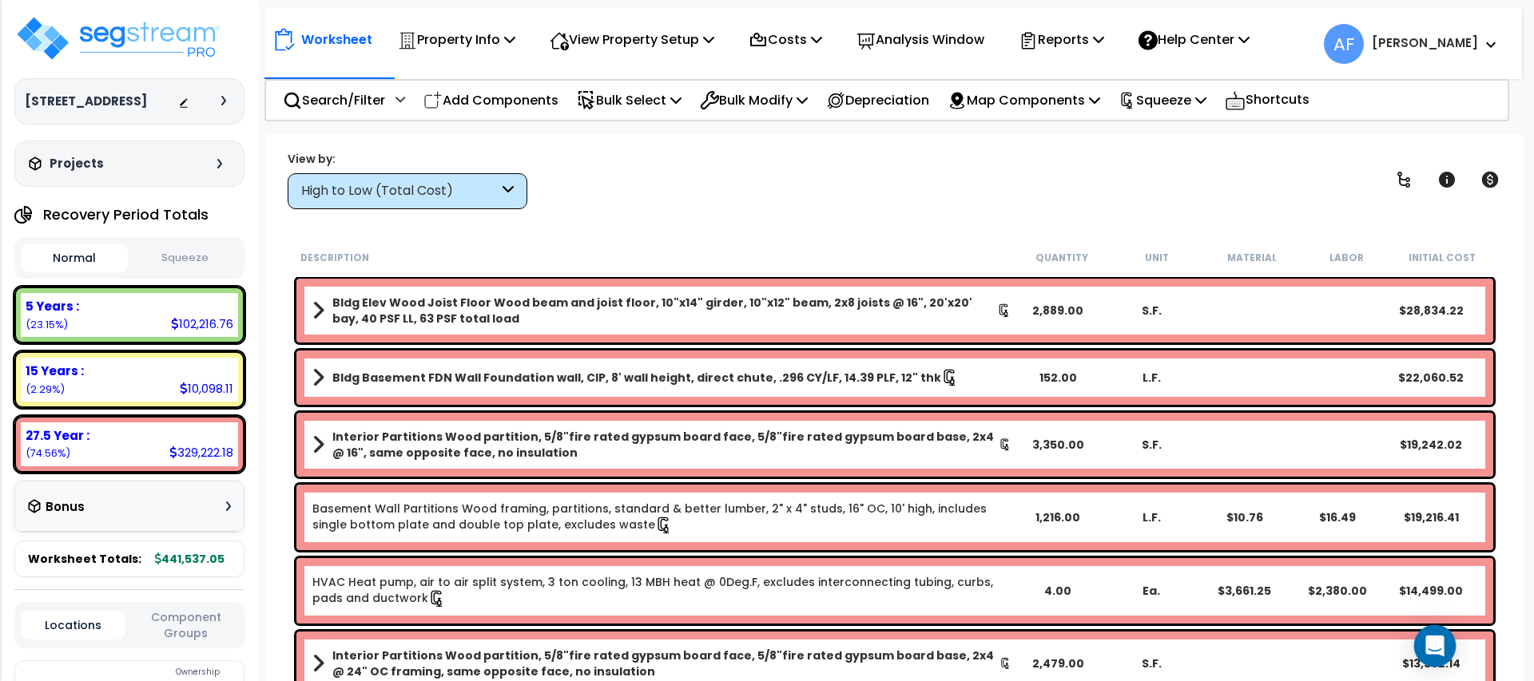
click at [1431, 637] on icon "Open Intercom Messenger" at bounding box center [1434, 646] width 18 height 21
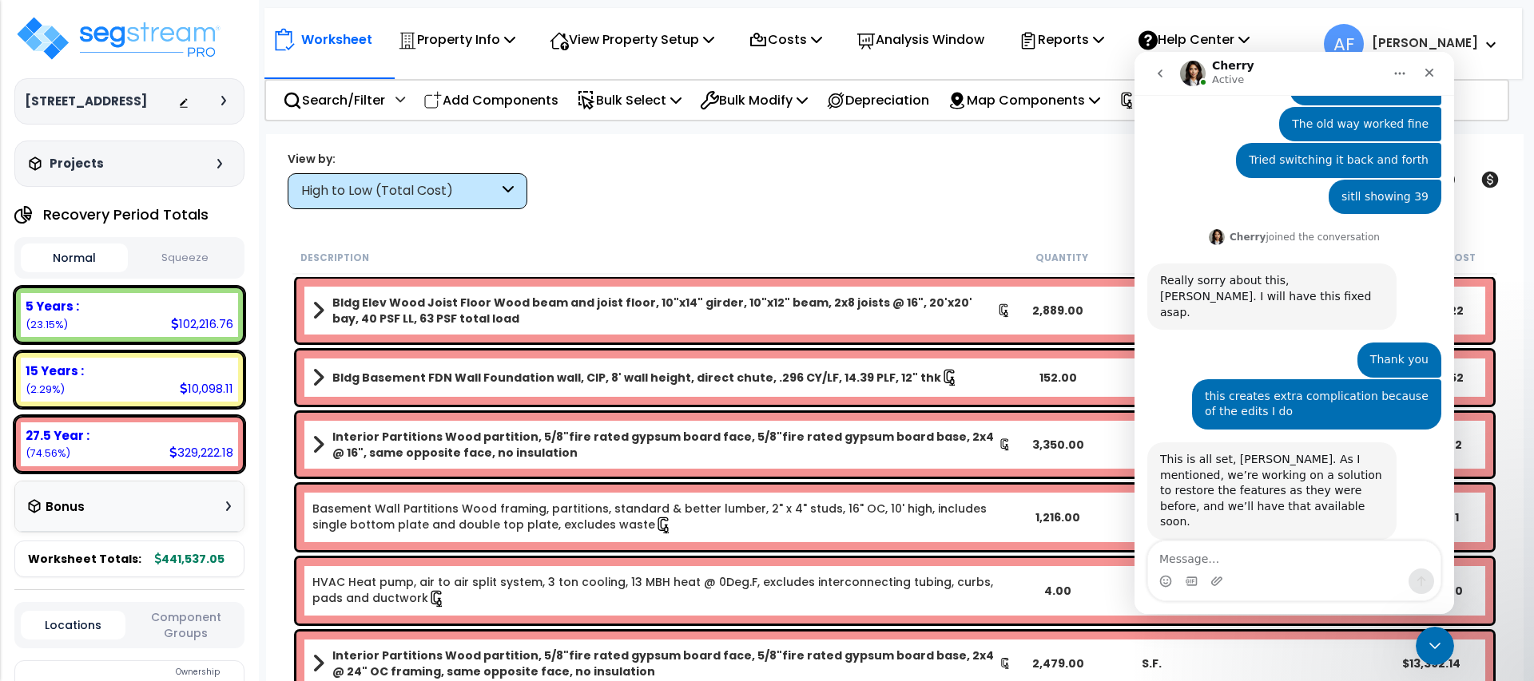
scroll to position [550, 0]
type textarea "Thank you"
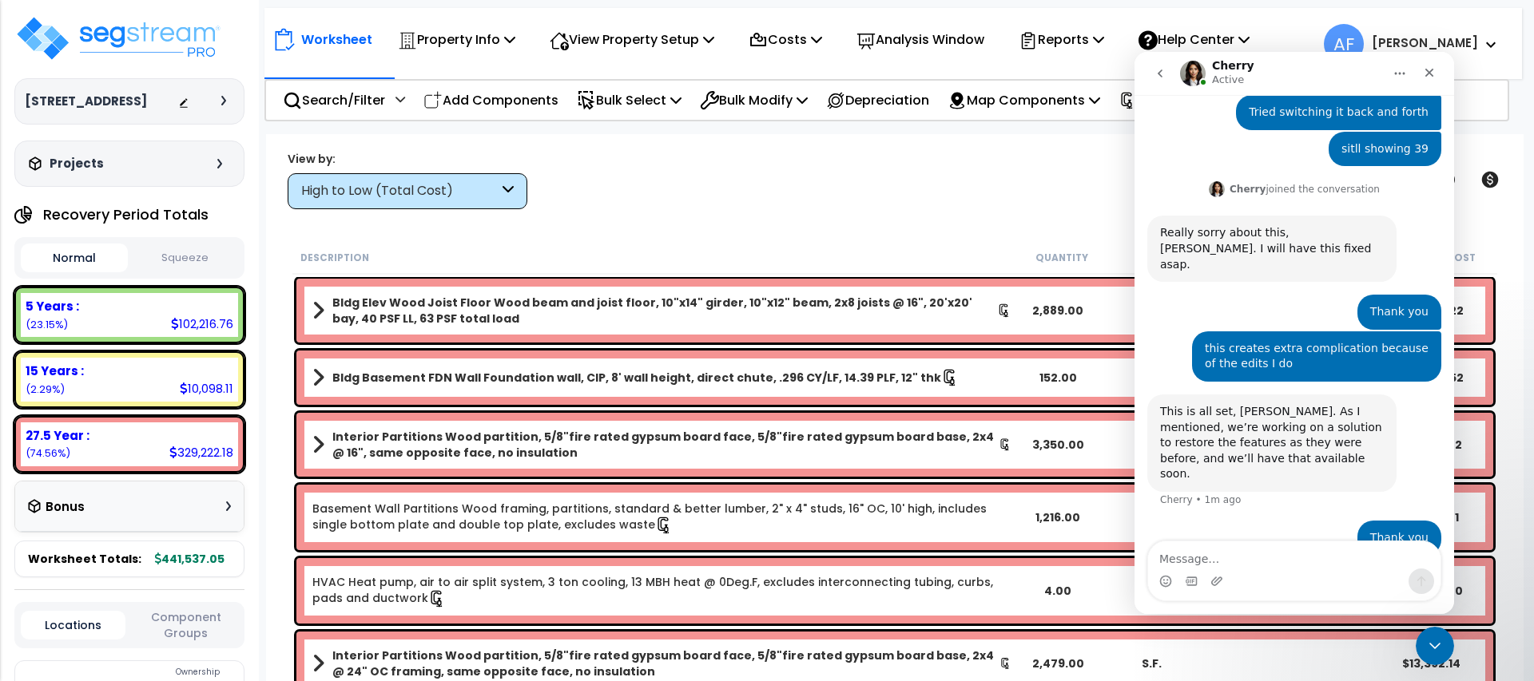
click at [919, 224] on div "Worksheet Property Info Property Setup Add Property Unit Template property Clon…" at bounding box center [894, 474] width 1257 height 681
click at [1430, 642] on icon "Close Intercom Messenger" at bounding box center [1432, 643] width 19 height 19
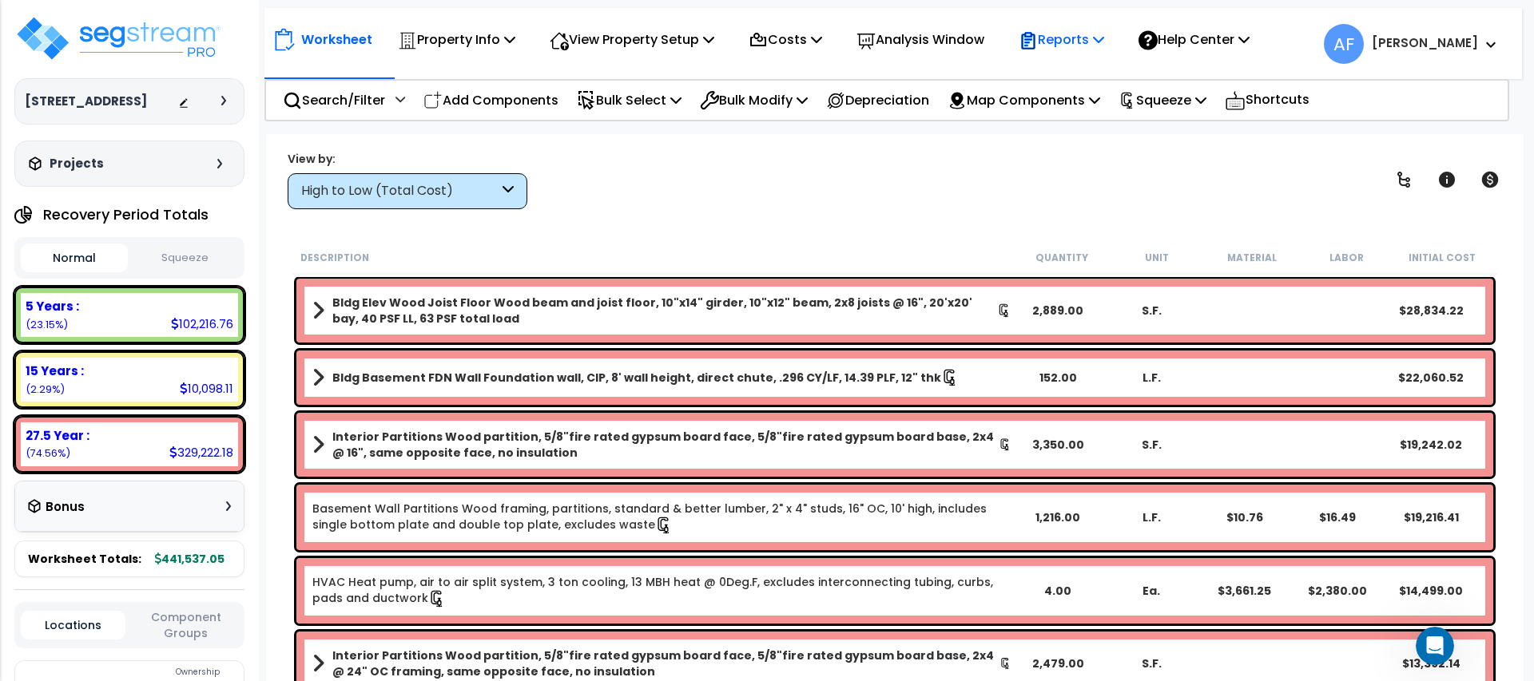
click at [1064, 42] on p "Reports" at bounding box center [1060, 40] width 85 height 22
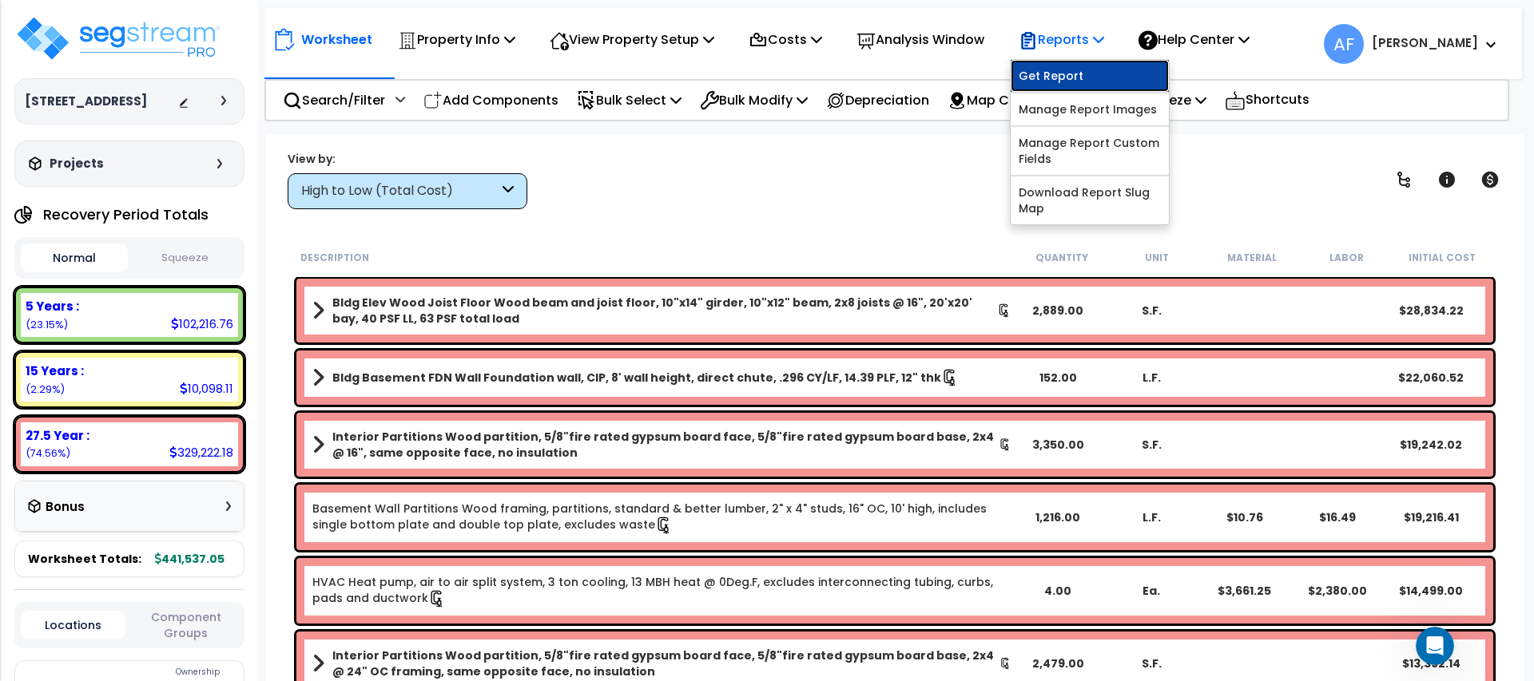
click at [1058, 75] on link "Get Report" at bounding box center [1089, 76] width 158 height 32
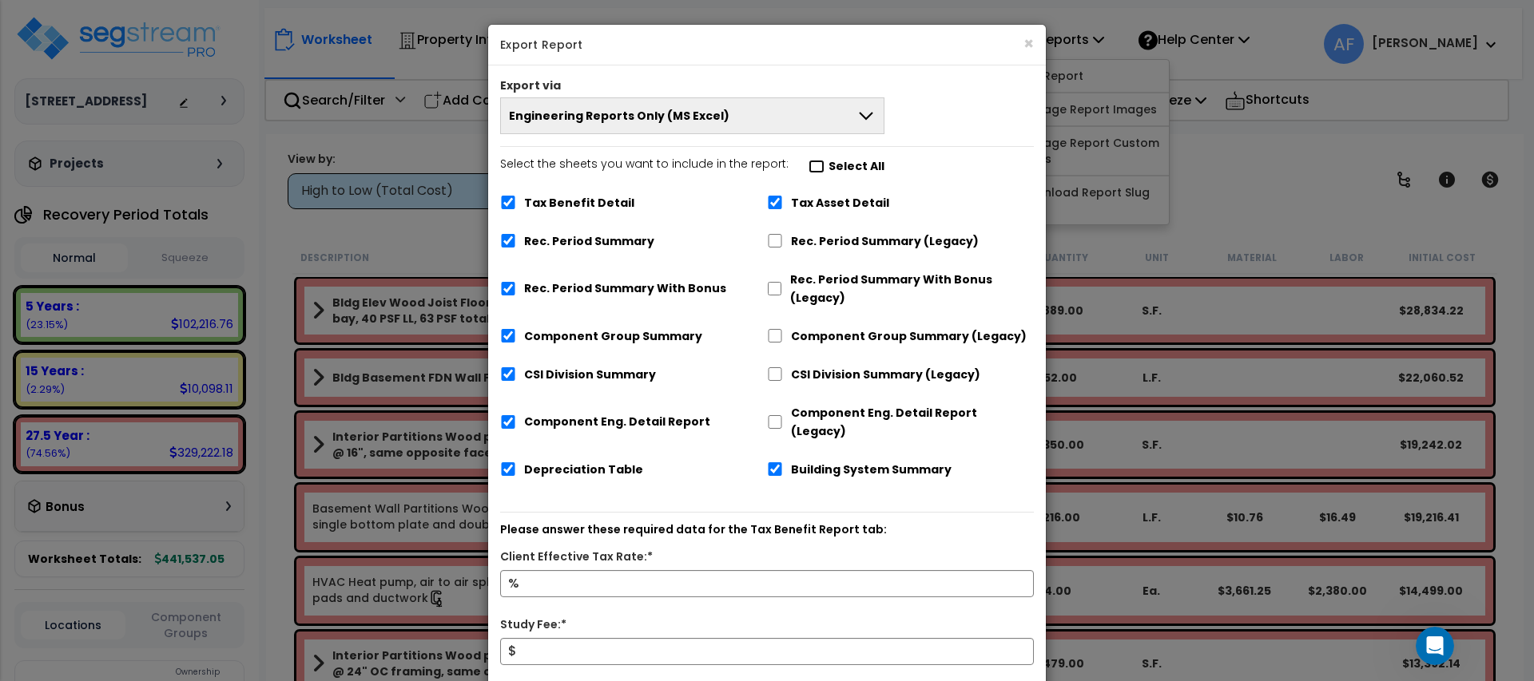
click at [810, 166] on input "Select the sheets you want to include in the report: Select All" at bounding box center [816, 167] width 16 height 14
checkbox input "false"
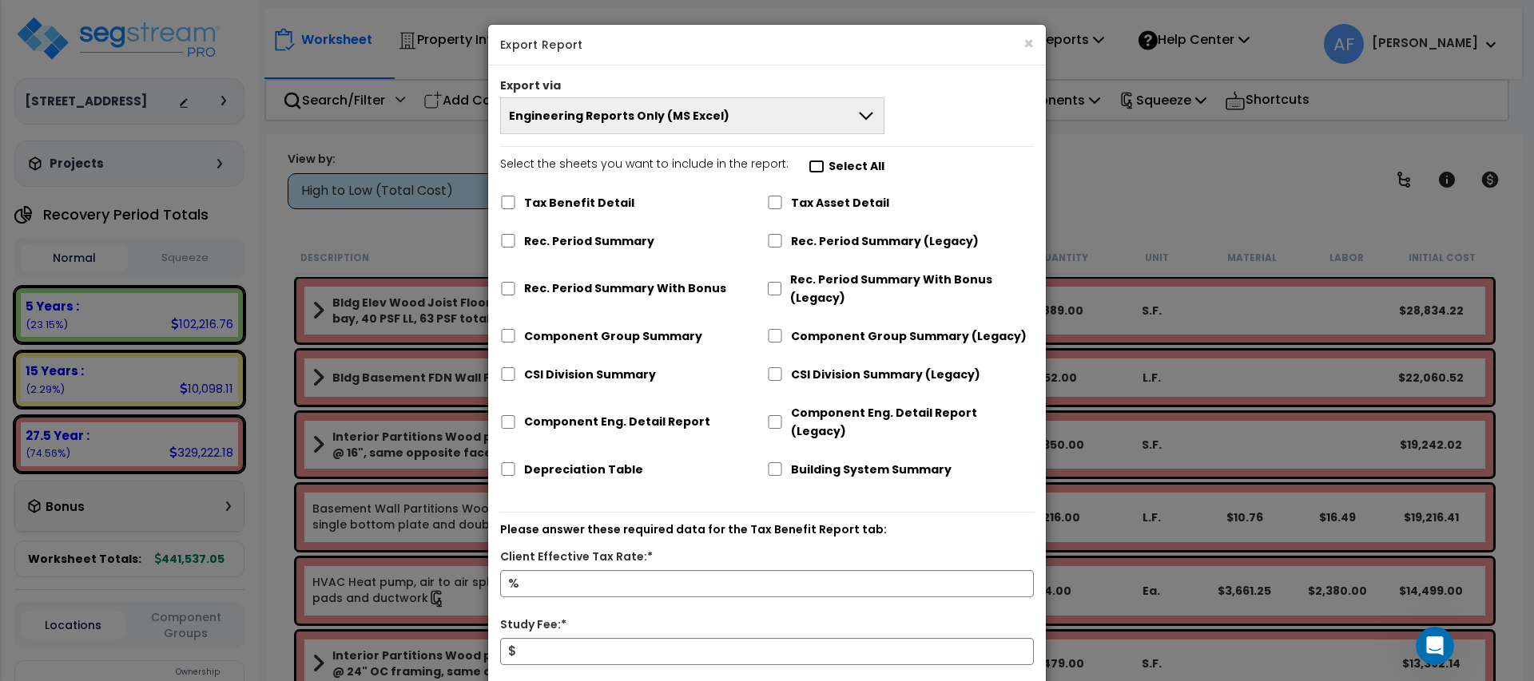
checkbox input "false"
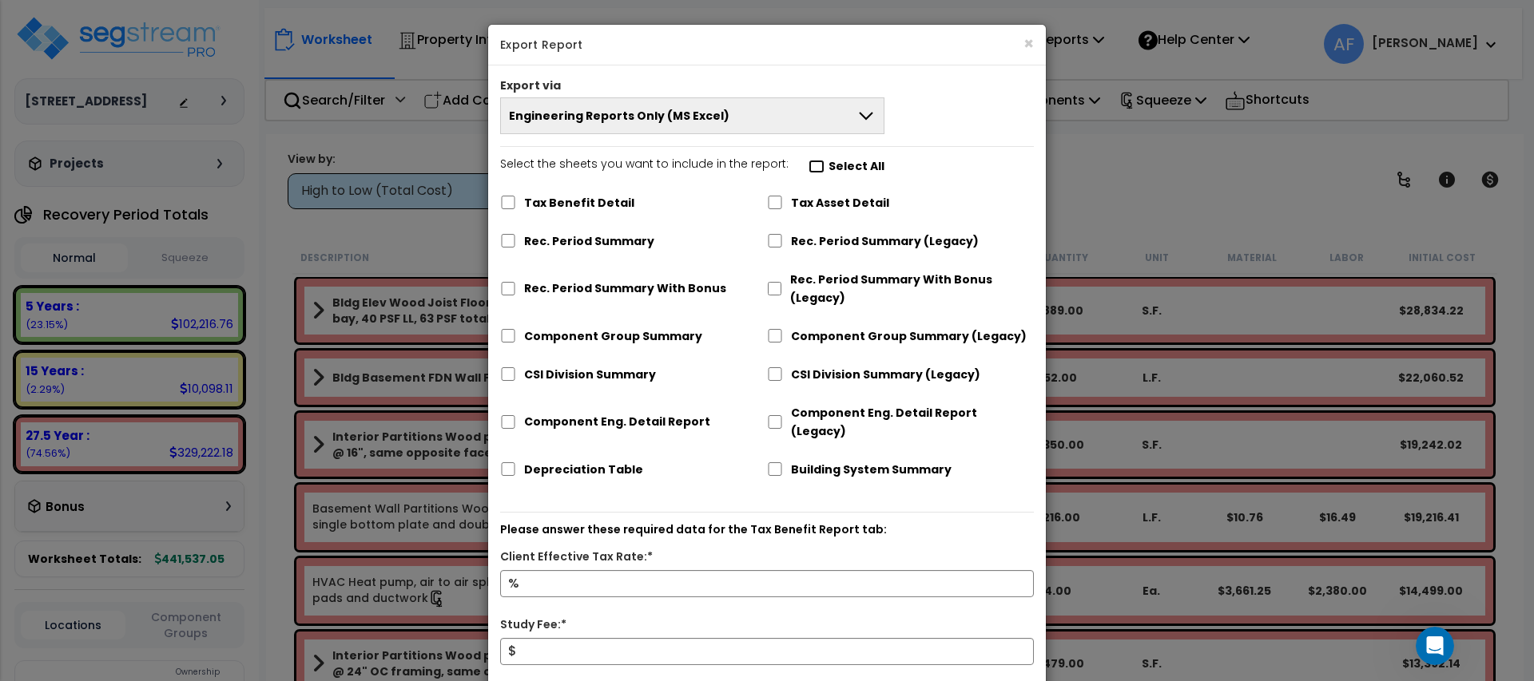
checkbox input "false"
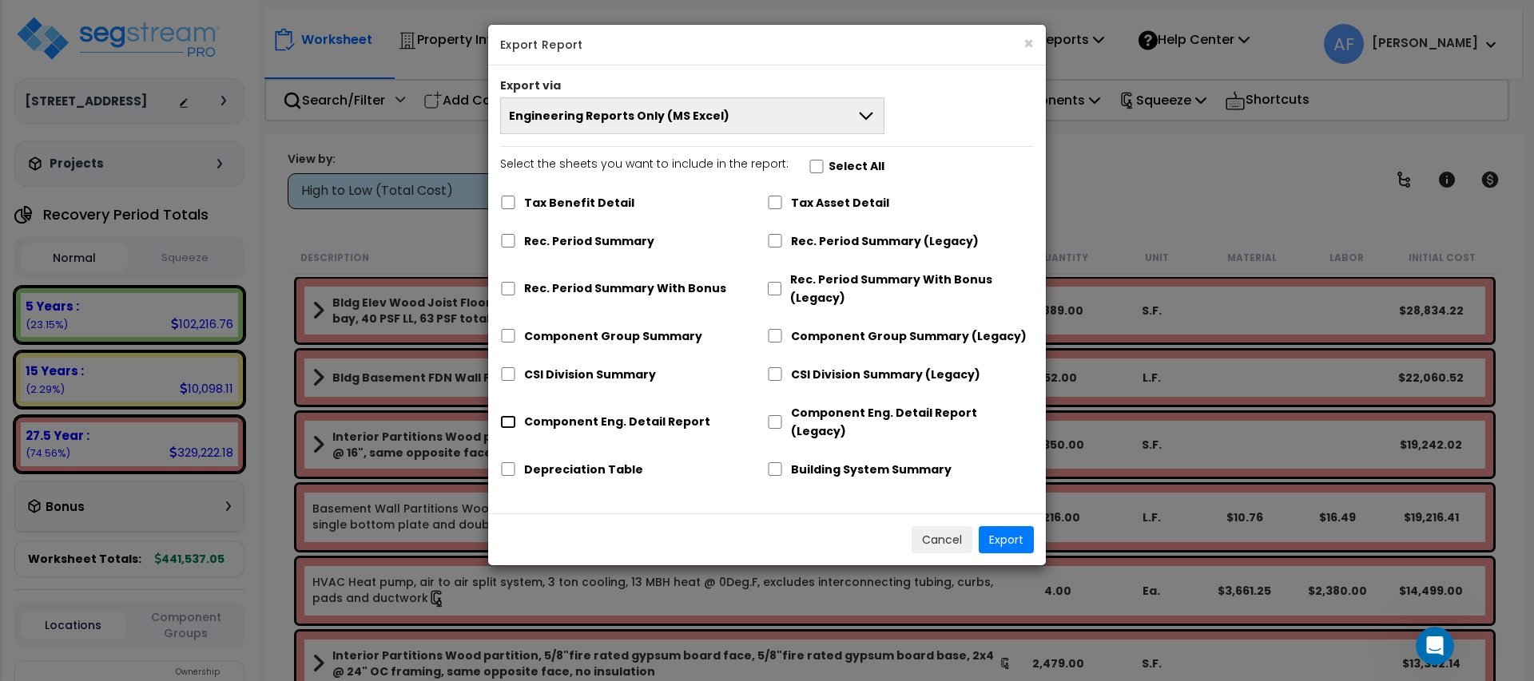
click at [510, 415] on input "Component Eng. Detail Report" at bounding box center [508, 422] width 16 height 14
checkbox input "true"
click at [993, 526] on button "Export" at bounding box center [1005, 539] width 55 height 27
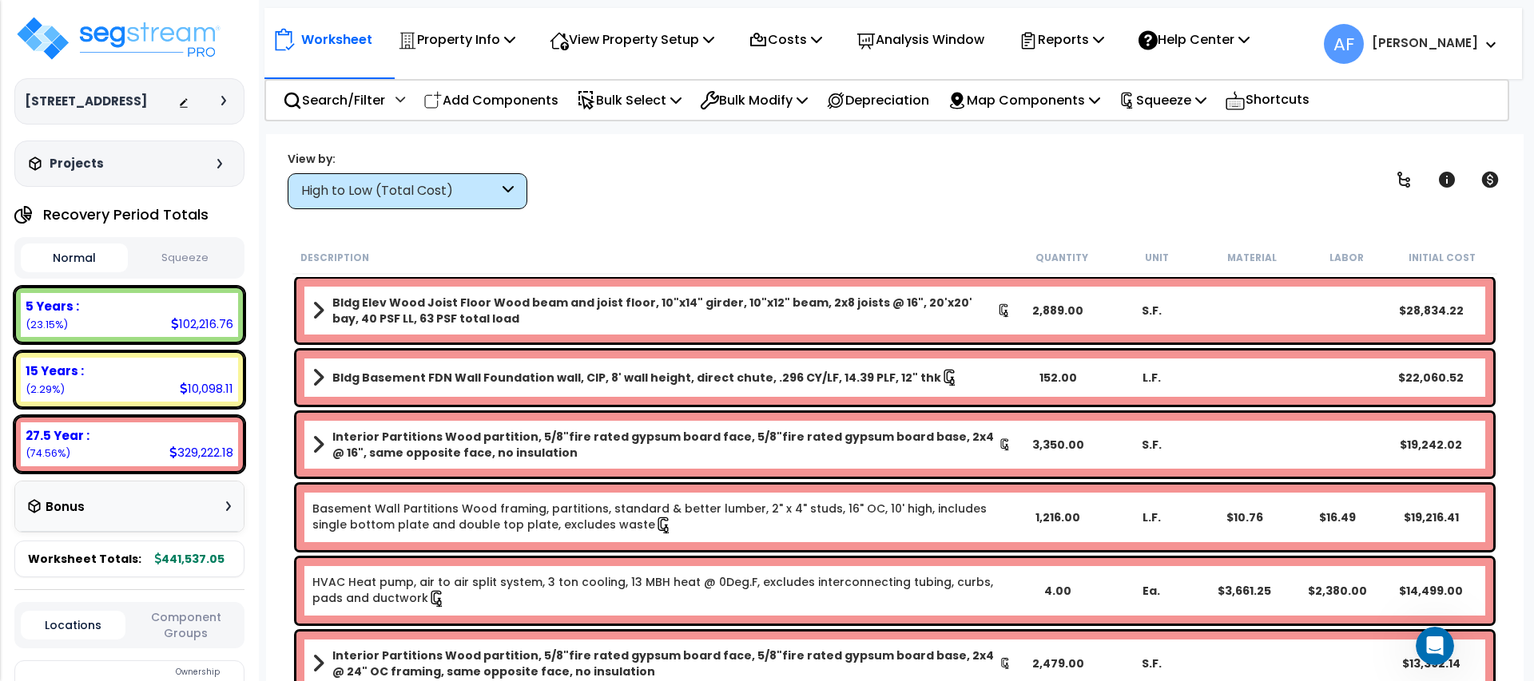
click at [1071, 130] on div "Property Name DB Costs Setup Indirect Costs Direct Costs Costs Setup Rapid Take…" at bounding box center [767, 102] width 1534 height 64
click at [1167, 89] on p "Squeeze" at bounding box center [1162, 100] width 88 height 22
click at [1065, 141] on div "Worksheet Property Info Property Setup Add Property Unit Template property Clon…" at bounding box center [894, 474] width 1257 height 681
click at [1065, 34] on p "Reports" at bounding box center [1060, 40] width 85 height 22
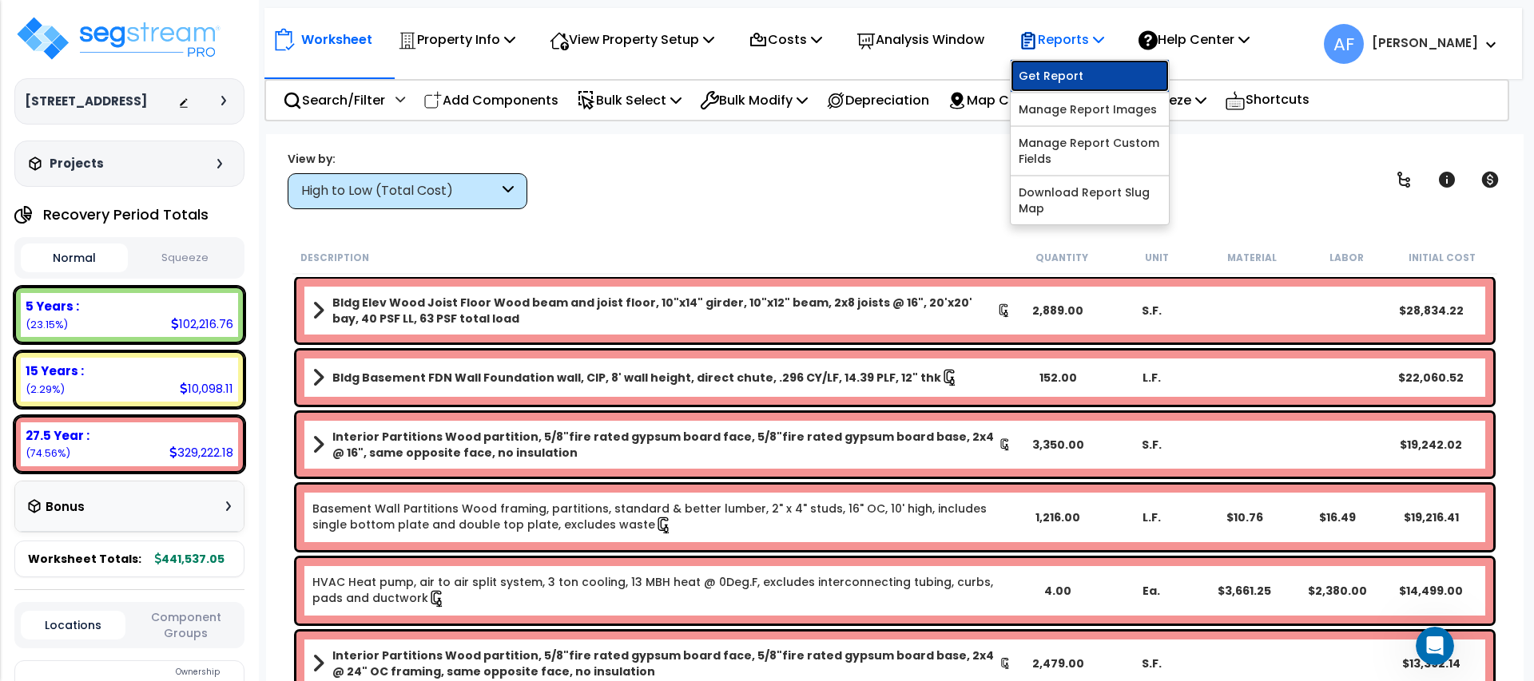
click at [1071, 65] on link "Get Report" at bounding box center [1089, 76] width 158 height 32
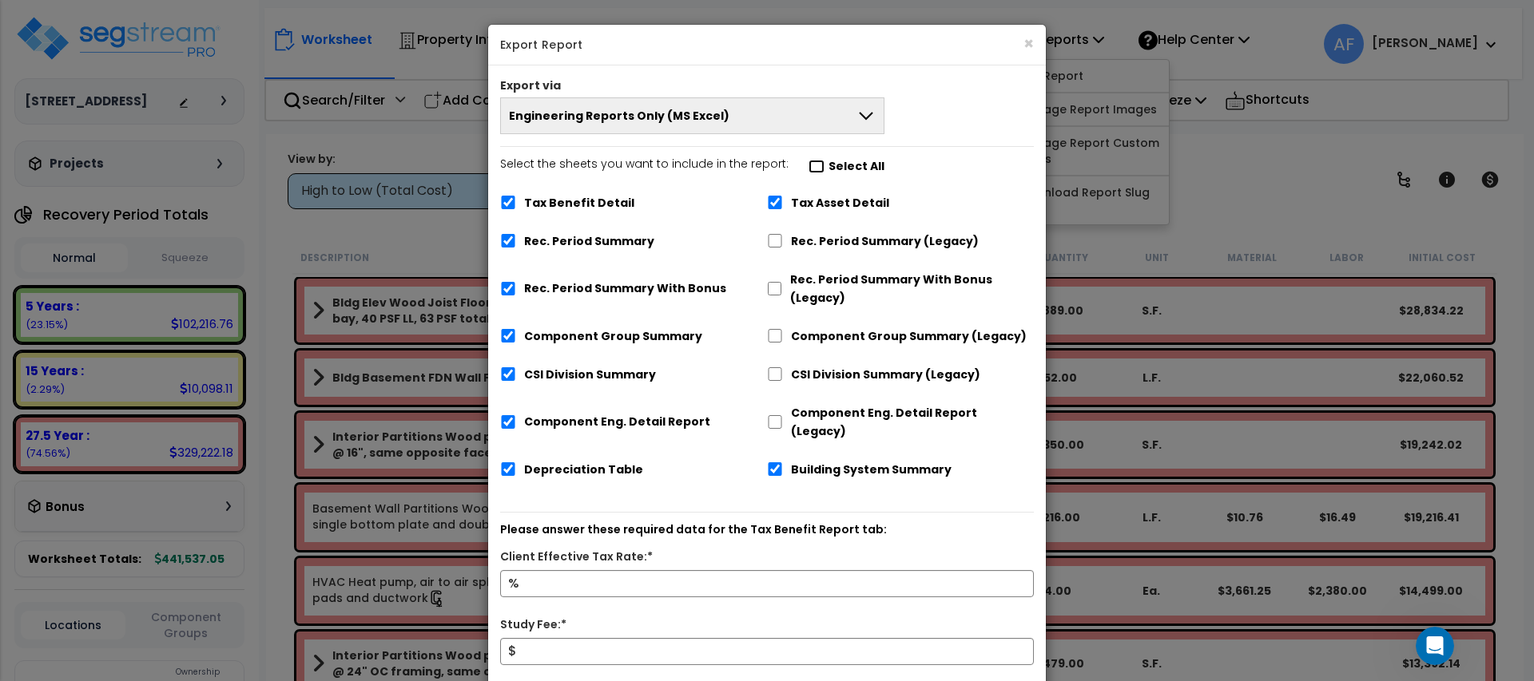
click at [808, 167] on input "Select the sheets you want to include in the report: Select All" at bounding box center [816, 167] width 16 height 14
checkbox input "false"
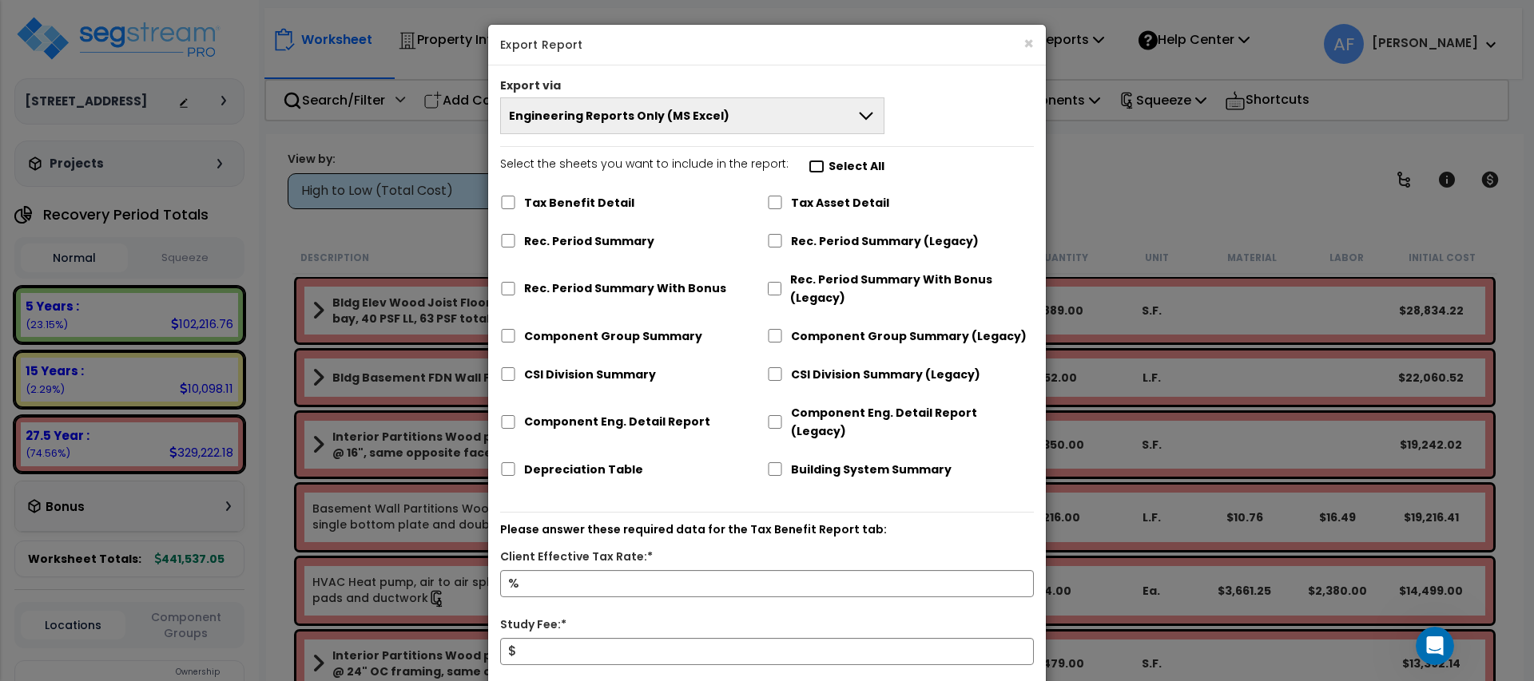
checkbox input "false"
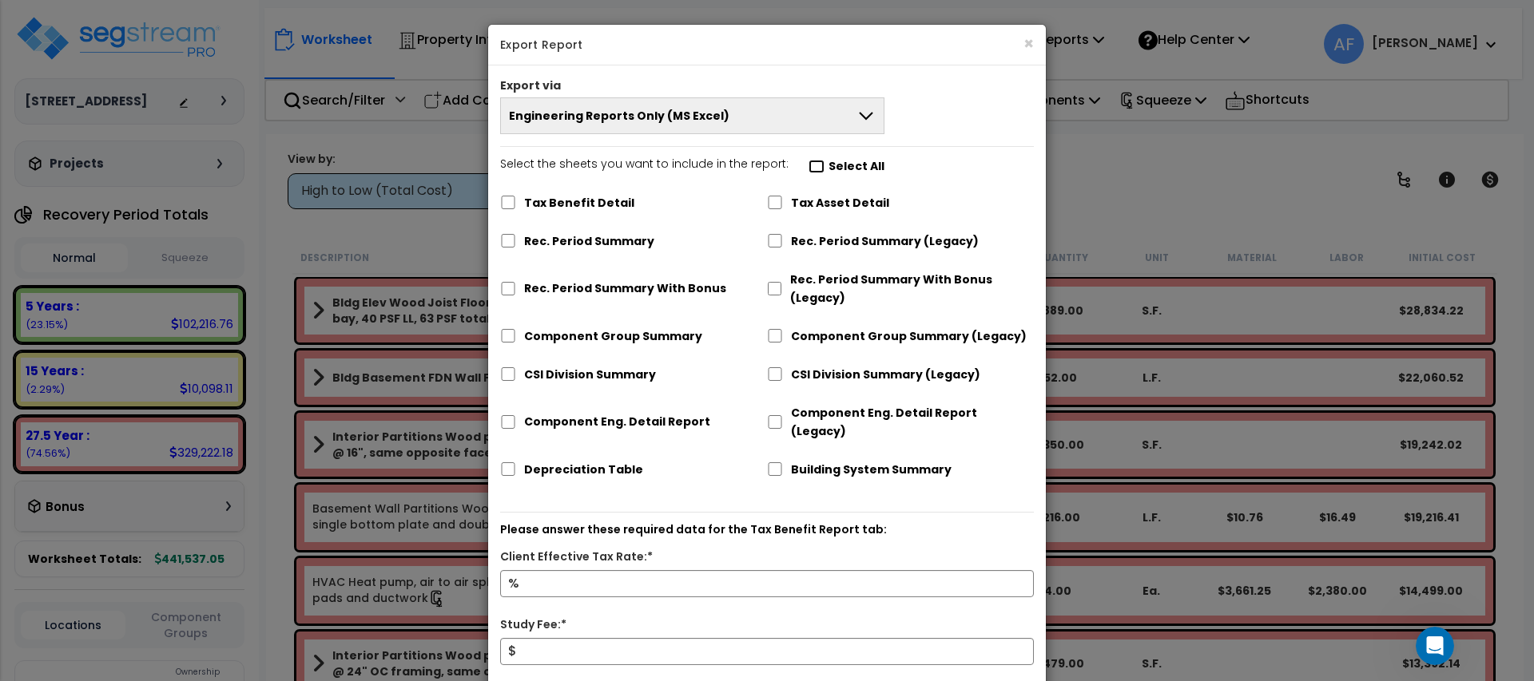
checkbox input "false"
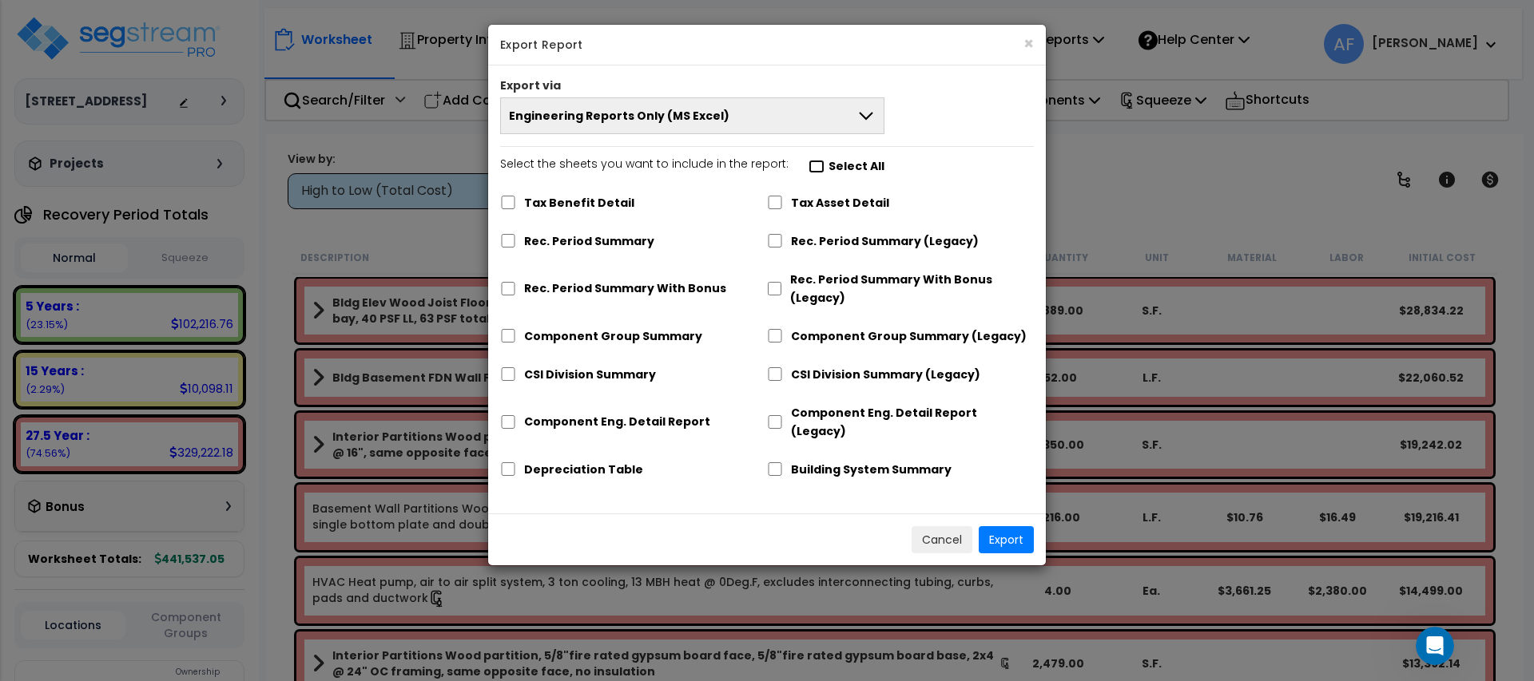
click at [811, 165] on input "Select the sheets you want to include in the report: Select All" at bounding box center [816, 167] width 16 height 14
checkbox input "true"
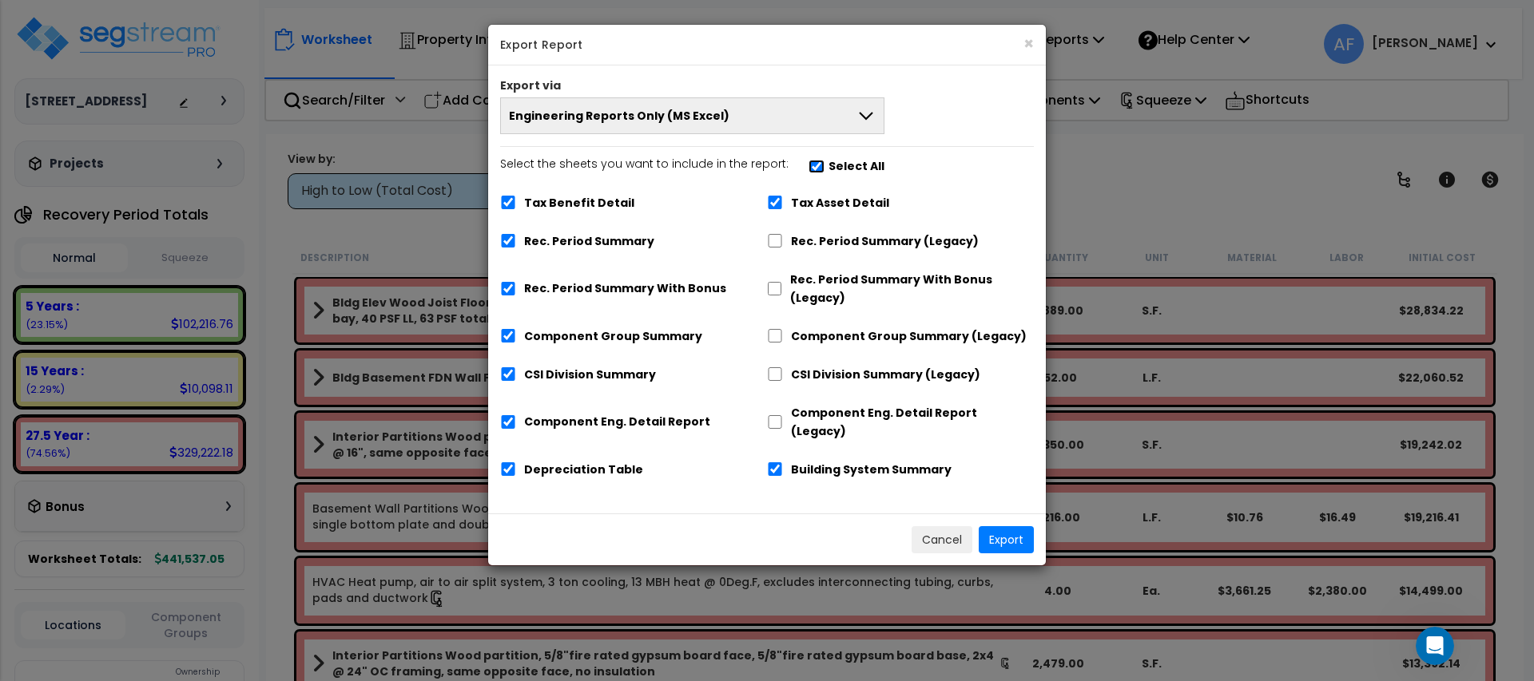
checkbox input "true"
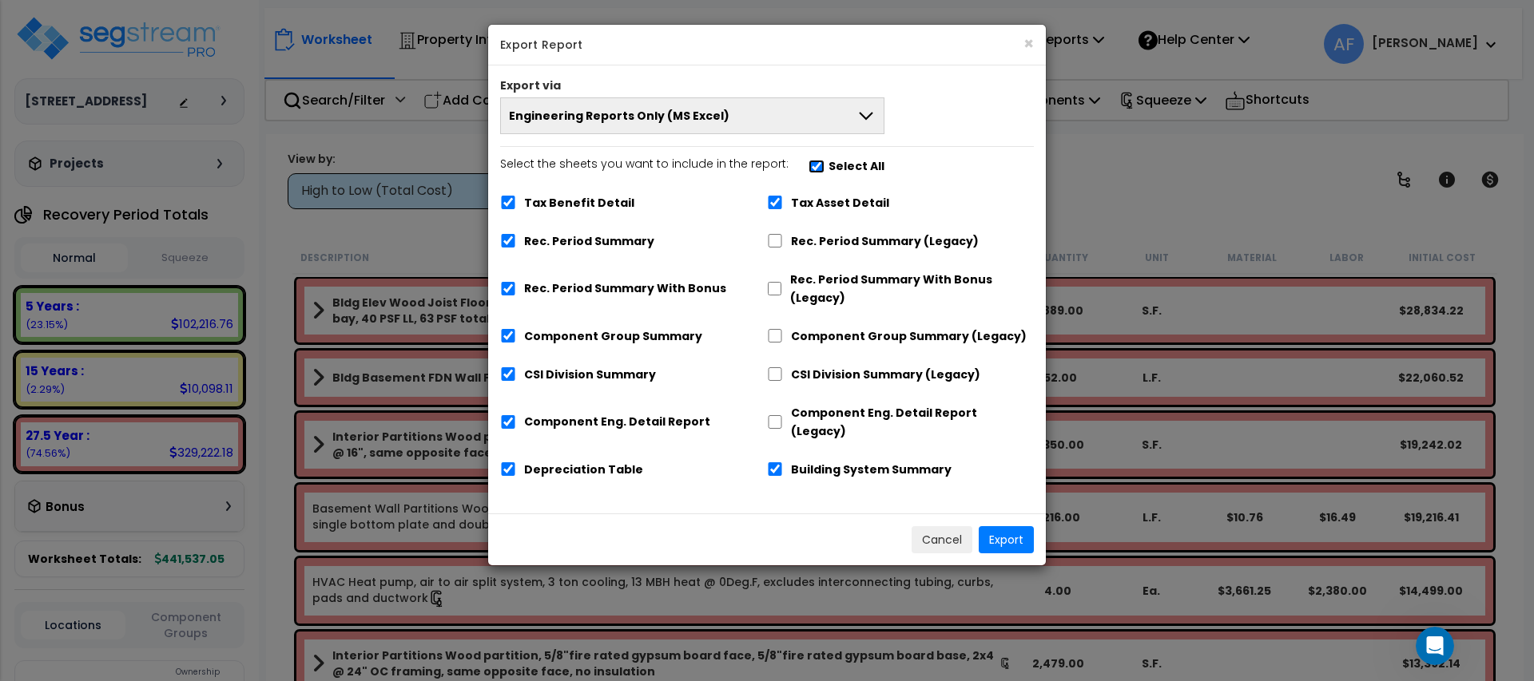
checkbox input "true"
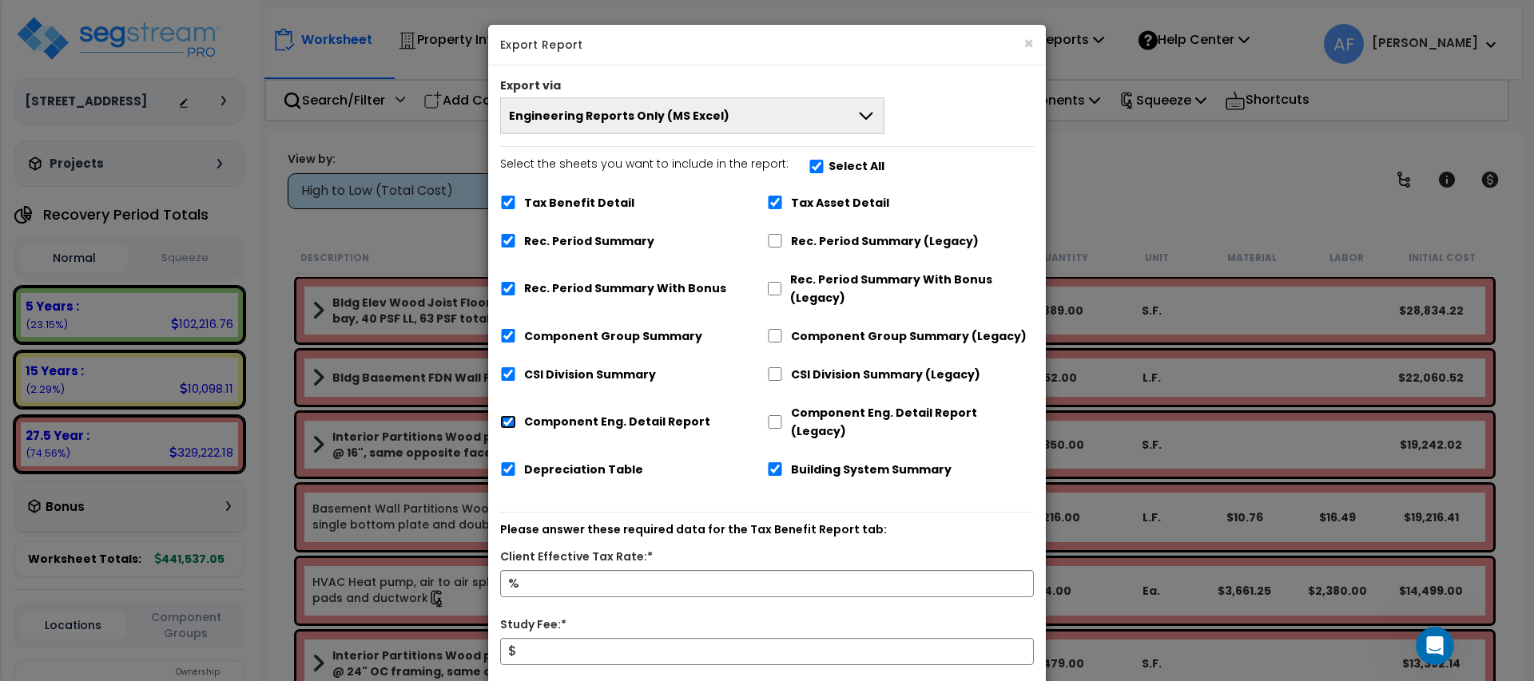
click at [507, 415] on input "Component Eng. Detail Report" at bounding box center [508, 422] width 16 height 14
checkbox input "false"
click at [503, 200] on input "Tax Benefit Detail" at bounding box center [508, 203] width 16 height 14
checkbox input "false"
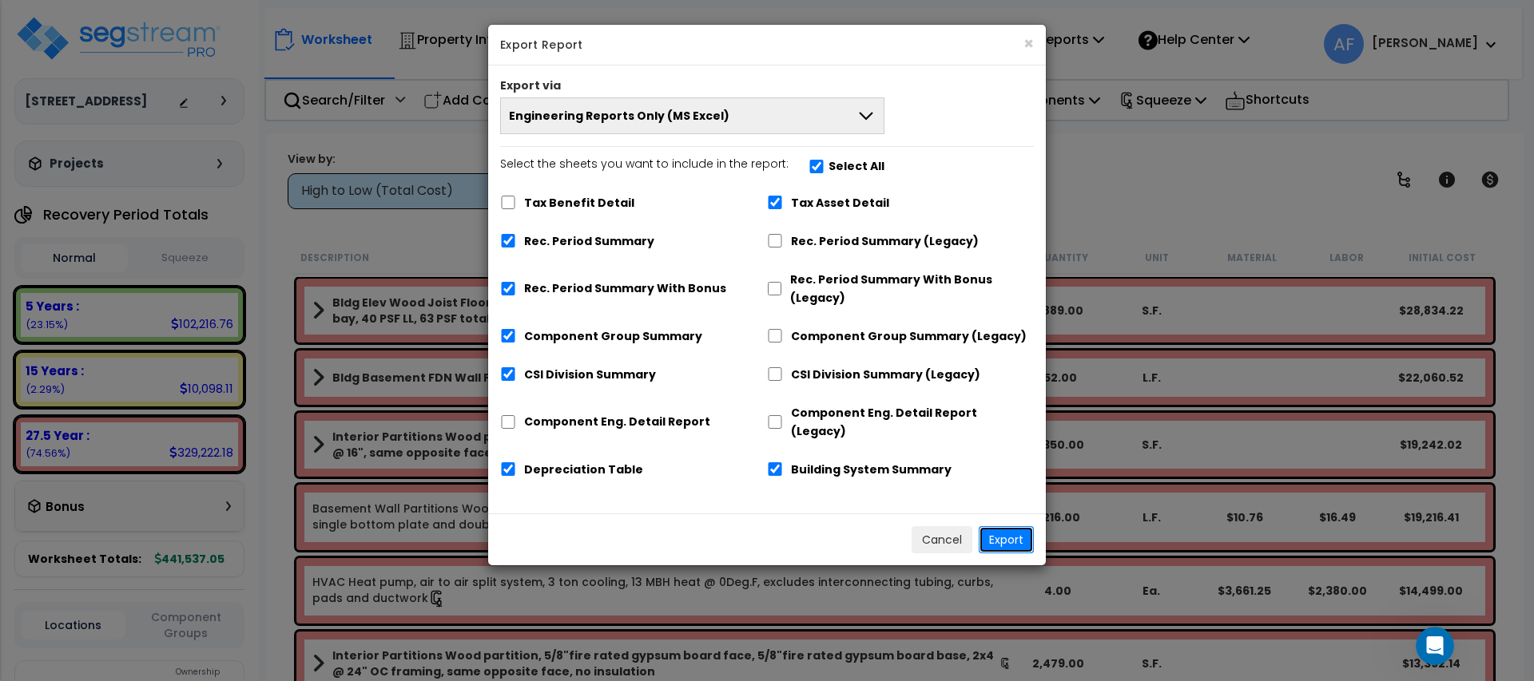
click at [988, 526] on button "Export" at bounding box center [1005, 539] width 55 height 27
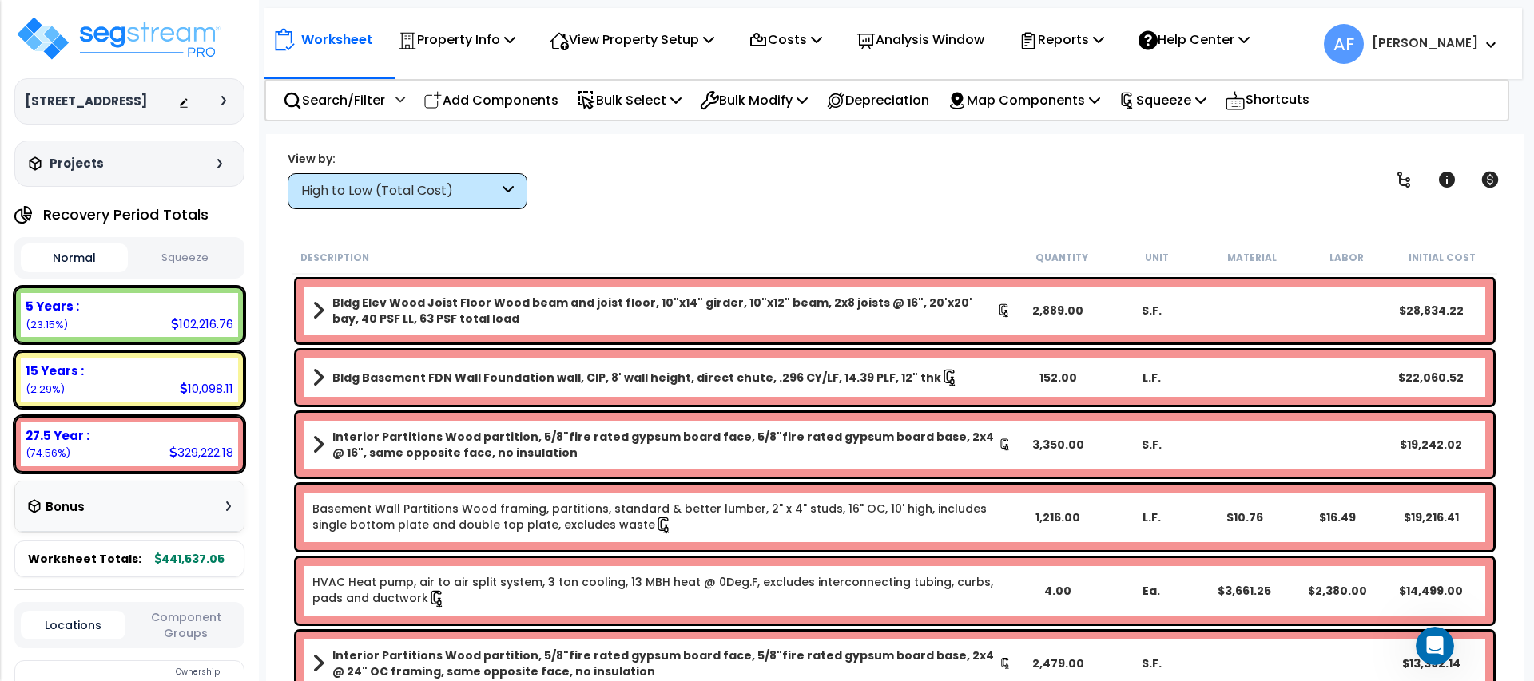
drag, startPoint x: 891, startPoint y: 204, endPoint x: 935, endPoint y: 134, distance: 82.9
click at [891, 202] on div "View by: High to Low (Total Cost) High to Low (Total Cost)" at bounding box center [894, 179] width 1225 height 59
click at [1104, 52] on div "Reports" at bounding box center [1060, 40] width 85 height 38
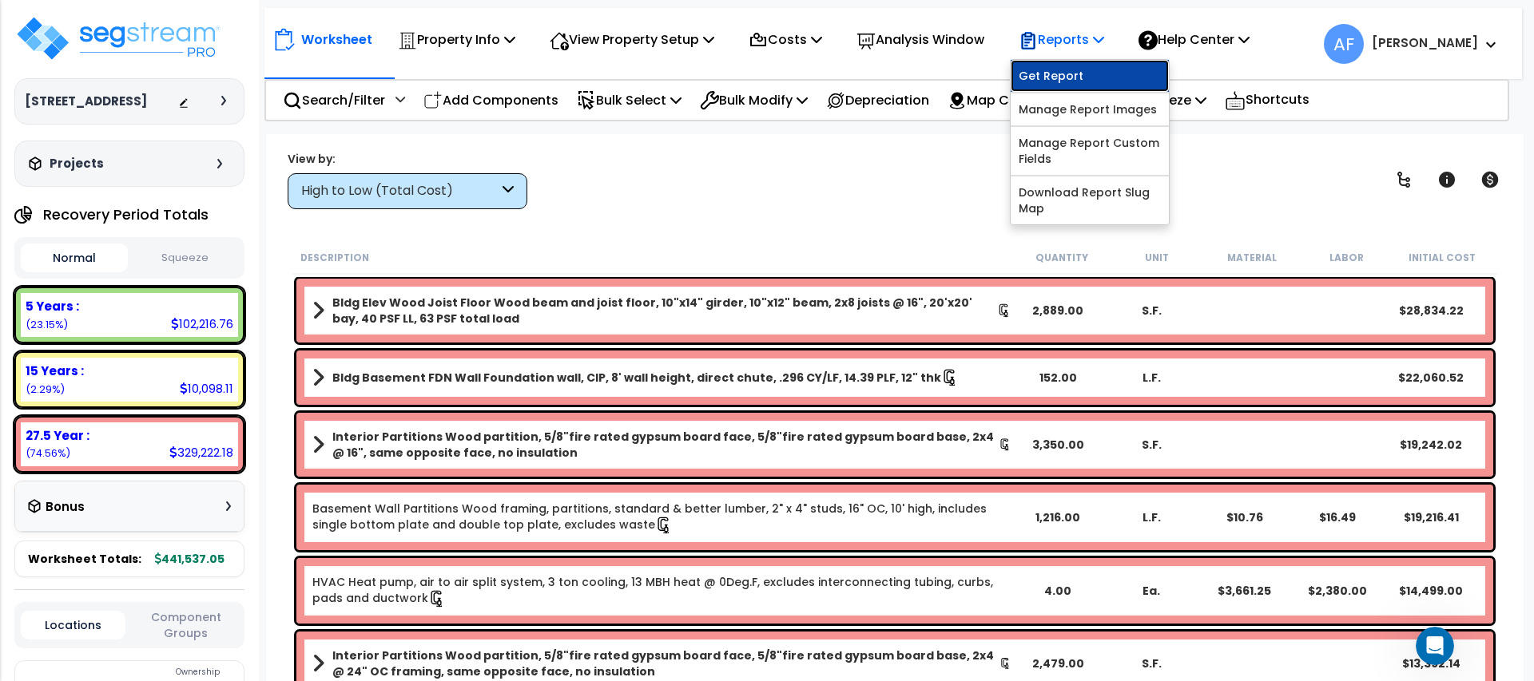
click at [1092, 70] on link "Get Report" at bounding box center [1089, 76] width 158 height 32
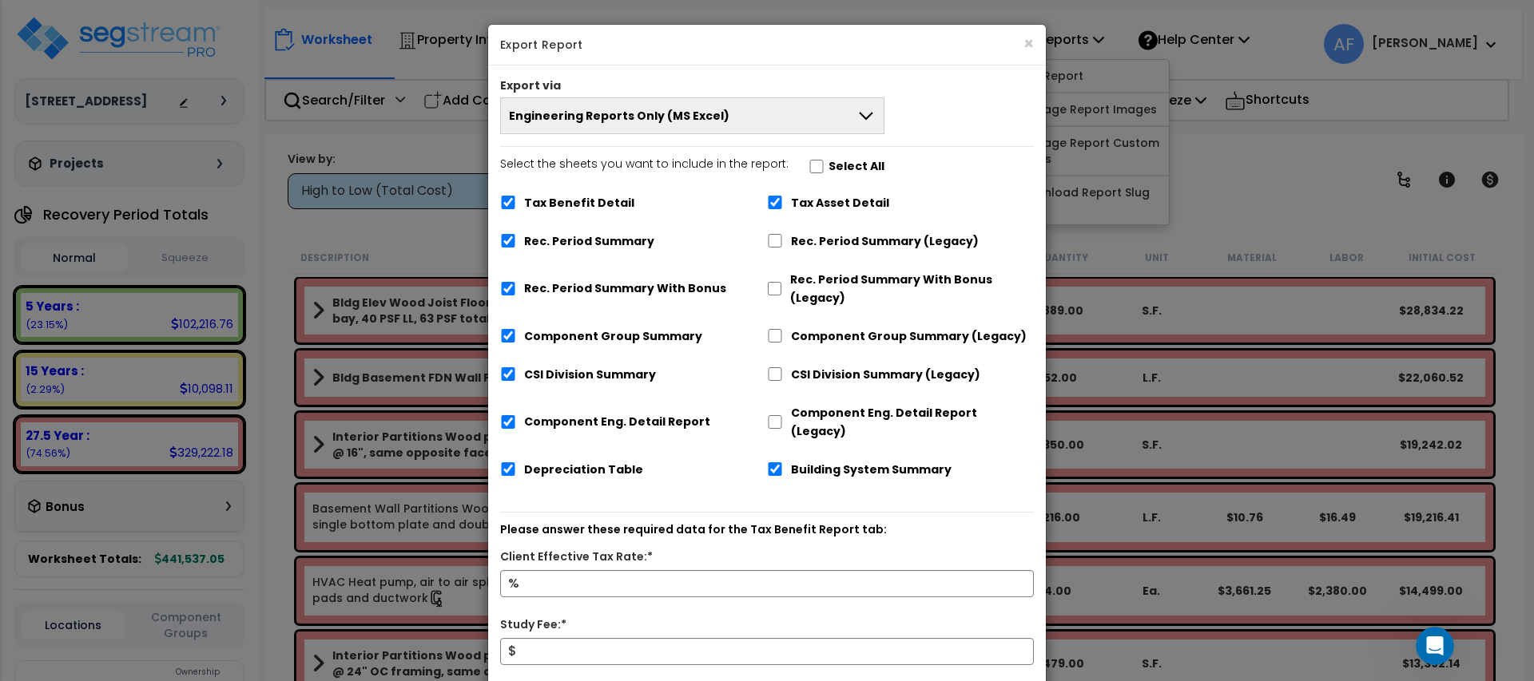
click at [774, 112] on button "Engineering Reports Only (MS Excel)" at bounding box center [692, 115] width 384 height 37
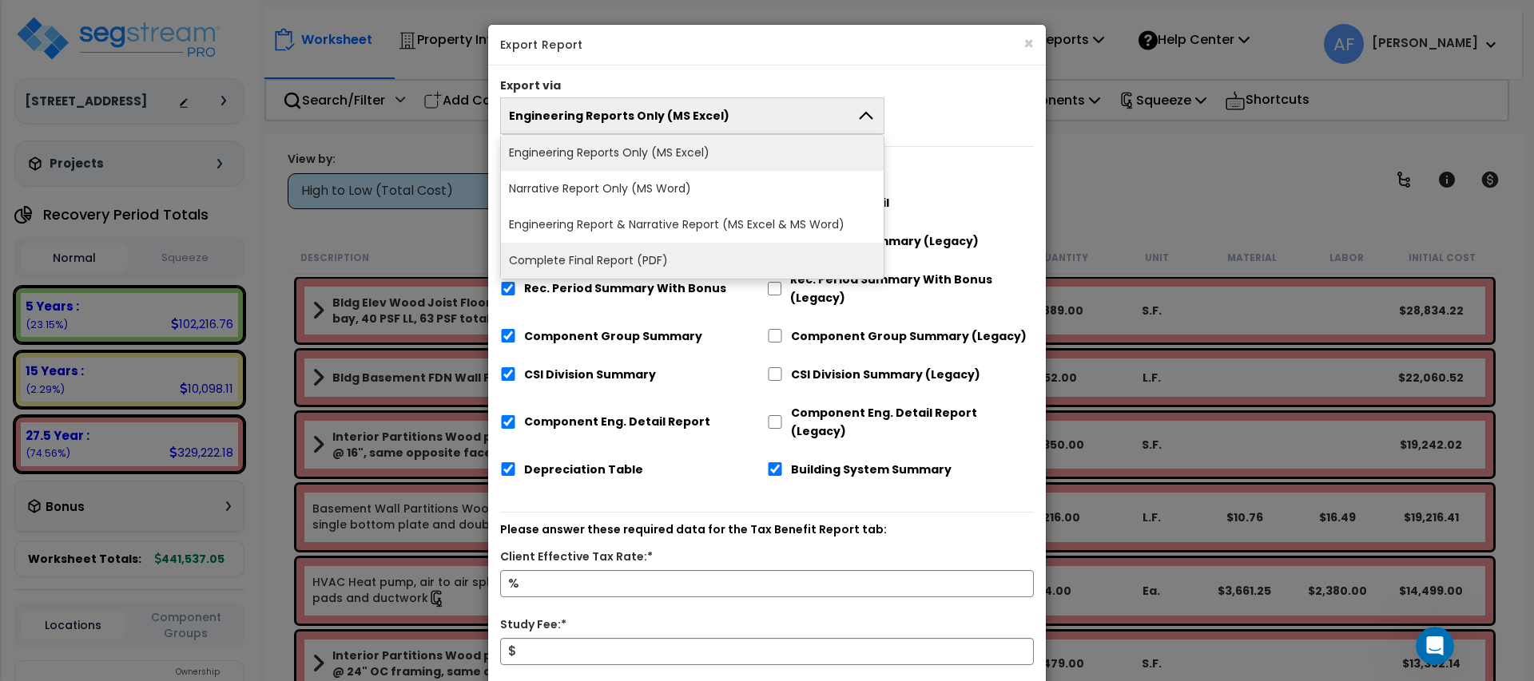
click at [685, 271] on li "Complete Final Report (PDF)" at bounding box center [692, 261] width 383 height 36
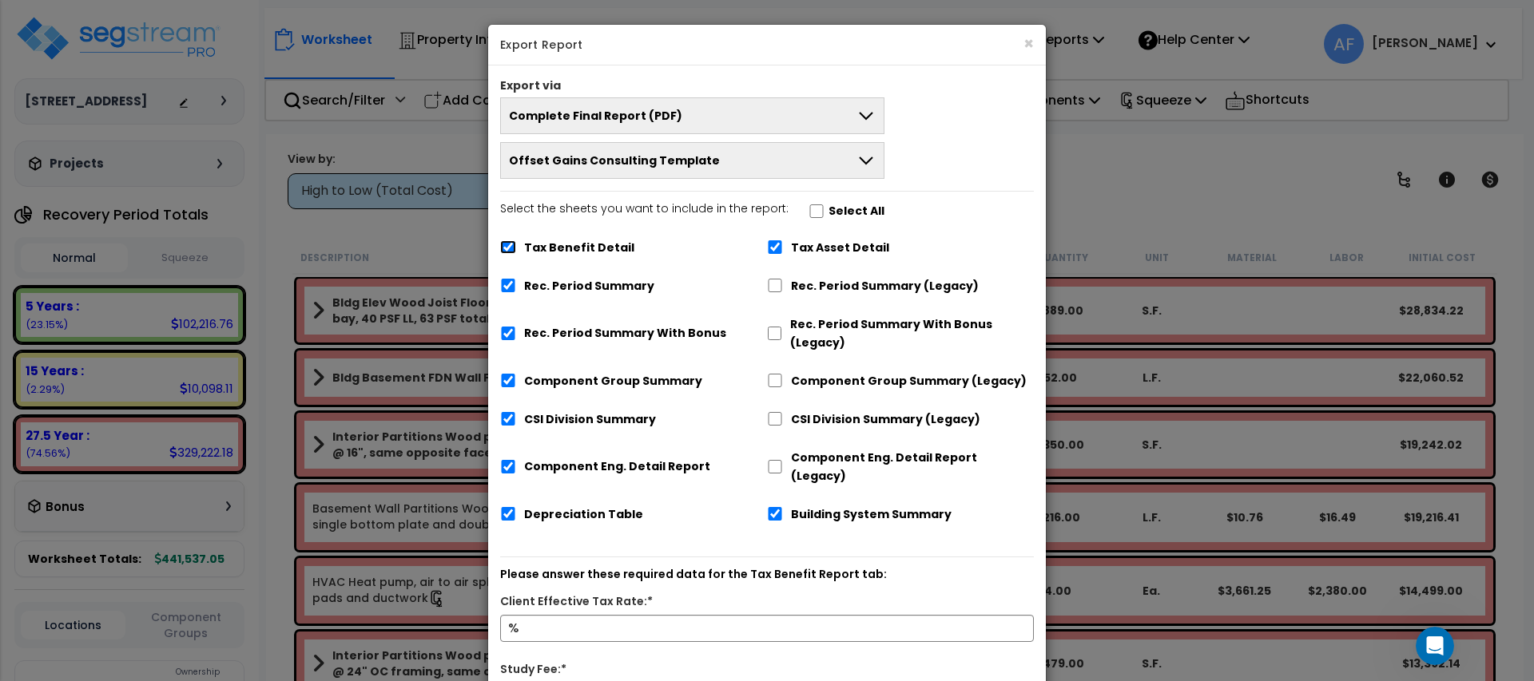
click at [508, 244] on input "Tax Benefit Detail" at bounding box center [508, 247] width 16 height 14
checkbox input "false"
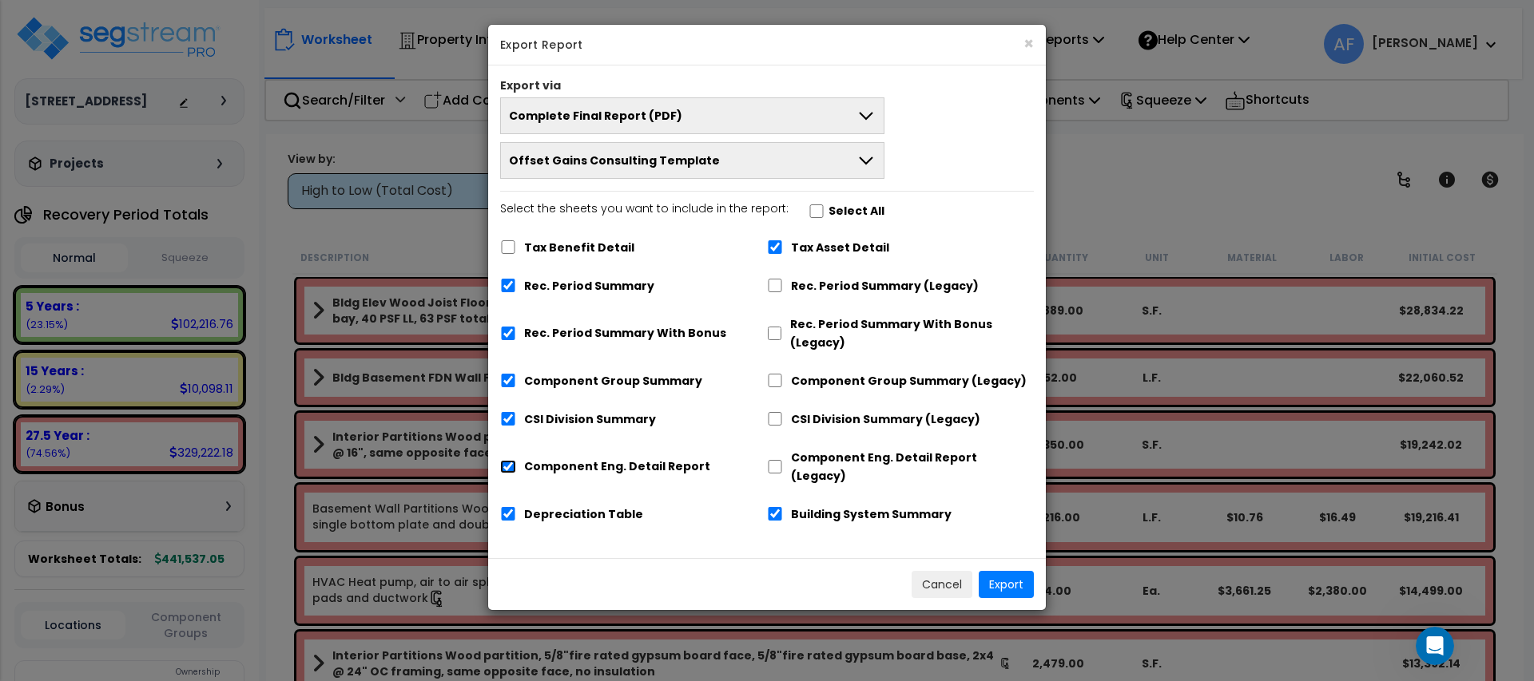
click at [513, 460] on input "Component Eng. Detail Report" at bounding box center [508, 467] width 16 height 14
checkbox input "false"
click at [1015, 571] on button "Export" at bounding box center [1005, 584] width 55 height 27
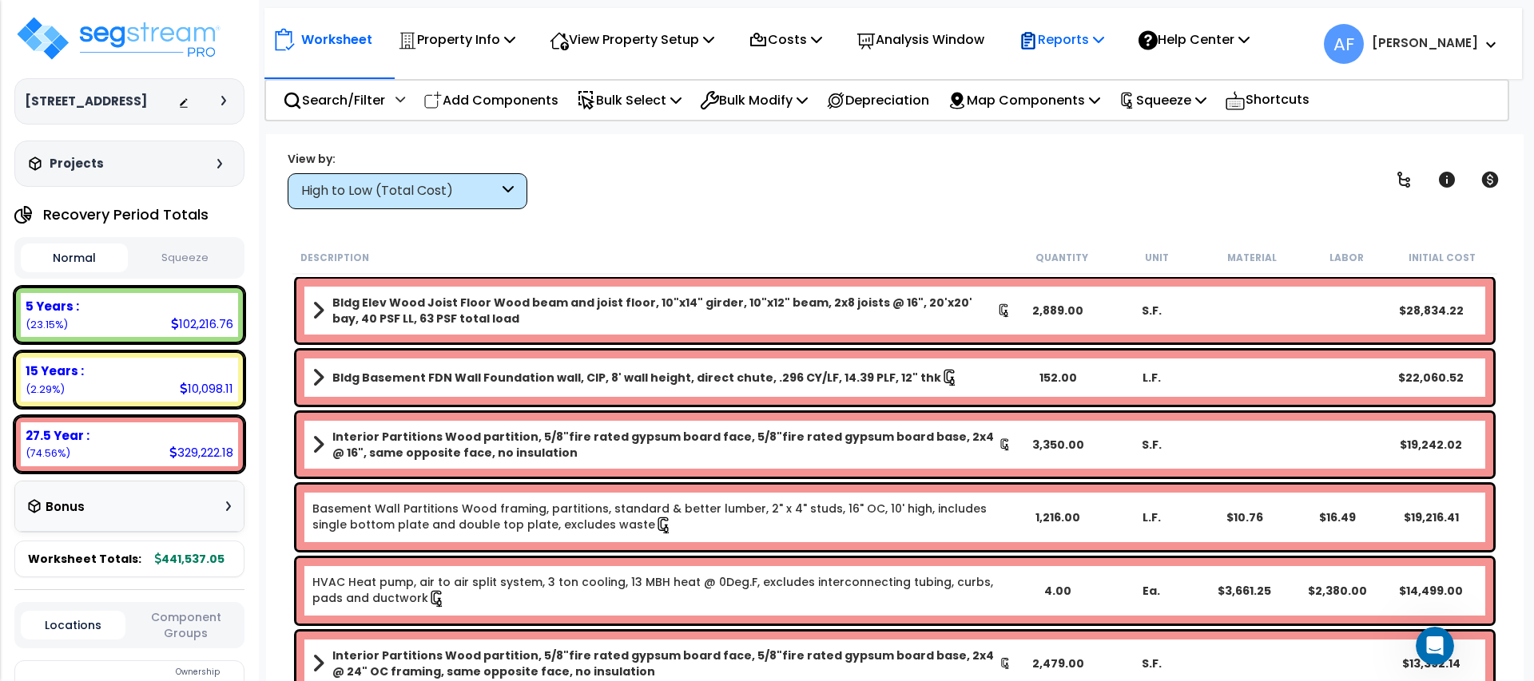
click at [1064, 52] on div "Reports" at bounding box center [1060, 40] width 85 height 38
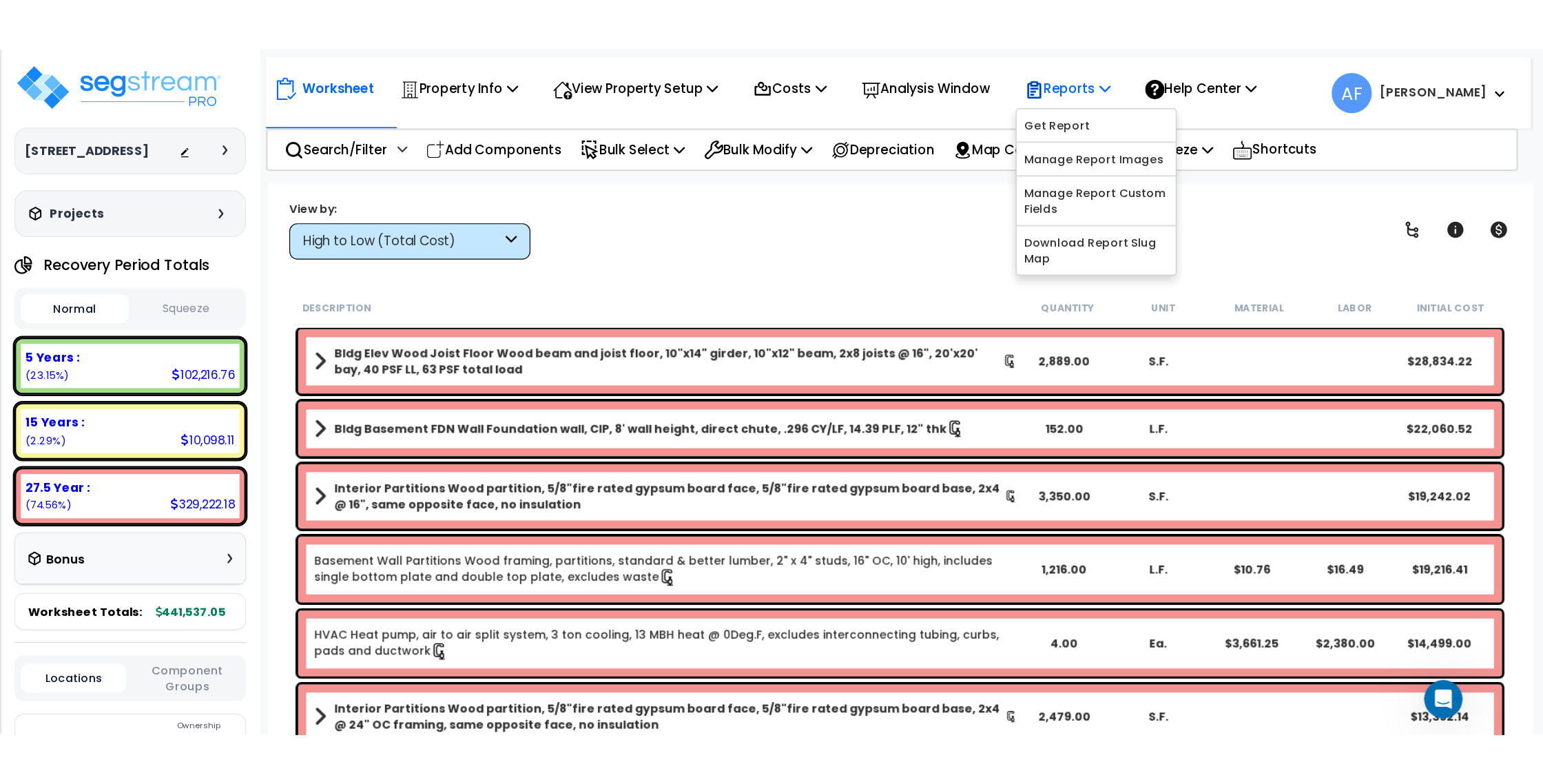
scroll to position [1, 0]
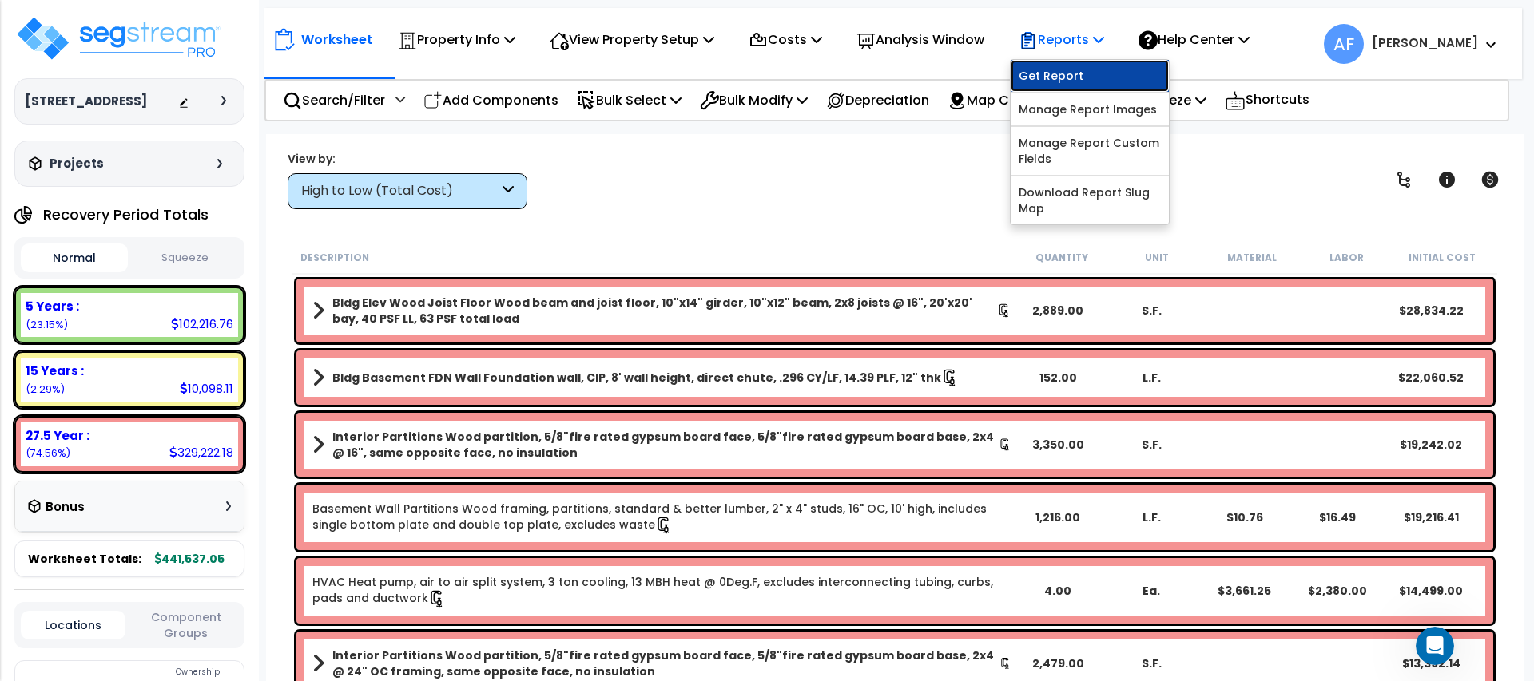
click at [1087, 81] on link "Get Report" at bounding box center [1089, 76] width 158 height 32
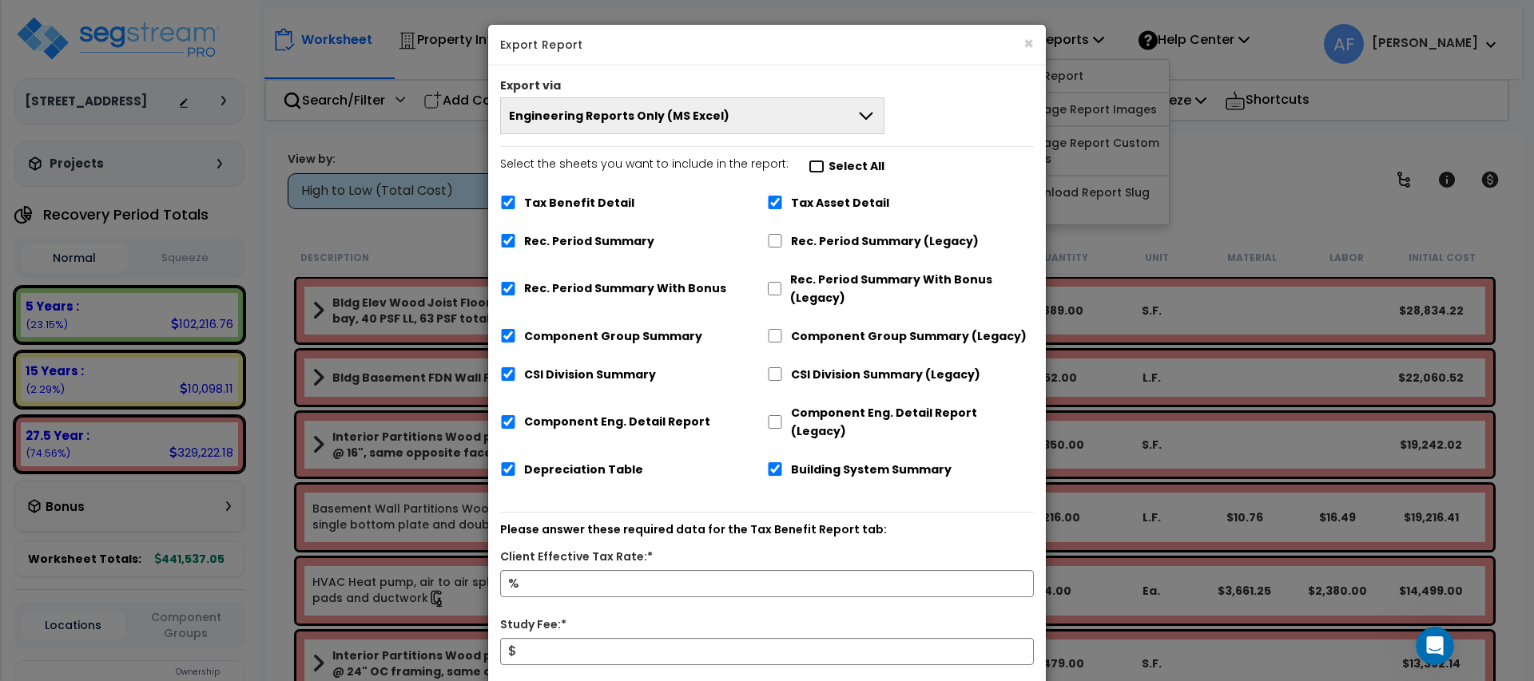
click at [808, 164] on input "Select the sheets you want to include in the report: Select All" at bounding box center [816, 167] width 16 height 14
checkbox input "false"
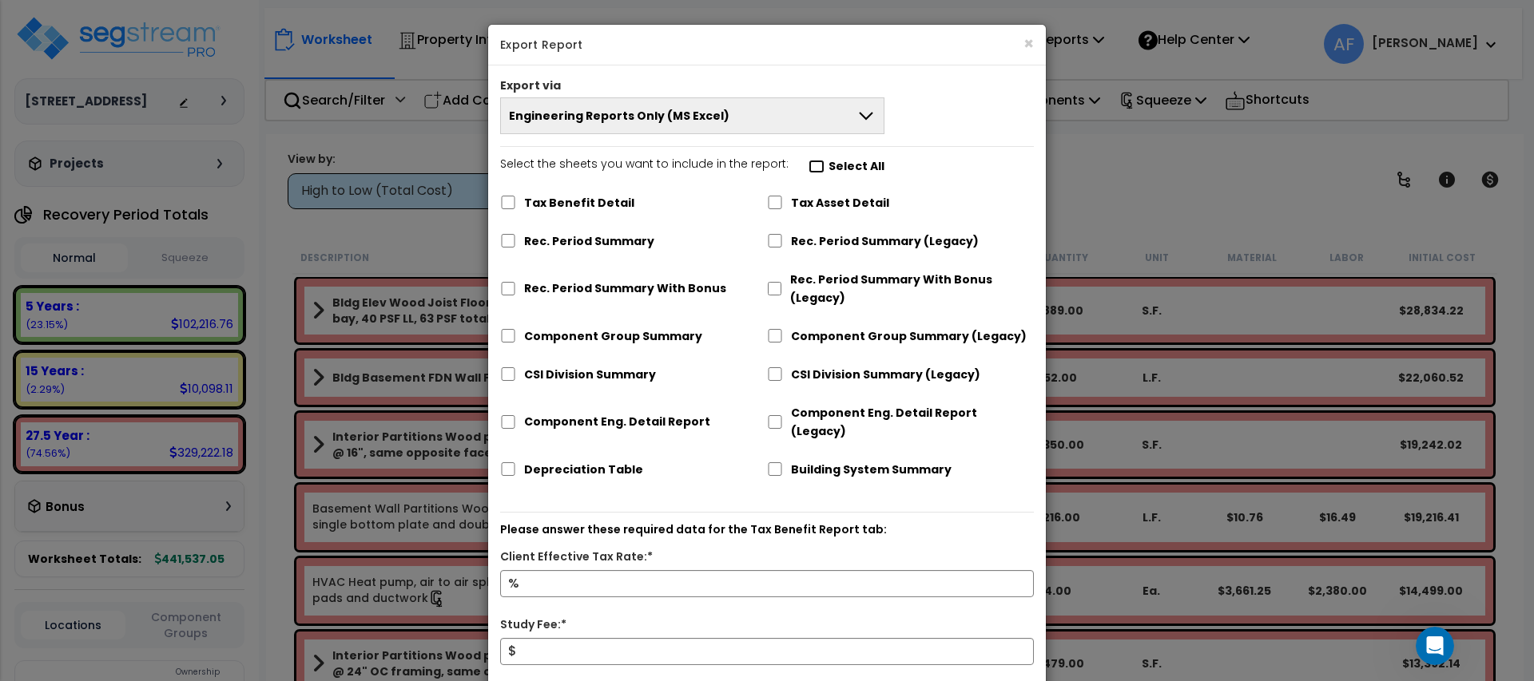
checkbox input "false"
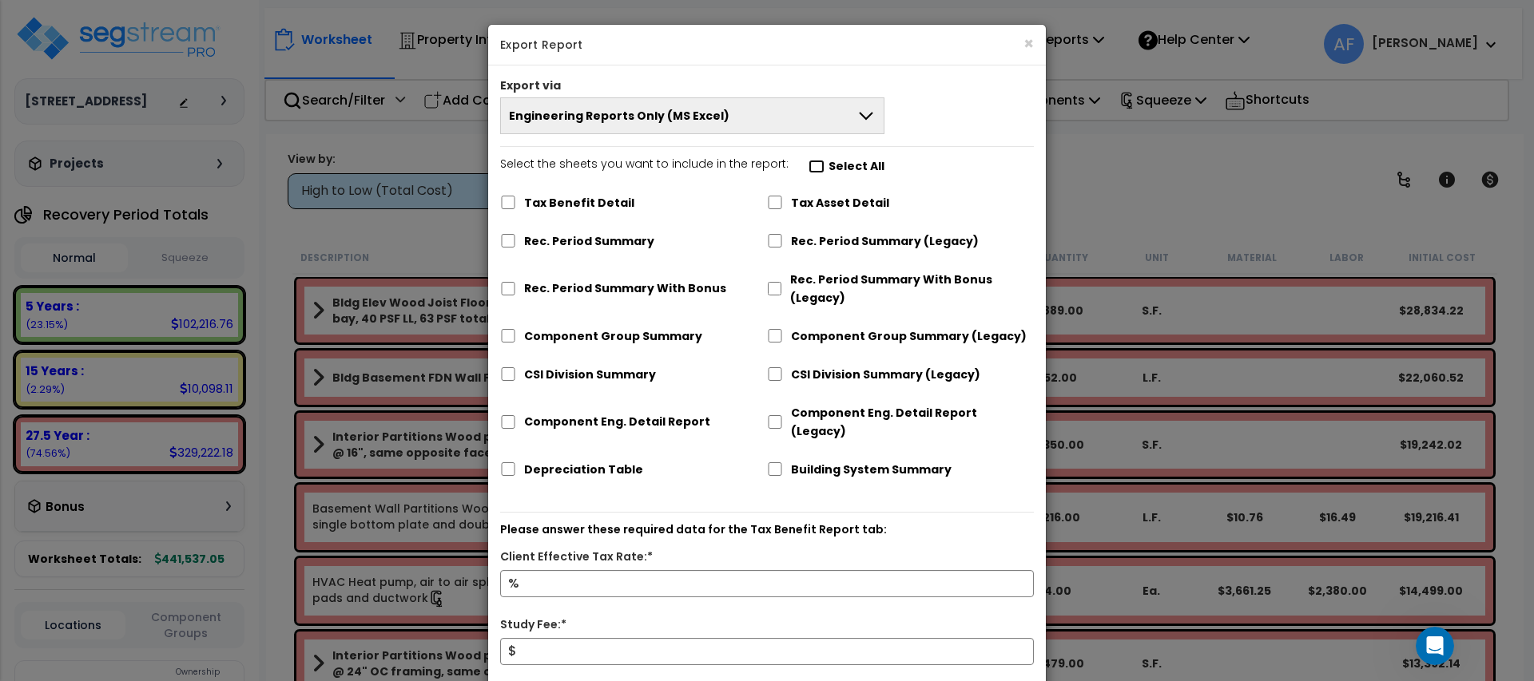
checkbox input "false"
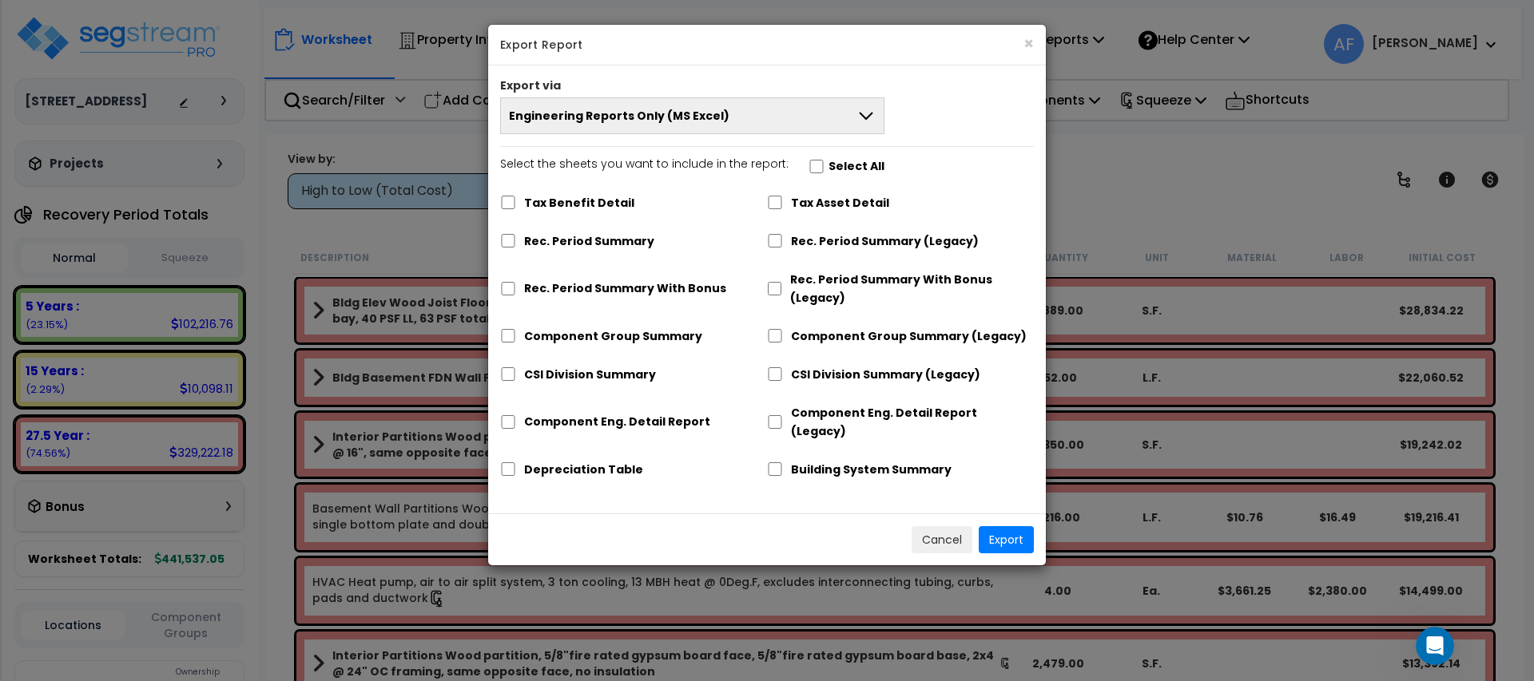
click at [518, 453] on div "Depreciation Table" at bounding box center [633, 468] width 267 height 30
drag, startPoint x: 514, startPoint y: 450, endPoint x: 618, endPoint y: 474, distance: 107.5
click at [514, 462] on input "Depreciation Table" at bounding box center [508, 469] width 16 height 14
checkbox input "true"
click at [1015, 526] on button "Export" at bounding box center [1005, 539] width 55 height 27
